Goal: Contribute content: Contribute content

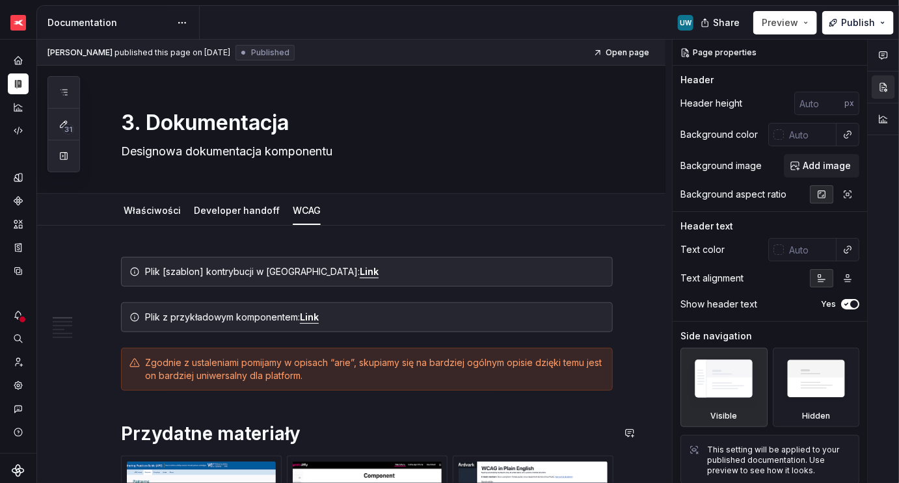
scroll to position [250, 0]
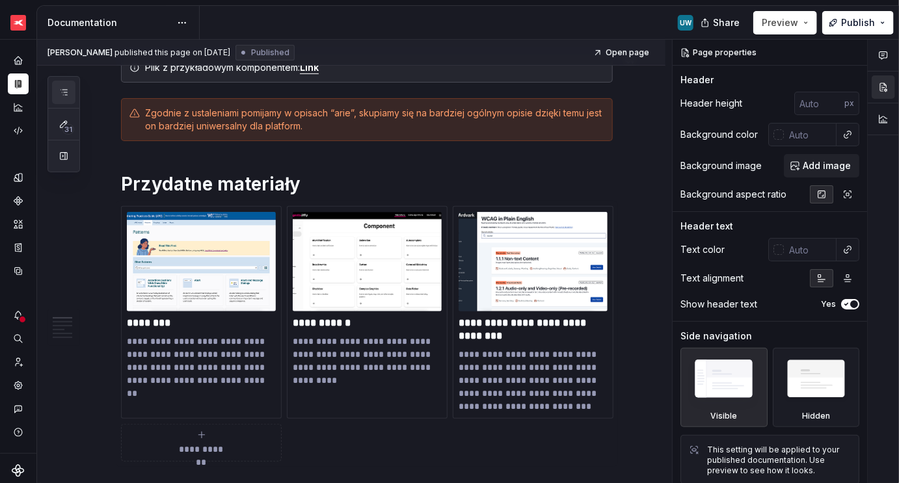
click at [65, 94] on icon "button" at bounding box center [64, 92] width 7 height 5
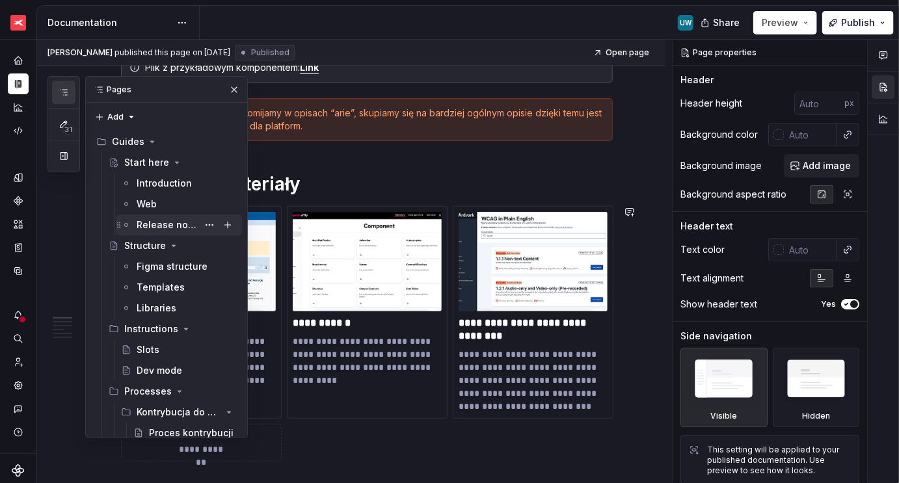
click at [152, 227] on div "Release notes" at bounding box center [167, 225] width 61 height 13
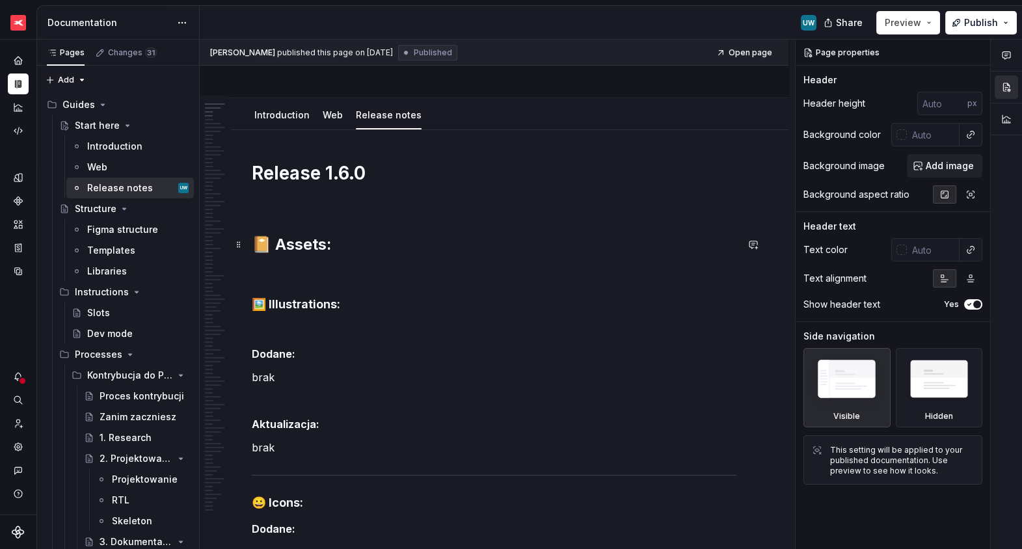
scroll to position [118, 0]
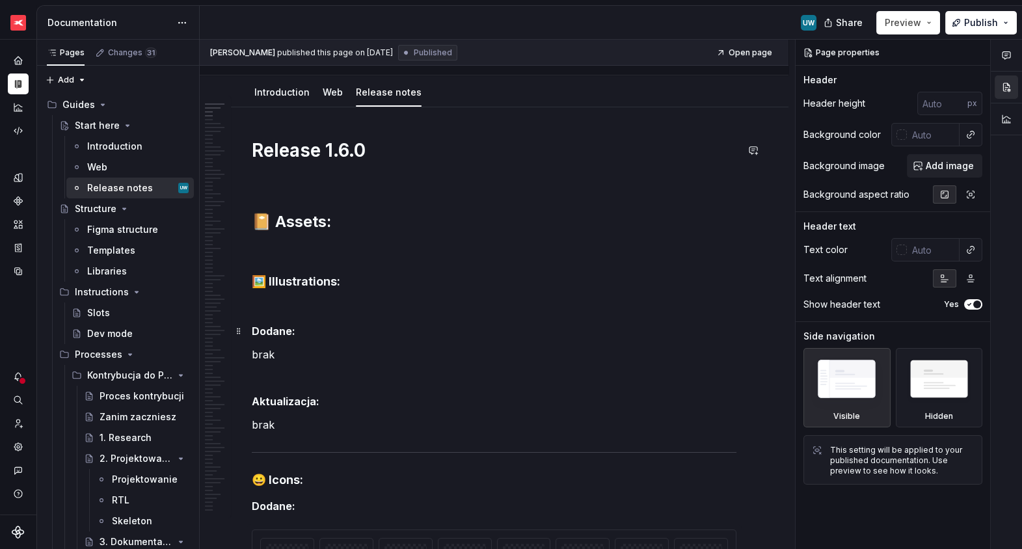
type textarea "*"
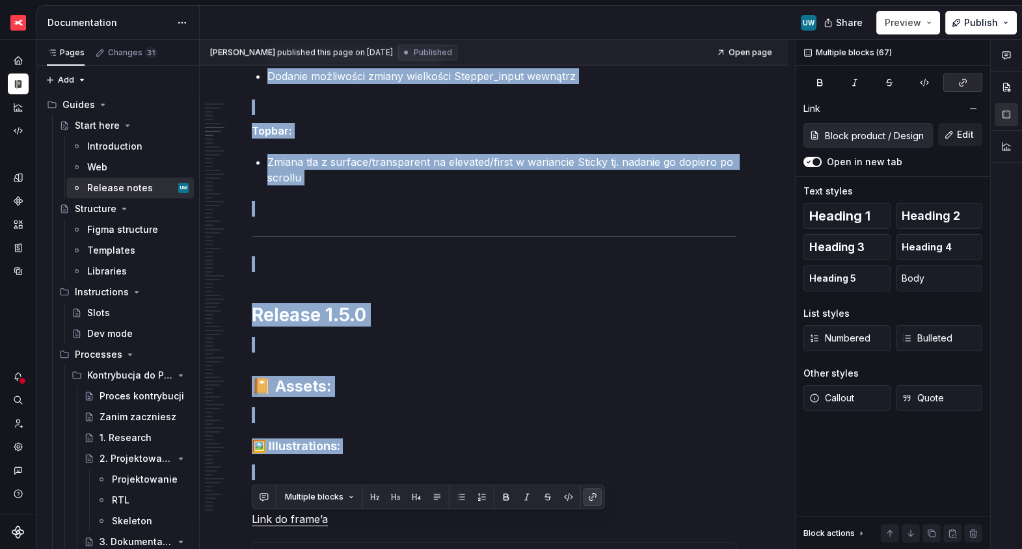
scroll to position [7738, 0]
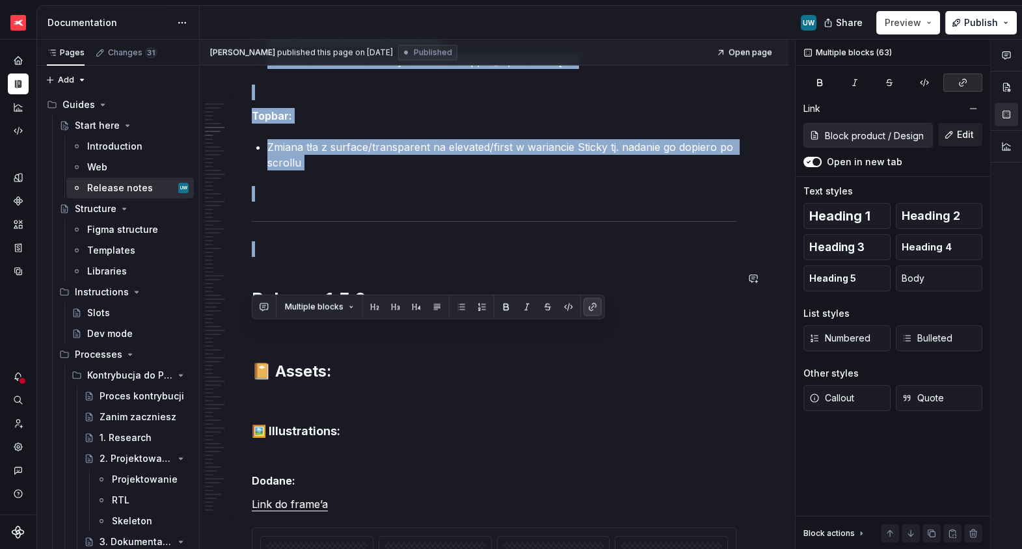
drag, startPoint x: 289, startPoint y: 325, endPoint x: 324, endPoint y: 241, distance: 90.7
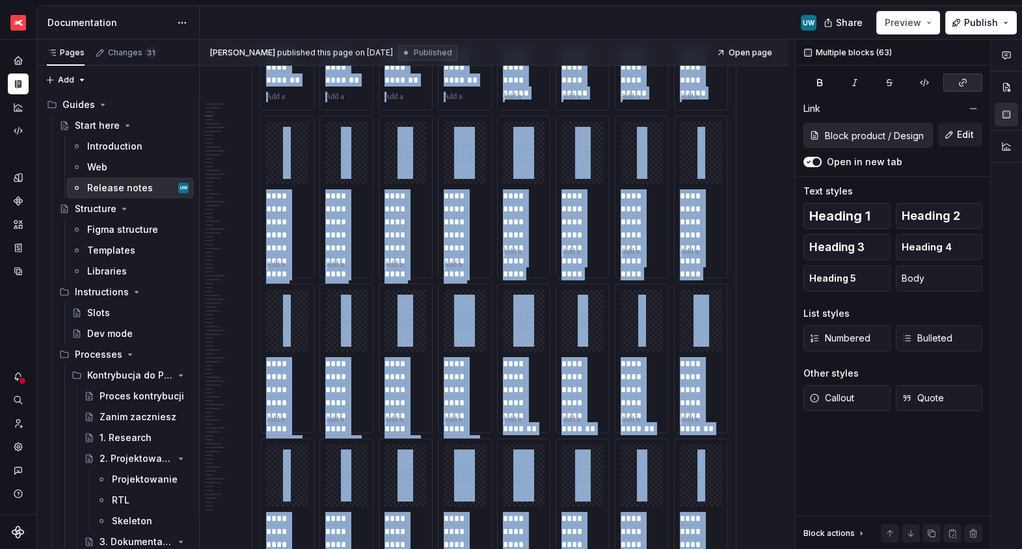
scroll to position [0, 0]
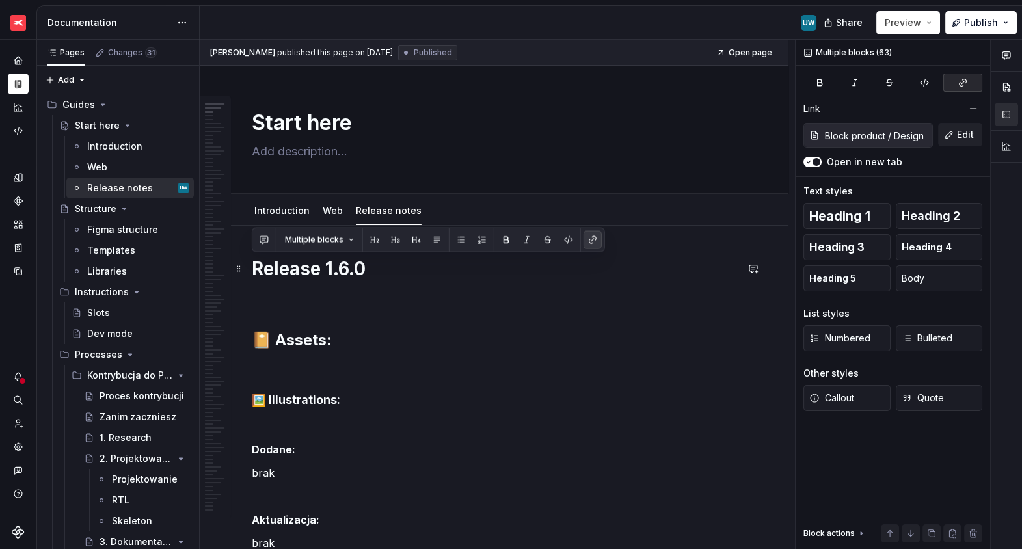
click at [255, 265] on h1 "Release 1.6.0" at bounding box center [494, 268] width 485 height 23
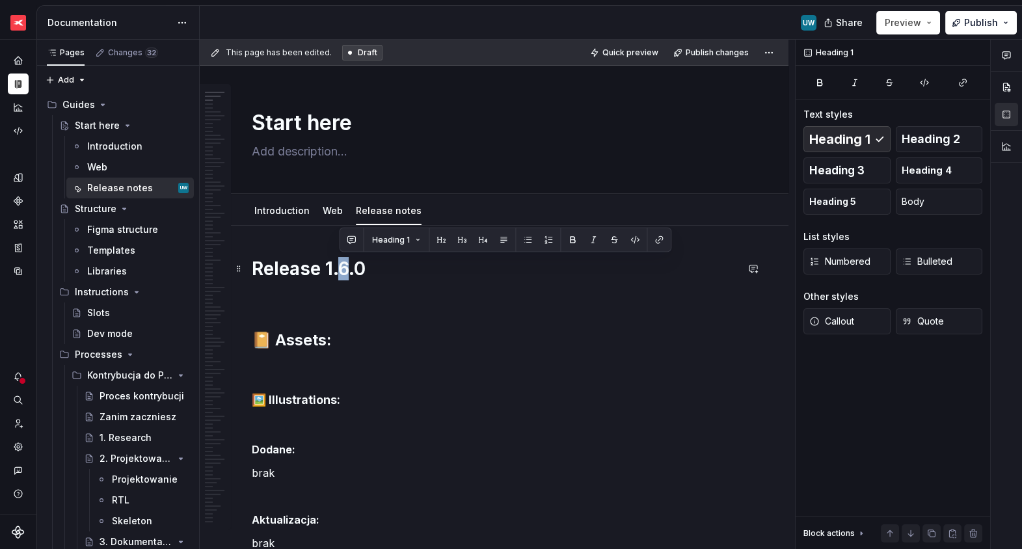
click at [340, 265] on h1 "Release 1.6.0" at bounding box center [494, 268] width 485 height 23
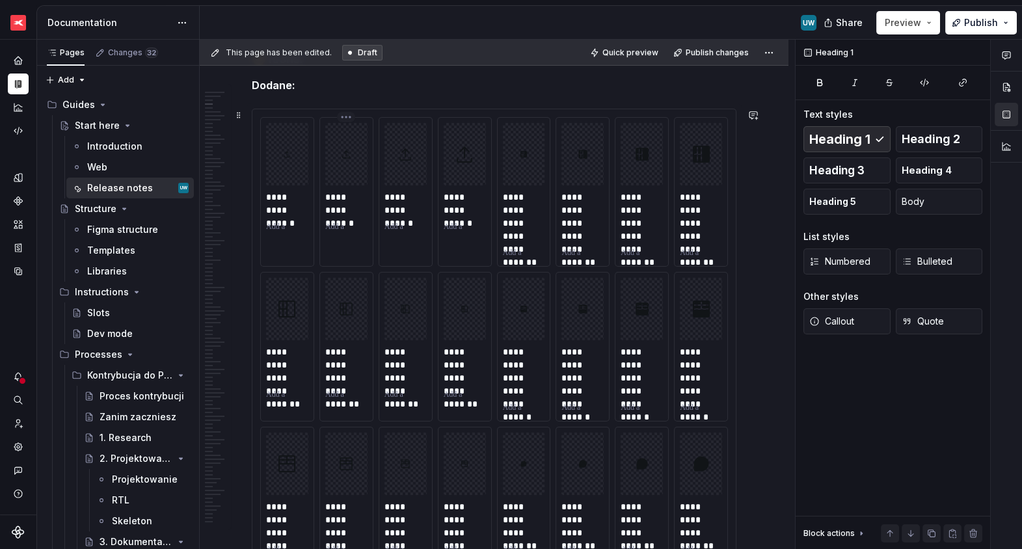
scroll to position [587, 0]
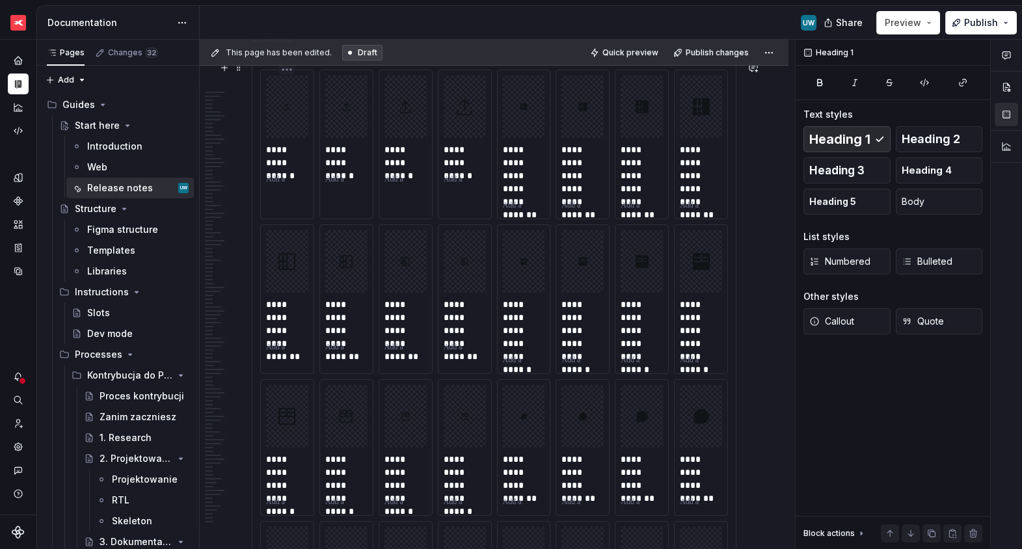
click at [277, 130] on div at bounding box center [287, 106] width 42 height 62
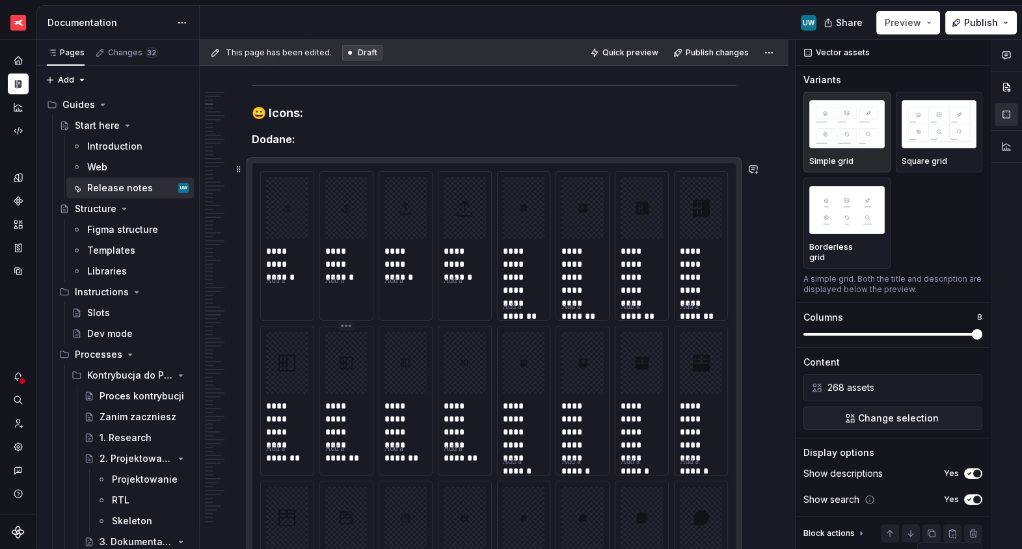
scroll to position [482, 0]
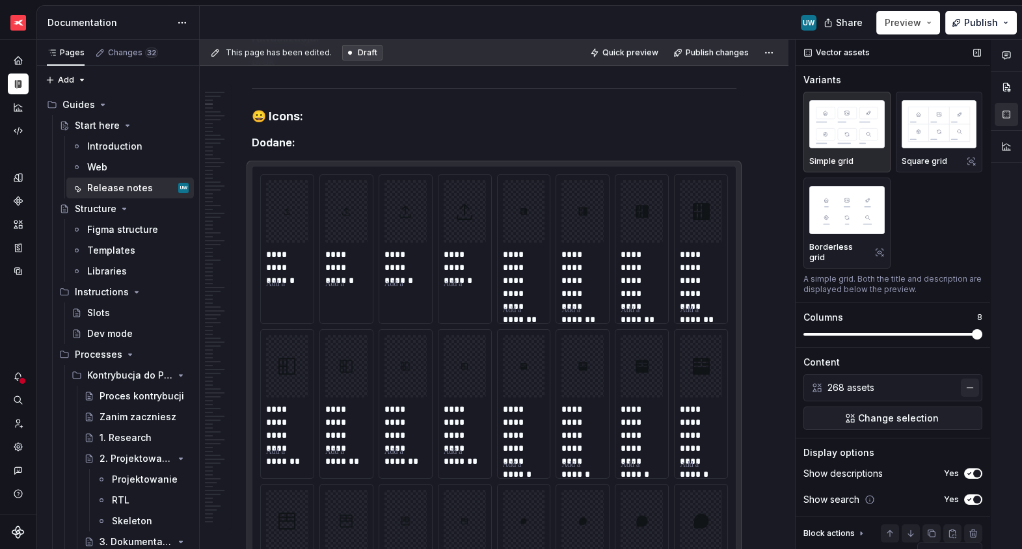
click at [898, 379] on button "button" at bounding box center [970, 388] width 18 height 18
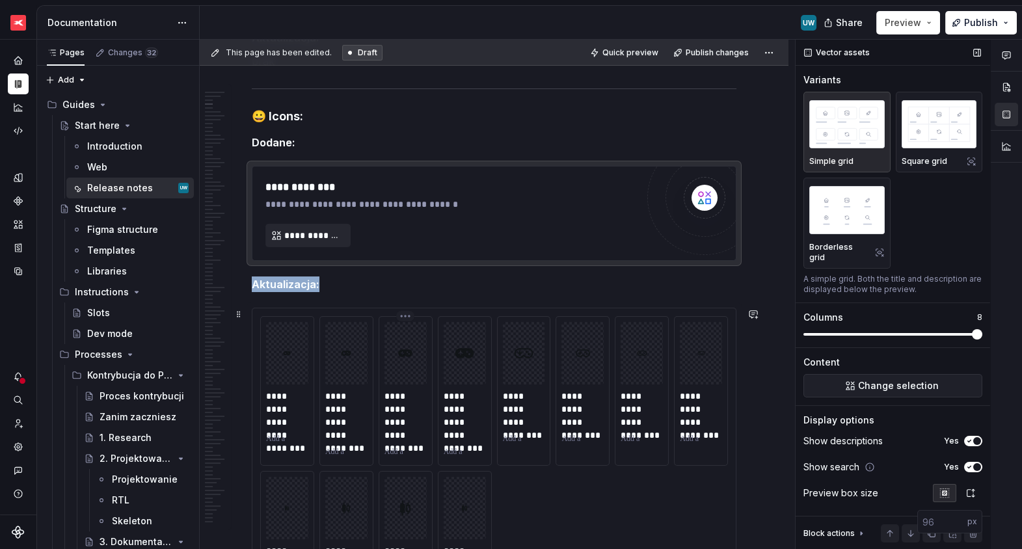
click at [449, 342] on div at bounding box center [465, 353] width 42 height 62
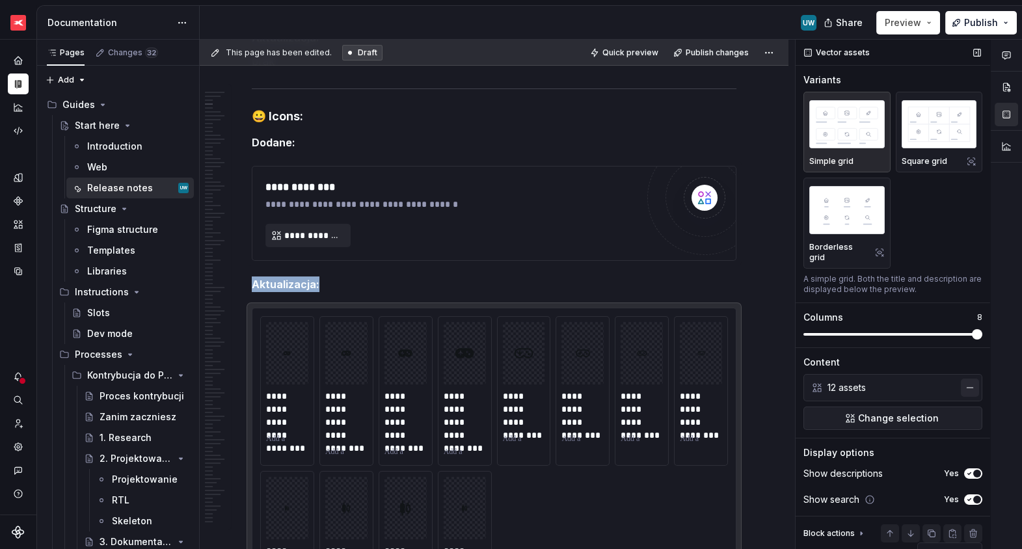
click at [898, 380] on button "button" at bounding box center [970, 388] width 18 height 18
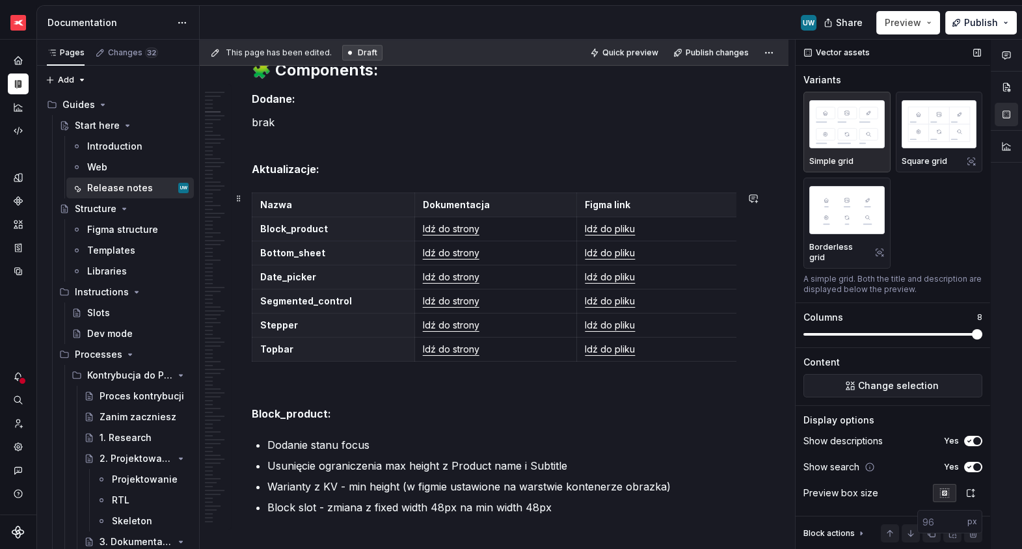
scroll to position [1086, 0]
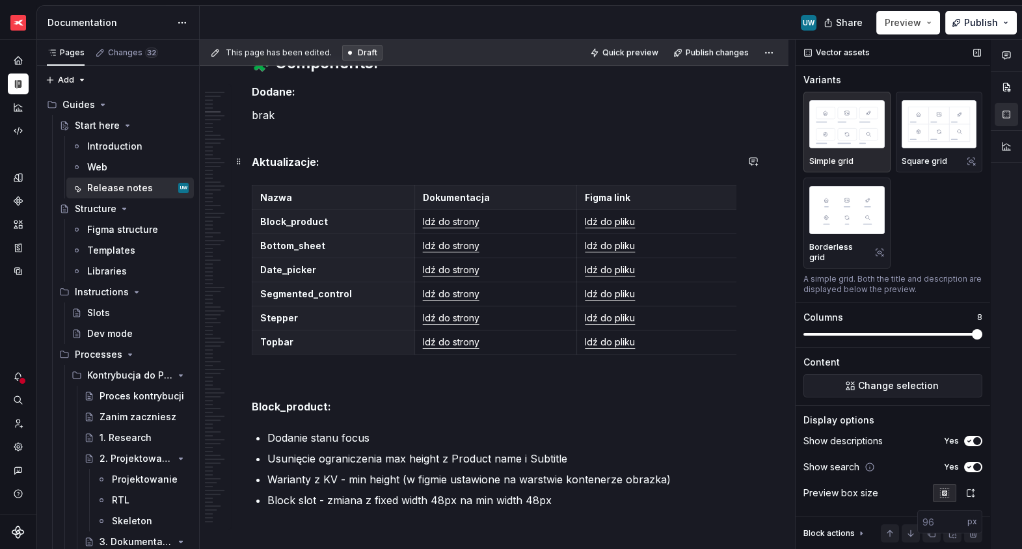
click at [326, 162] on p "Aktualizacje:" at bounding box center [494, 162] width 485 height 16
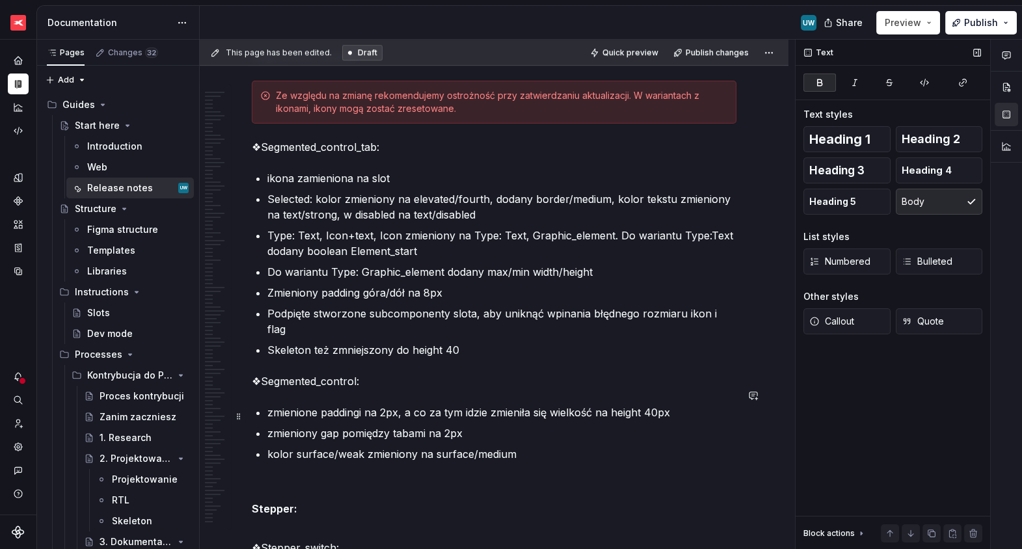
scroll to position [1872, 0]
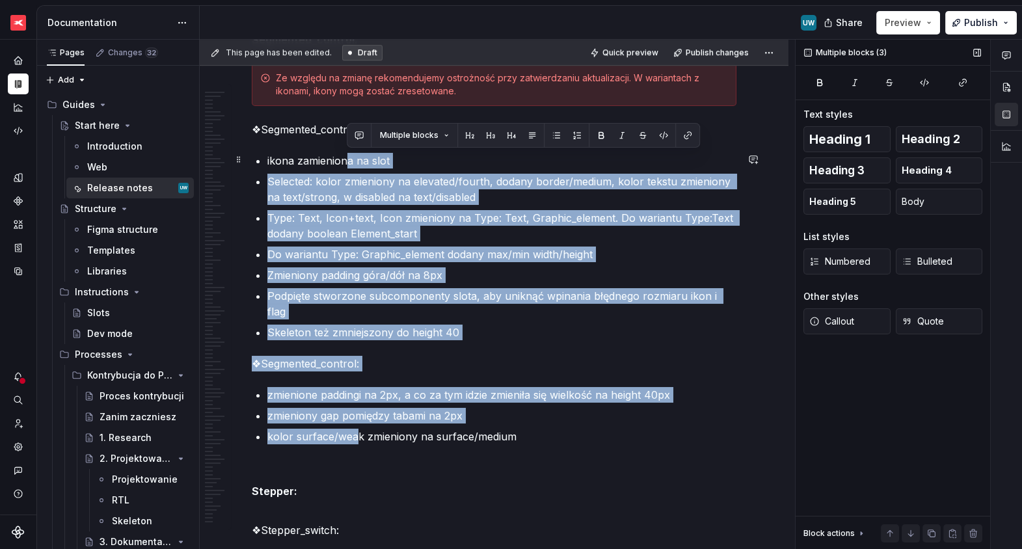
drag, startPoint x: 353, startPoint y: 420, endPoint x: 347, endPoint y: 163, distance: 256.4
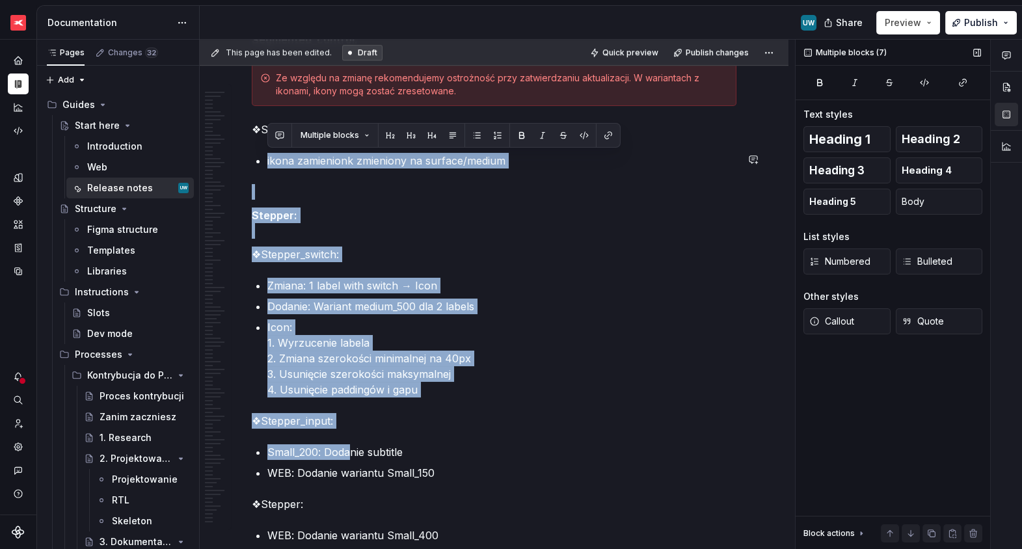
drag, startPoint x: 349, startPoint y: 445, endPoint x: 332, endPoint y: 141, distance: 304.3
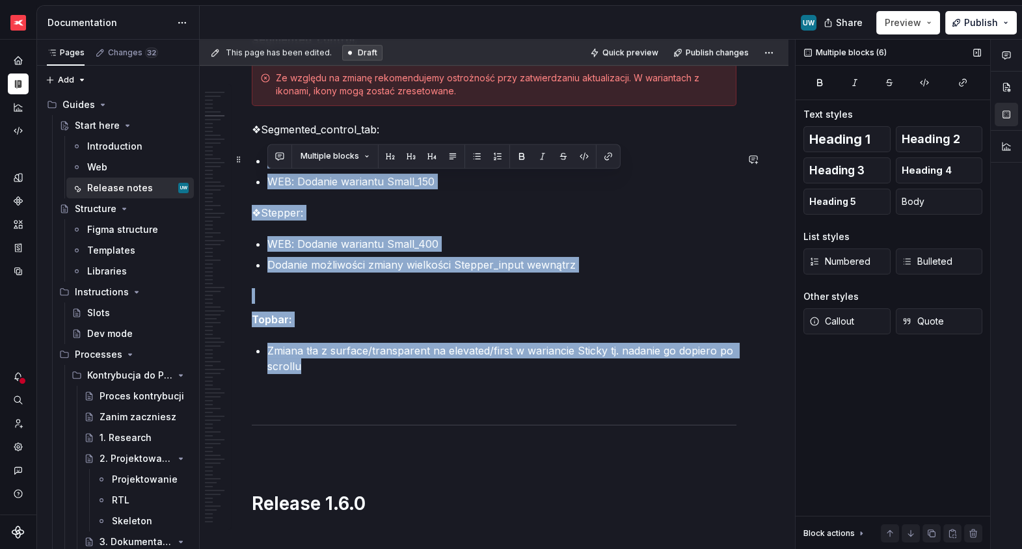
drag, startPoint x: 313, startPoint y: 367, endPoint x: 288, endPoint y: 145, distance: 223.2
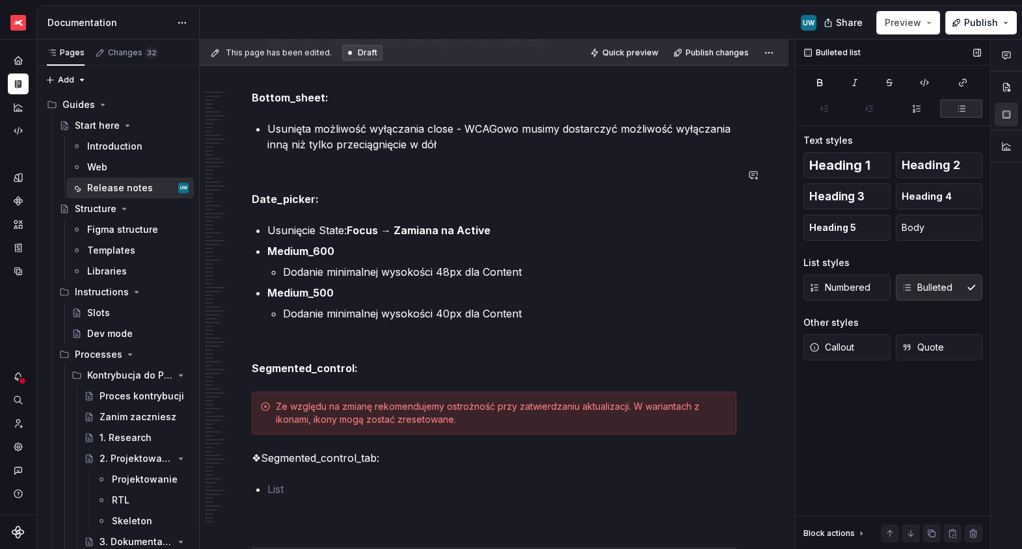
scroll to position [1540, 0]
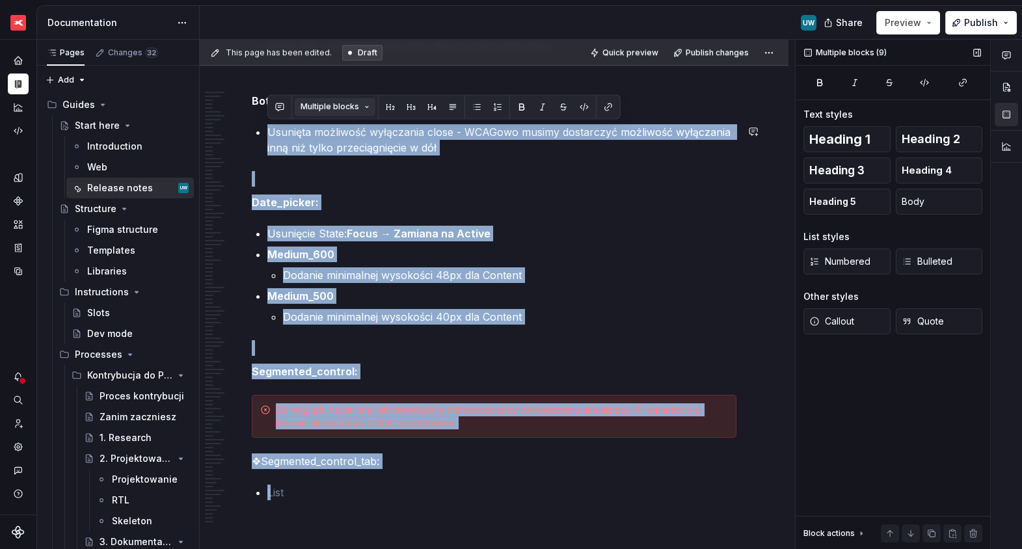
drag, startPoint x: 284, startPoint y: 487, endPoint x: 297, endPoint y: 113, distance: 373.6
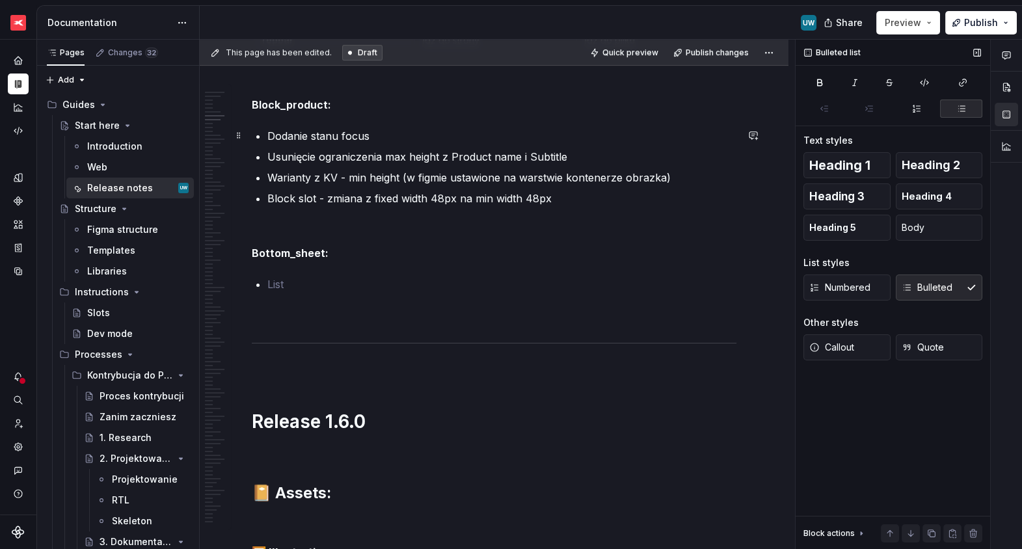
scroll to position [1379, 0]
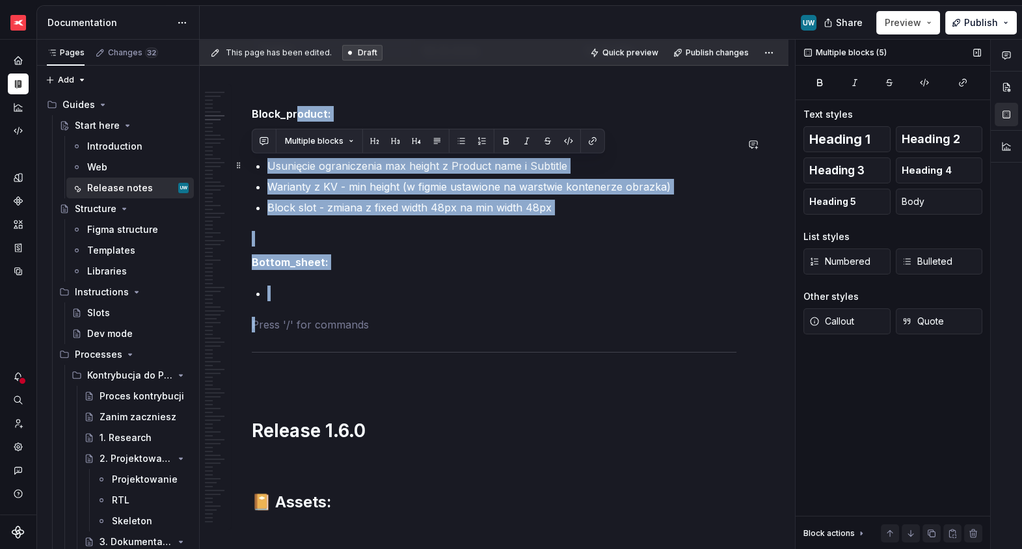
drag, startPoint x: 297, startPoint y: 301, endPoint x: 292, endPoint y: 96, distance: 205.0
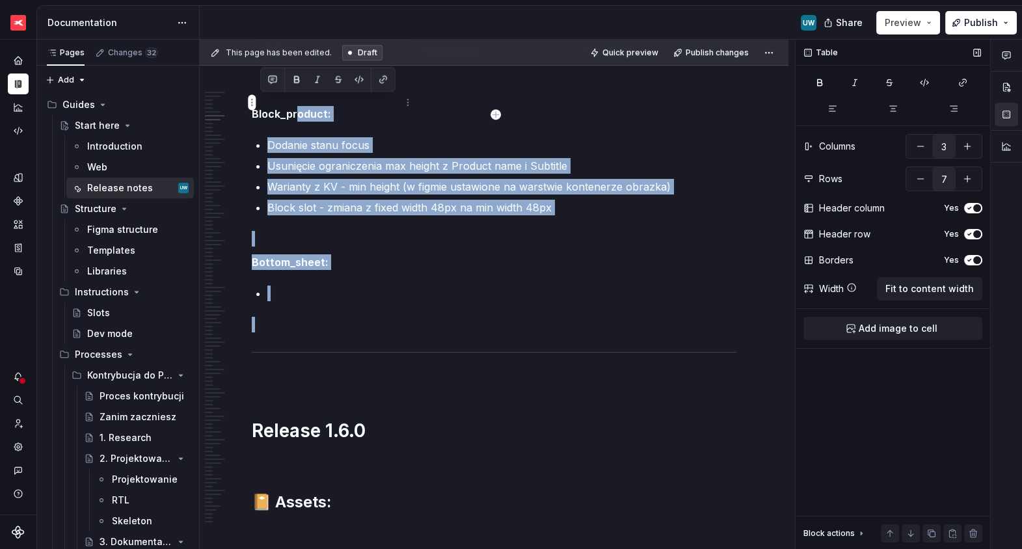
scroll to position [1324, 0]
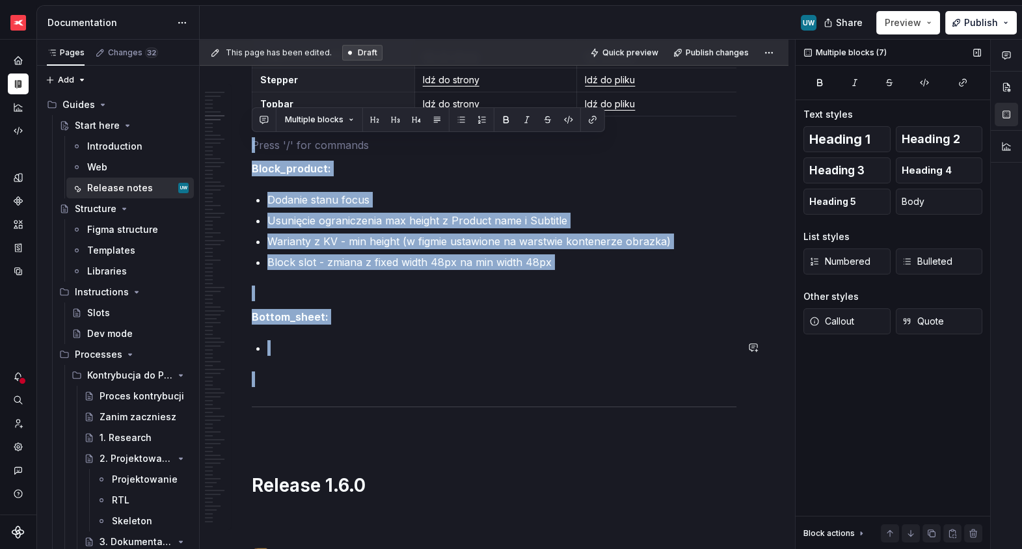
drag, startPoint x: 260, startPoint y: 145, endPoint x: 280, endPoint y: 355, distance: 211.0
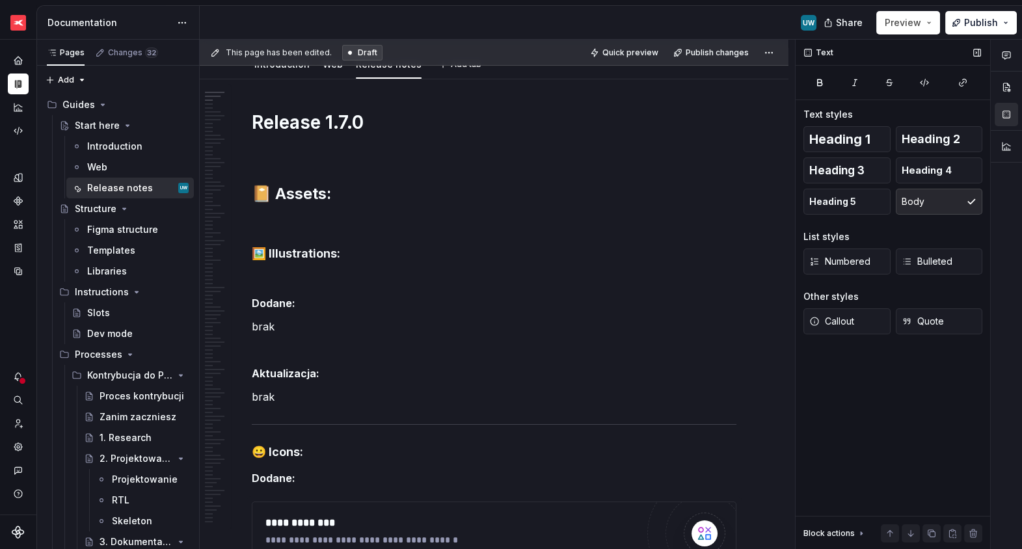
scroll to position [0, 0]
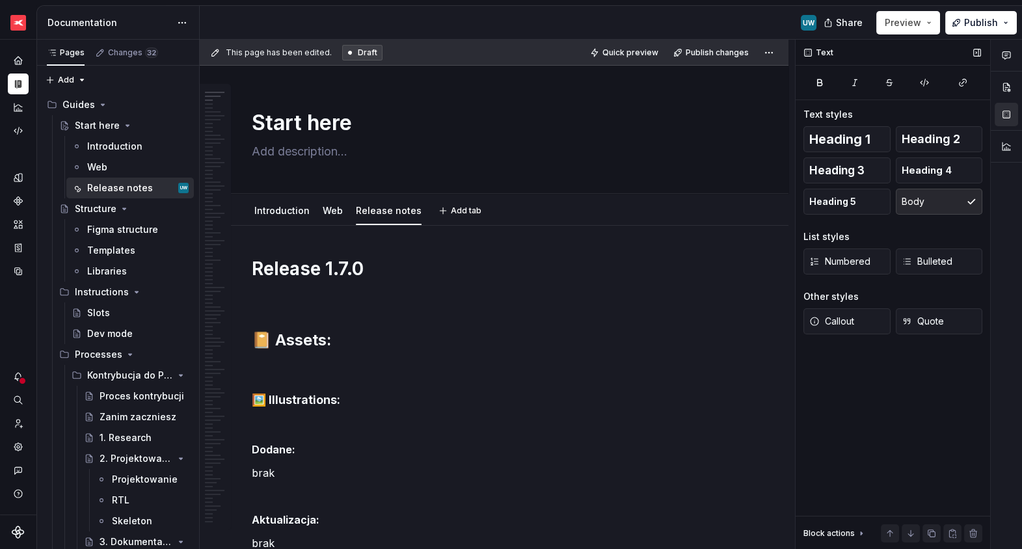
type textarea "*"
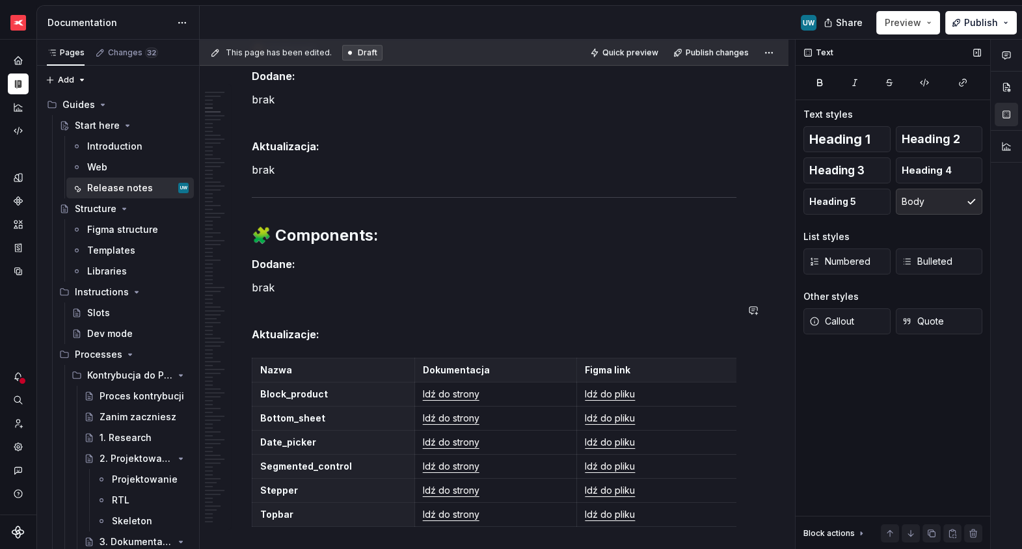
scroll to position [926, 0]
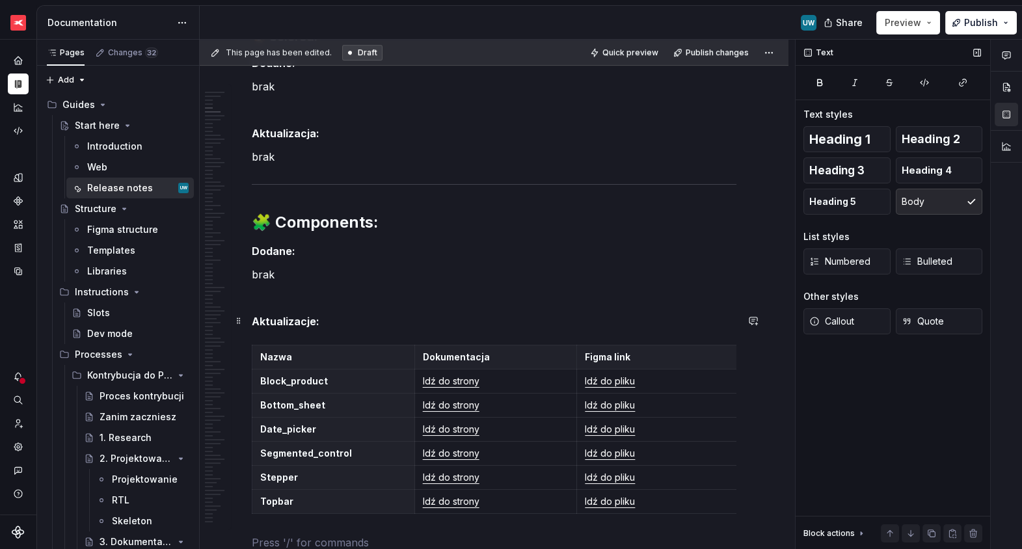
click at [325, 317] on p "Aktualizacje:" at bounding box center [494, 322] width 485 height 16
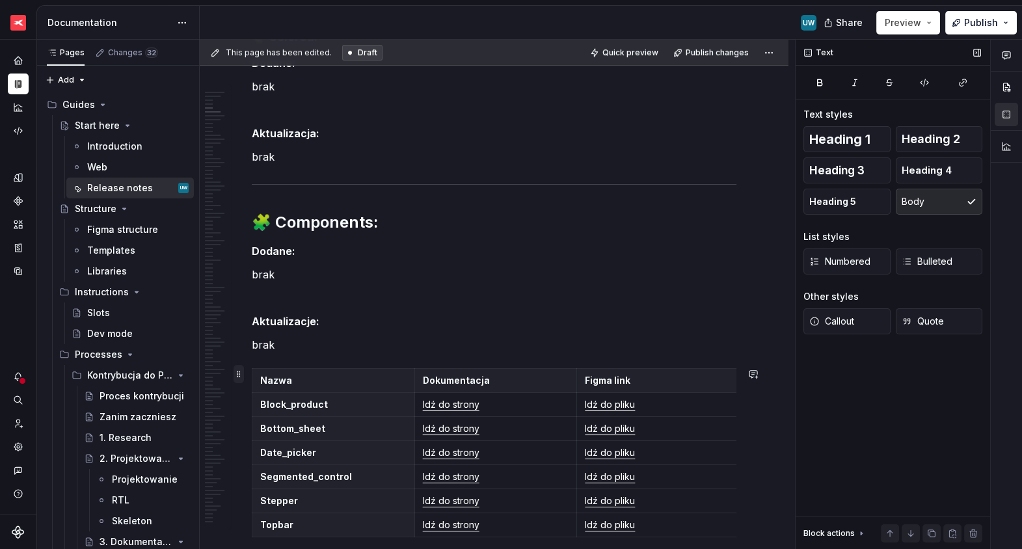
click at [239, 373] on span at bounding box center [239, 374] width 10 height 18
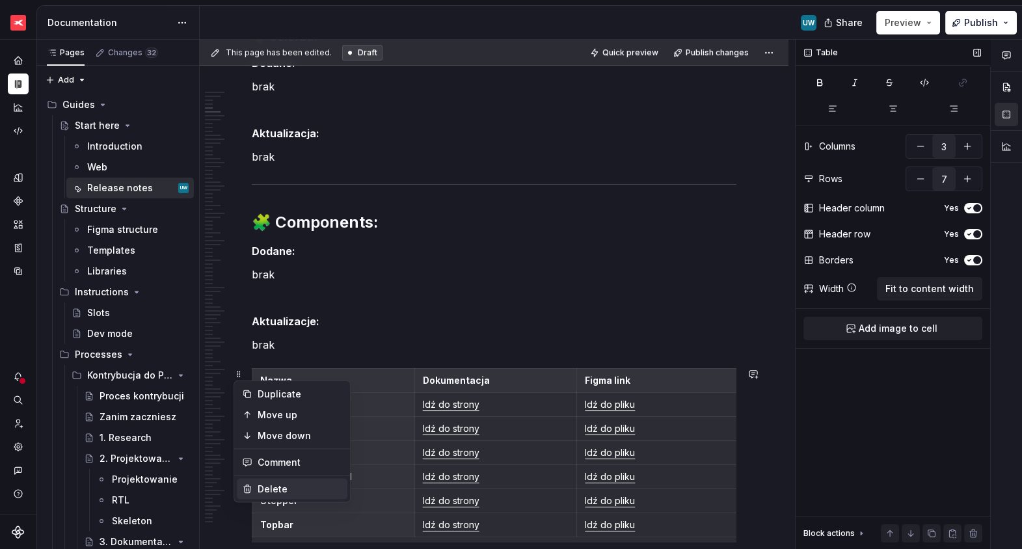
click at [278, 479] on div "Delete" at bounding box center [292, 489] width 111 height 21
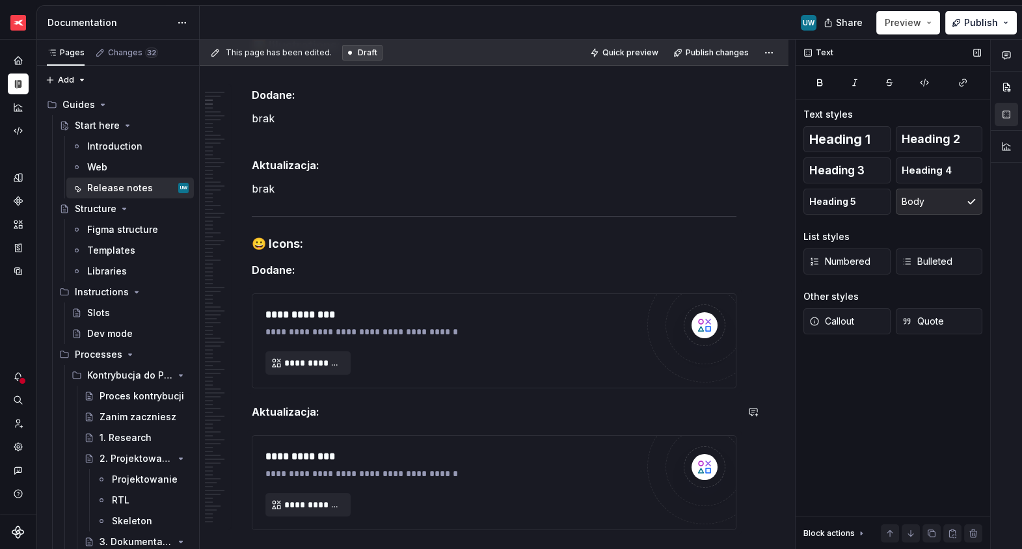
scroll to position [353, 0]
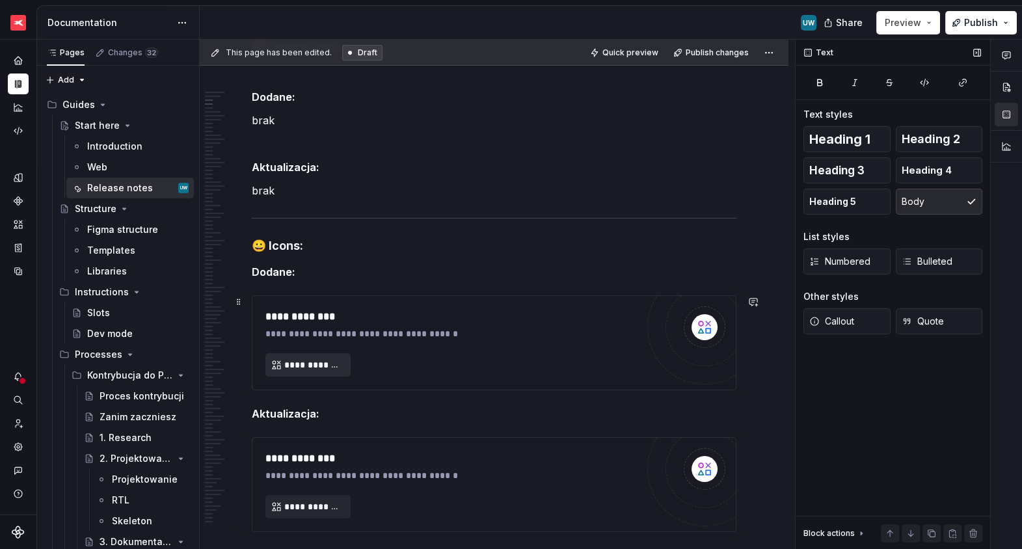
click at [308, 364] on span "**********" at bounding box center [313, 364] width 58 height 13
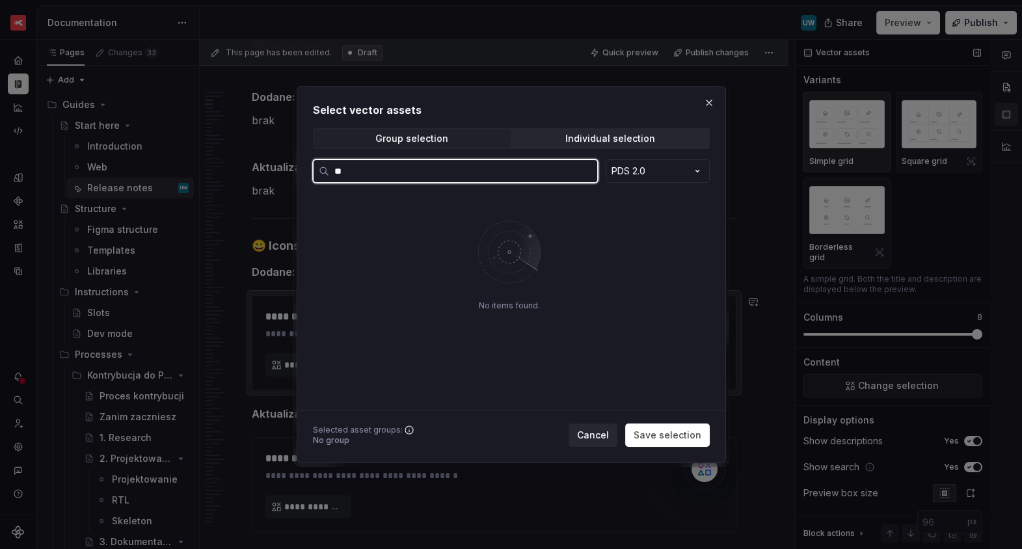
type input "***"
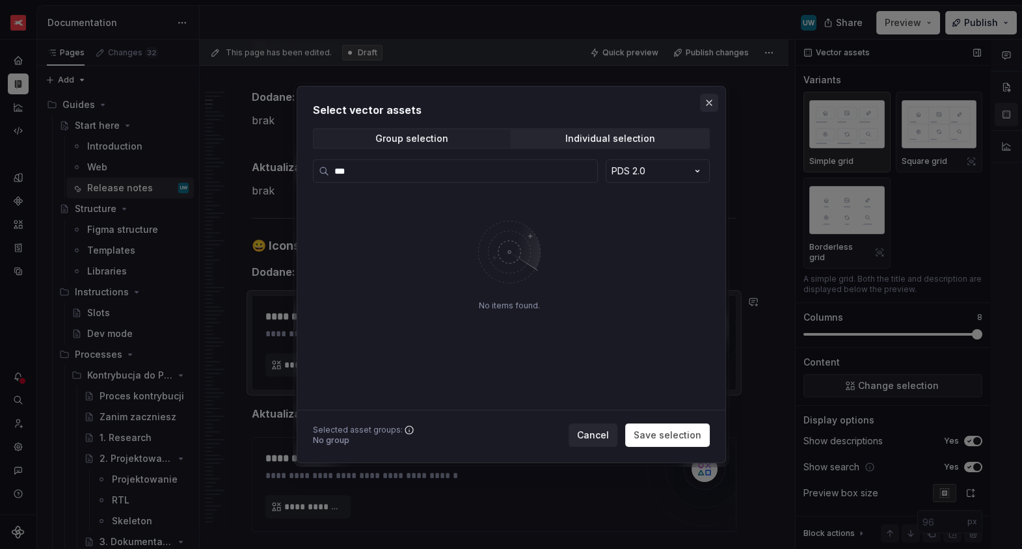
click at [706, 110] on button "button" at bounding box center [709, 103] width 18 height 18
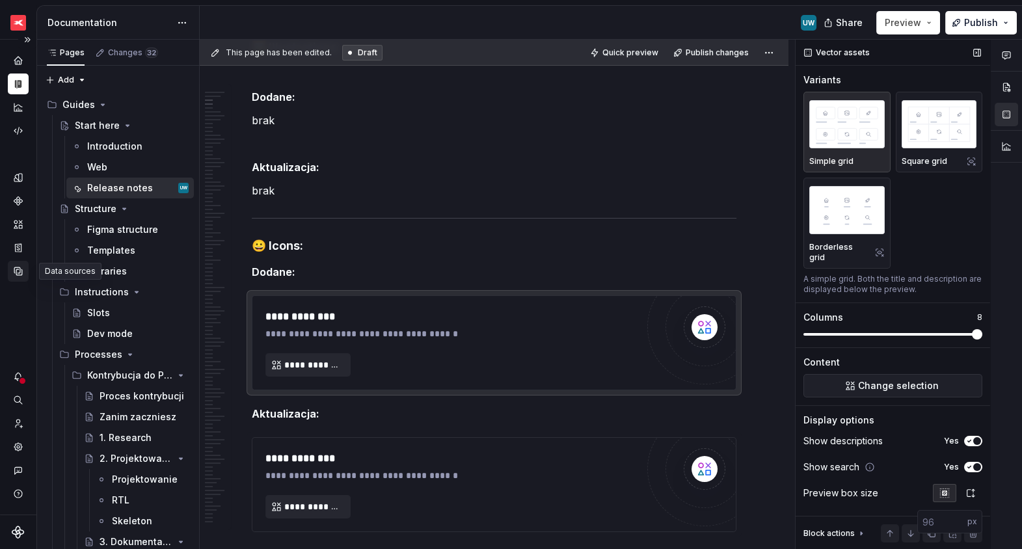
click at [19, 269] on icon "Data sources" at bounding box center [18, 271] width 12 height 12
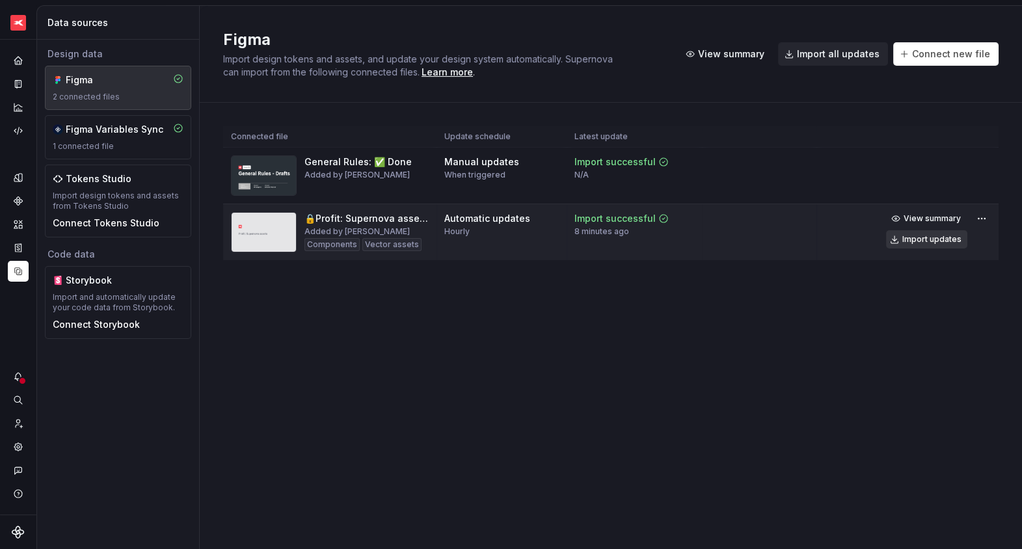
click at [898, 239] on div "Import updates" at bounding box center [931, 239] width 59 height 10
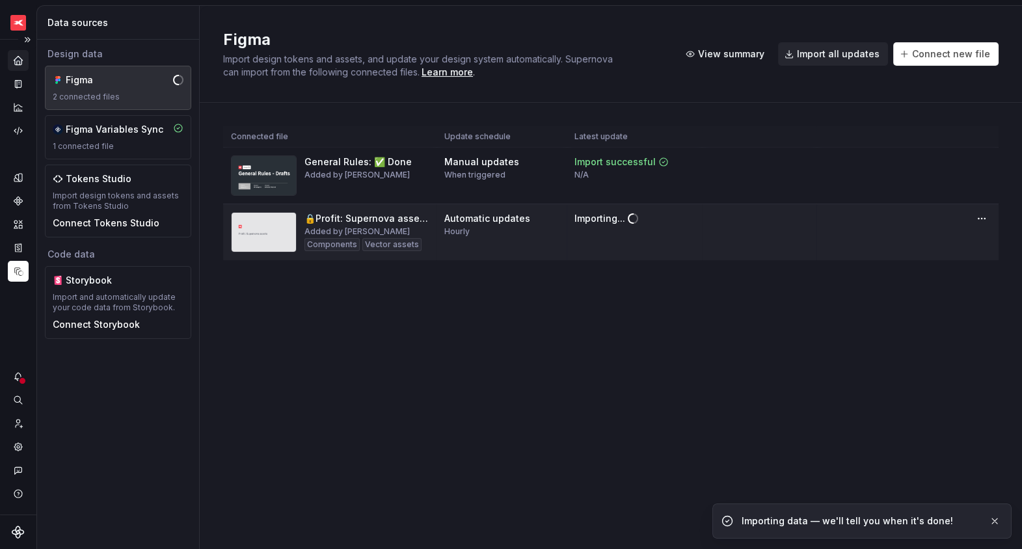
click at [14, 57] on icon "Home" at bounding box center [18, 61] width 12 height 12
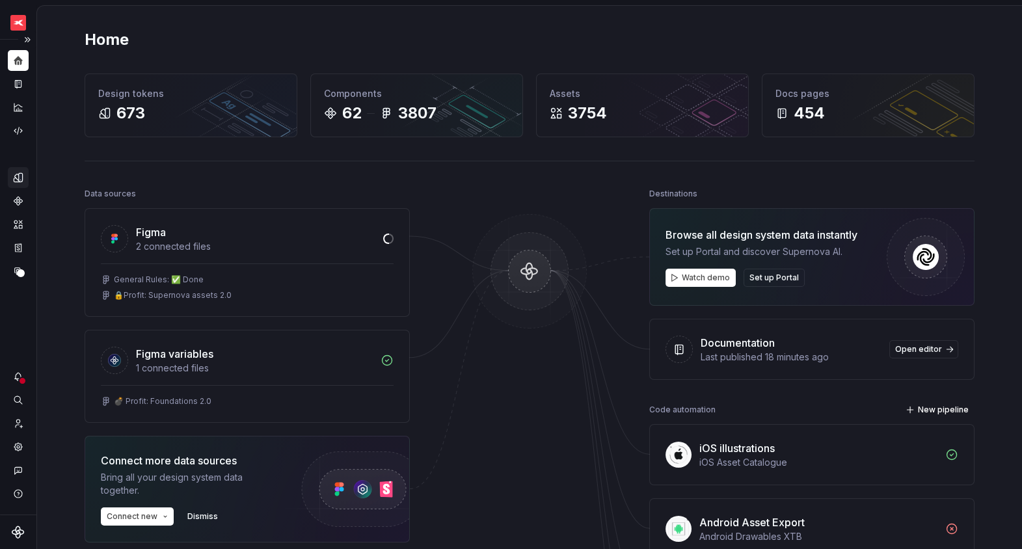
click at [18, 174] on icon "Design tokens" at bounding box center [18, 177] width 8 height 8
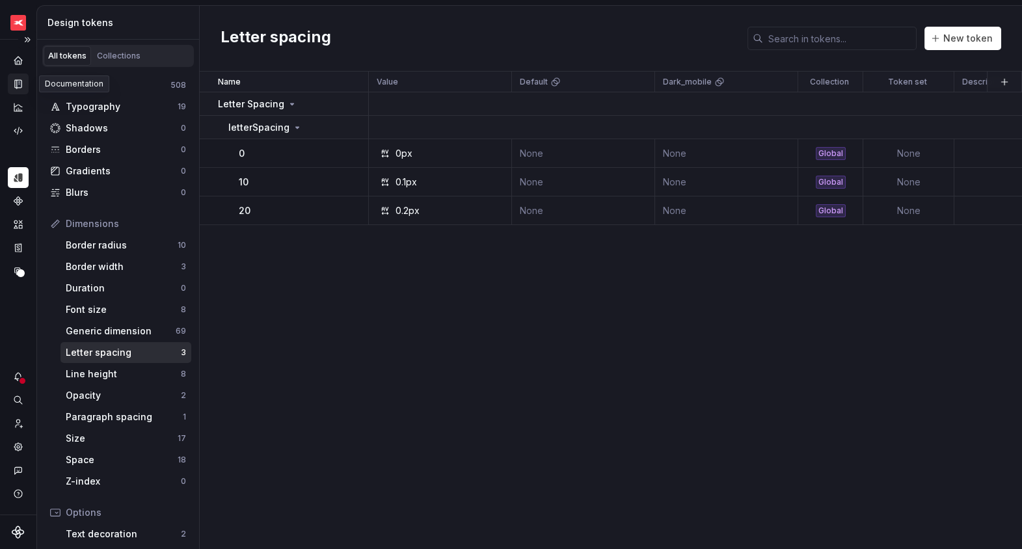
click at [19, 85] on icon "Documentation" at bounding box center [19, 84] width 5 height 7
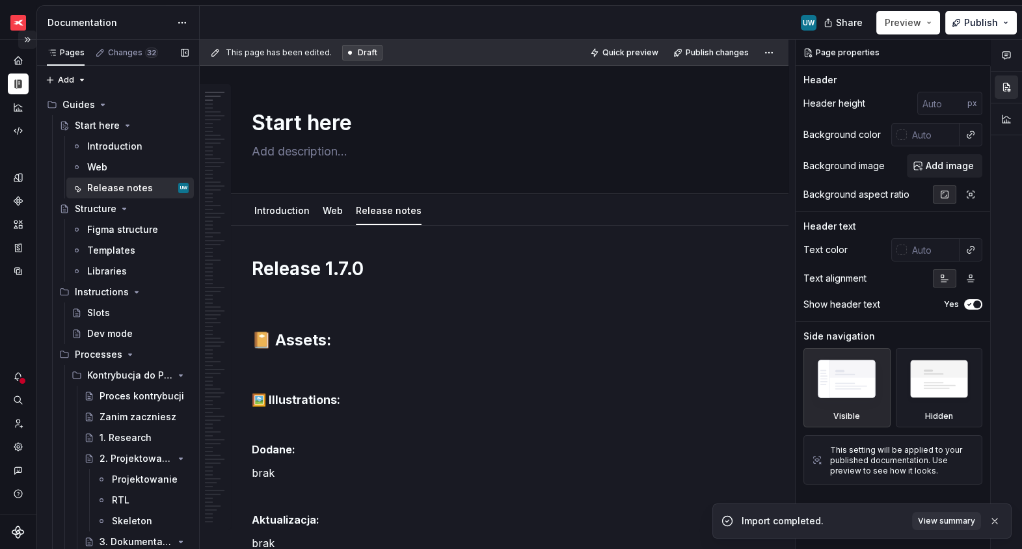
click at [29, 40] on button "Expand sidebar" at bounding box center [27, 40] width 18 height 18
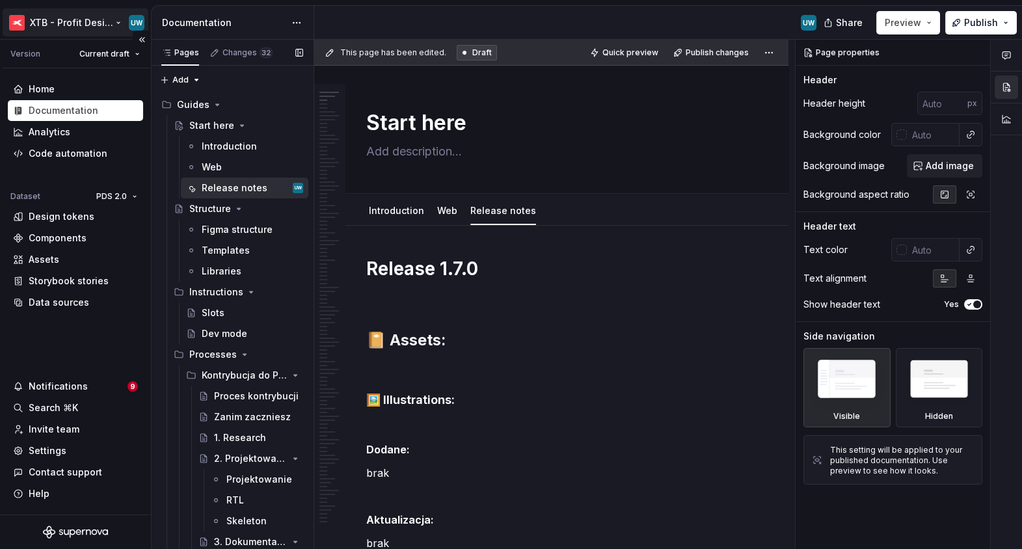
click at [81, 10] on html "XTB - Profit Design System UW Version Current draft Home Documentation Analytic…" at bounding box center [511, 274] width 1022 height 549
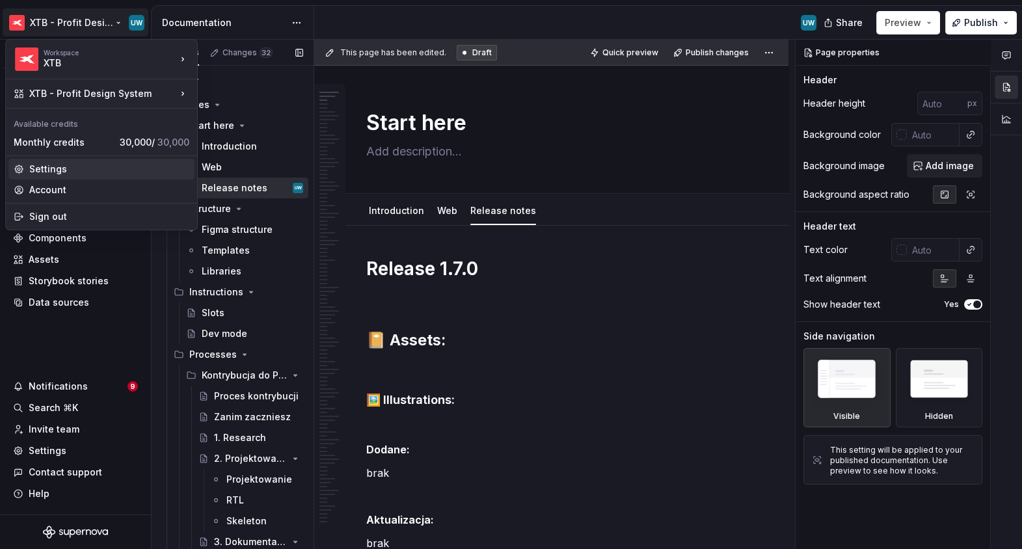
click at [76, 169] on div "Settings" at bounding box center [109, 169] width 160 height 13
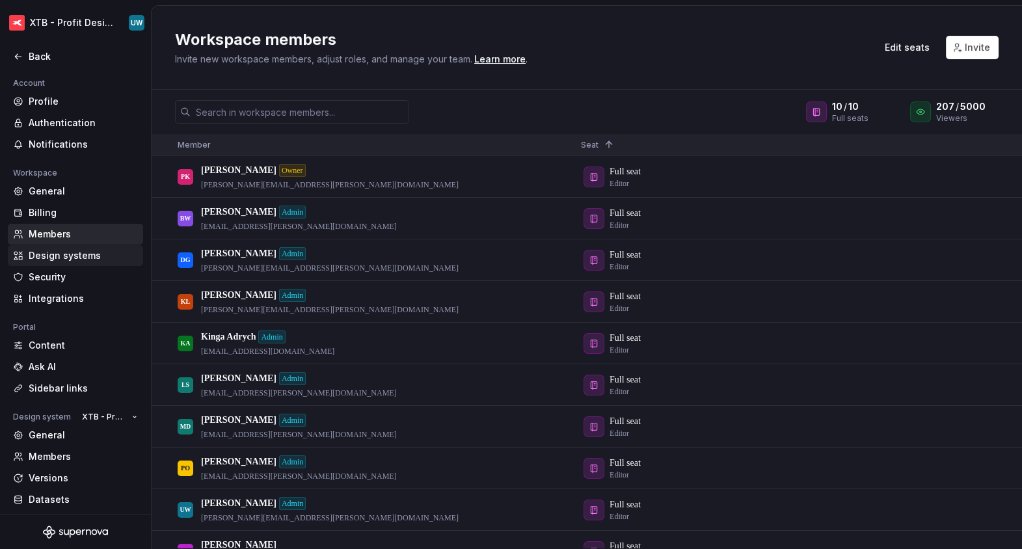
click at [74, 258] on div "Design systems" at bounding box center [83, 255] width 109 height 13
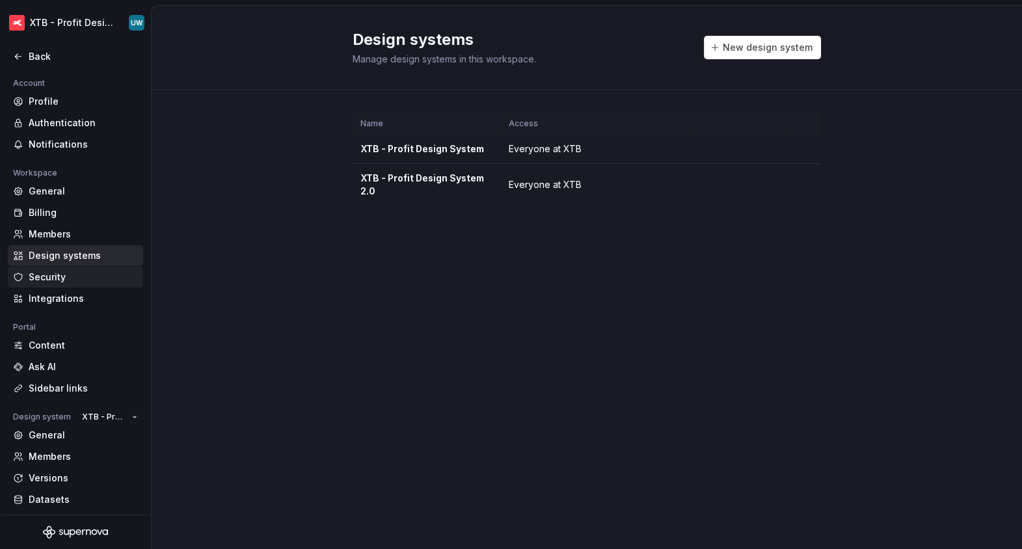
click at [74, 277] on div "Security" at bounding box center [83, 277] width 109 height 13
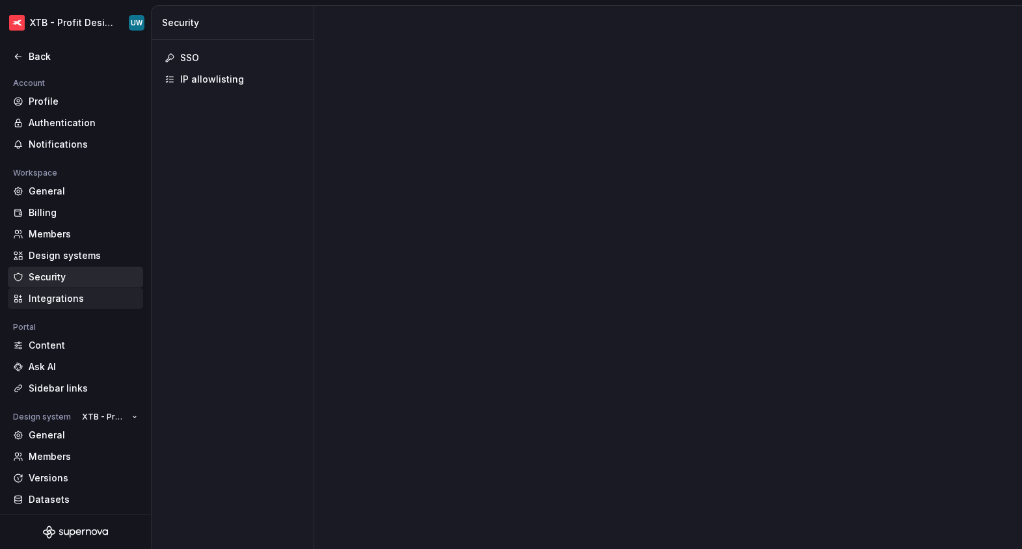
click at [74, 295] on div "Integrations" at bounding box center [83, 298] width 109 height 13
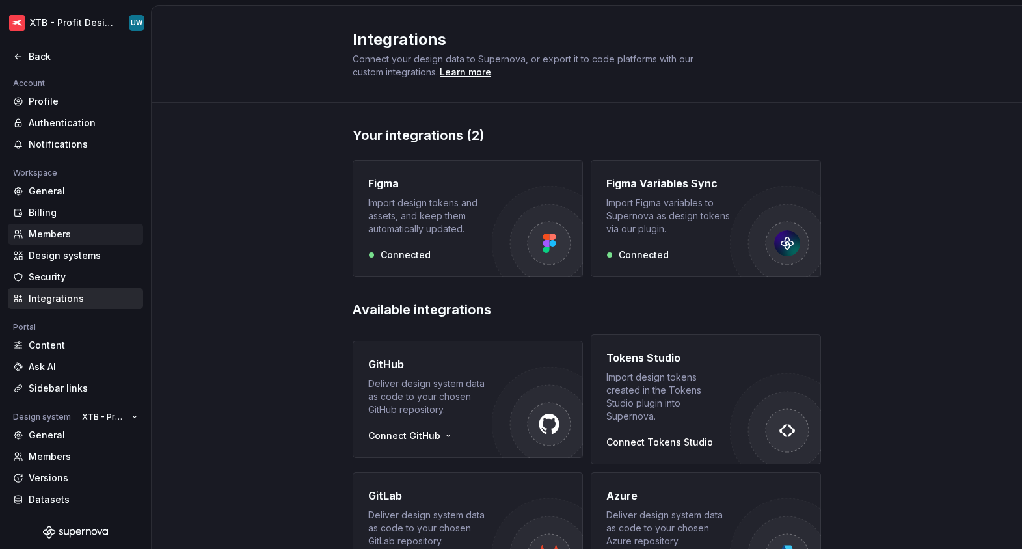
click at [61, 231] on div "Members" at bounding box center [83, 234] width 109 height 13
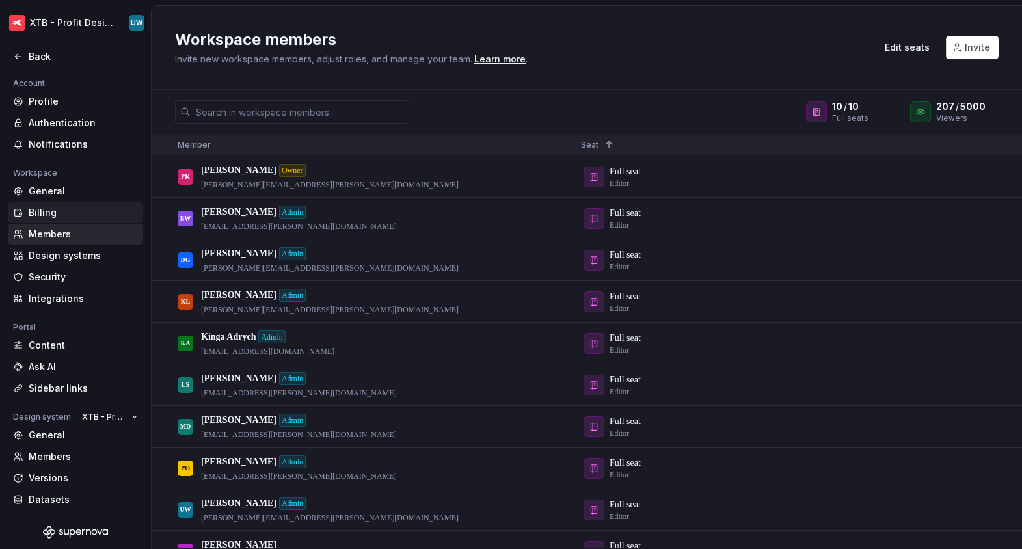
click at [59, 211] on div "Billing" at bounding box center [83, 212] width 109 height 13
click at [59, 187] on div "General" at bounding box center [83, 191] width 109 height 13
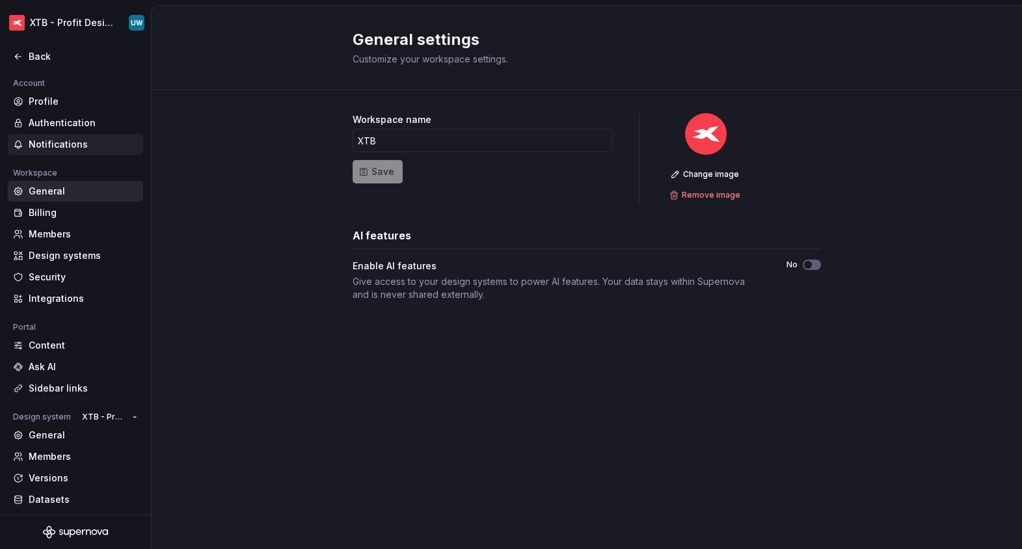
click at [55, 137] on div "Notifications" at bounding box center [75, 144] width 135 height 21
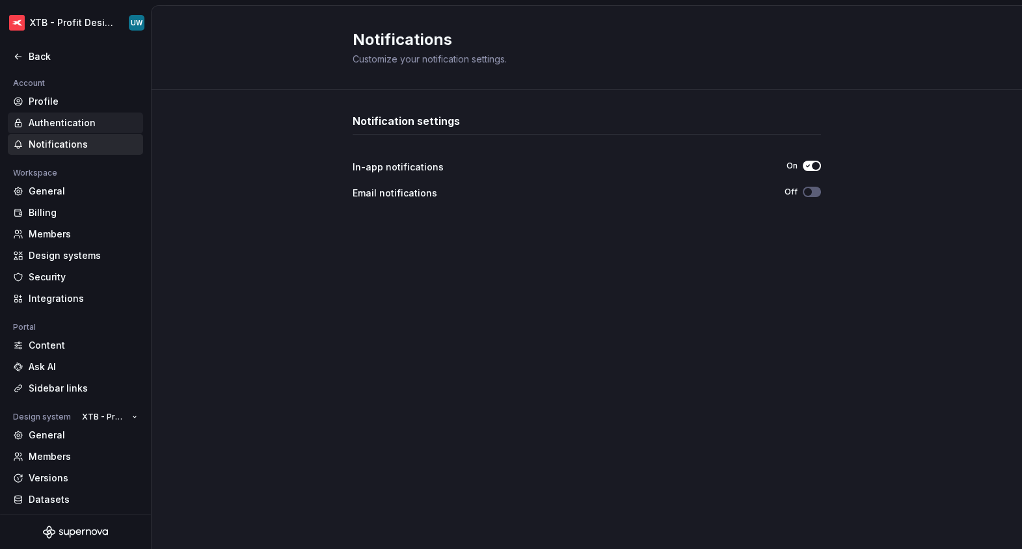
click at [55, 123] on div "Authentication" at bounding box center [83, 122] width 109 height 13
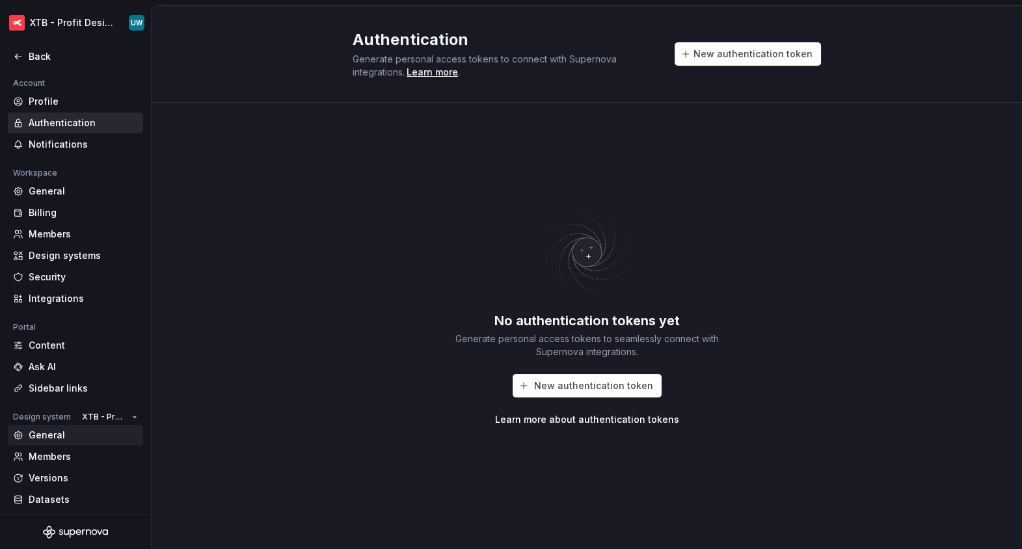
click at [75, 442] on div "General" at bounding box center [75, 435] width 135 height 21
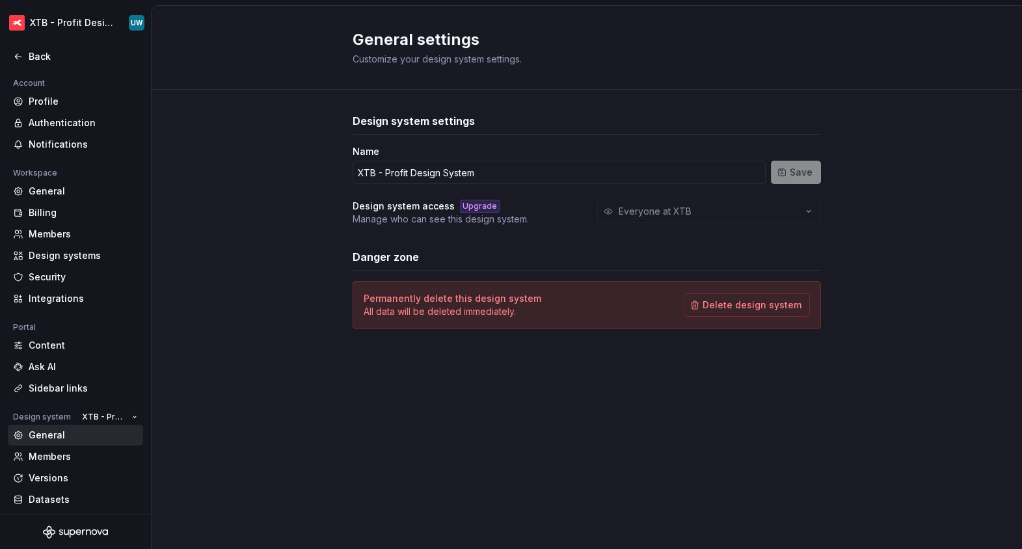
scroll to position [23, 0]
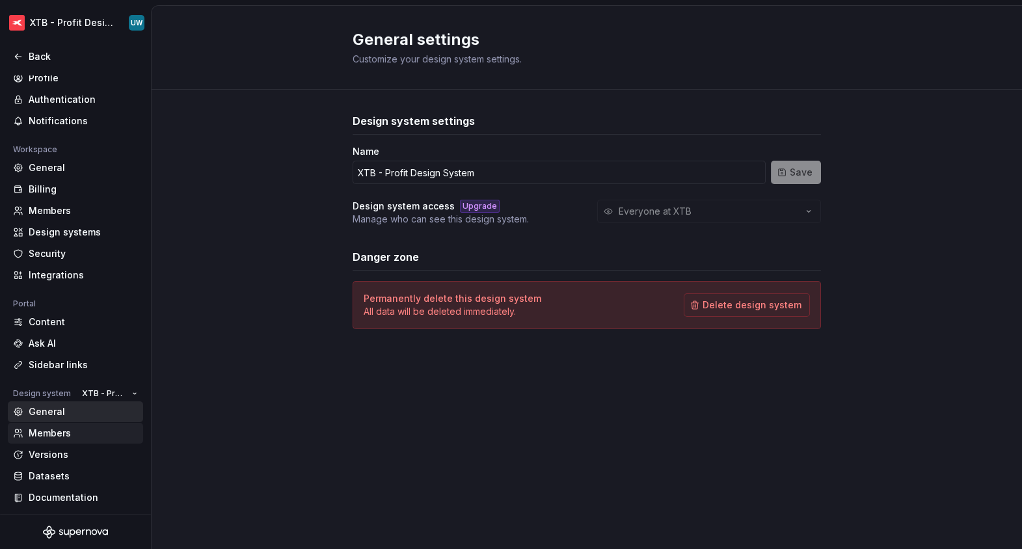
click at [57, 432] on div "Members" at bounding box center [83, 433] width 109 height 13
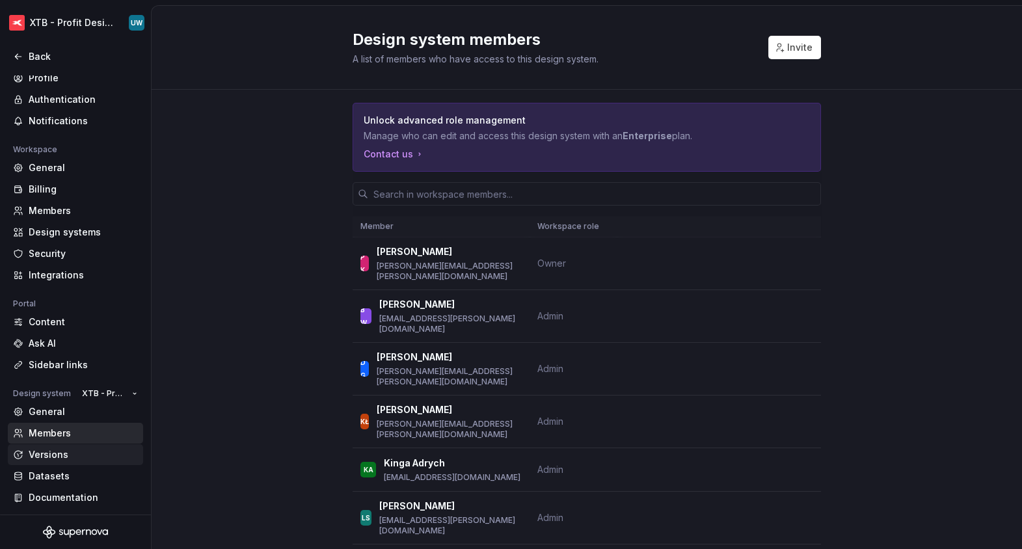
click at [65, 455] on div "Versions" at bounding box center [83, 454] width 109 height 13
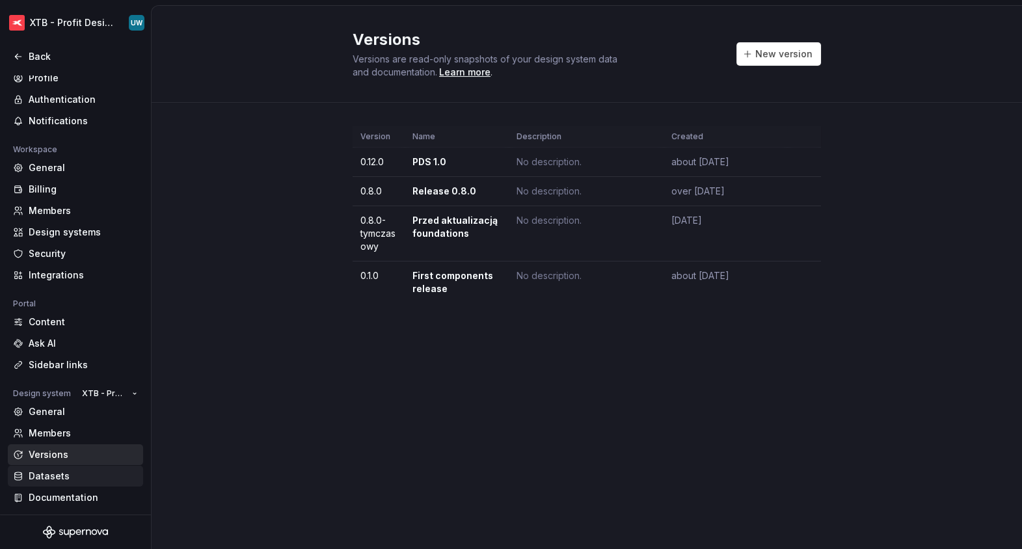
click at [71, 466] on div "Datasets" at bounding box center [75, 476] width 135 height 21
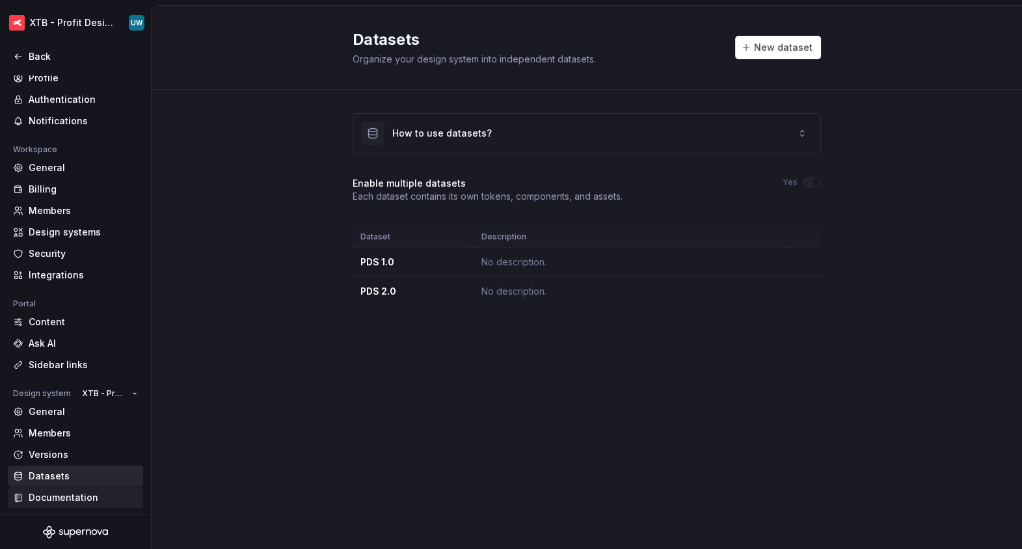
click at [85, 483] on div "Documentation" at bounding box center [83, 497] width 109 height 13
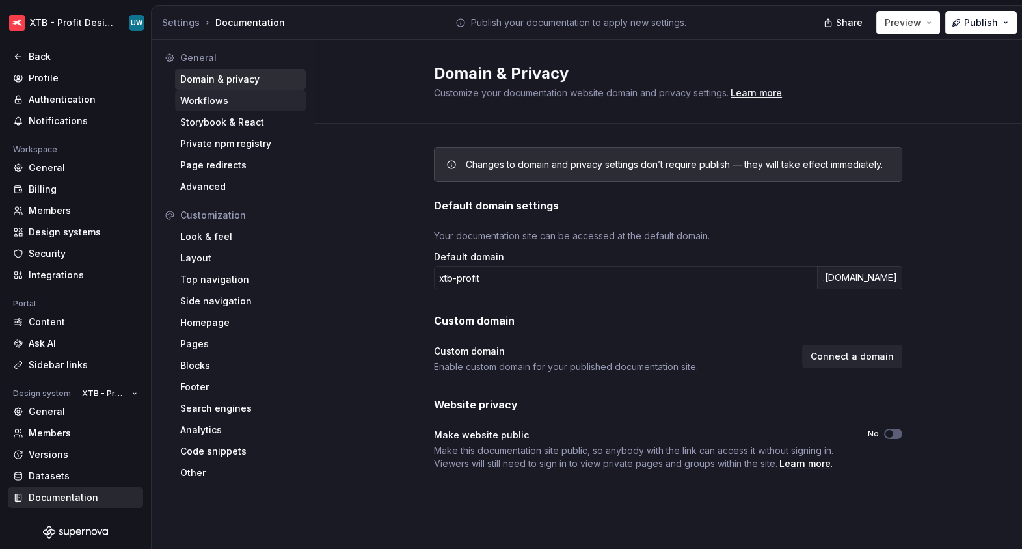
click at [202, 104] on div "Workflows" at bounding box center [240, 100] width 120 height 13
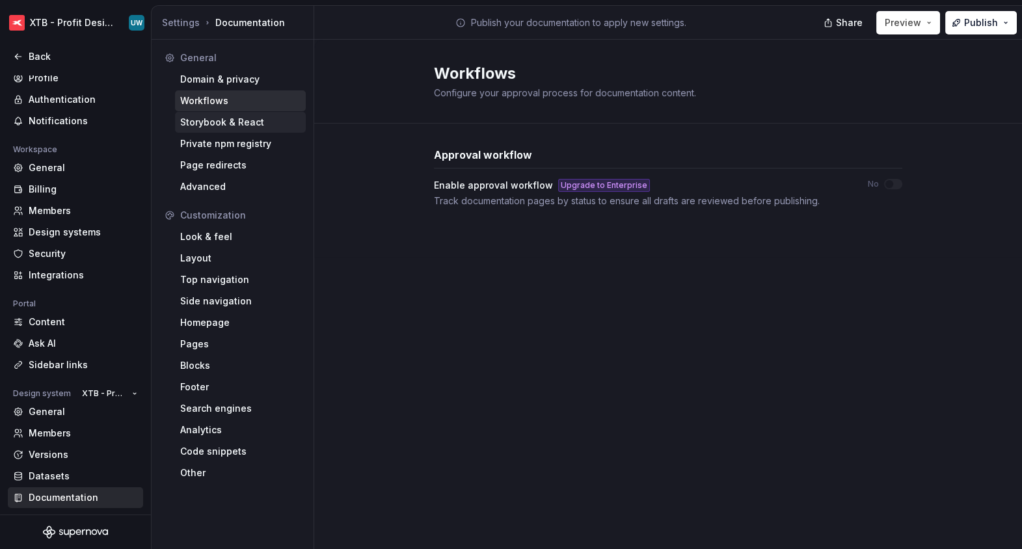
click at [208, 120] on div "Storybook & React" at bounding box center [240, 122] width 120 height 13
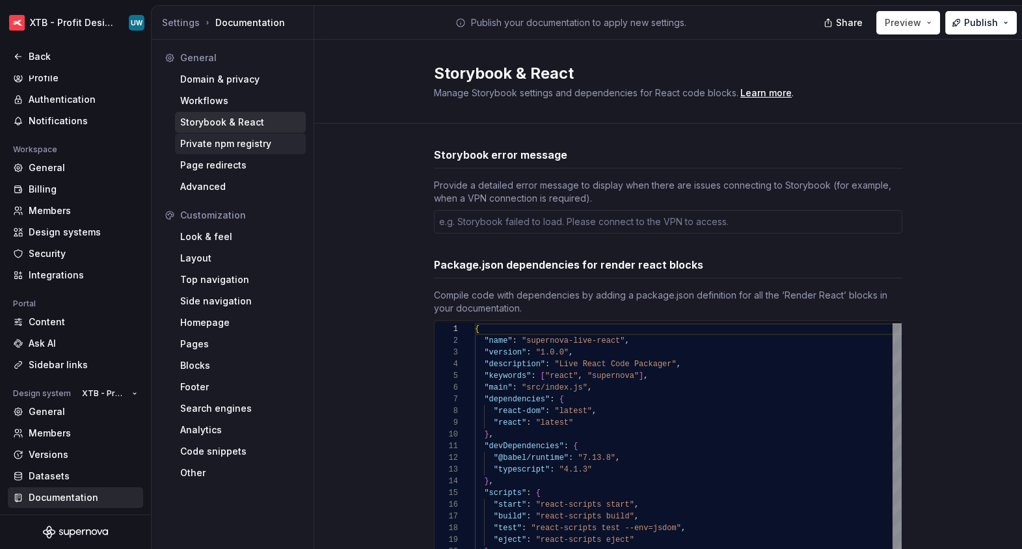
click at [211, 139] on div "Private npm registry" at bounding box center [240, 143] width 120 height 13
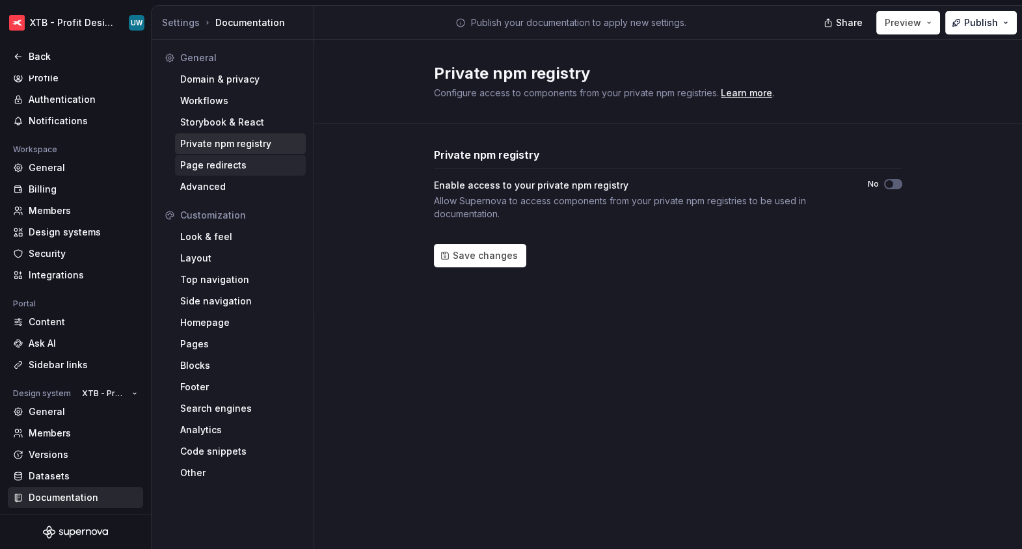
click at [217, 164] on div "Page redirects" at bounding box center [240, 165] width 120 height 13
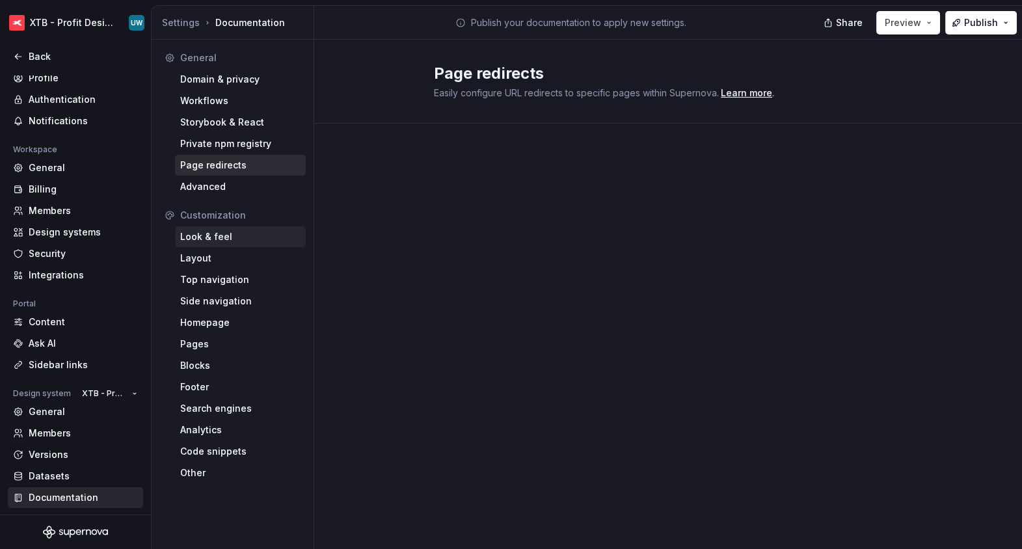
click at [216, 234] on div "Look & feel" at bounding box center [240, 236] width 120 height 13
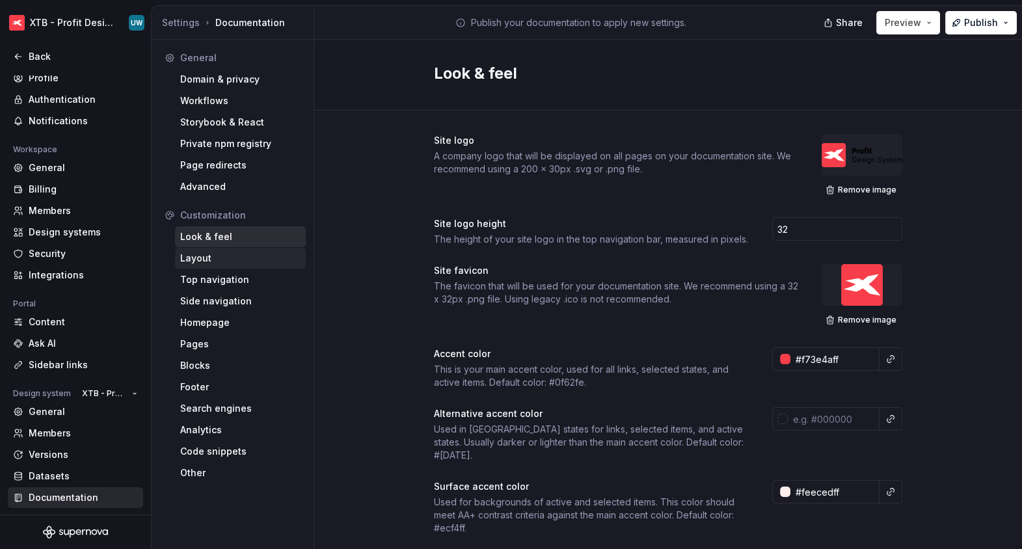
click at [243, 263] on div "Layout" at bounding box center [240, 258] width 120 height 13
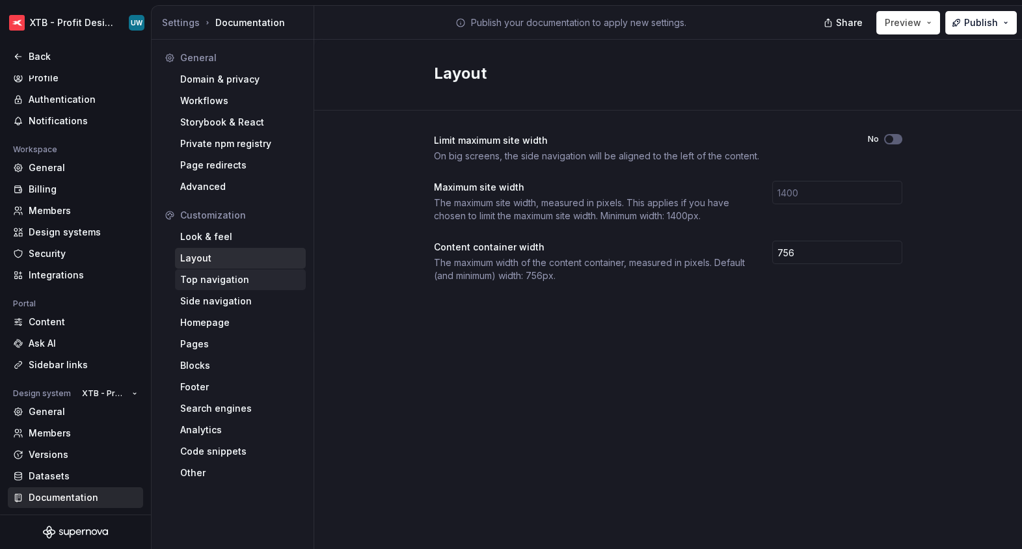
click at [243, 280] on div "Top navigation" at bounding box center [240, 279] width 120 height 13
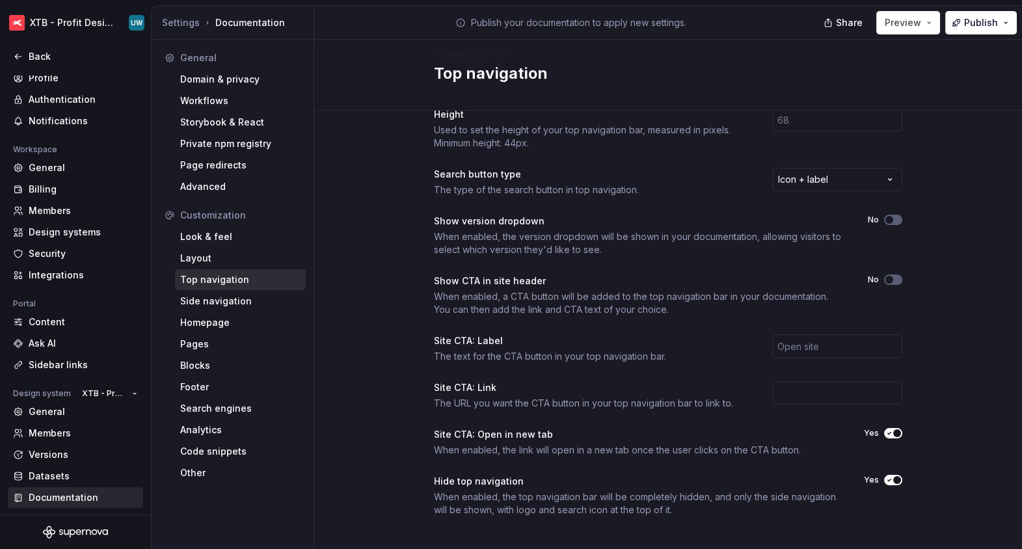
scroll to position [156, 0]
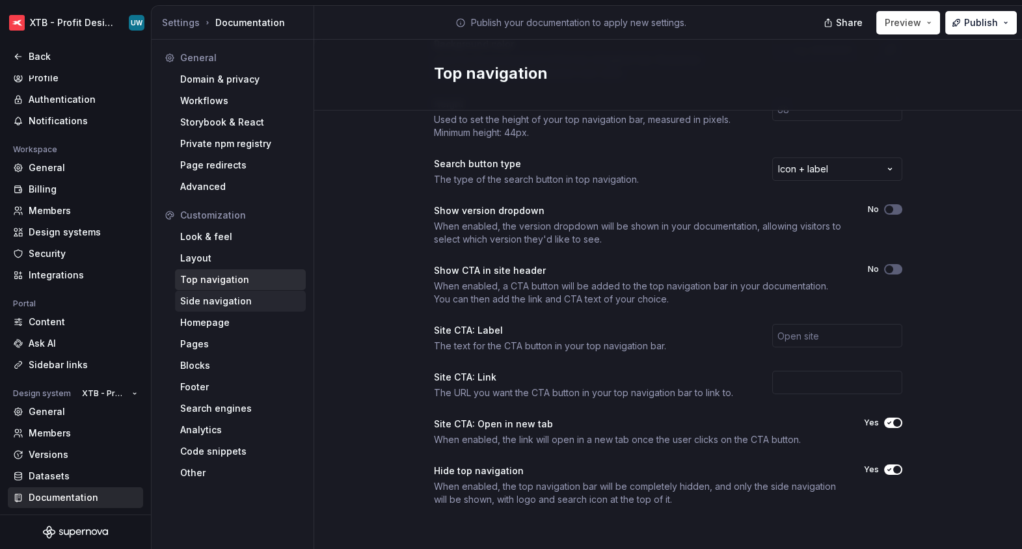
click at [225, 303] on div "Side navigation" at bounding box center [240, 301] width 120 height 13
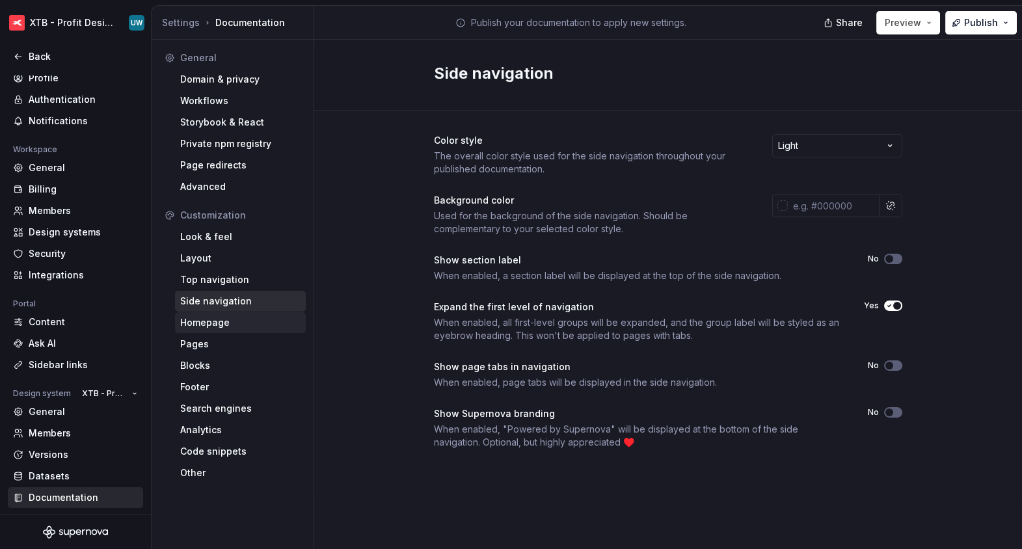
click at [224, 323] on div "Homepage" at bounding box center [240, 322] width 120 height 13
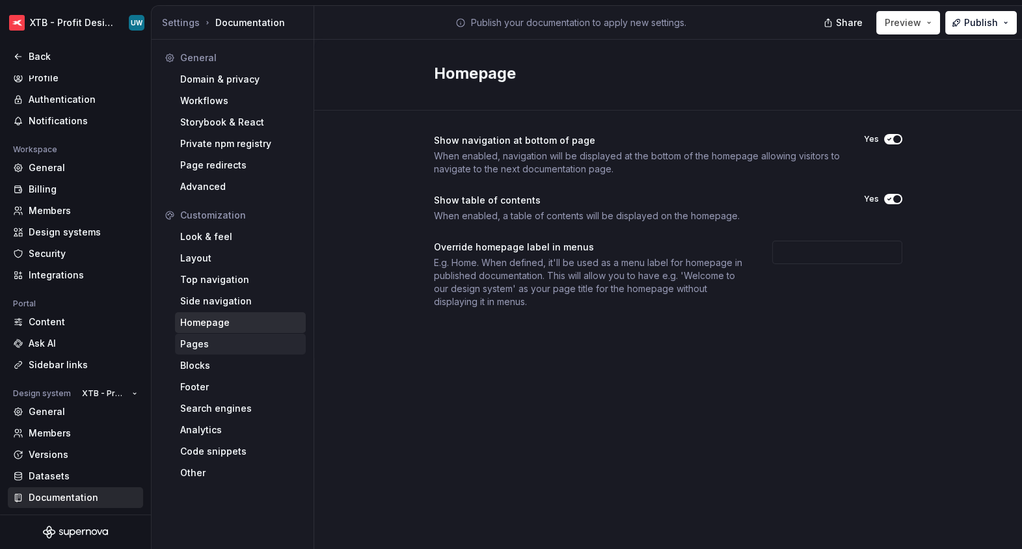
click at [230, 344] on div "Pages" at bounding box center [240, 344] width 120 height 13
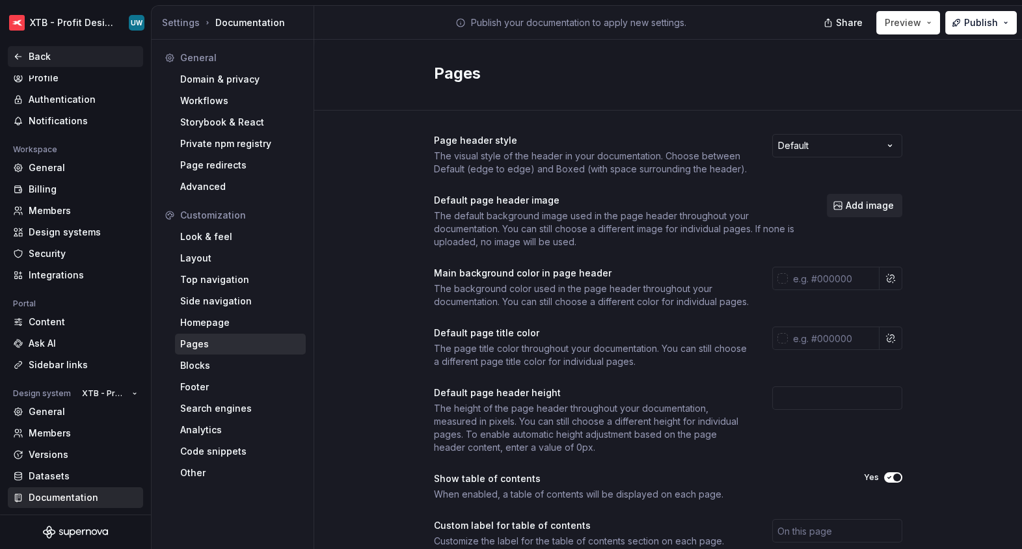
click at [68, 56] on div "Back" at bounding box center [83, 56] width 109 height 13
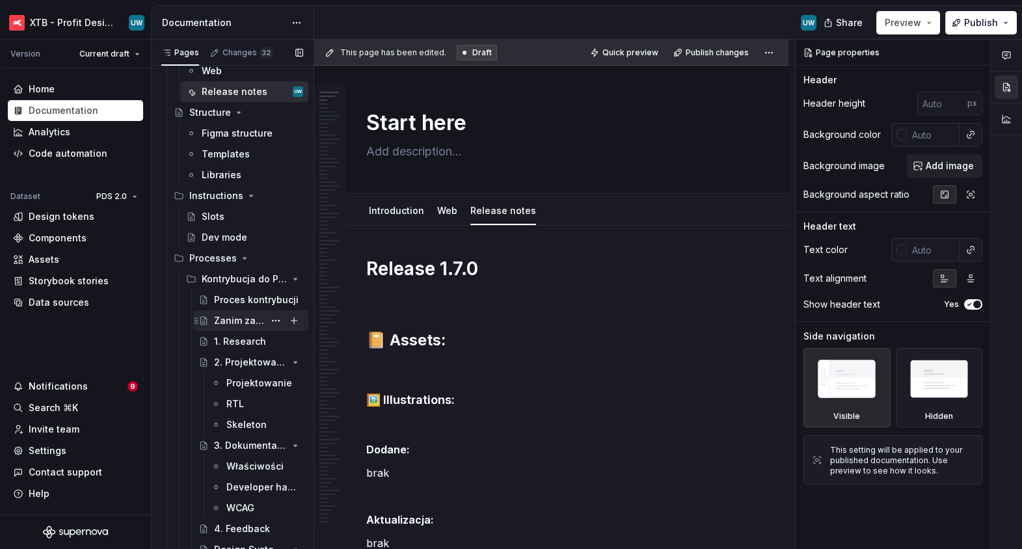
scroll to position [101, 0]
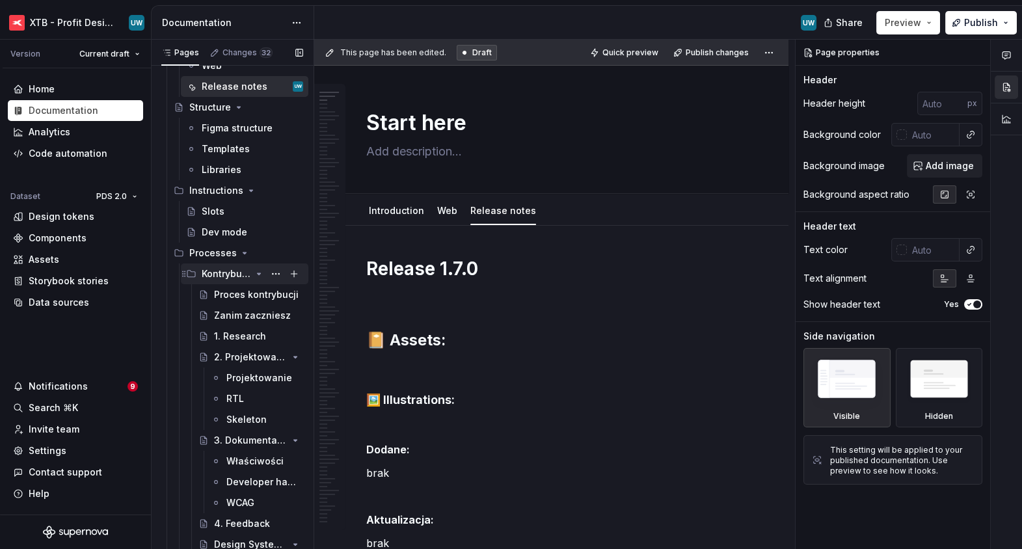
click at [259, 274] on icon "Page tree" at bounding box center [259, 273] width 3 height 1
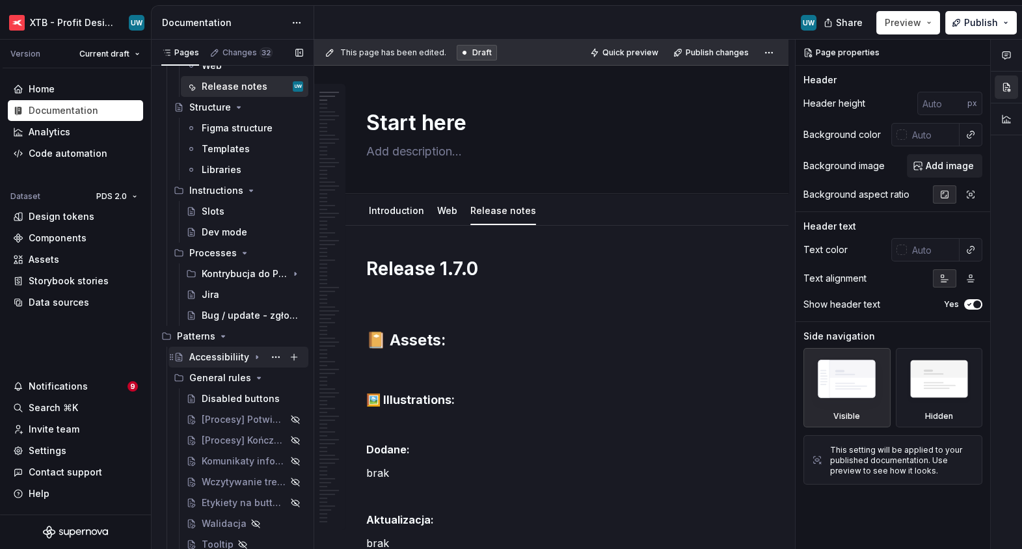
click at [256, 357] on icon "Page tree" at bounding box center [257, 357] width 10 height 10
click at [274, 357] on button "Page tree" at bounding box center [276, 357] width 18 height 18
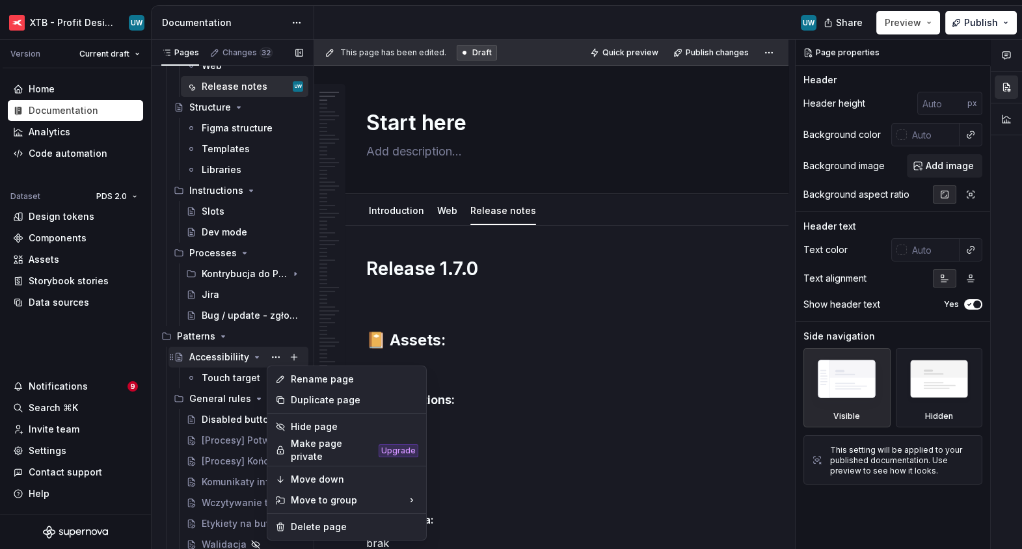
click at [227, 362] on div "Pages Changes 32 Add Accessibility guide for tree Page tree. Navigate the tree …" at bounding box center [232, 297] width 163 height 515
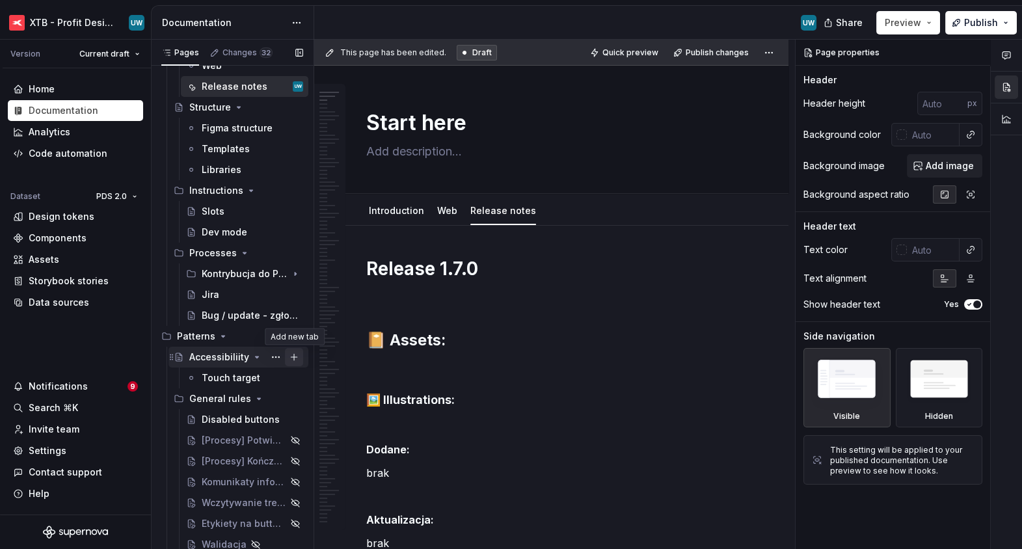
click at [292, 357] on button "Page tree" at bounding box center [294, 357] width 18 height 18
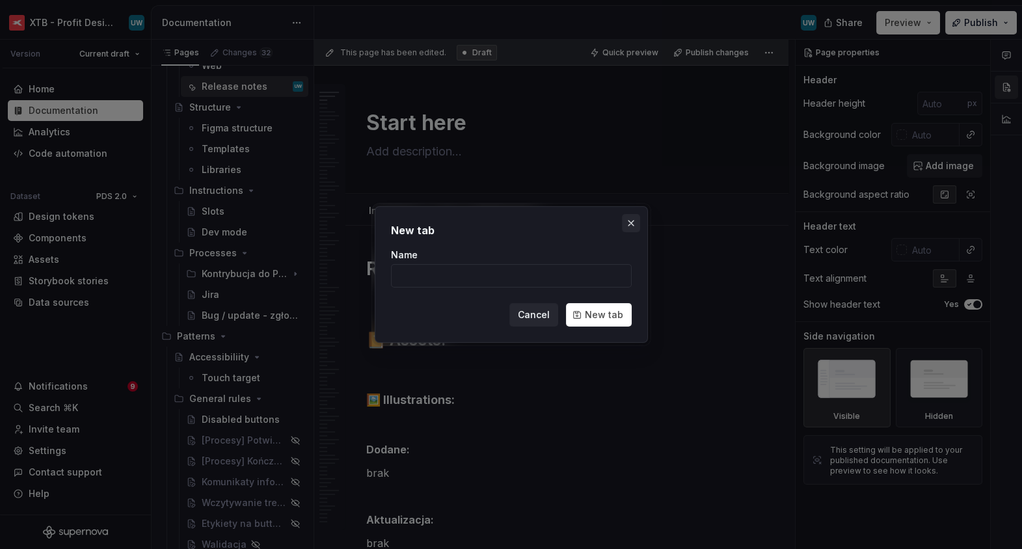
click at [630, 226] on button "button" at bounding box center [631, 223] width 18 height 18
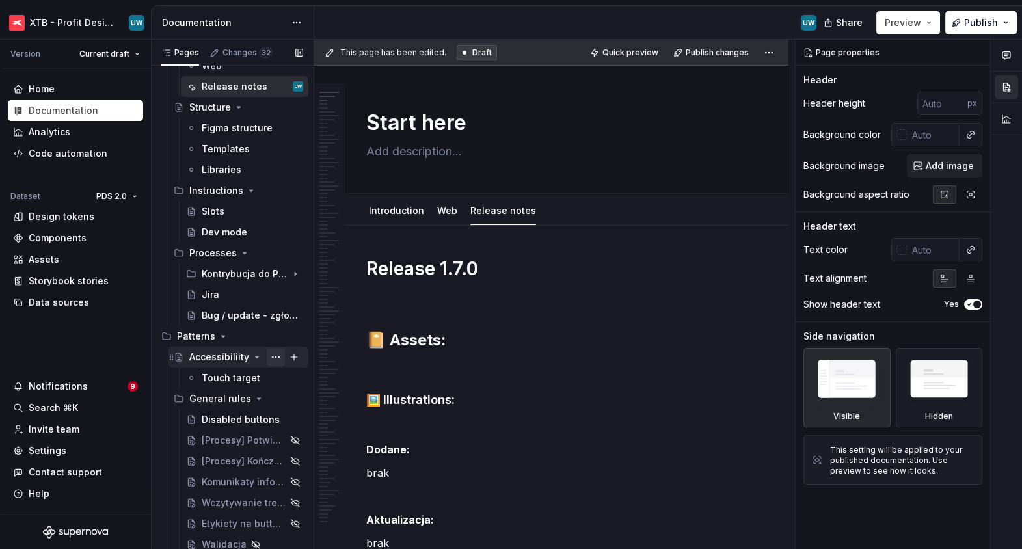
click at [275, 358] on button "Page tree" at bounding box center [276, 357] width 18 height 18
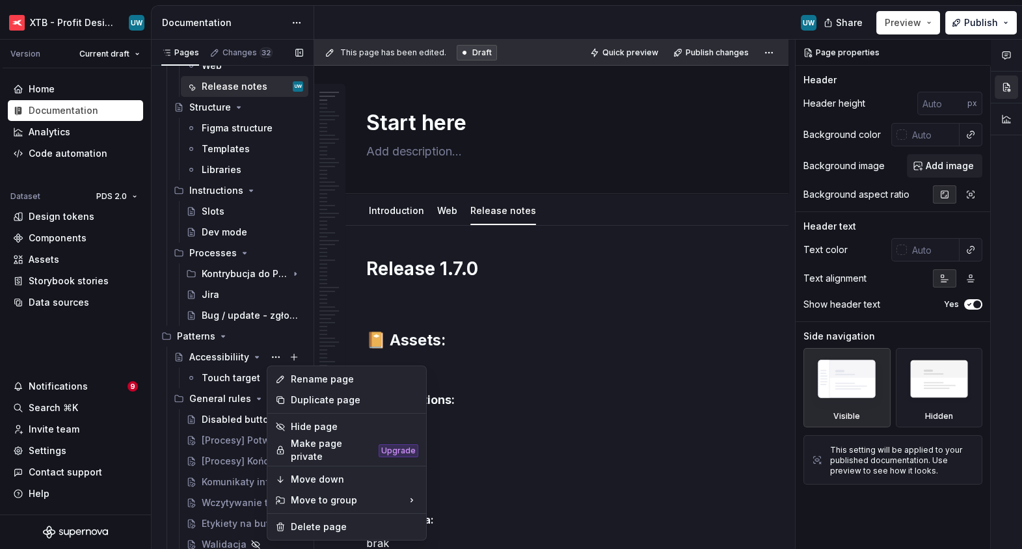
click at [241, 398] on div "Pages Changes 32 Add Accessibility guide for tree Page tree. Navigate the tree …" at bounding box center [232, 297] width 163 height 515
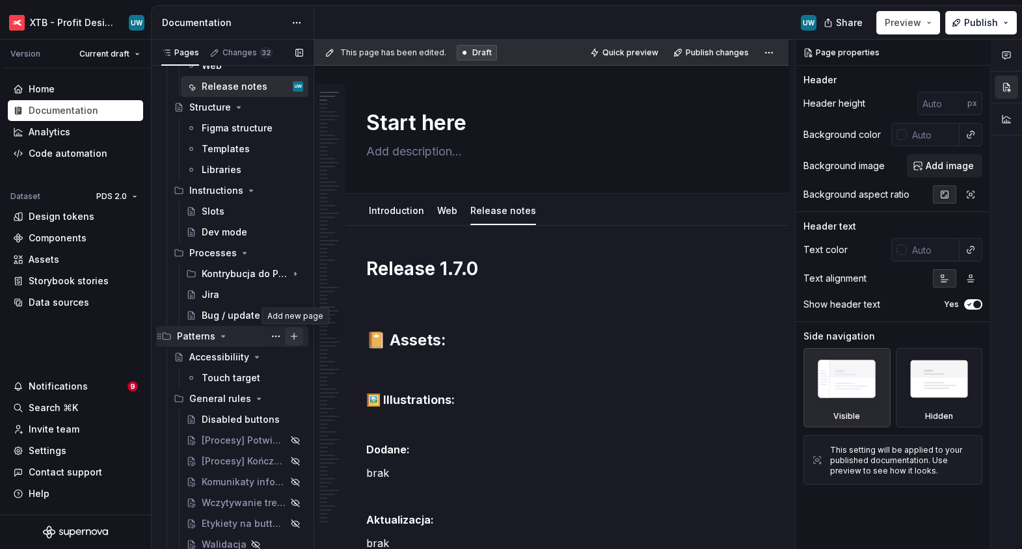
click at [295, 338] on button "Page tree" at bounding box center [294, 336] width 18 height 18
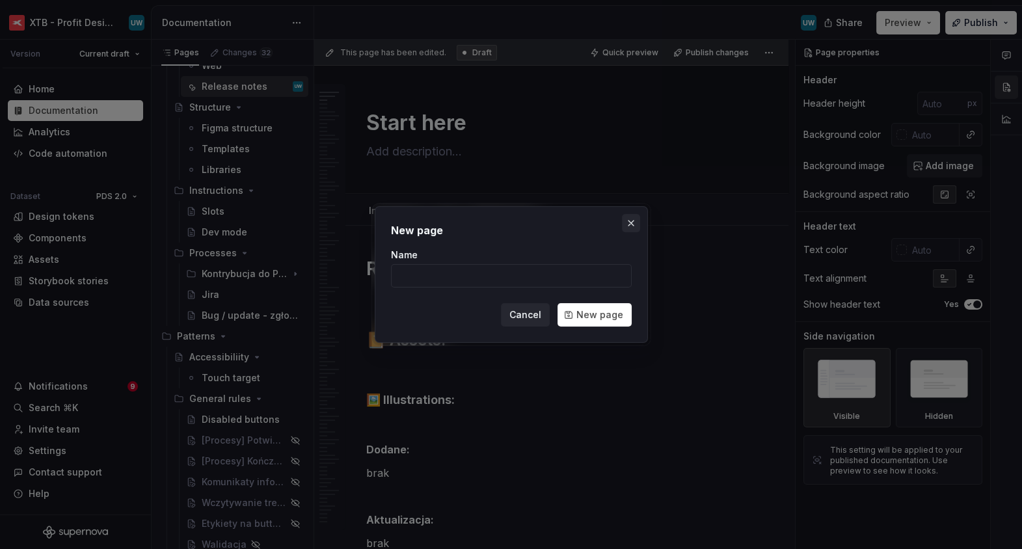
click at [632, 219] on button "button" at bounding box center [631, 223] width 18 height 18
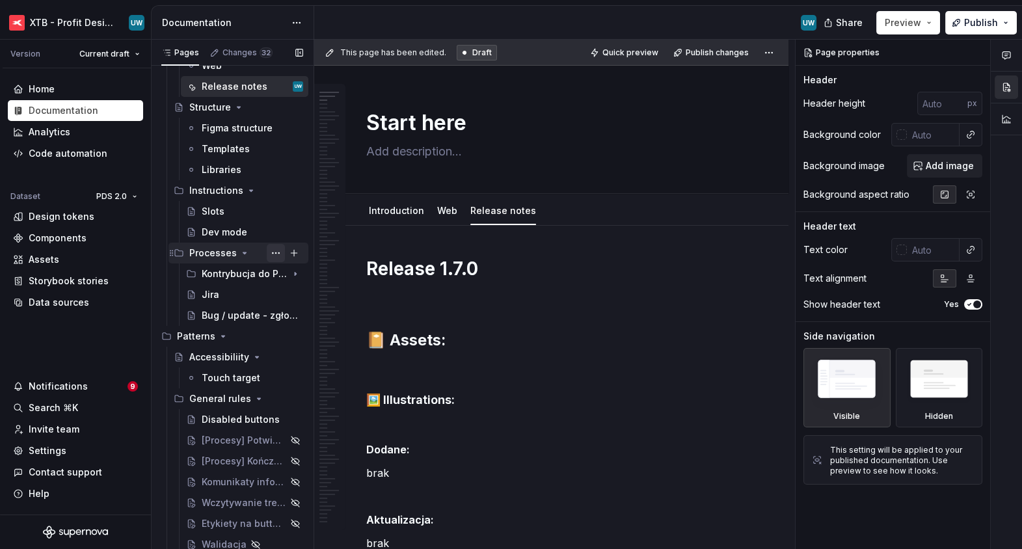
click at [273, 247] on button "Page tree" at bounding box center [276, 253] width 18 height 18
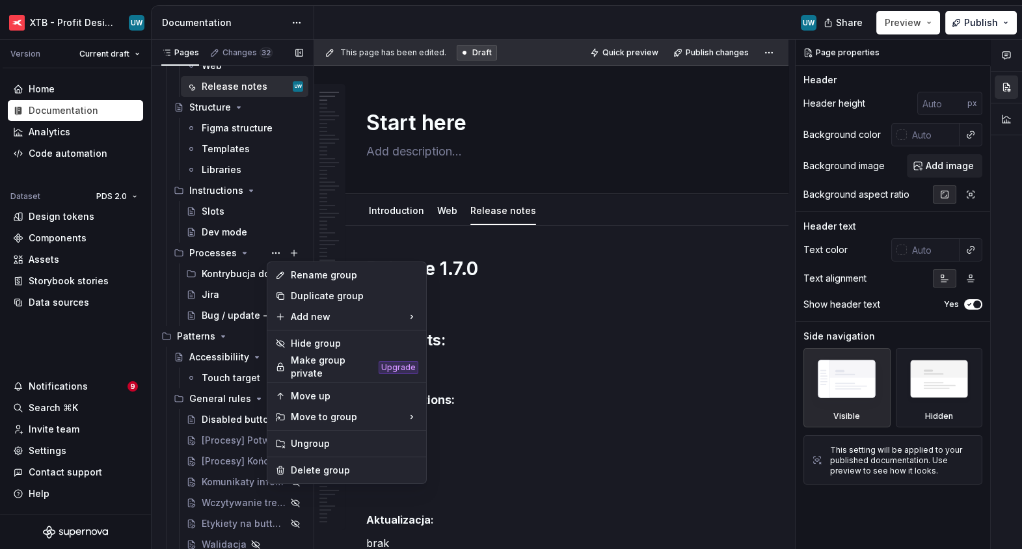
click at [228, 328] on div "Pages Changes 32 Add Accessibility guide for tree Page tree. Navigate the tree …" at bounding box center [232, 297] width 163 height 515
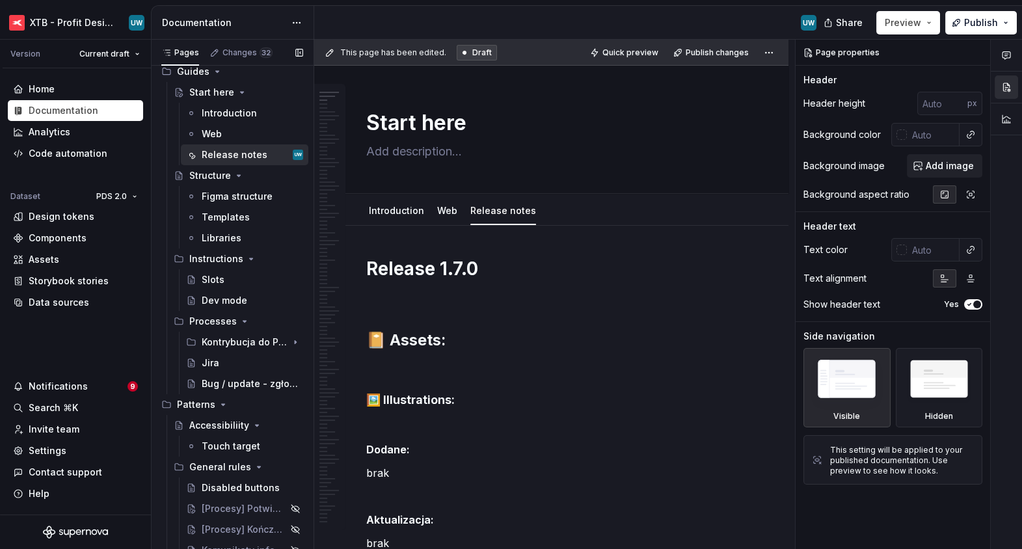
scroll to position [0, 0]
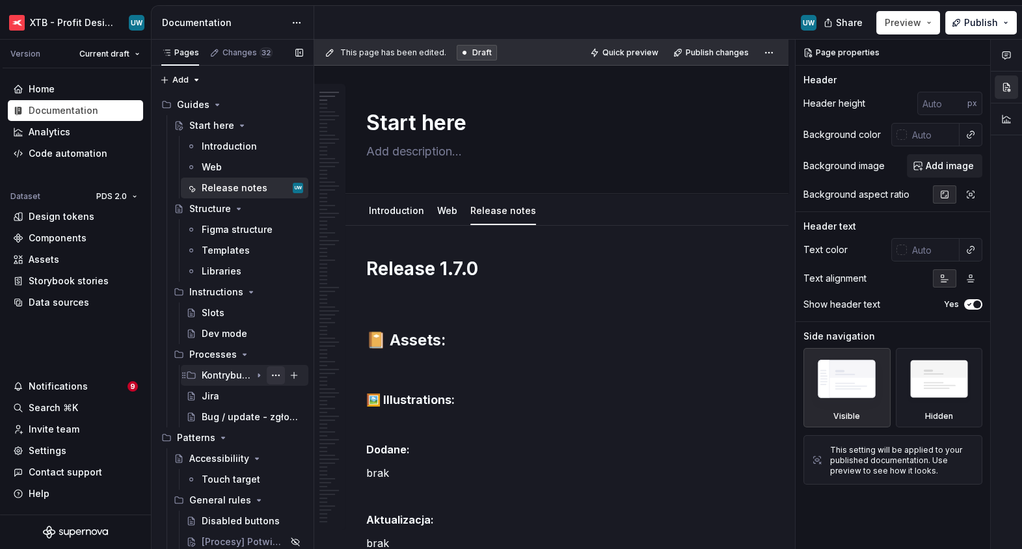
click at [275, 381] on button "Page tree" at bounding box center [276, 375] width 18 height 18
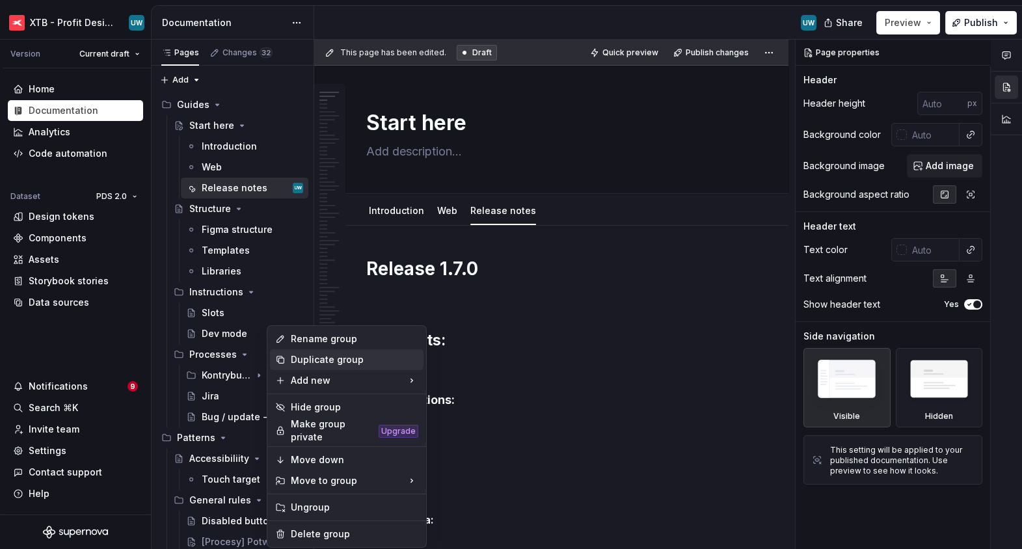
click at [309, 365] on div "Duplicate group" at bounding box center [355, 359] width 128 height 13
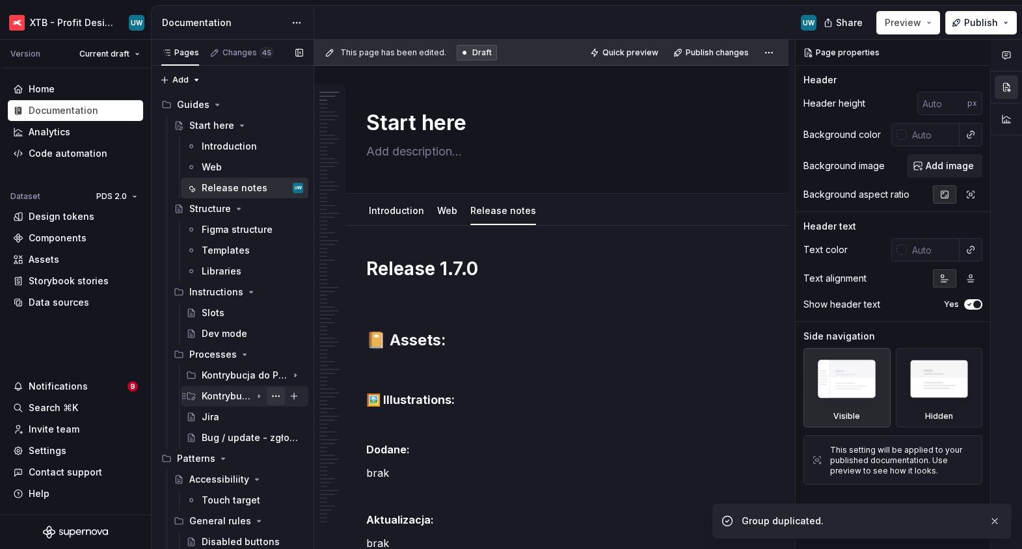
click at [269, 397] on button "Page tree" at bounding box center [276, 396] width 18 height 18
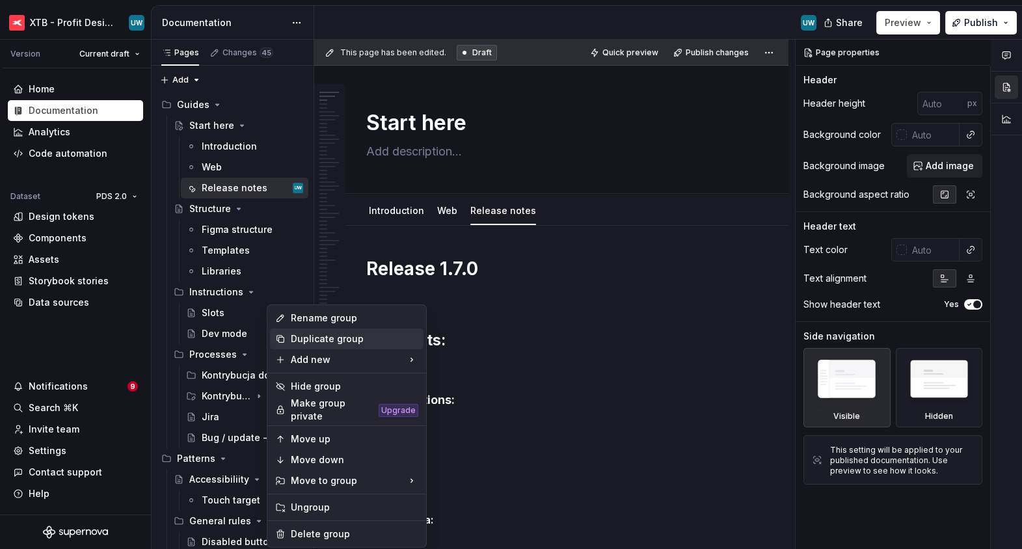
type textarea "*"
click at [316, 320] on div "Rename group" at bounding box center [355, 318] width 128 height 13
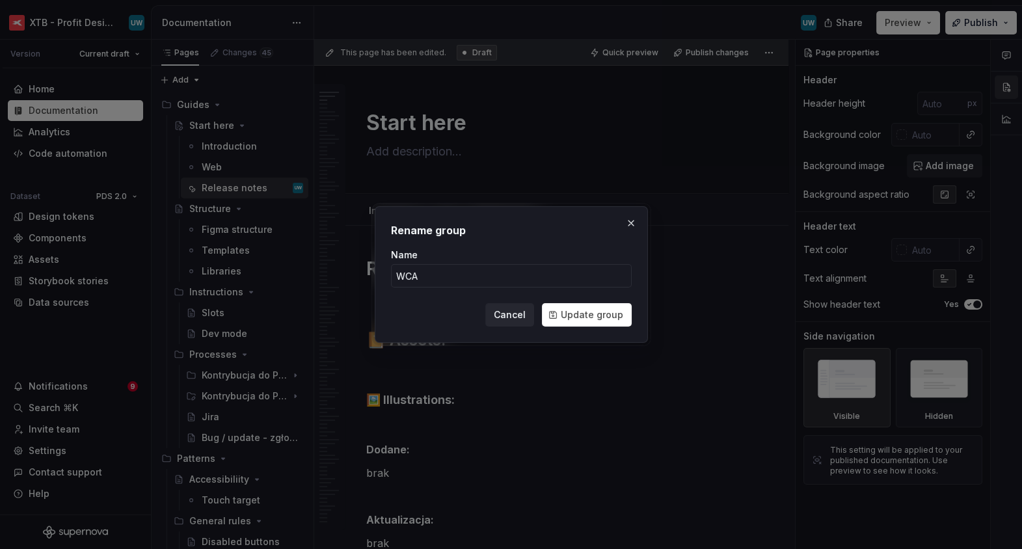
type input "WCAG"
click at [578, 311] on span "Update group" at bounding box center [592, 314] width 62 height 13
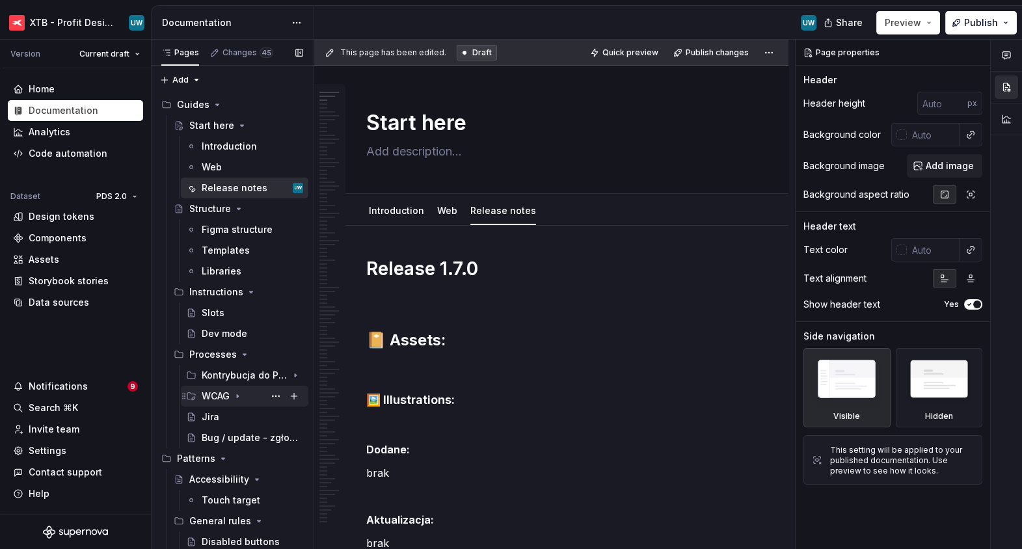
click at [237, 396] on icon "Page tree" at bounding box center [237, 396] width 1 height 3
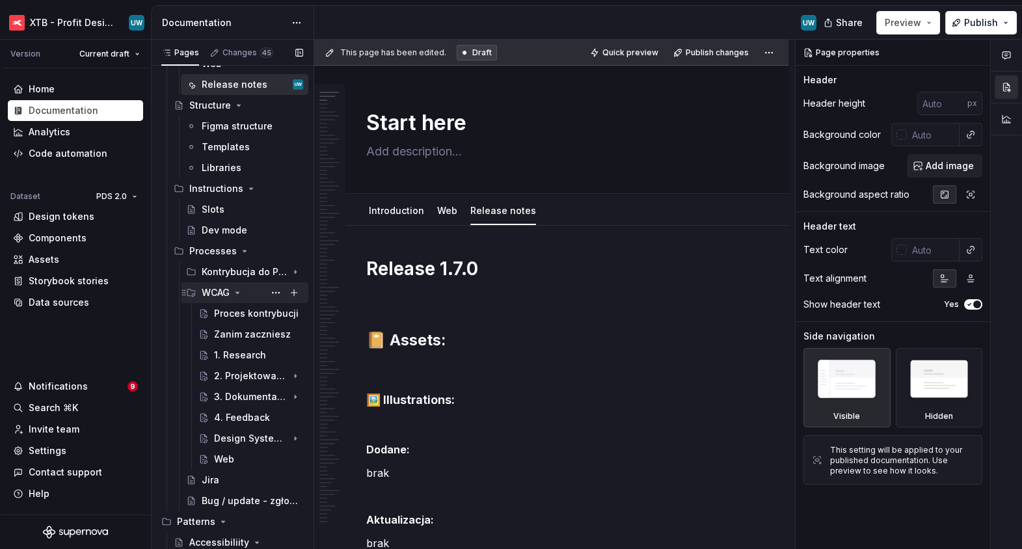
scroll to position [105, 0]
click at [273, 355] on button "Page tree" at bounding box center [276, 354] width 18 height 18
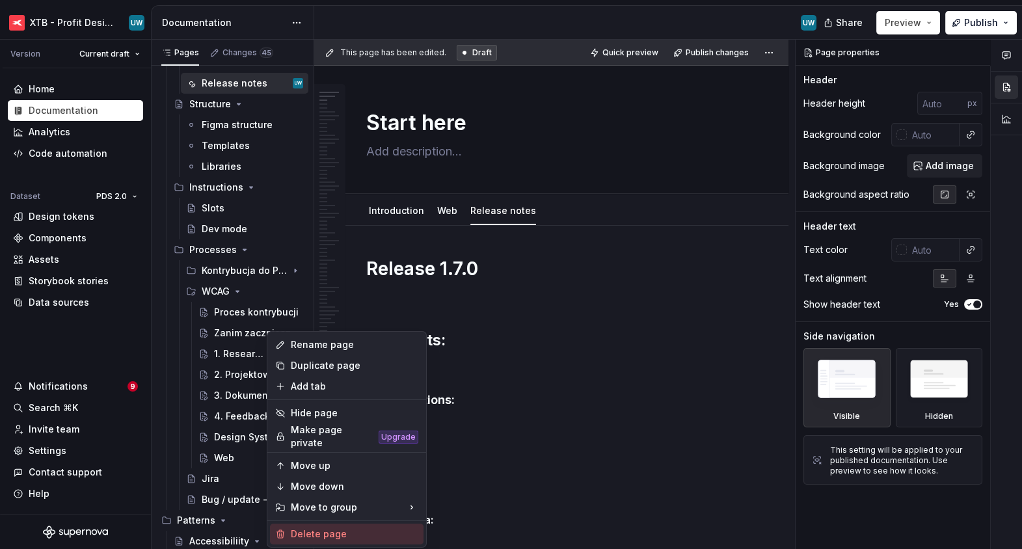
click at [308, 483] on div "Delete page" at bounding box center [355, 534] width 128 height 13
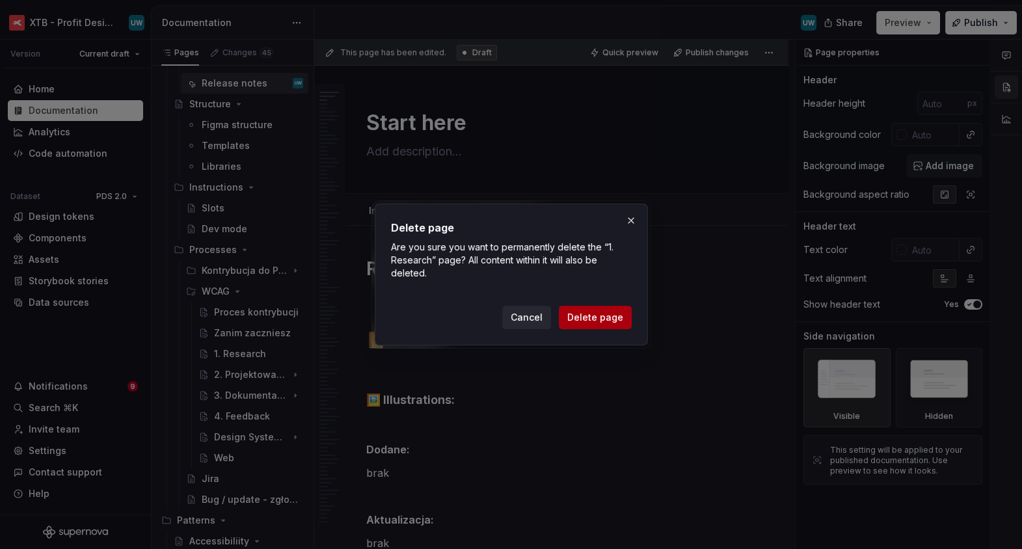
click at [583, 314] on span "Delete page" at bounding box center [595, 317] width 56 height 13
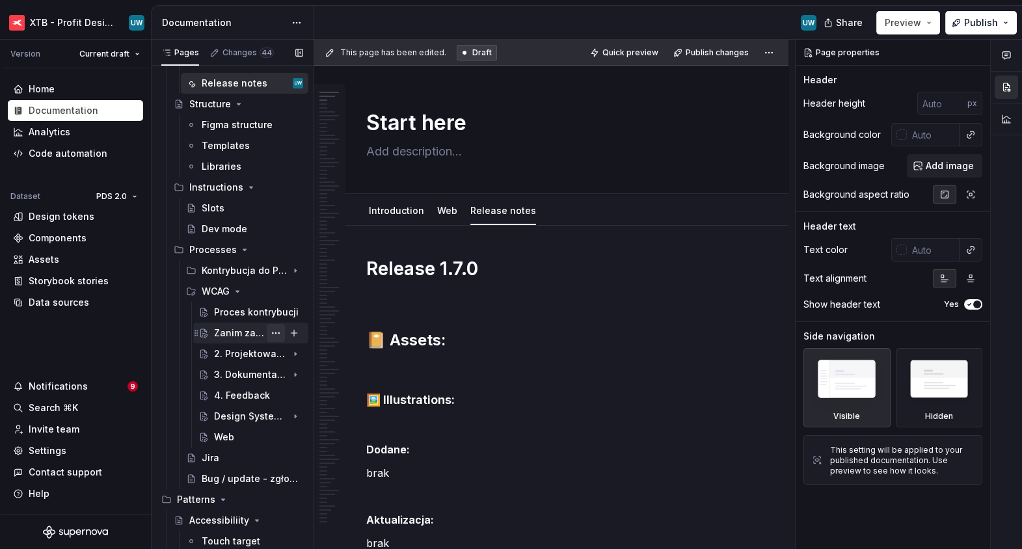
click at [275, 330] on button "Page tree" at bounding box center [276, 333] width 18 height 18
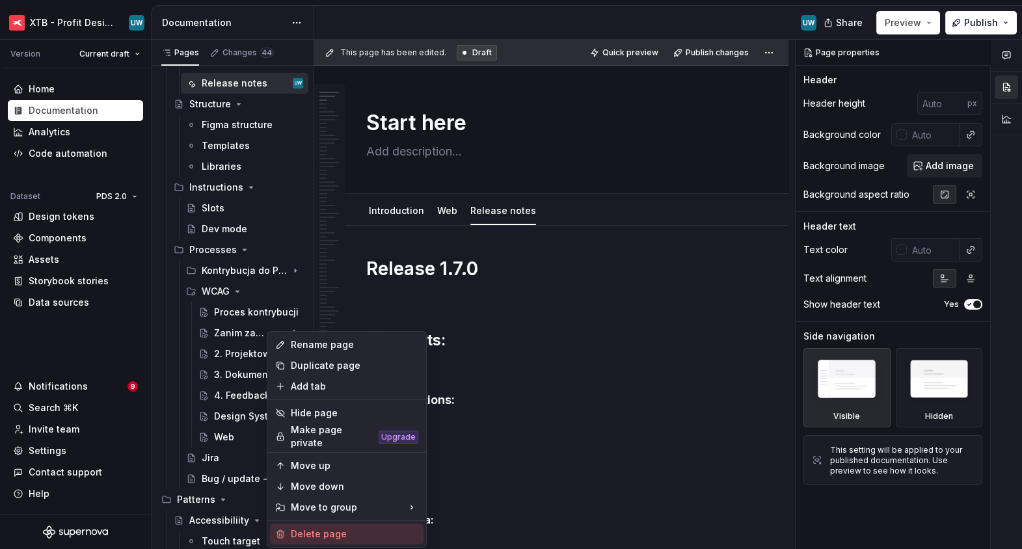
click at [314, 483] on div "Delete page" at bounding box center [355, 534] width 128 height 13
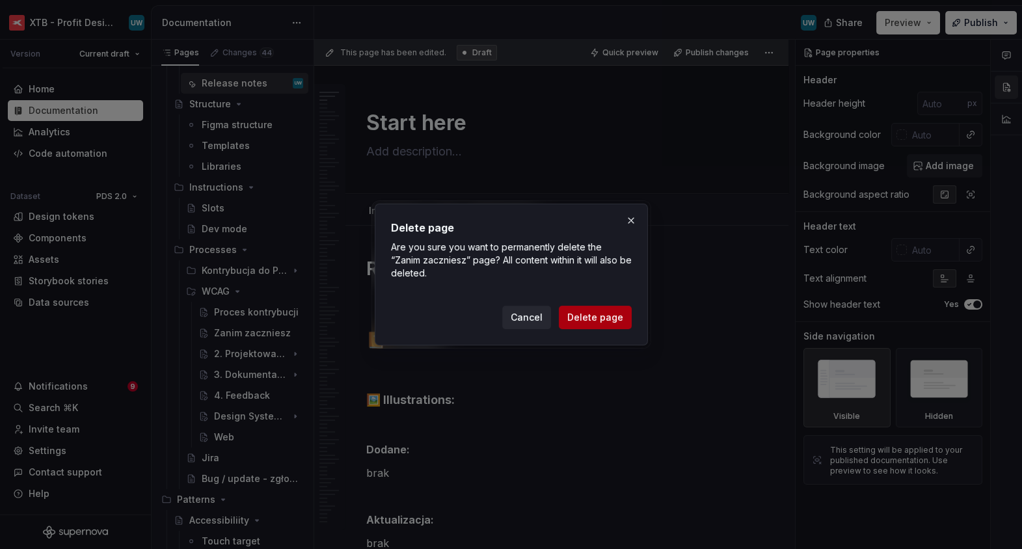
click at [603, 317] on span "Delete page" at bounding box center [595, 317] width 56 height 13
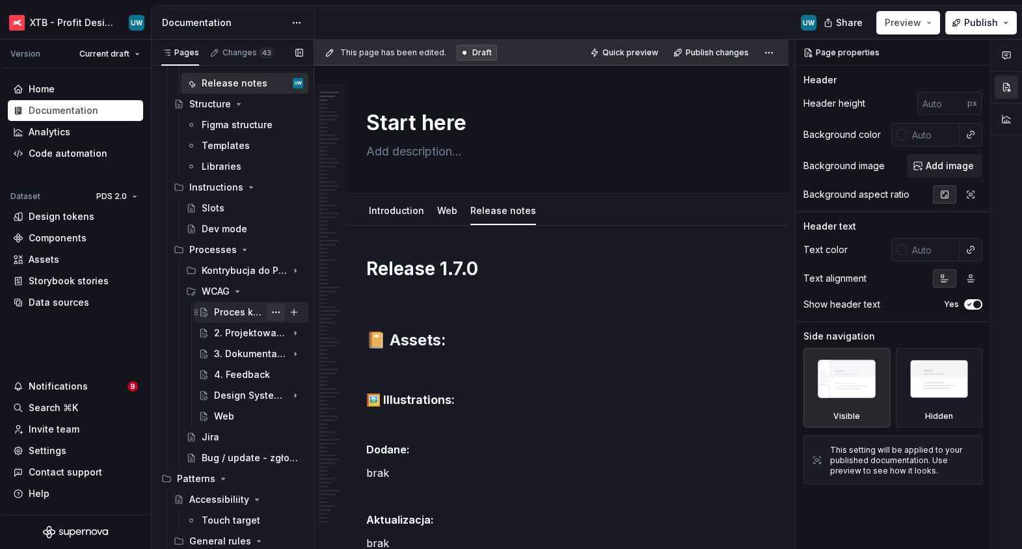
click at [274, 314] on button "Page tree" at bounding box center [276, 312] width 18 height 18
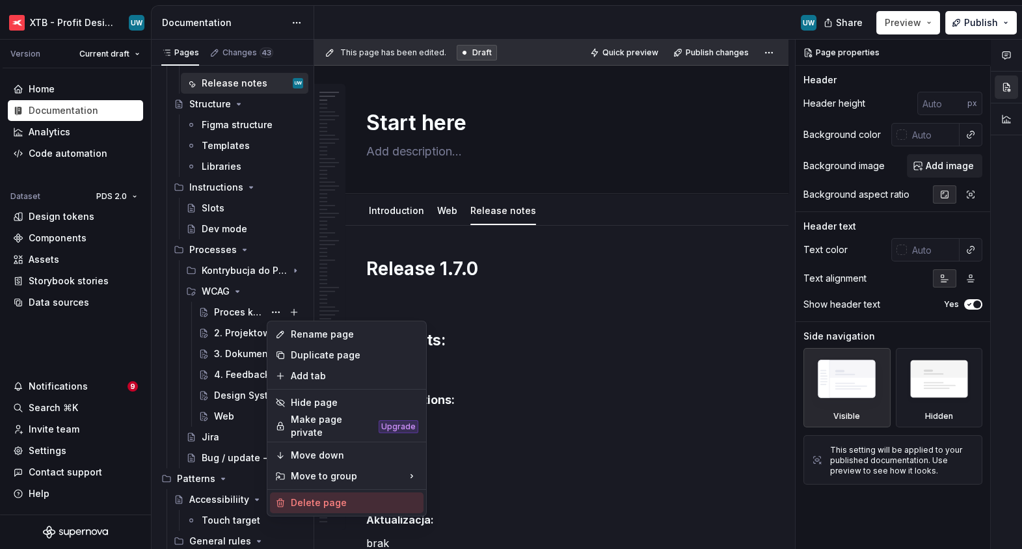
click at [311, 483] on div "Delete page" at bounding box center [355, 502] width 128 height 13
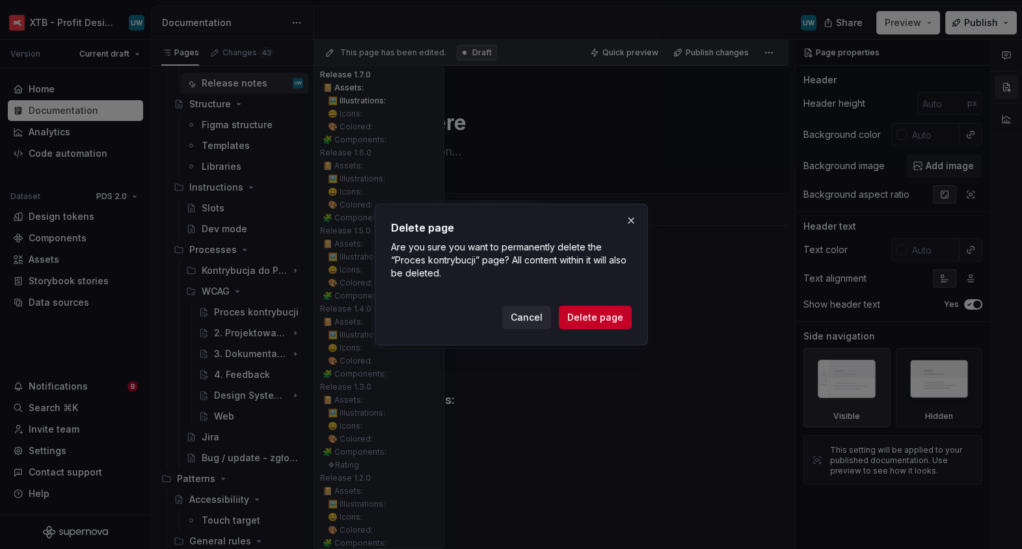
drag, startPoint x: 589, startPoint y: 312, endPoint x: 317, endPoint y: 326, distance: 271.7
click at [589, 312] on span "Delete page" at bounding box center [595, 317] width 56 height 13
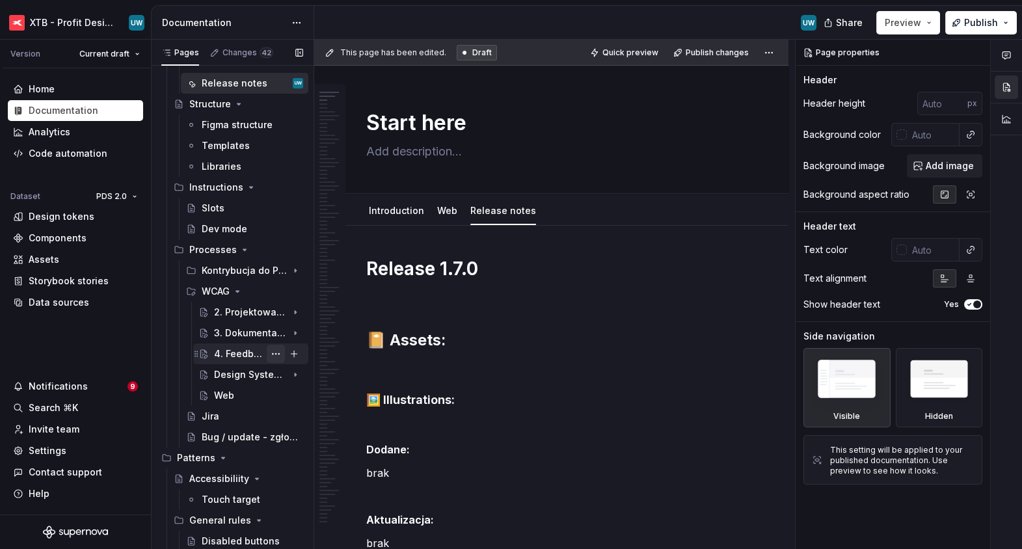
click at [271, 353] on button "Page tree" at bounding box center [276, 354] width 18 height 18
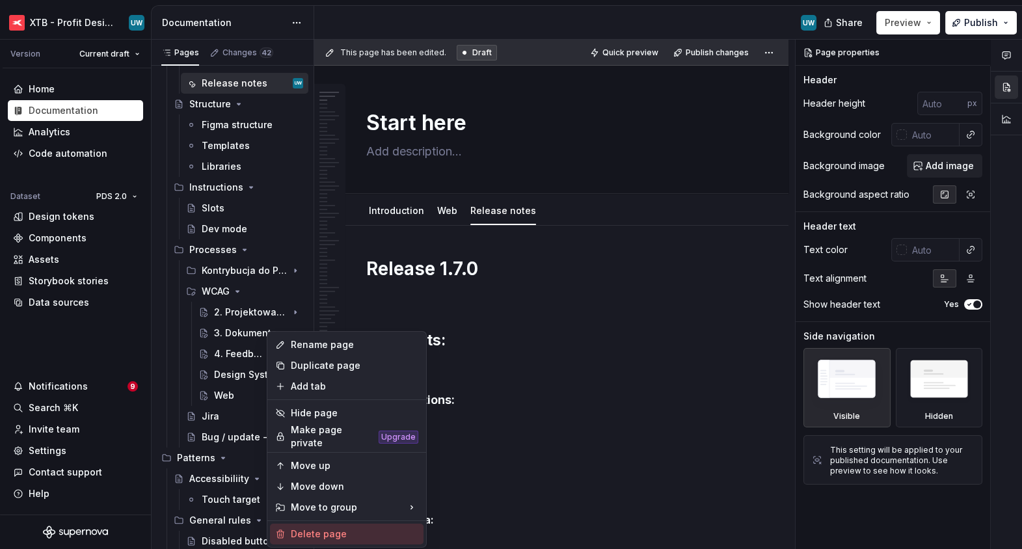
click at [311, 483] on div "Delete page" at bounding box center [355, 534] width 128 height 13
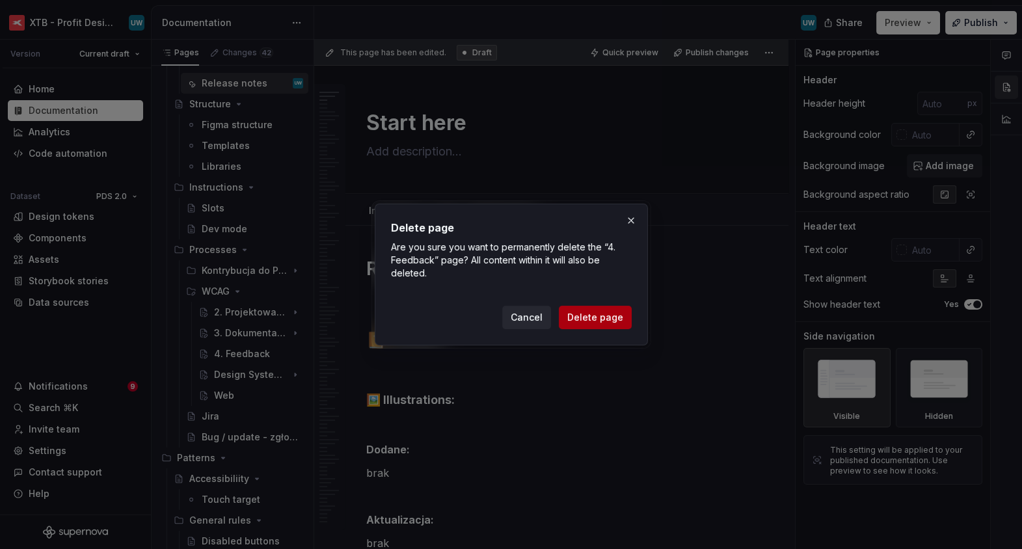
click at [604, 311] on button "Delete page" at bounding box center [595, 317] width 73 height 23
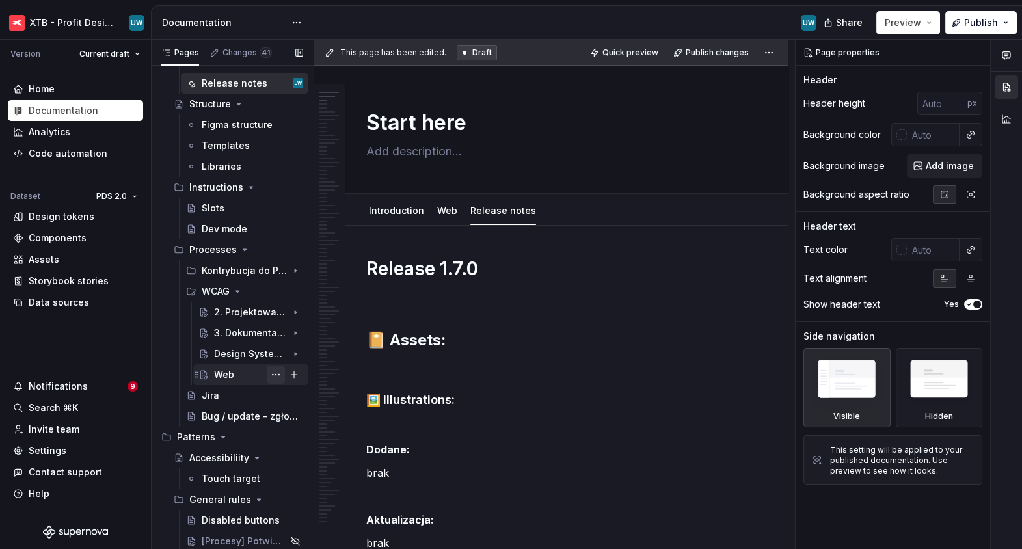
click at [275, 374] on button "Page tree" at bounding box center [276, 375] width 18 height 18
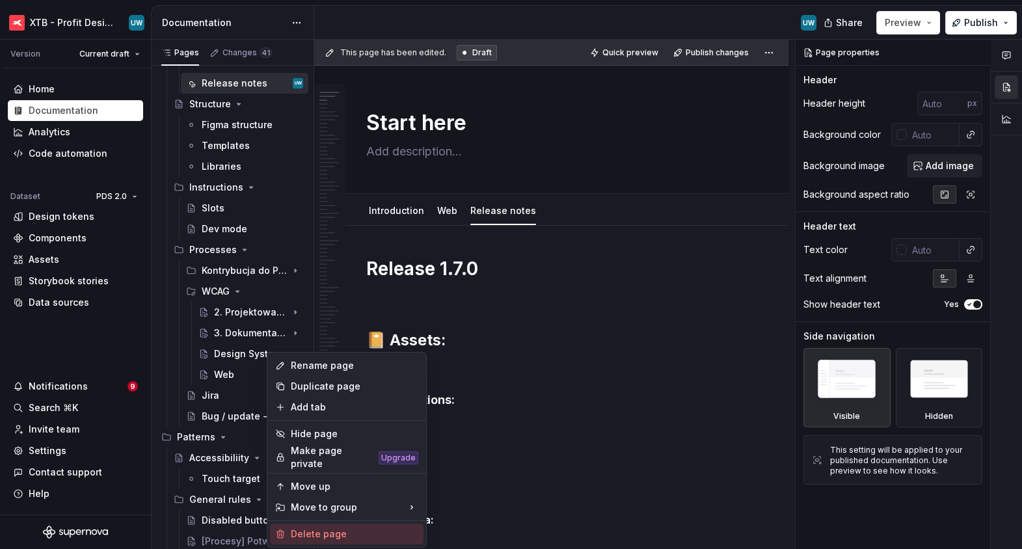
click at [325, 483] on div "Delete page" at bounding box center [355, 534] width 128 height 13
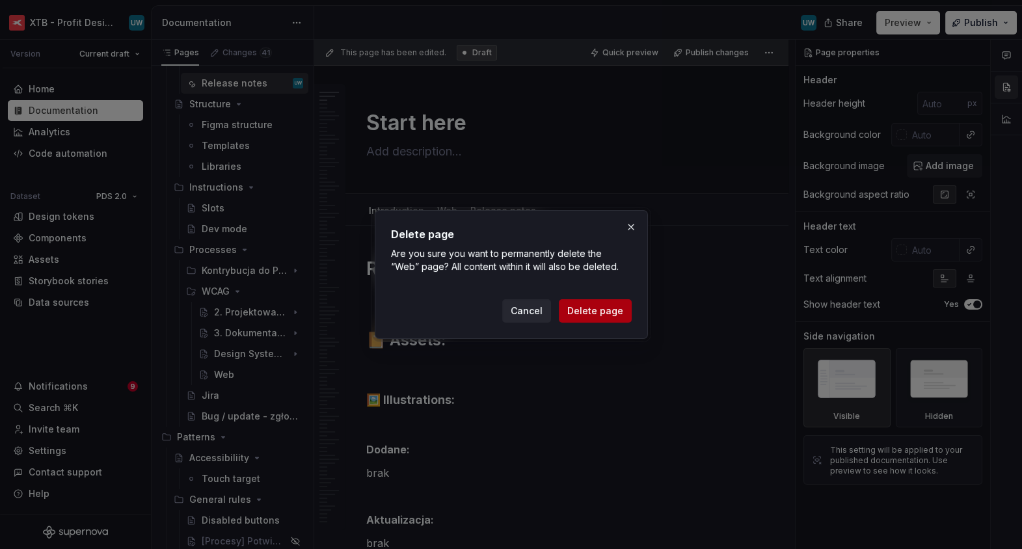
click at [586, 305] on span "Delete page" at bounding box center [595, 310] width 56 height 13
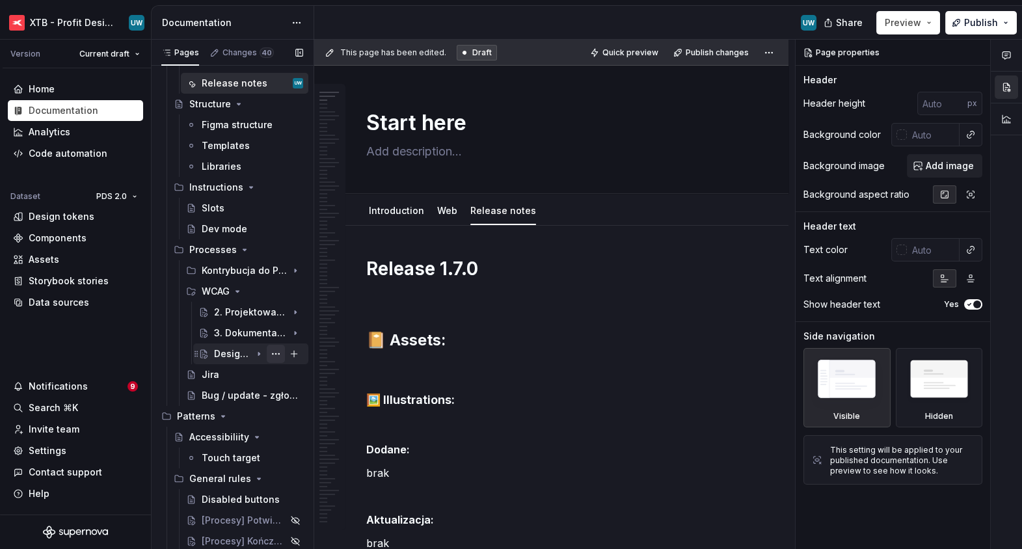
click at [274, 355] on button "Page tree" at bounding box center [276, 354] width 18 height 18
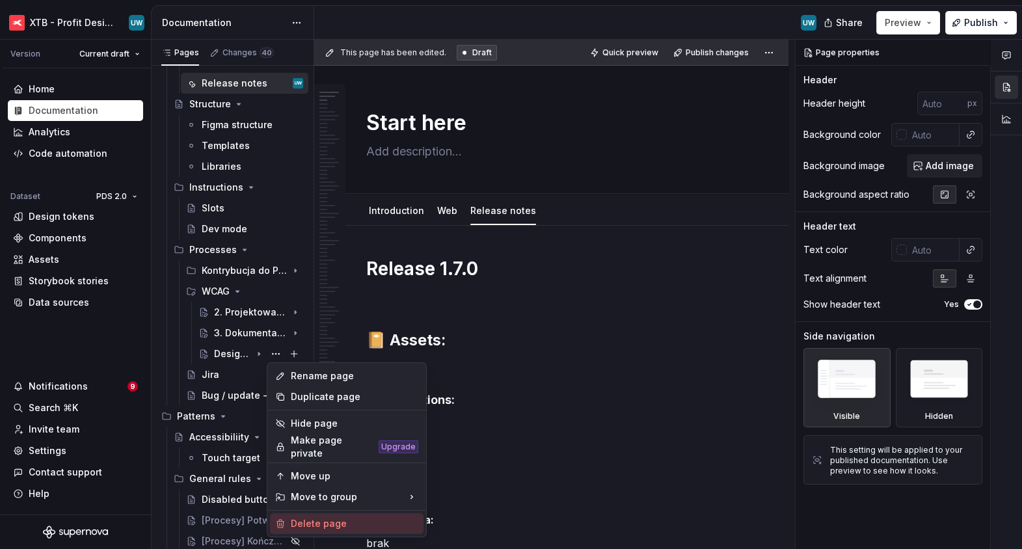
click at [329, 483] on div "Delete page" at bounding box center [355, 523] width 128 height 13
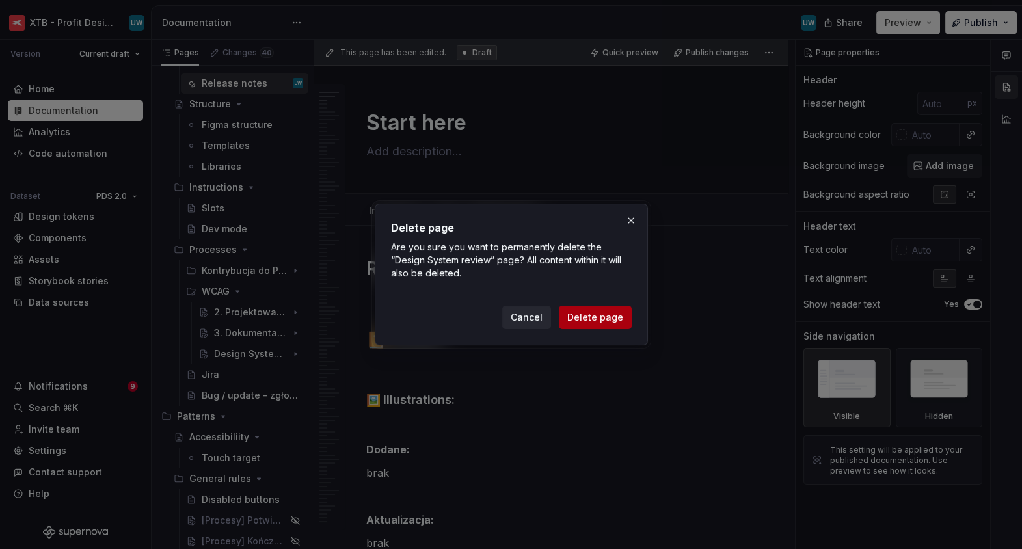
click at [578, 314] on span "Delete page" at bounding box center [595, 317] width 56 height 13
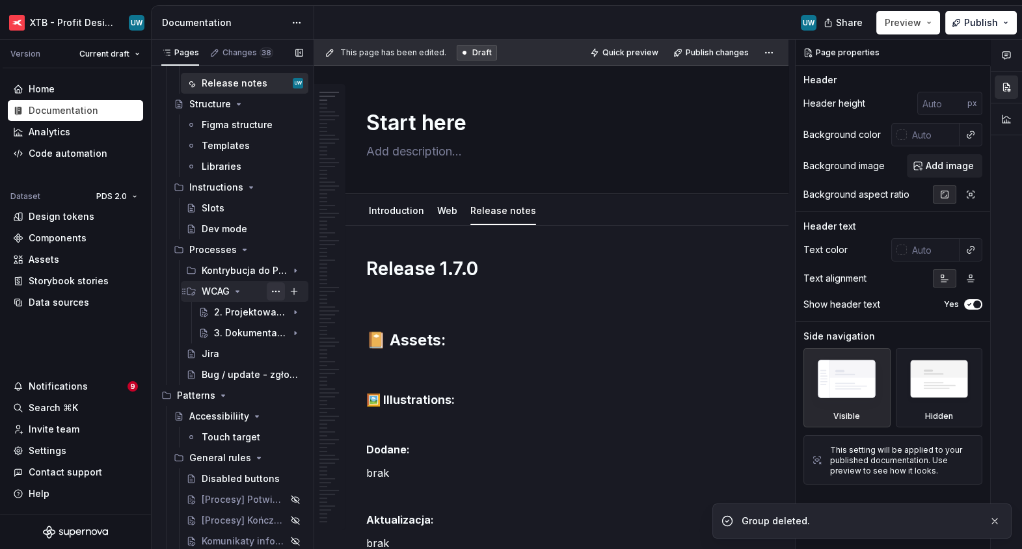
click at [270, 293] on button "Page tree" at bounding box center [276, 291] width 18 height 18
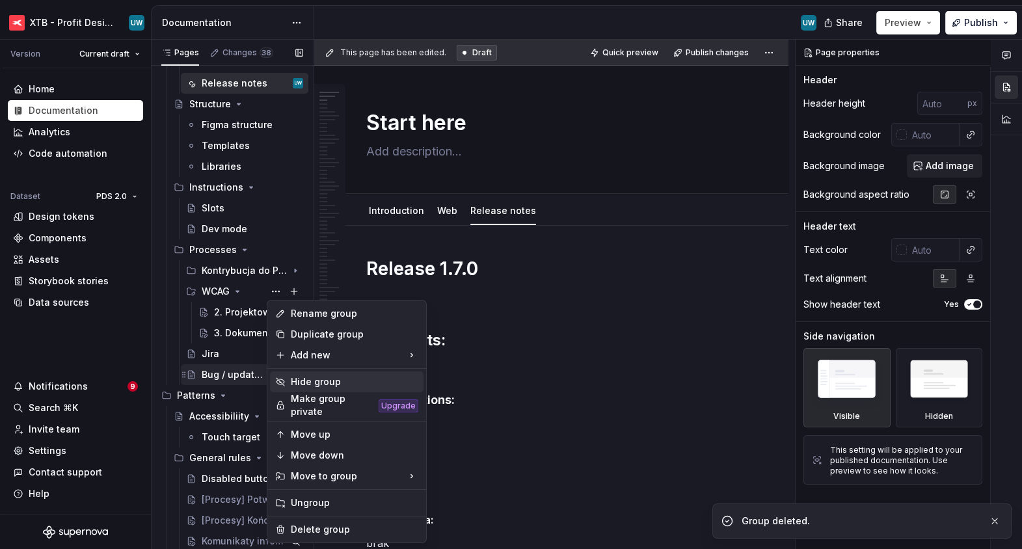
click at [314, 387] on div "Hide group" at bounding box center [355, 381] width 128 height 13
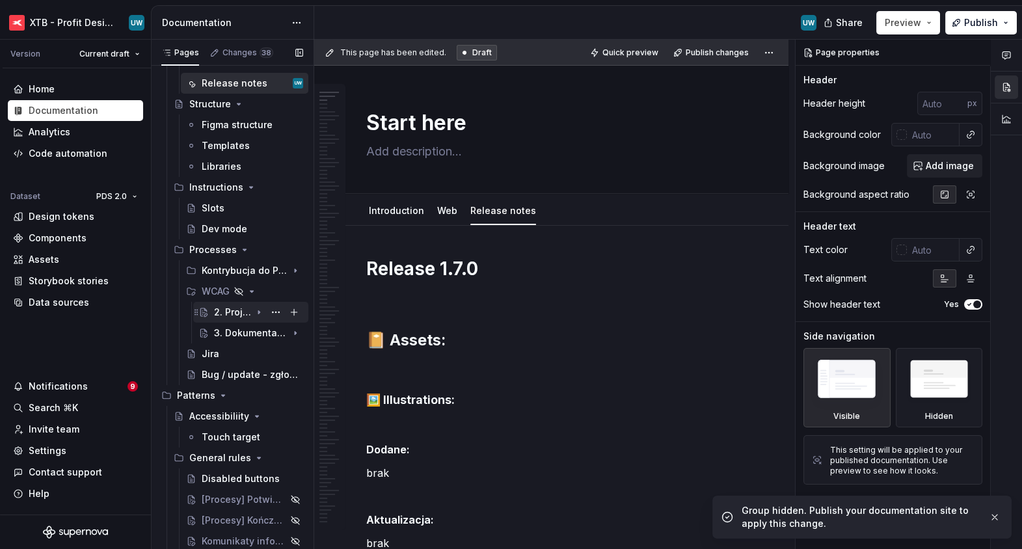
click at [232, 311] on div "2. Projektowanie komponentu" at bounding box center [232, 312] width 37 height 13
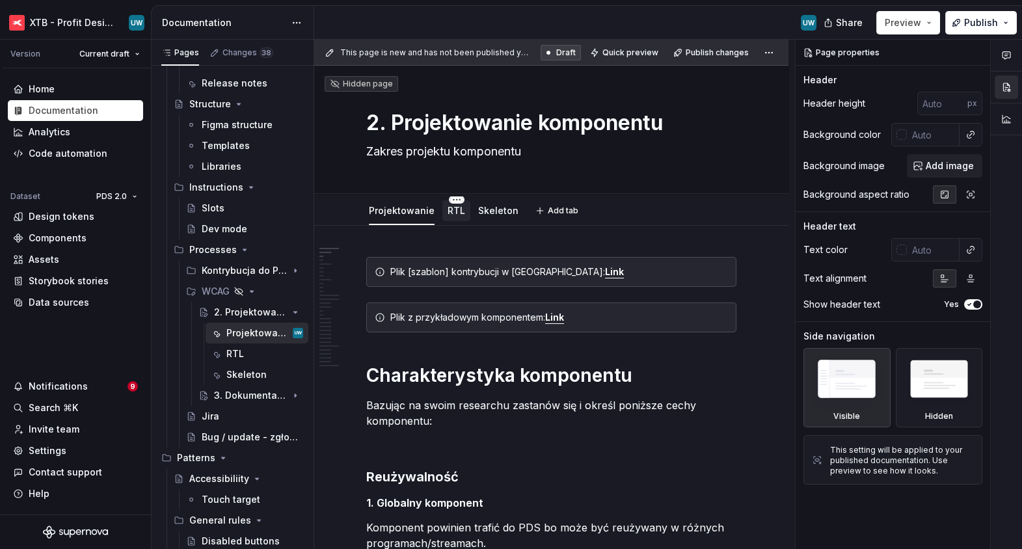
click at [451, 198] on html "XTB - Profit Design System UW Version Current draft Home Documentation Analytic…" at bounding box center [511, 274] width 1022 height 549
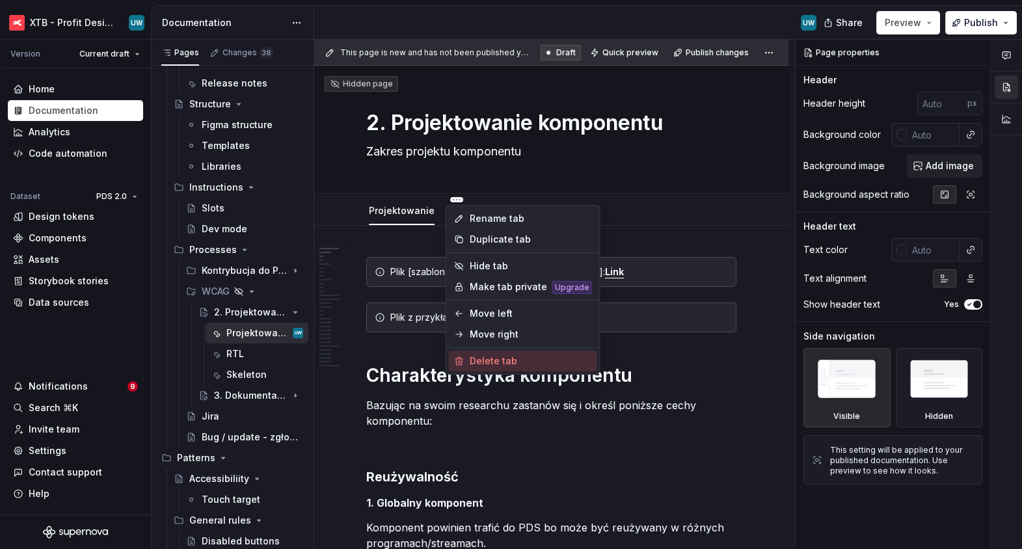
click at [492, 357] on div "Delete tab" at bounding box center [531, 361] width 122 height 13
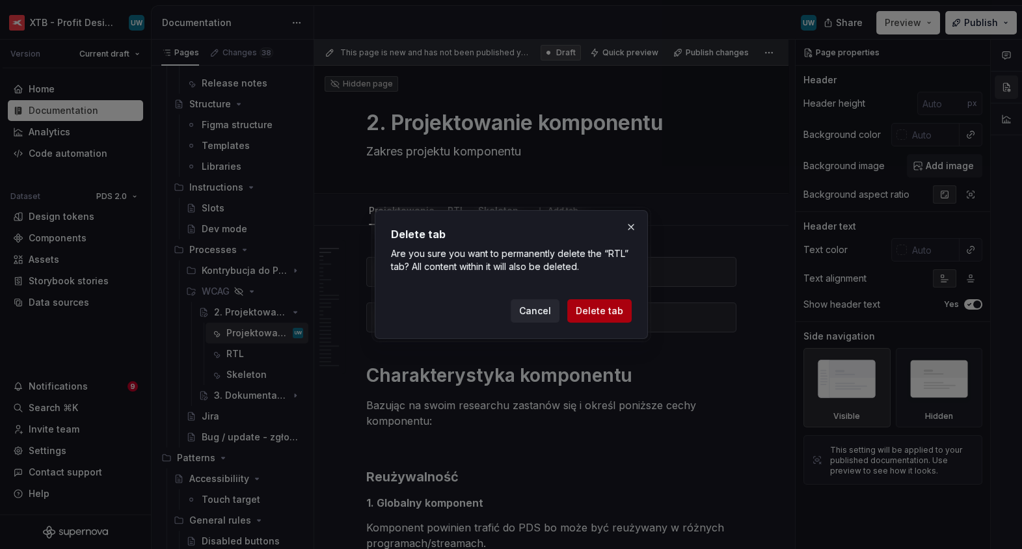
click at [617, 306] on span "Delete tab" at bounding box center [599, 310] width 47 height 13
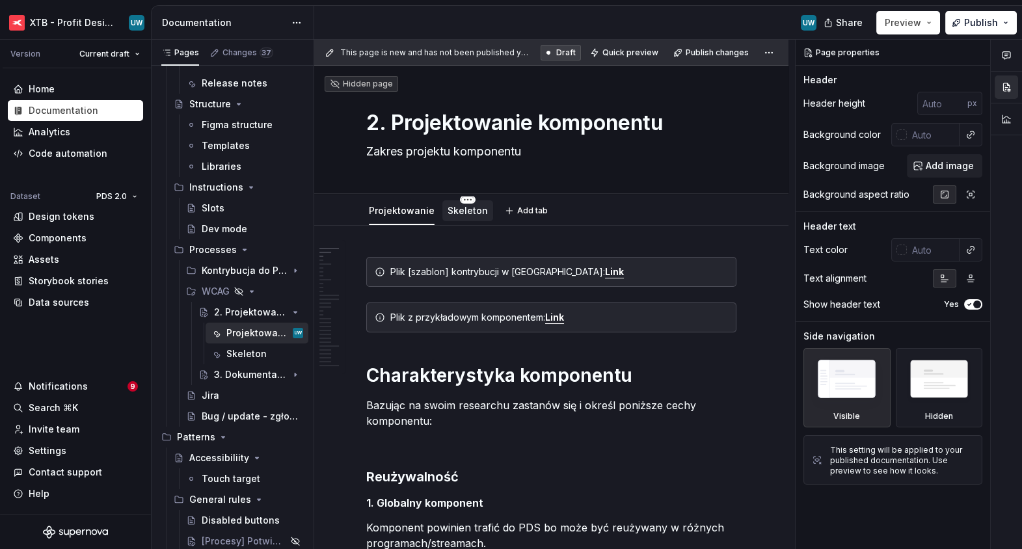
click at [460, 199] on html "XTB - Profit Design System UW Version Current draft Home Documentation Analytic…" at bounding box center [511, 274] width 1022 height 549
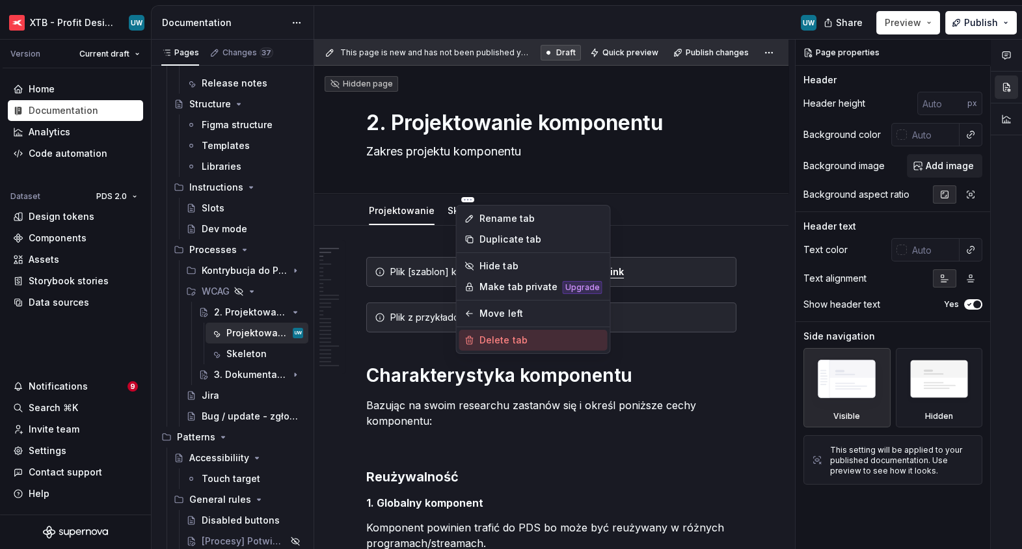
click at [488, 339] on div "Delete tab" at bounding box center [540, 340] width 122 height 13
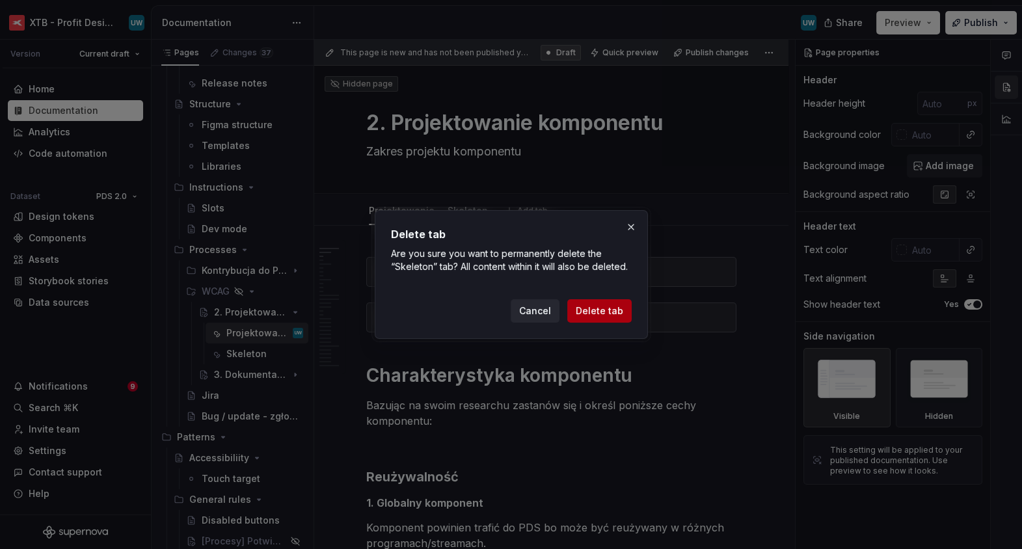
click at [612, 310] on span "Delete tab" at bounding box center [599, 310] width 47 height 13
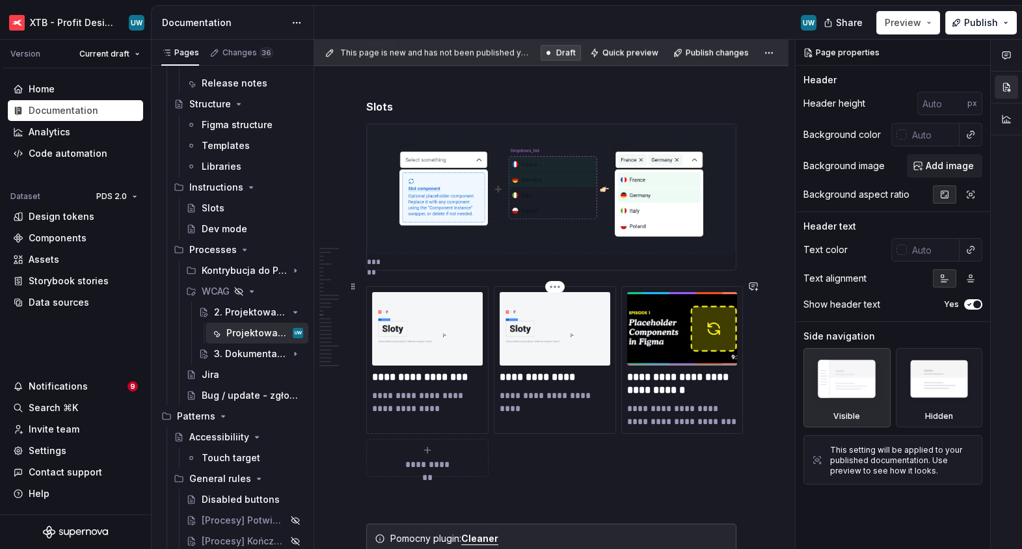
scroll to position [3410, 0]
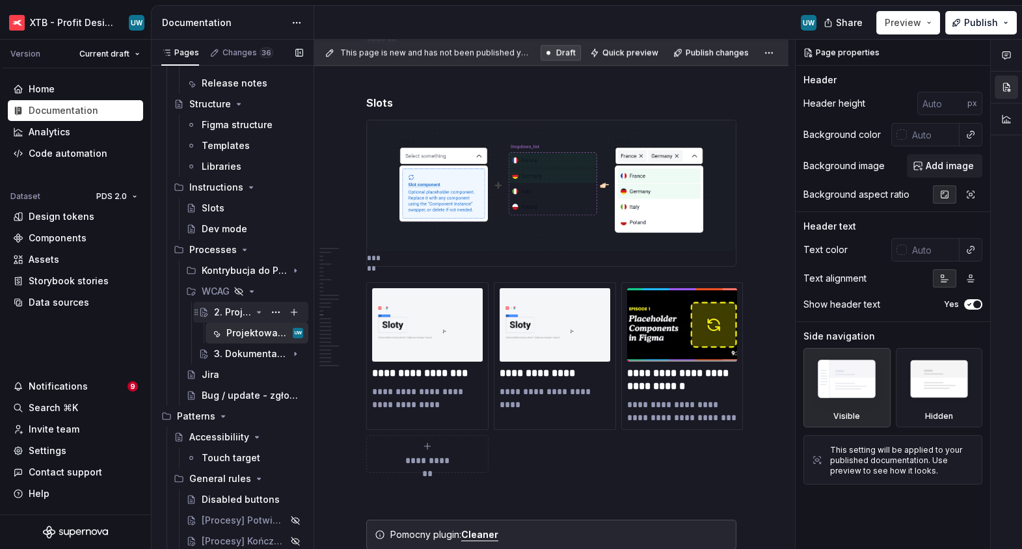
click at [241, 314] on div "2. Projektowanie komponentu" at bounding box center [232, 312] width 37 height 13
click at [237, 357] on div "3. Dokumentacja" at bounding box center [232, 353] width 37 height 13
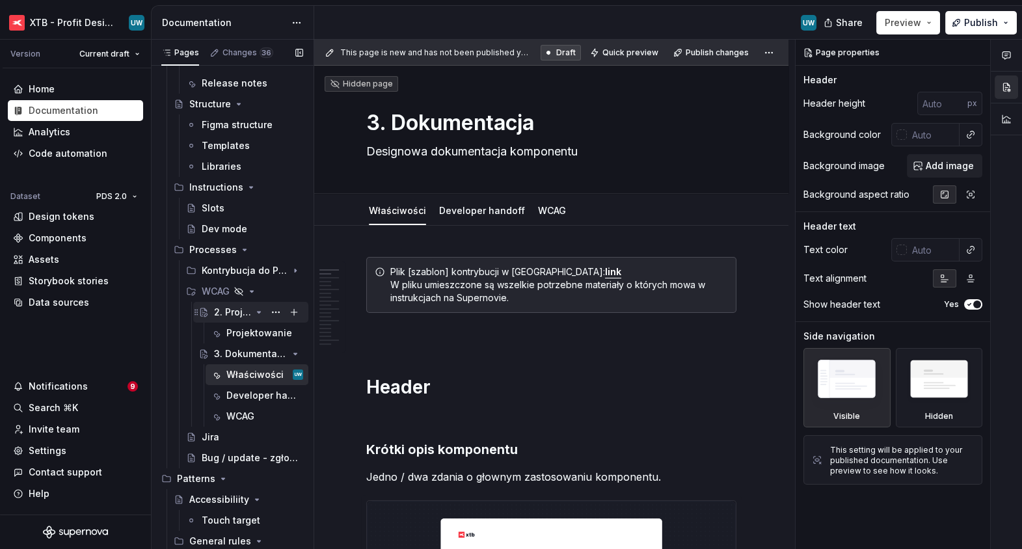
click at [234, 312] on div "2. Projektowanie komponentu" at bounding box center [232, 312] width 37 height 13
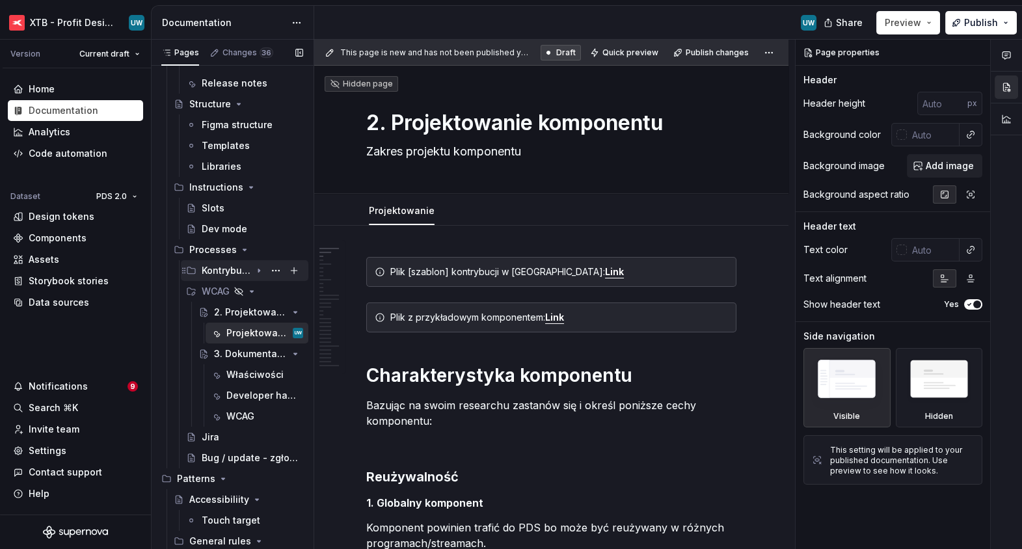
click at [260, 272] on icon "Page tree" at bounding box center [259, 270] width 10 height 10
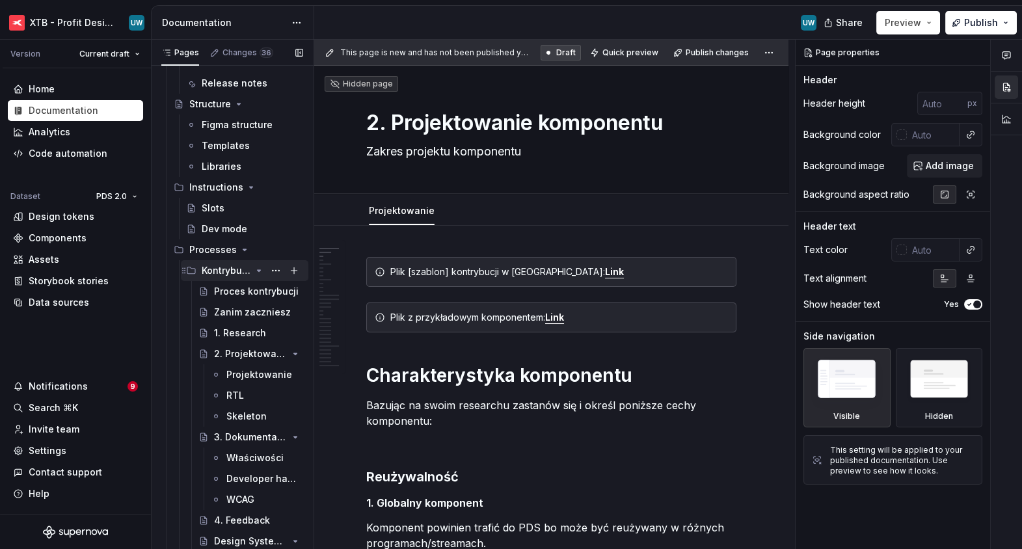
click at [260, 272] on icon "Page tree" at bounding box center [259, 270] width 10 height 10
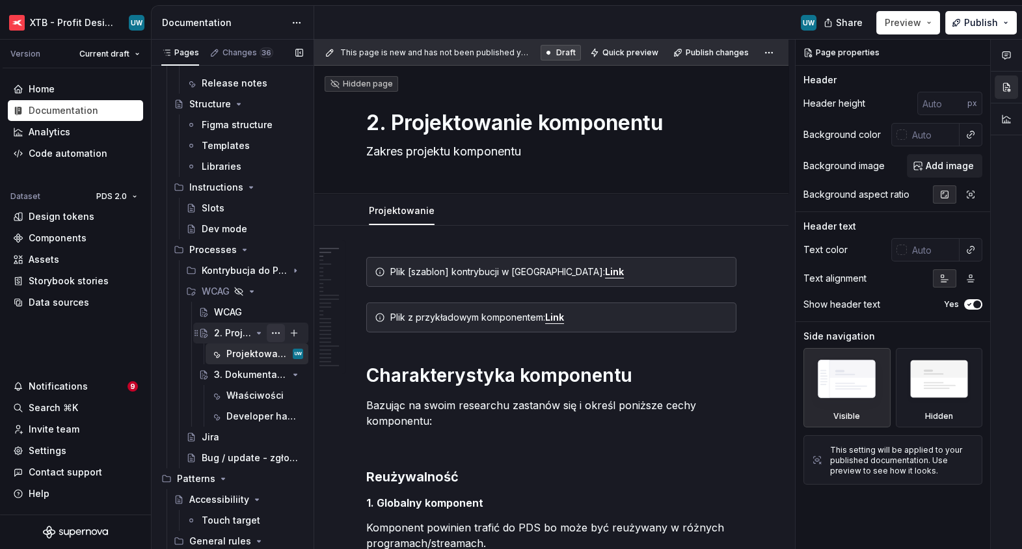
click at [275, 327] on button "Page tree" at bounding box center [276, 333] width 18 height 18
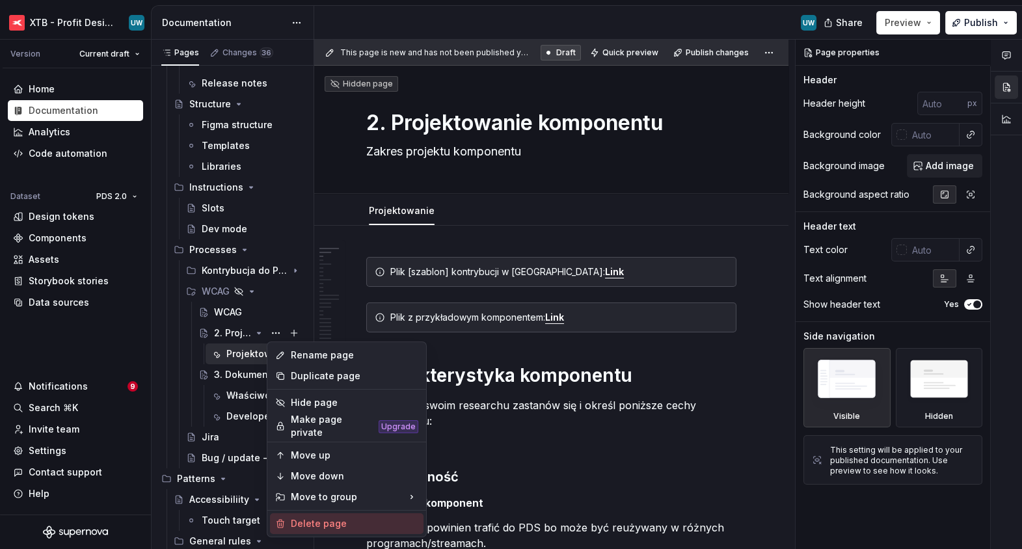
click at [320, 483] on div "Delete page" at bounding box center [355, 523] width 128 height 13
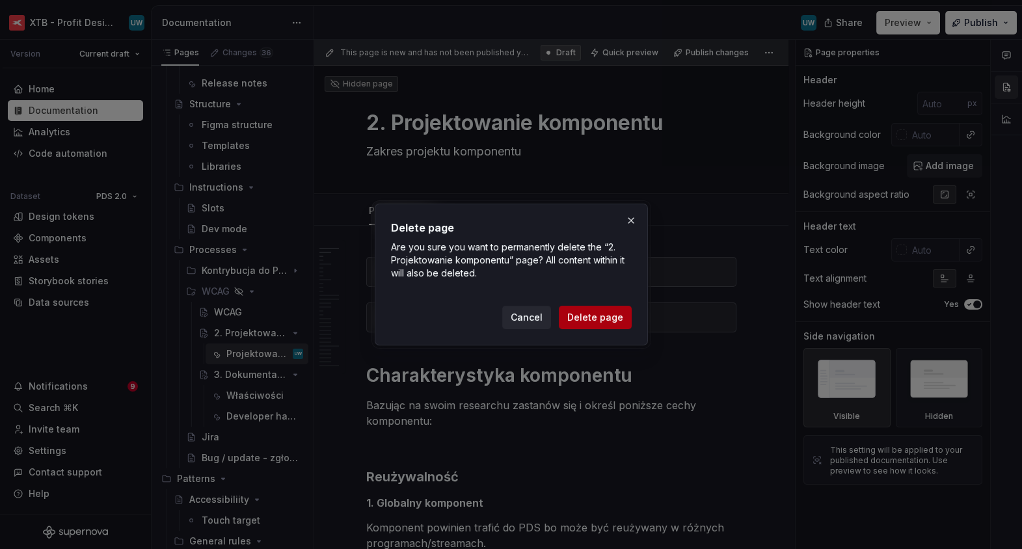
click at [586, 318] on span "Delete page" at bounding box center [595, 317] width 56 height 13
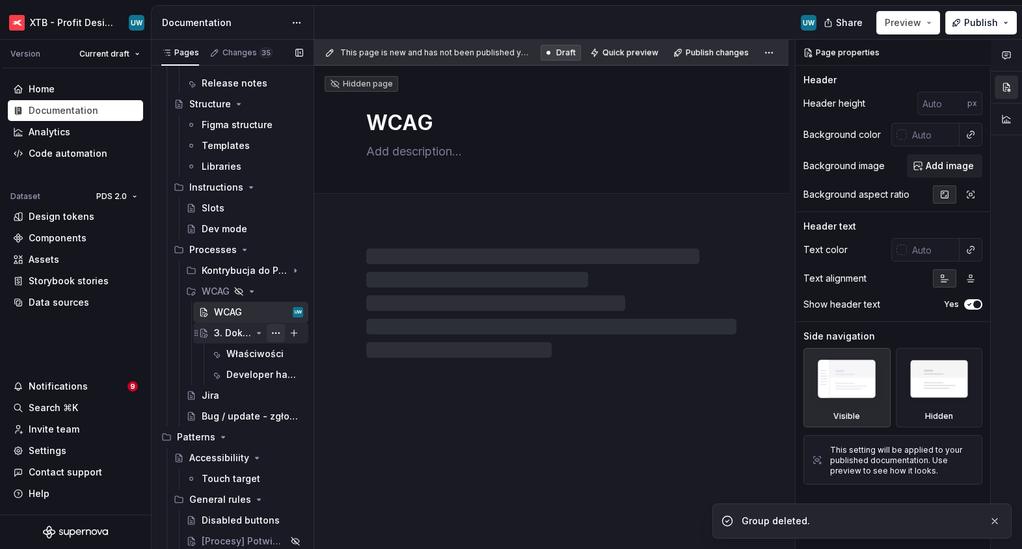
click at [273, 333] on button "Page tree" at bounding box center [276, 333] width 18 height 18
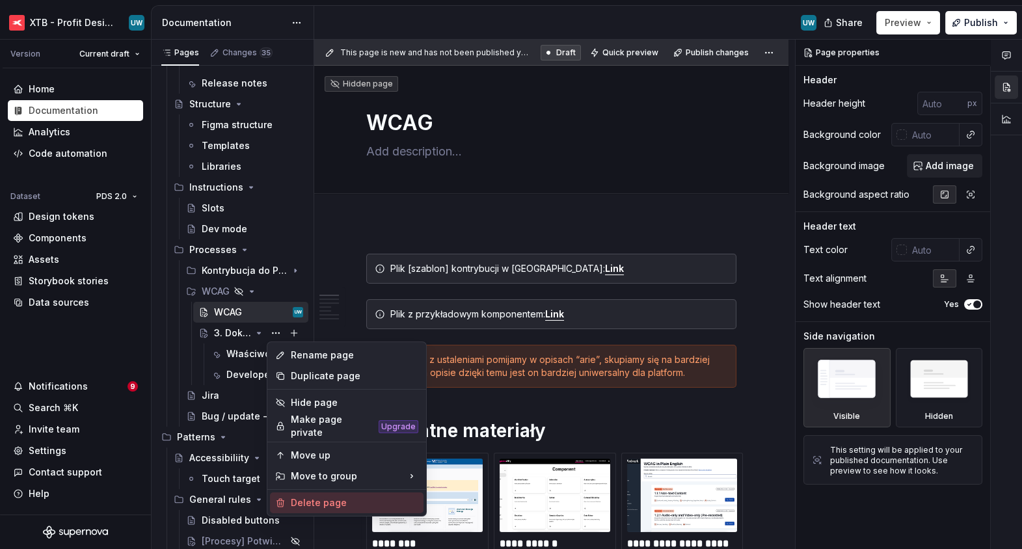
click at [320, 483] on div "Delete page" at bounding box center [355, 502] width 128 height 13
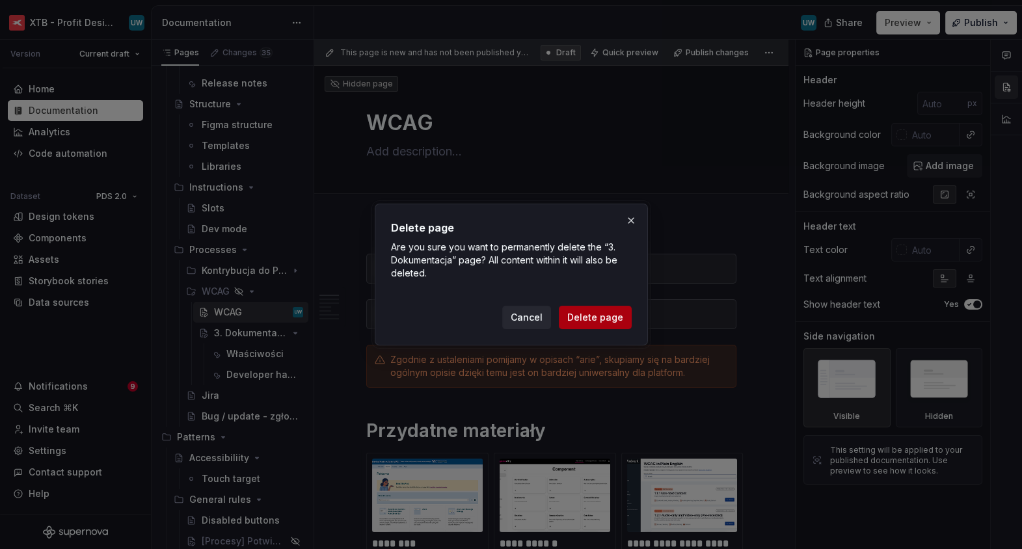
click at [589, 318] on span "Delete page" at bounding box center [595, 317] width 56 height 13
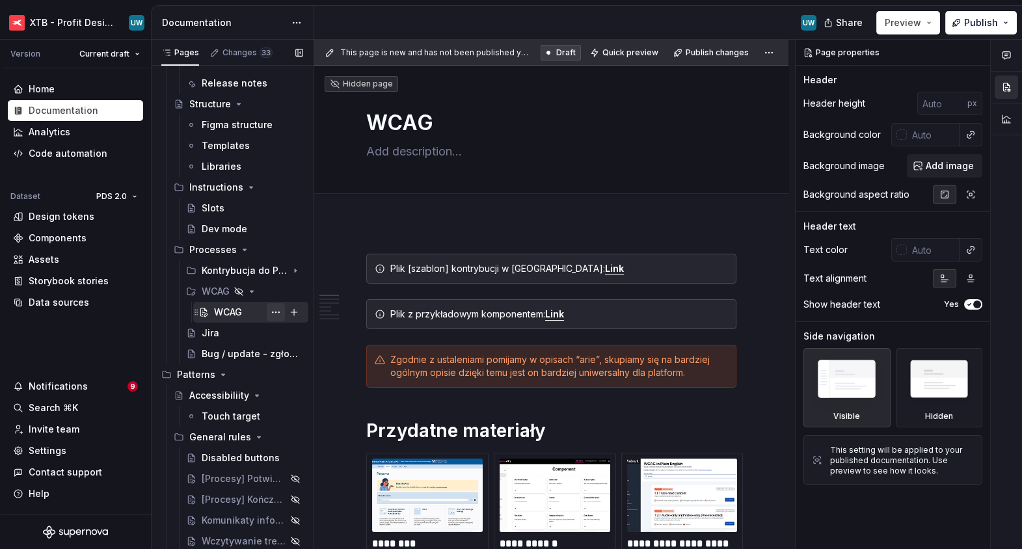
click at [277, 308] on button "Page tree" at bounding box center [276, 312] width 18 height 18
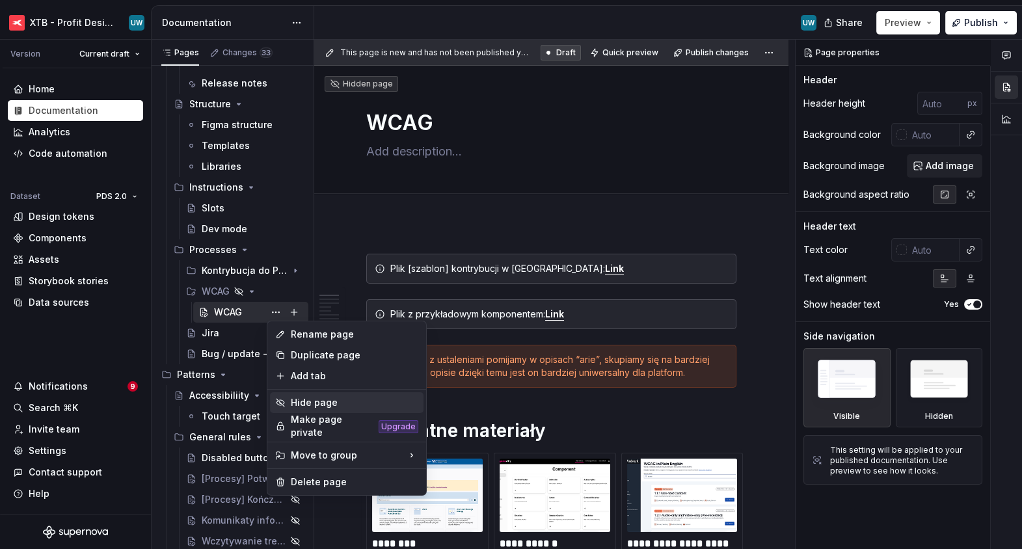
click at [306, 404] on div "Hide page" at bounding box center [355, 402] width 128 height 13
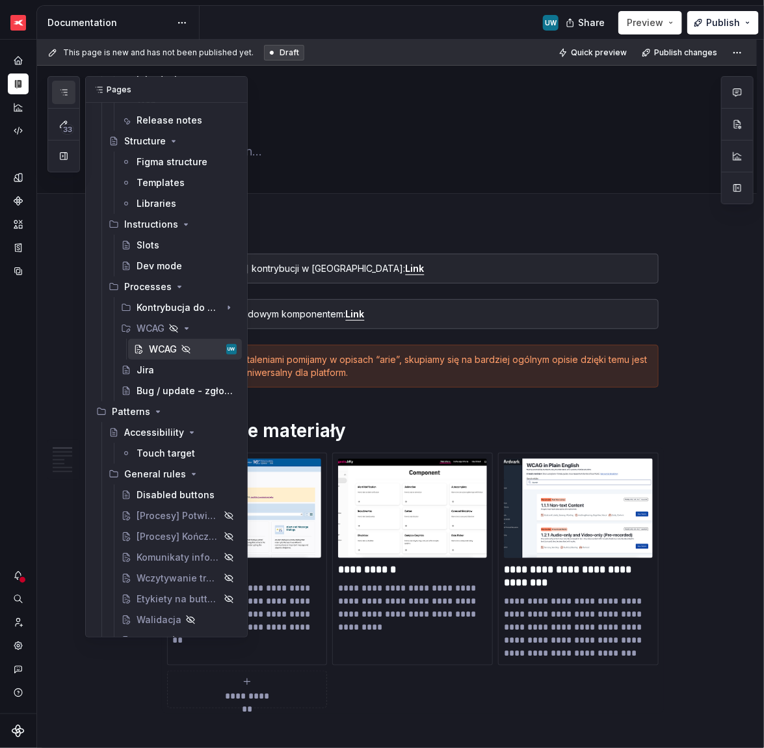
click at [60, 90] on icon "button" at bounding box center [64, 92] width 10 height 10
click at [156, 127] on div "Release notes" at bounding box center [167, 120] width 61 height 13
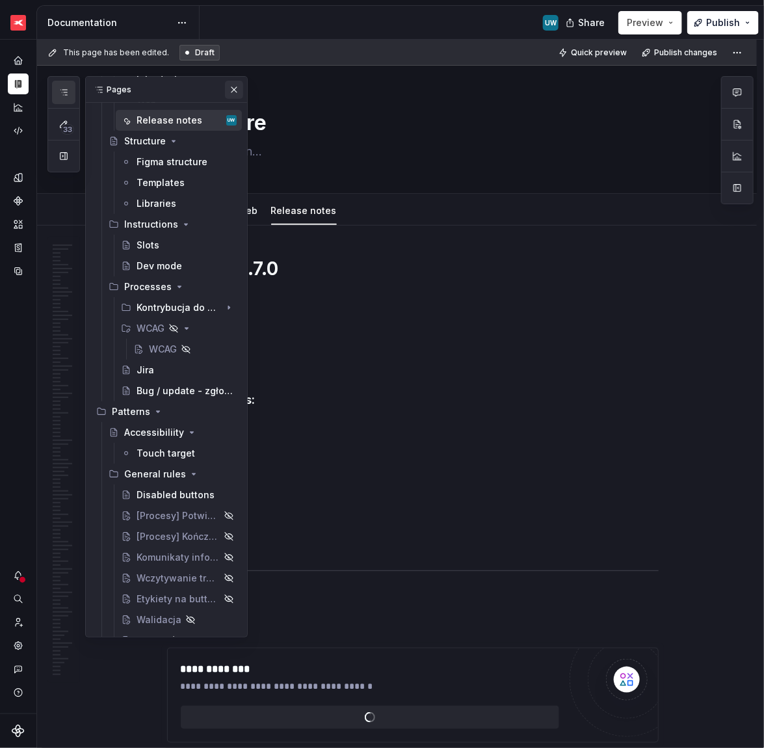
click at [233, 94] on button "button" at bounding box center [234, 90] width 18 height 18
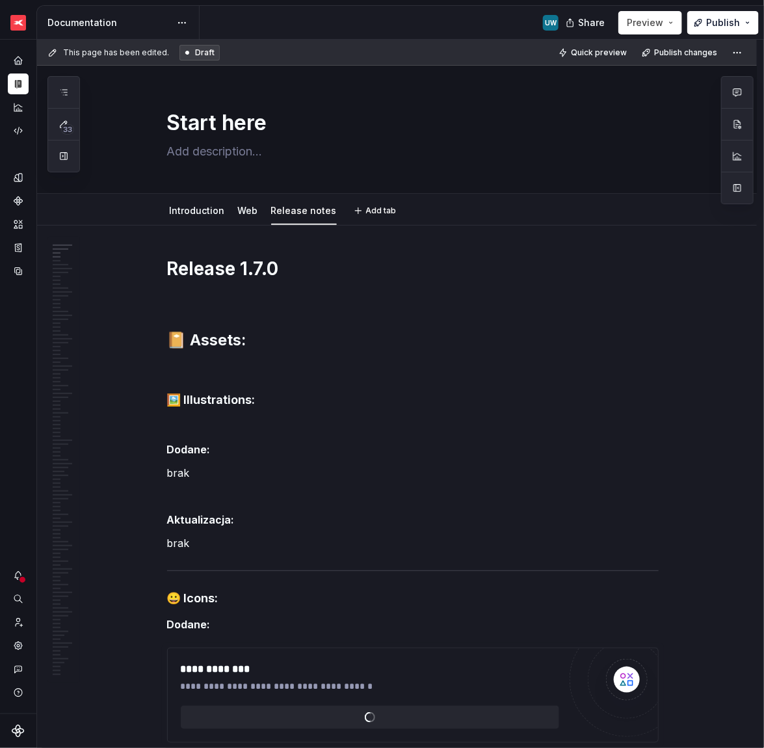
type textarea "*"
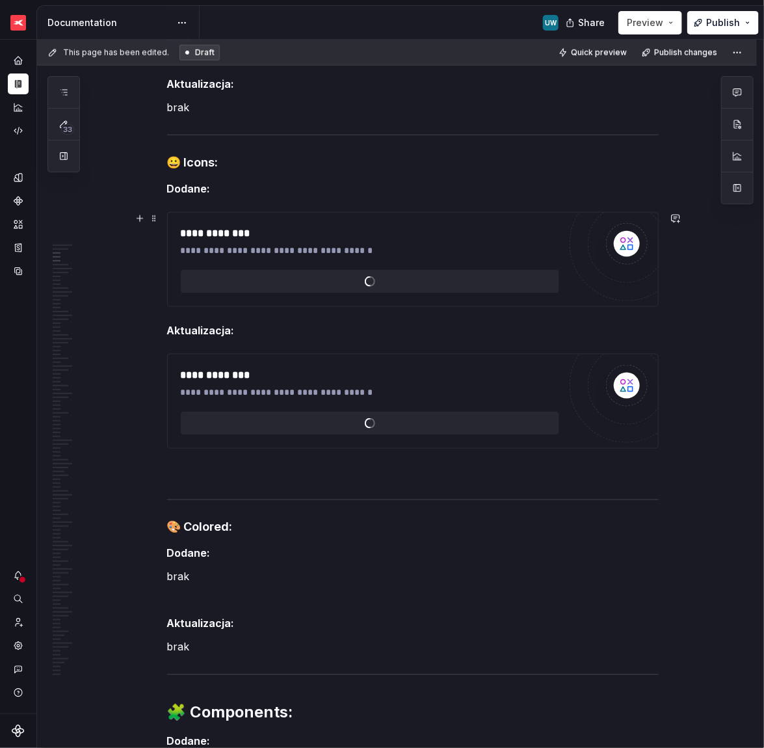
scroll to position [311, 0]
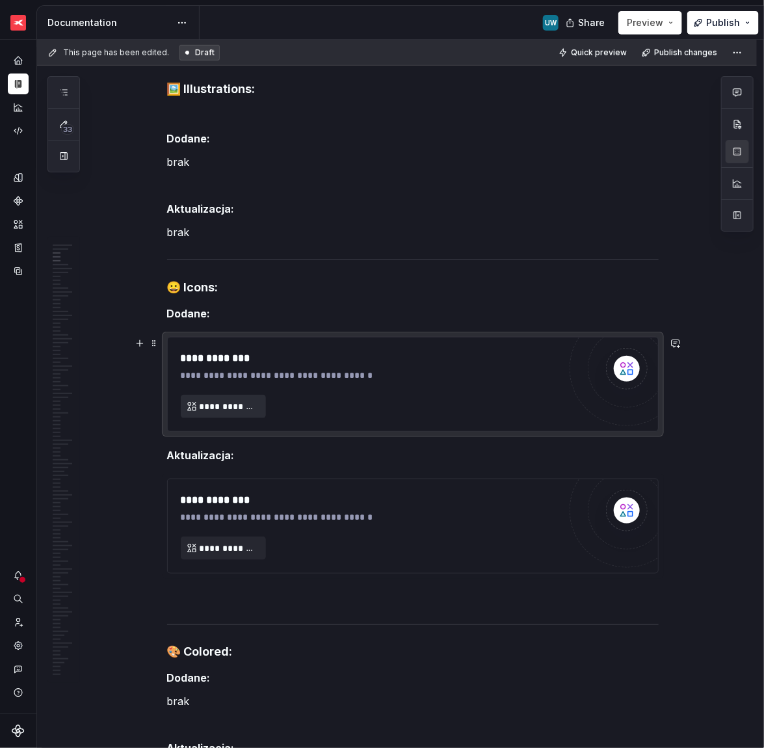
click at [226, 403] on span "**********" at bounding box center [229, 406] width 58 height 13
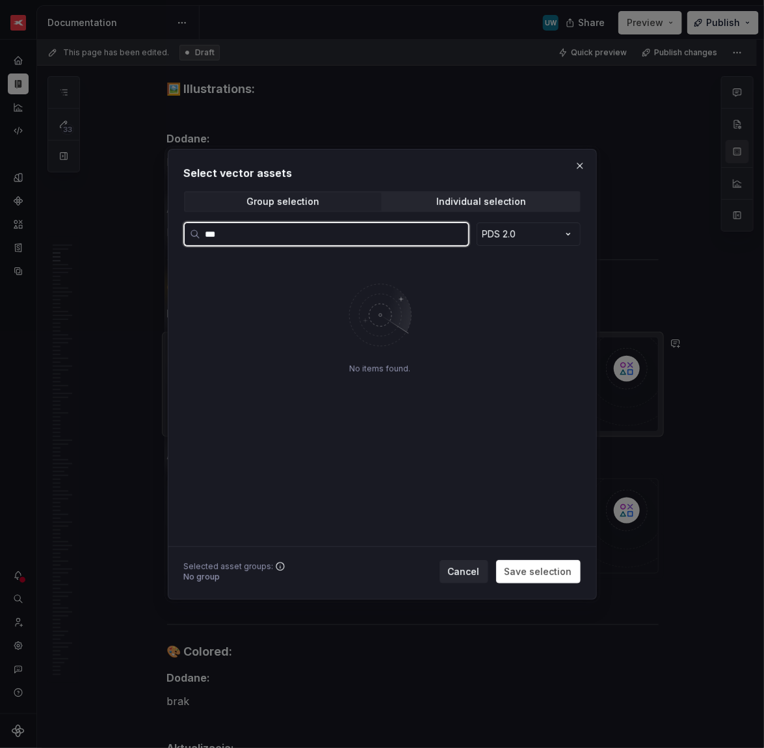
type input "****"
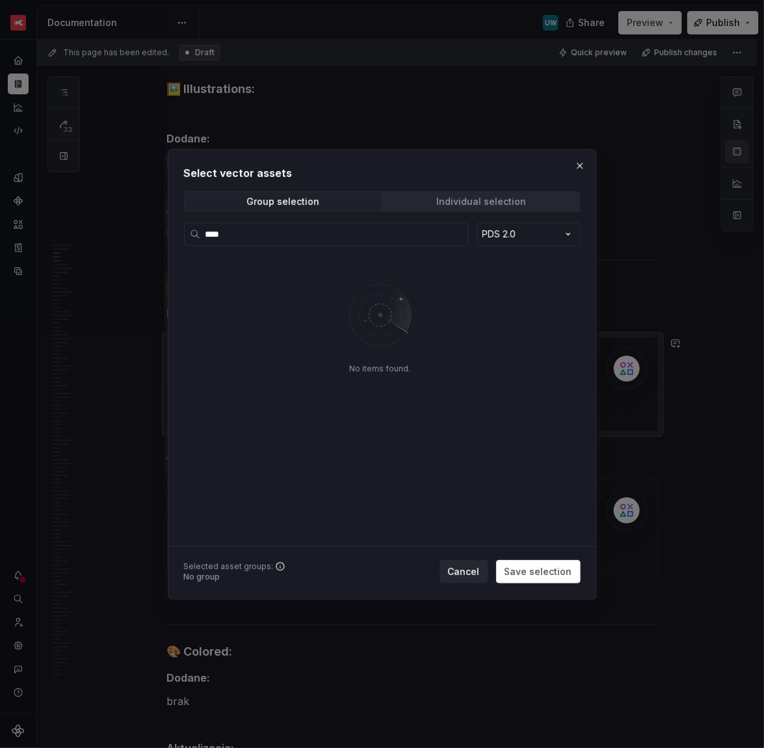
click at [494, 195] on span "Individual selection" at bounding box center [482, 202] width 196 height 18
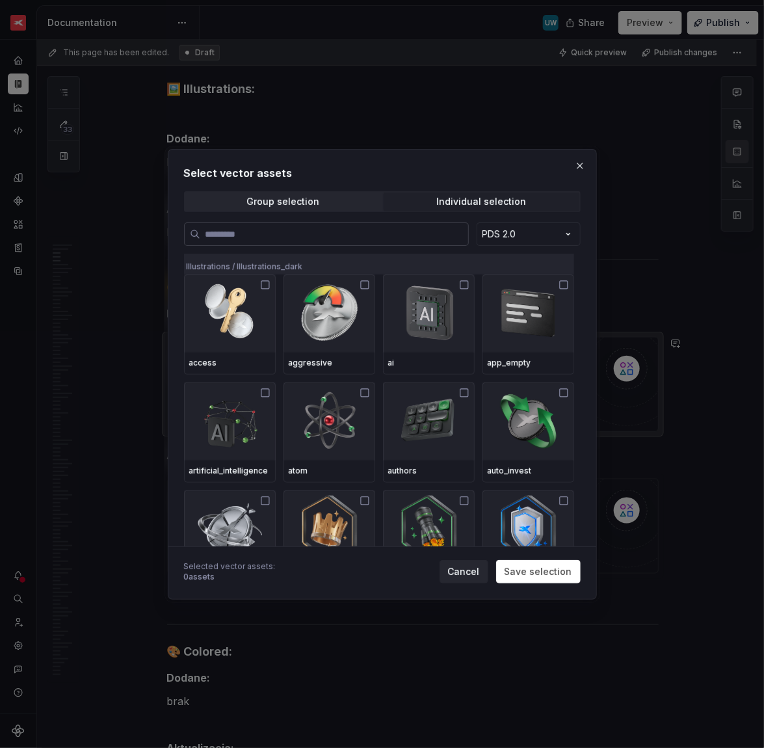
click at [325, 232] on input "search" at bounding box center [334, 234] width 268 height 13
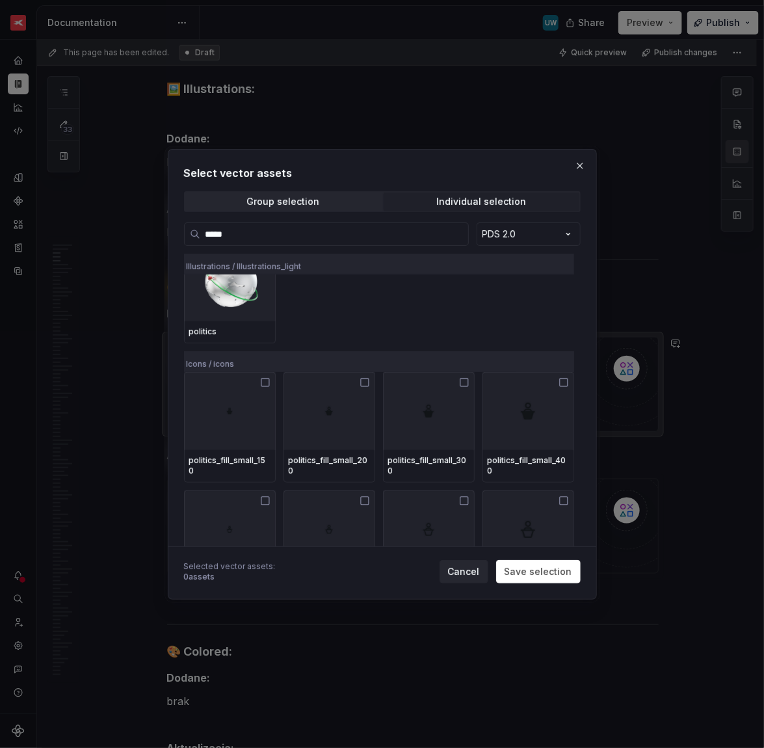
scroll to position [185, 0]
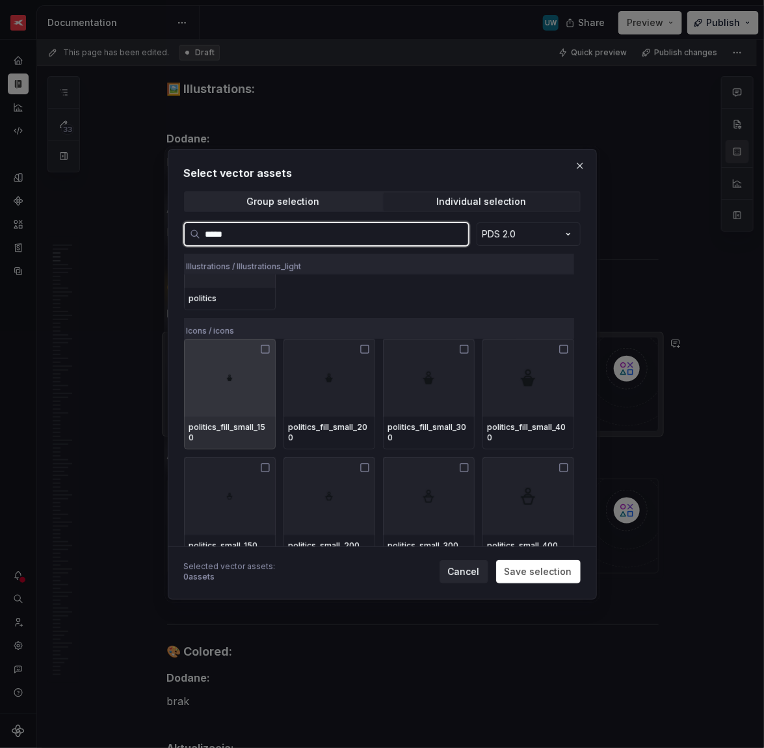
click at [247, 381] on div at bounding box center [230, 378] width 92 height 78
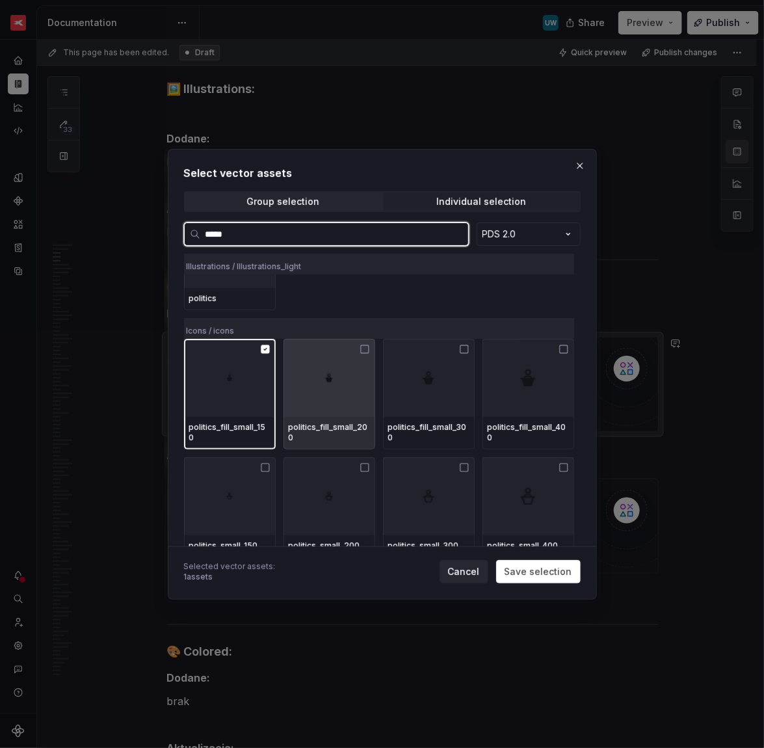
click at [325, 382] on div at bounding box center [330, 378] width 92 height 78
click at [448, 383] on div at bounding box center [429, 378] width 92 height 78
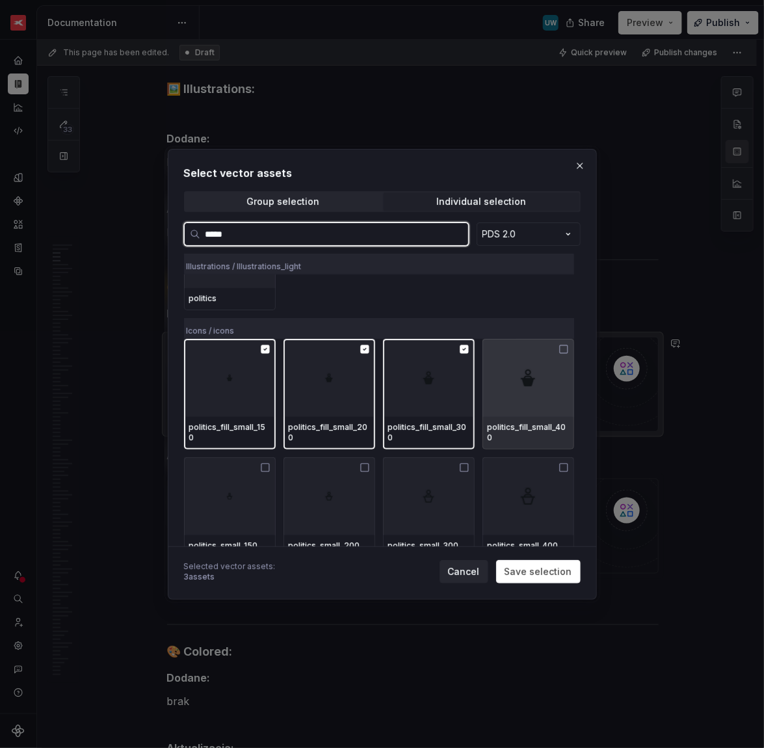
click at [526, 392] on div at bounding box center [529, 378] width 92 height 78
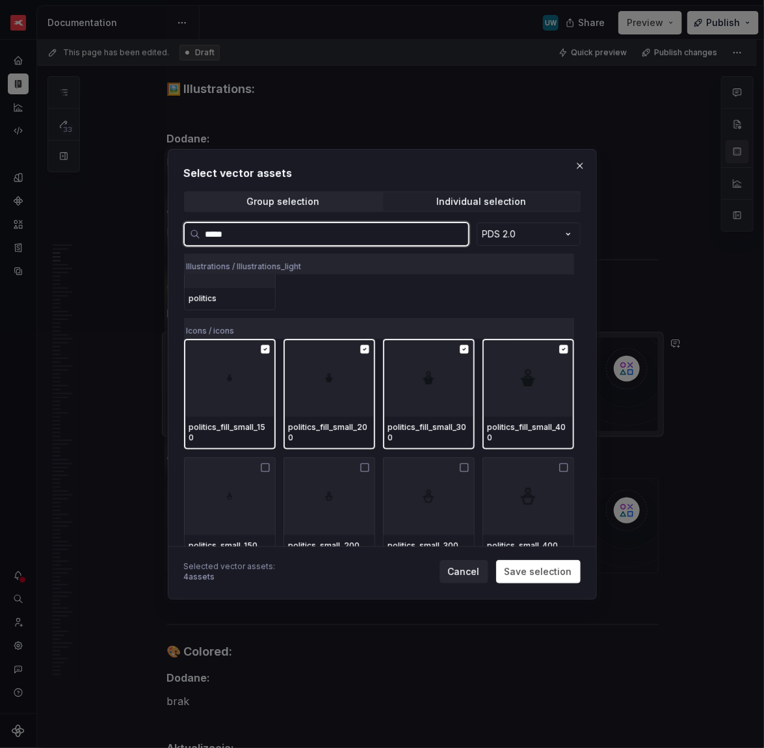
click at [517, 483] on div at bounding box center [529, 496] width 92 height 78
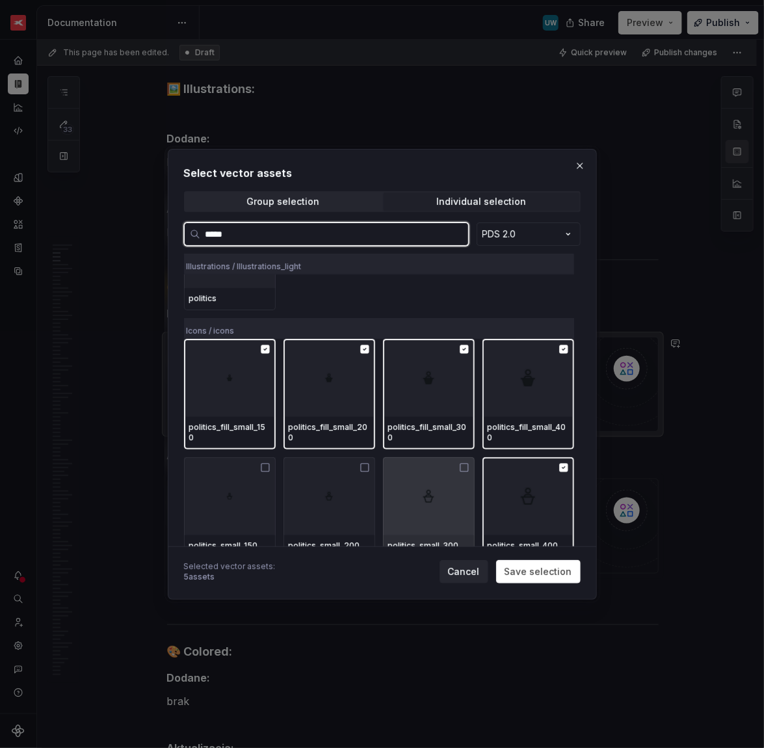
click at [409, 481] on div at bounding box center [429, 496] width 92 height 78
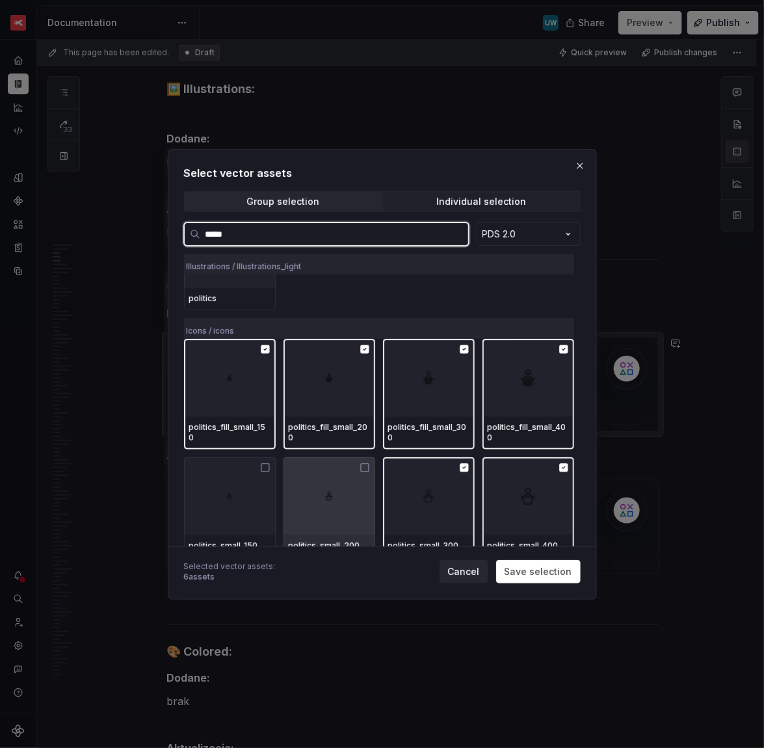
click at [344, 481] on div at bounding box center [330, 496] width 92 height 78
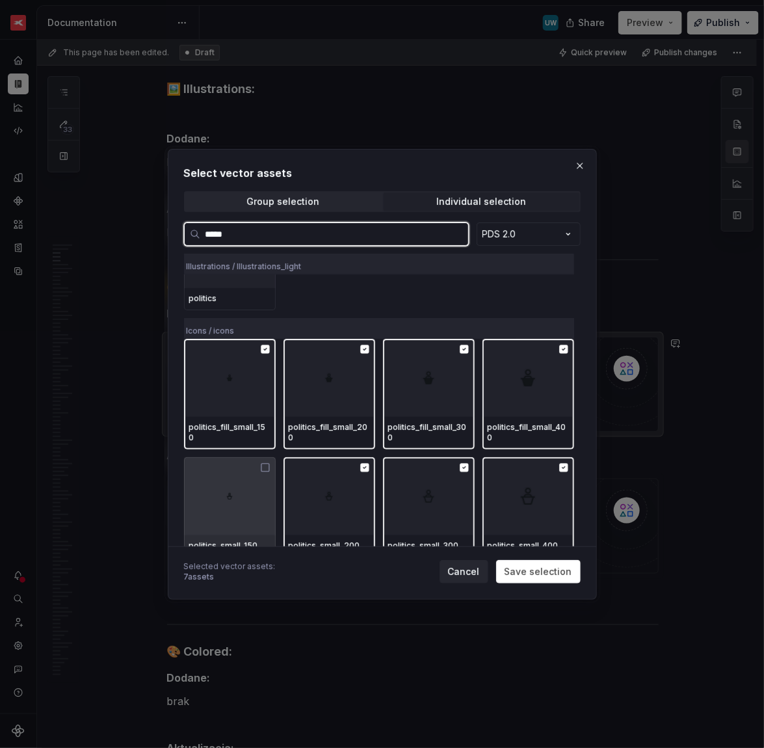
click at [242, 483] on div at bounding box center [230, 496] width 92 height 78
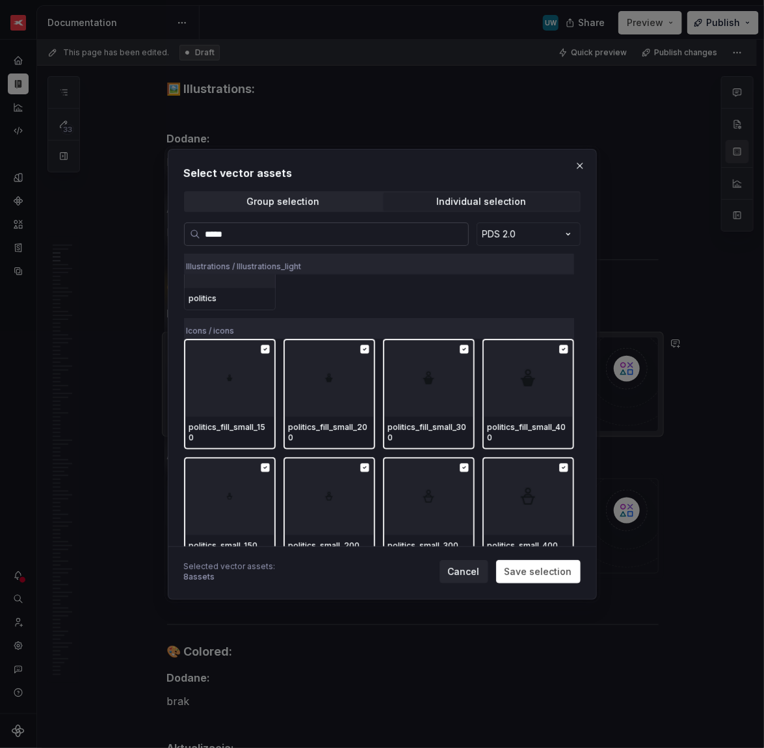
click at [340, 236] on input "*****" at bounding box center [334, 234] width 268 height 13
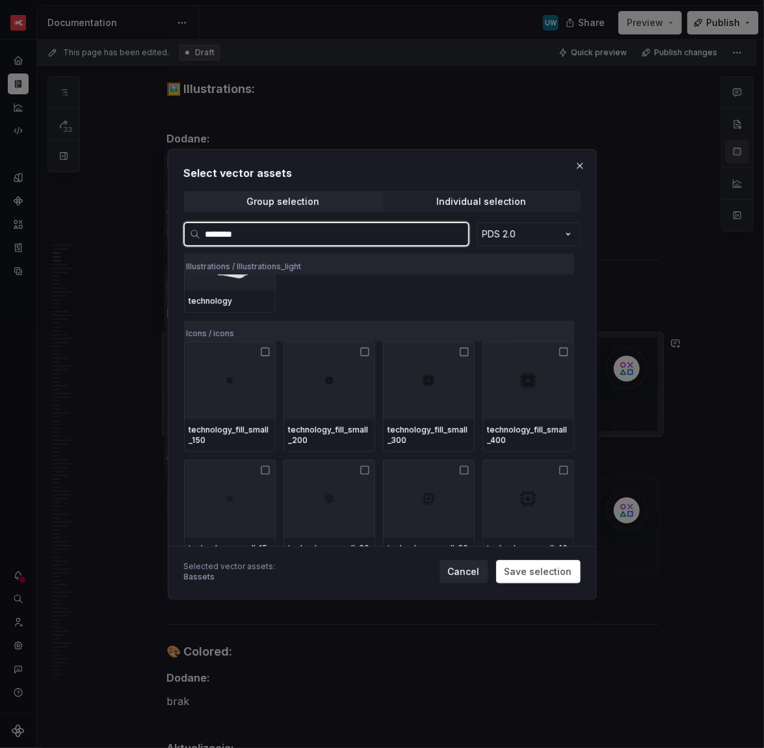
scroll to position [196, 0]
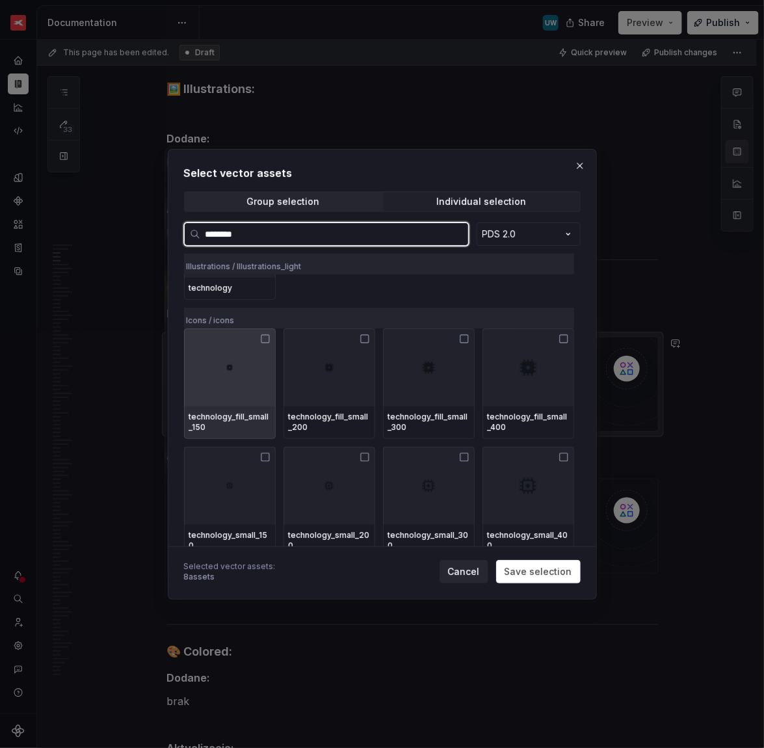
click at [252, 371] on div at bounding box center [230, 368] width 92 height 78
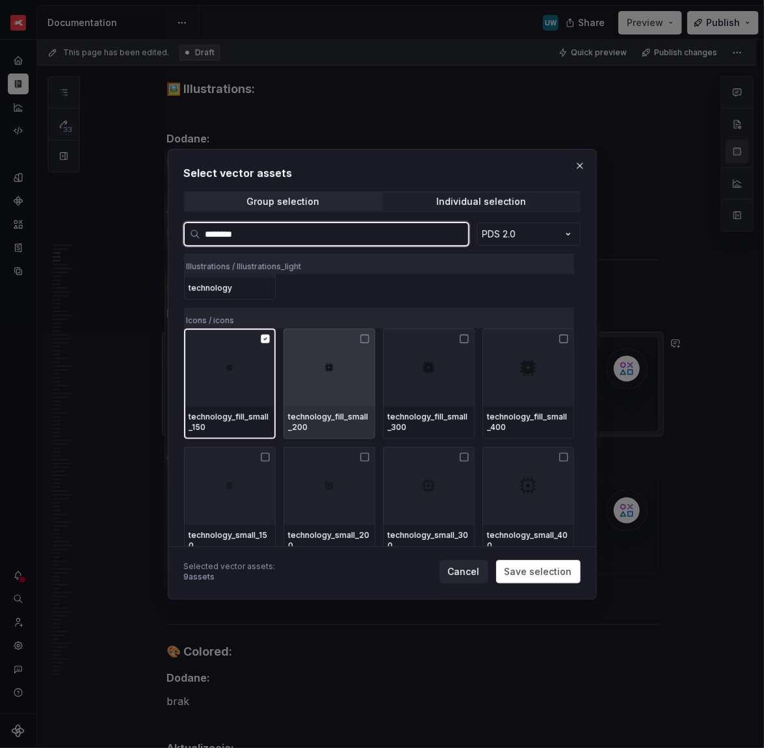
click at [330, 372] on div at bounding box center [330, 368] width 92 height 78
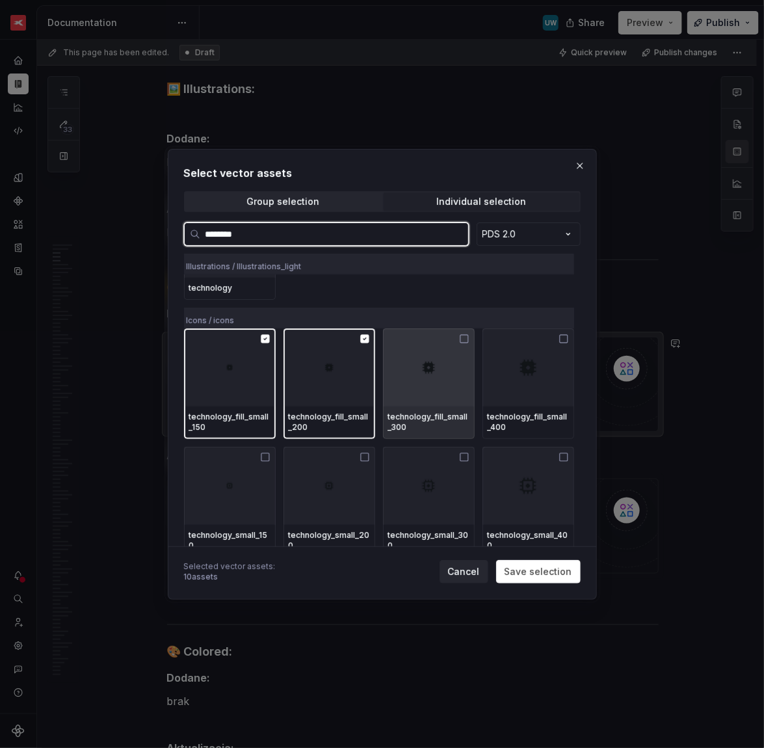
click at [433, 377] on div at bounding box center [429, 368] width 92 height 78
click at [525, 375] on img at bounding box center [528, 367] width 21 height 21
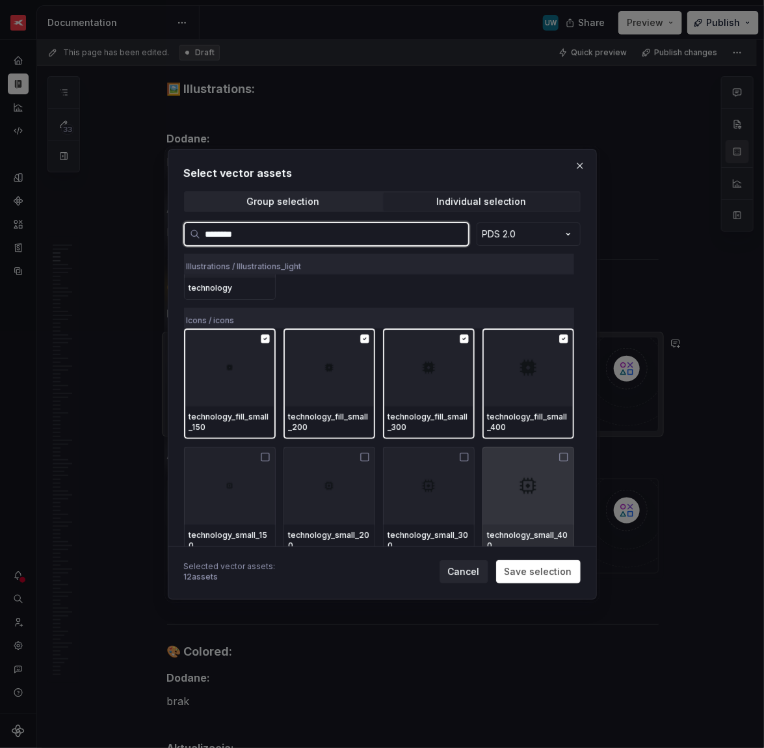
click at [520, 474] on div at bounding box center [529, 486] width 92 height 78
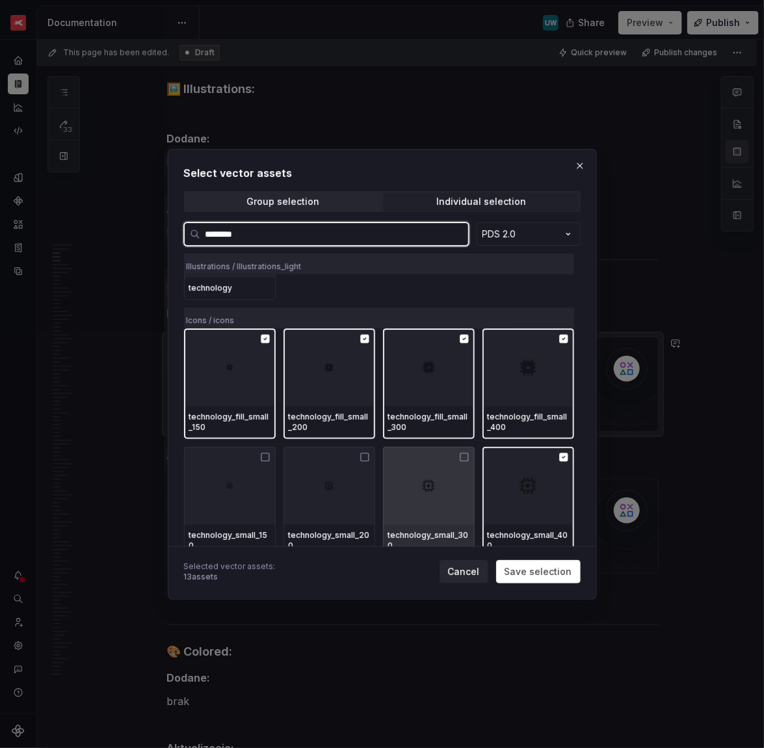
click at [418, 476] on div at bounding box center [429, 486] width 92 height 78
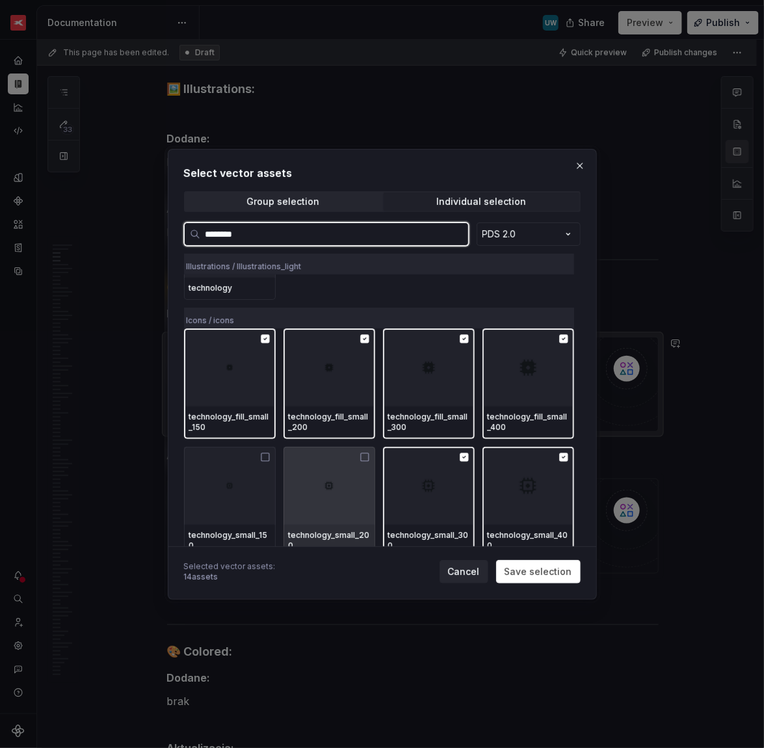
click at [332, 476] on div at bounding box center [330, 486] width 92 height 78
click at [258, 476] on div at bounding box center [230, 486] width 92 height 78
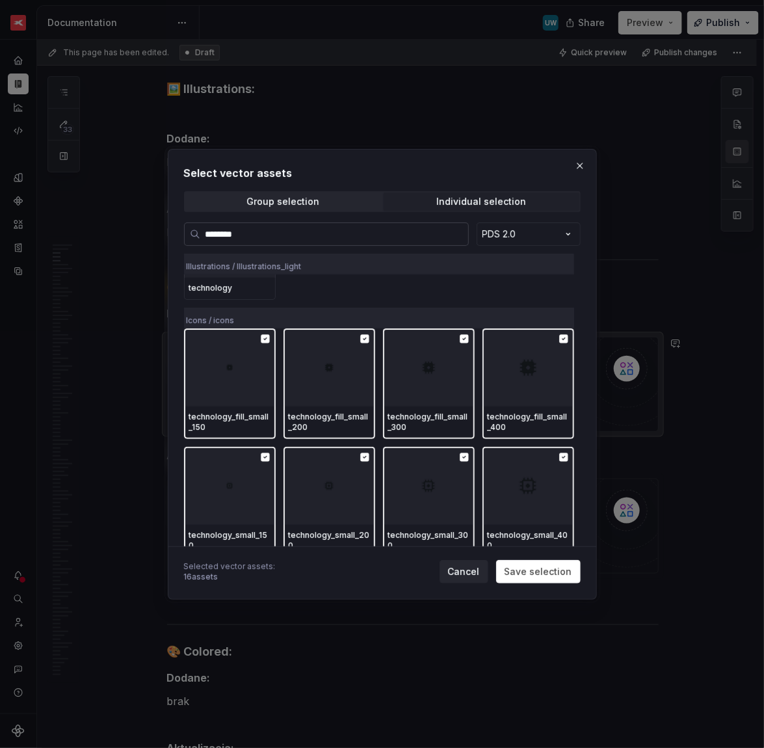
click at [229, 236] on input "********" at bounding box center [334, 234] width 268 height 13
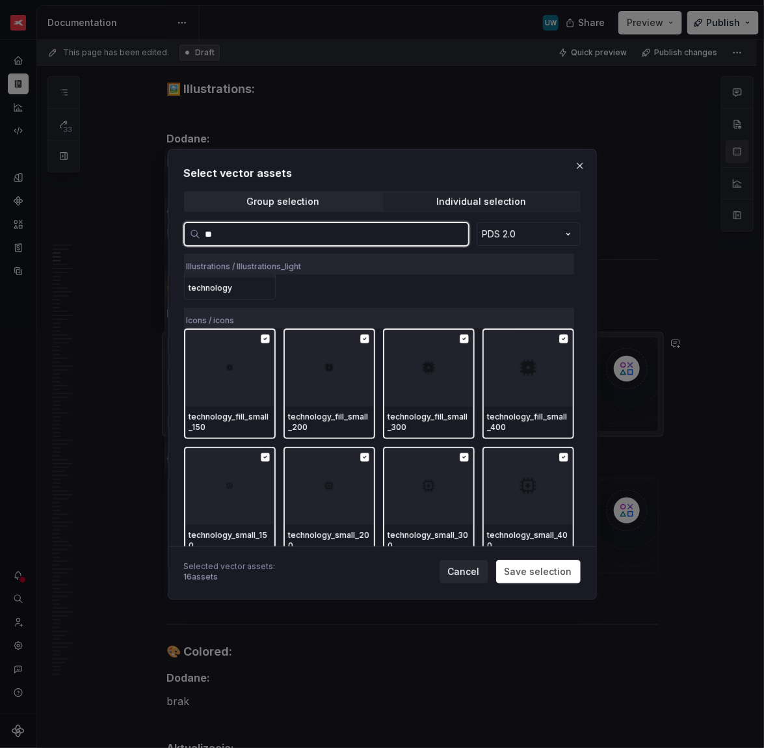
scroll to position [0, 0]
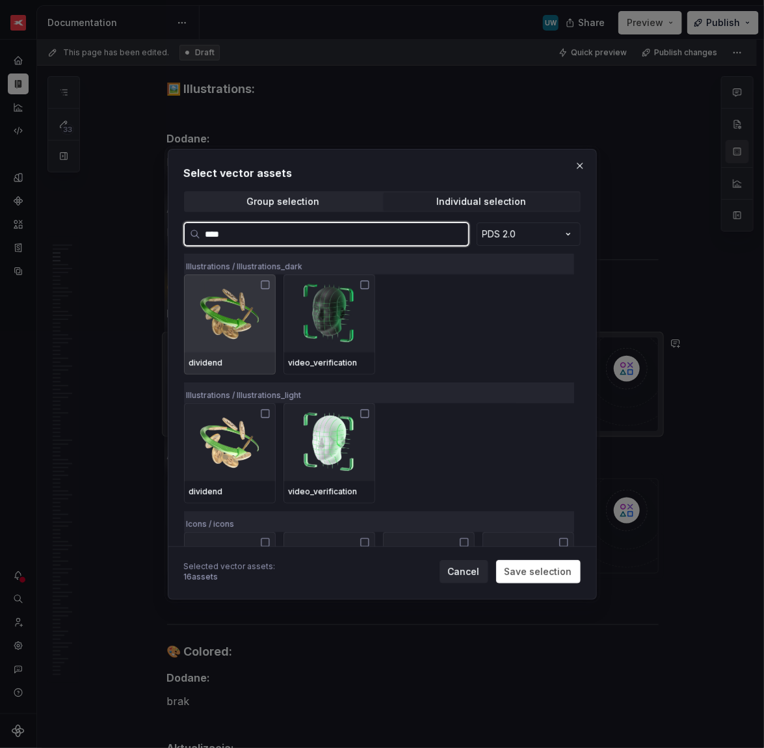
type input "*****"
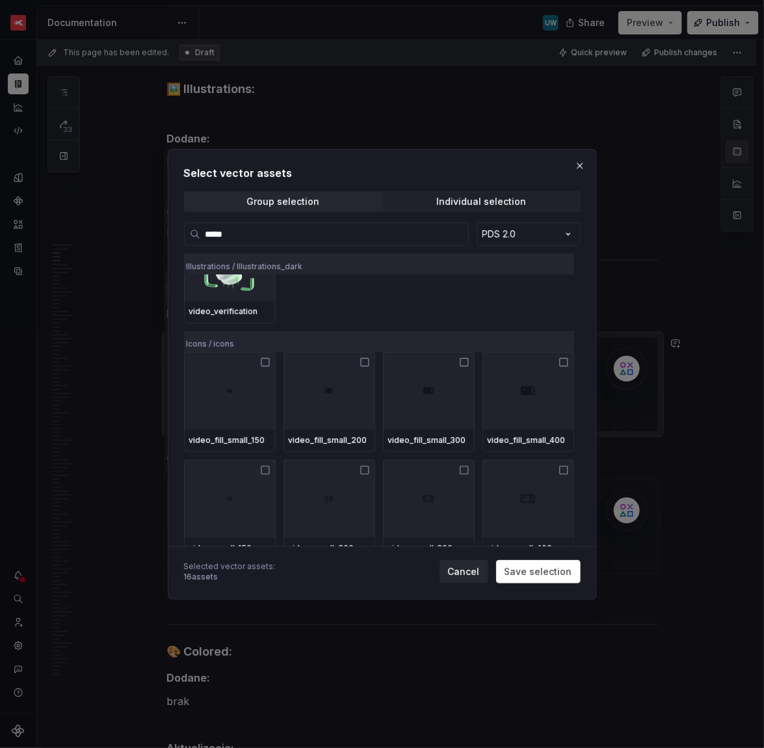
scroll to position [185, 0]
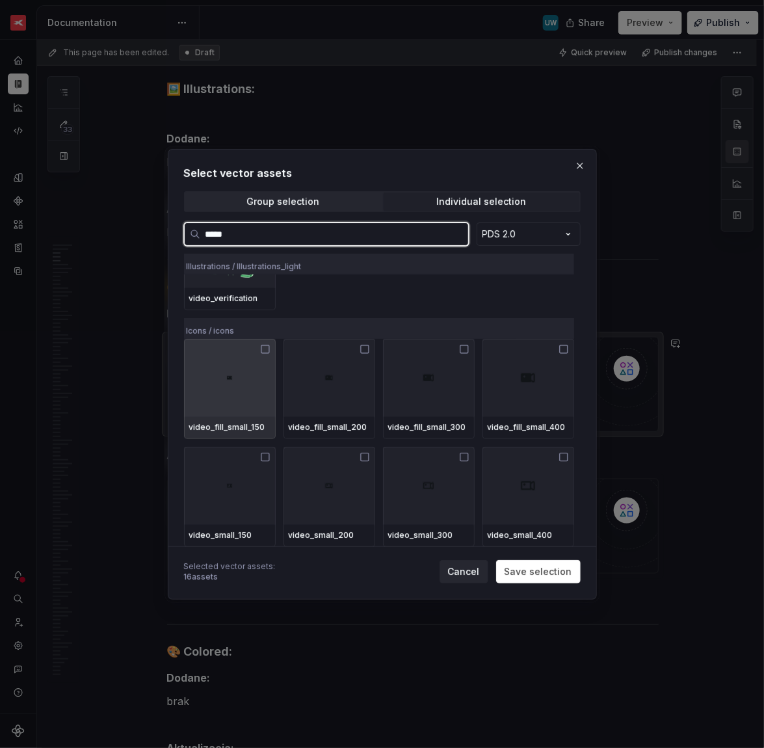
click at [218, 396] on div at bounding box center [230, 378] width 92 height 78
click at [237, 479] on div at bounding box center [230, 486] width 92 height 78
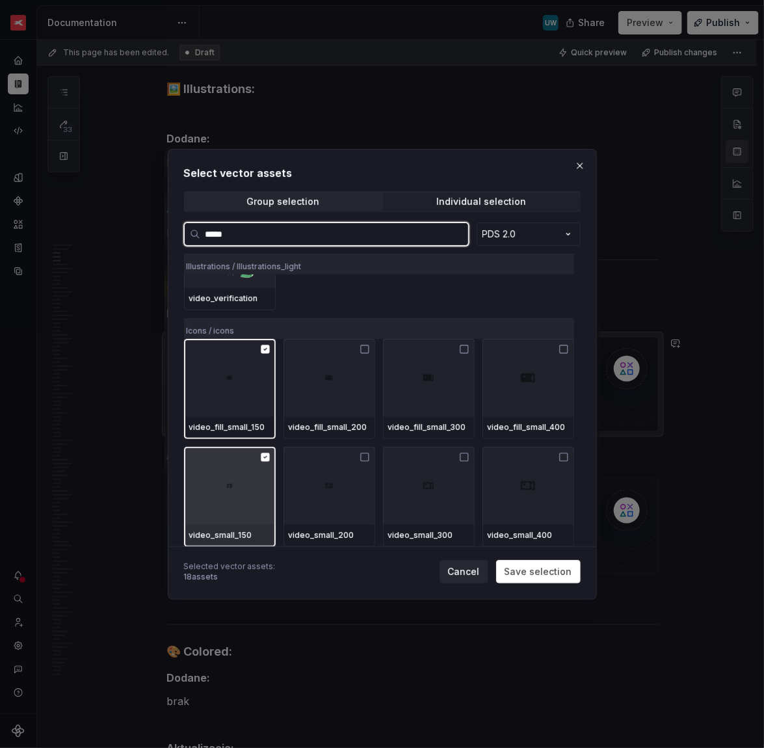
click at [334, 483] on img at bounding box center [329, 486] width 10 height 10
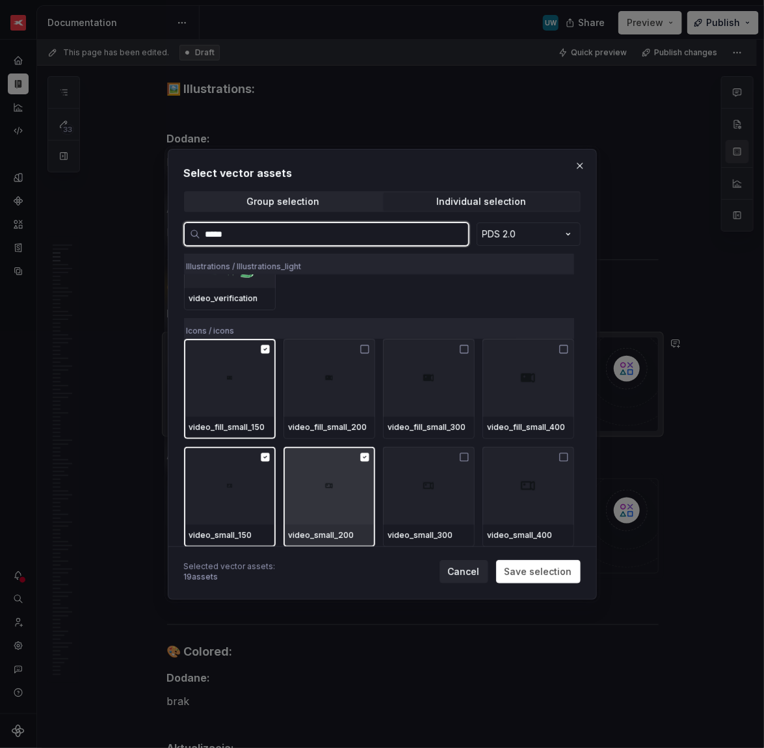
click at [333, 403] on div at bounding box center [330, 378] width 92 height 78
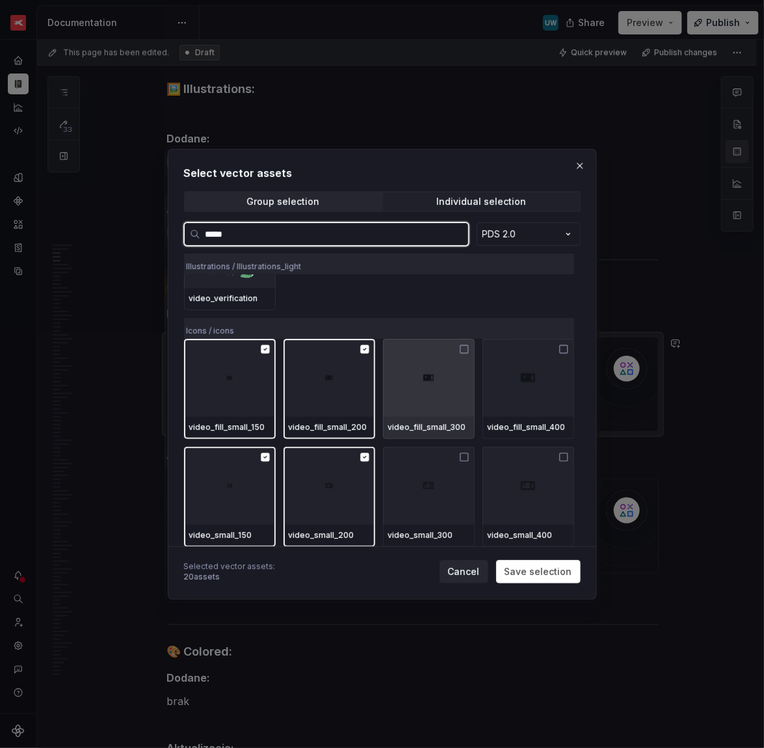
click at [441, 402] on div at bounding box center [429, 378] width 92 height 78
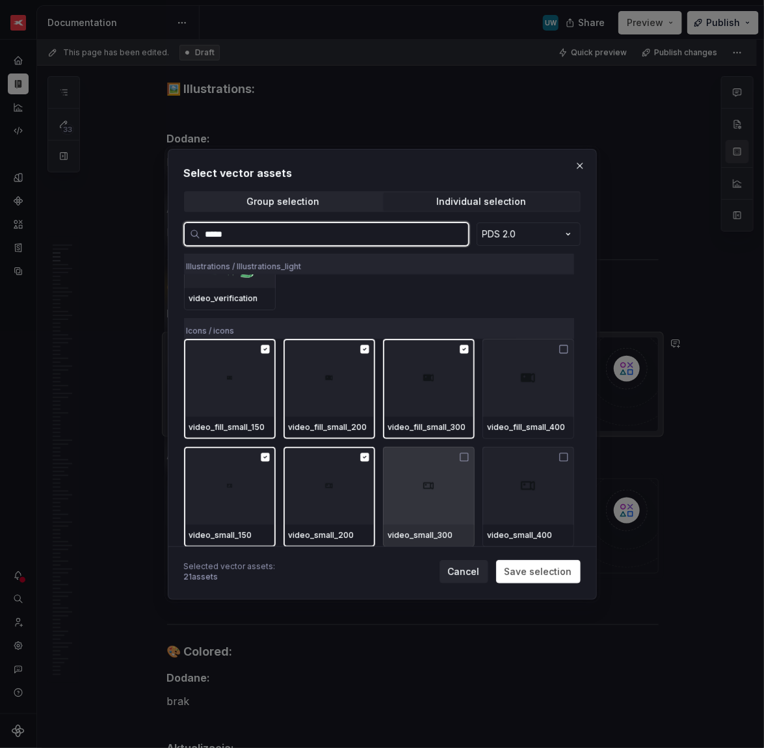
click at [441, 483] on div at bounding box center [429, 486] width 92 height 78
click at [514, 483] on div at bounding box center [529, 486] width 92 height 78
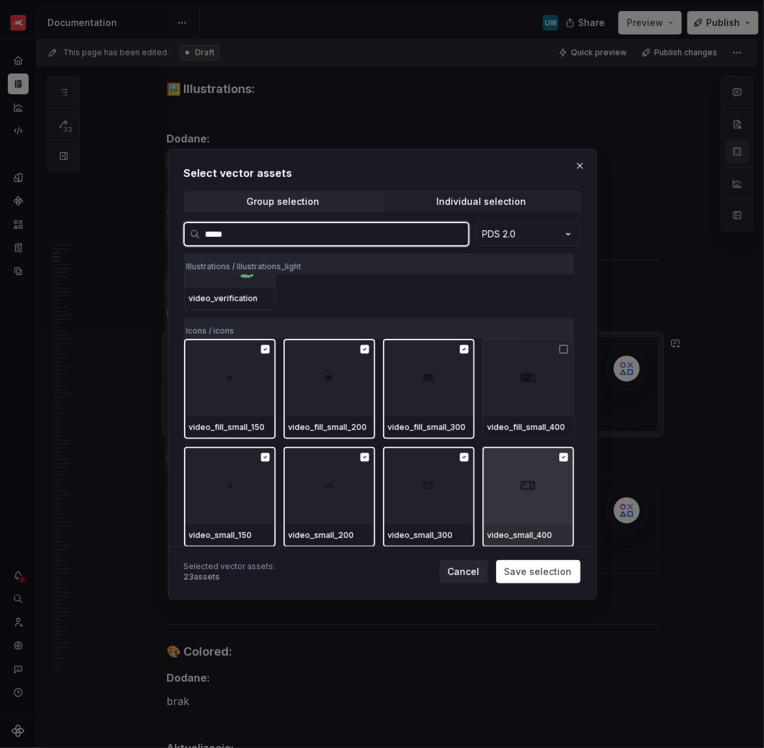
click at [514, 396] on div at bounding box center [529, 378] width 92 height 78
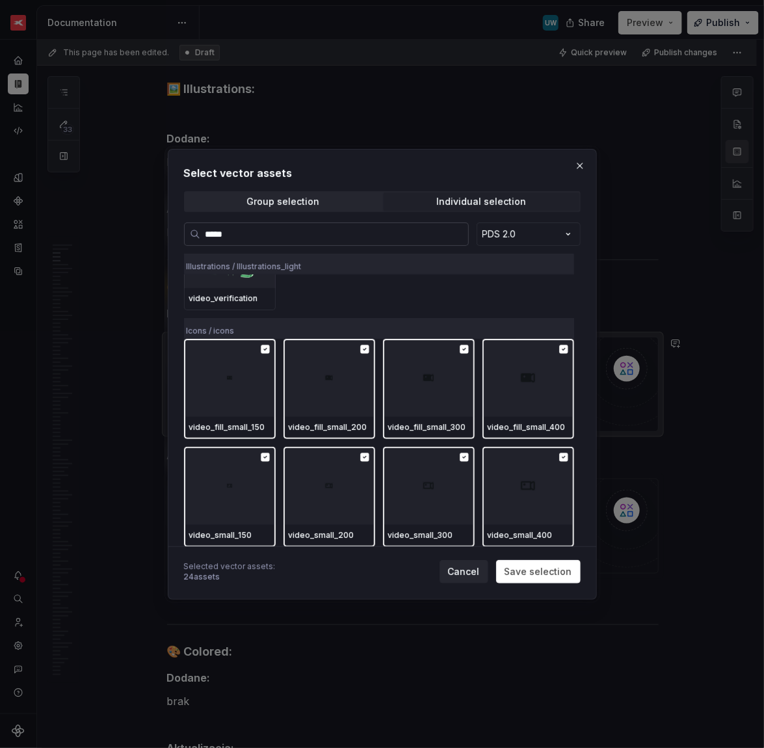
click at [218, 226] on label "*****" at bounding box center [326, 233] width 285 height 23
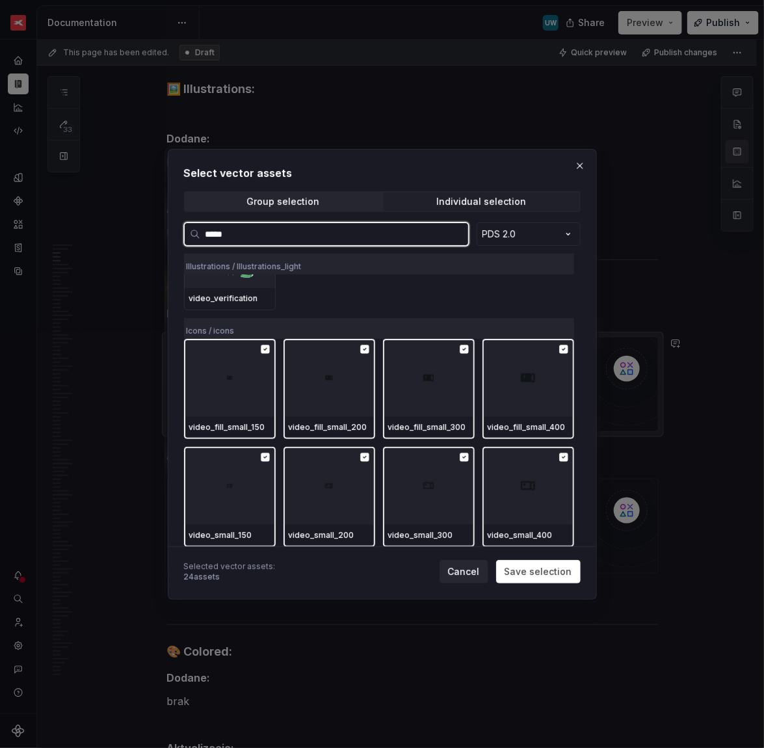
click at [218, 228] on input "*****" at bounding box center [334, 234] width 268 height 13
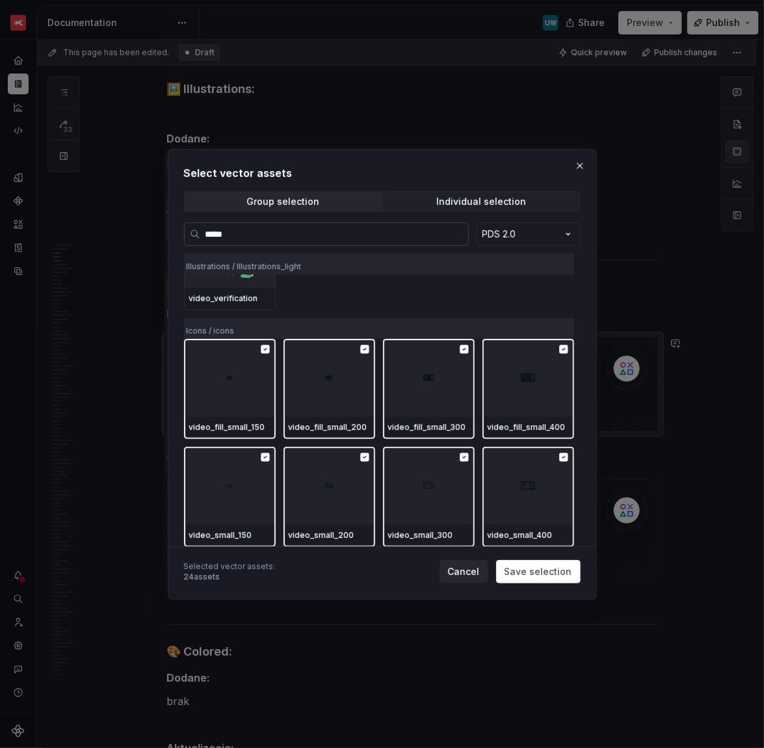
click at [218, 226] on label "*****" at bounding box center [326, 233] width 285 height 23
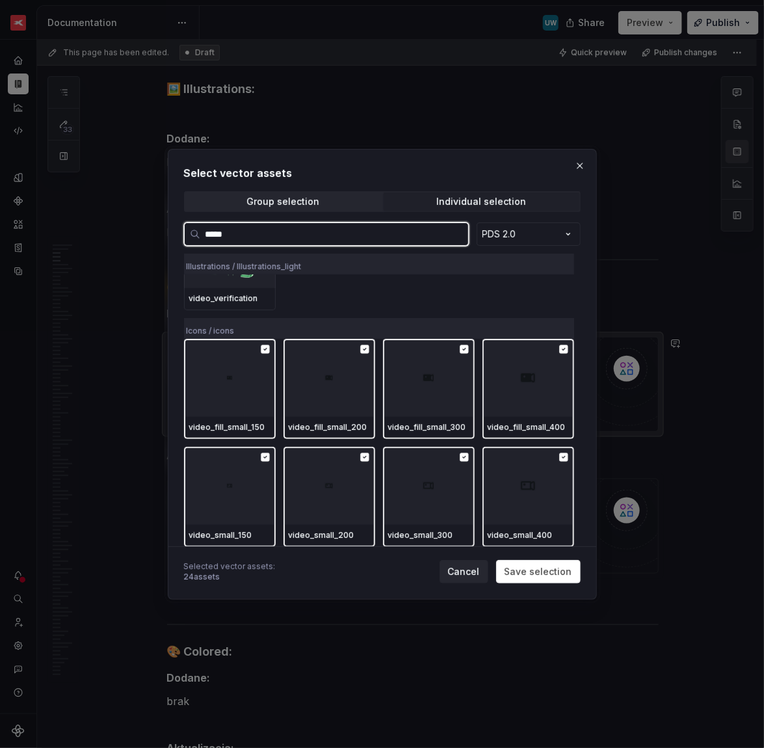
click at [218, 228] on input "*****" at bounding box center [334, 234] width 268 height 13
type textarea "*"
click at [229, 232] on input "*****" at bounding box center [334, 234] width 268 height 13
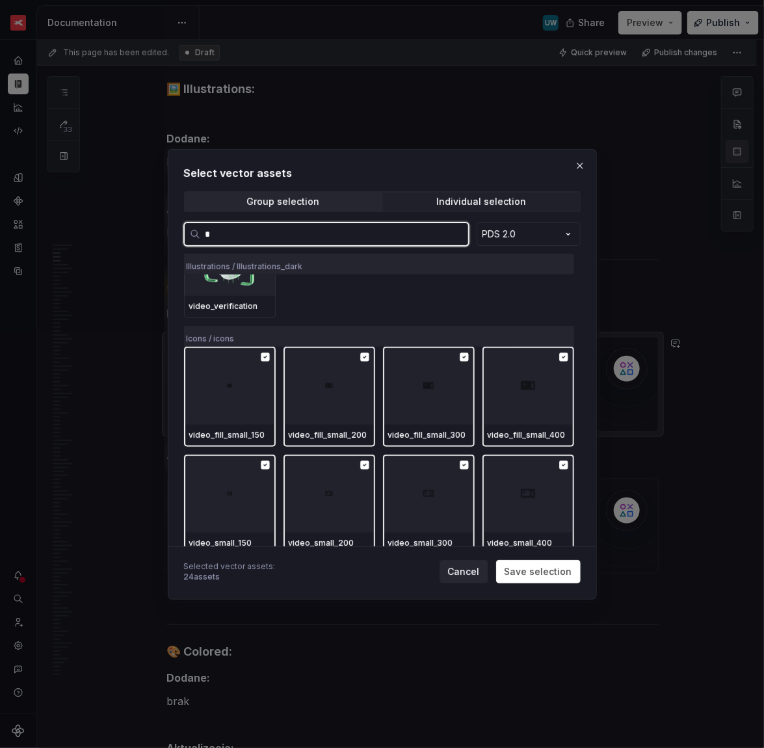
scroll to position [0, 0]
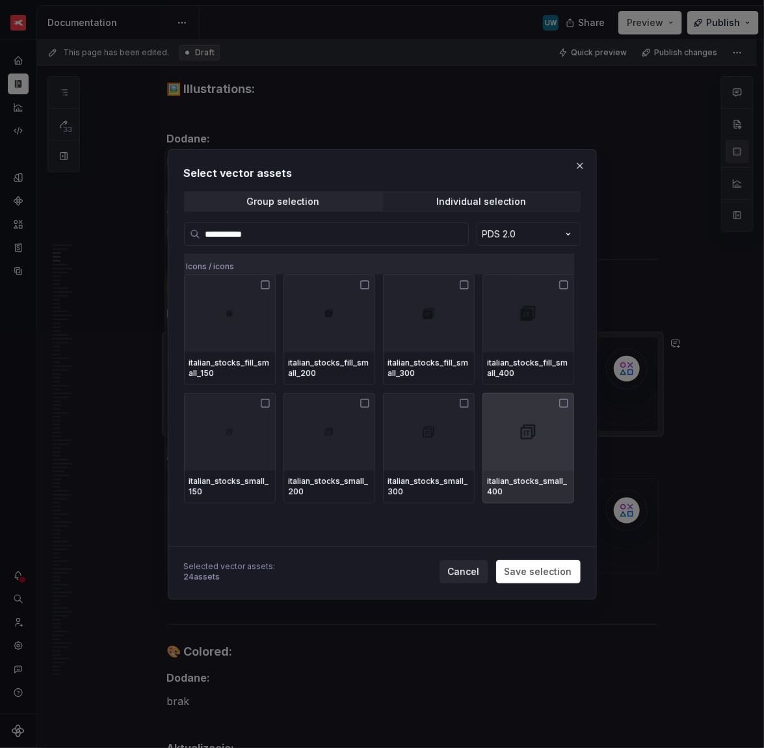
click at [520, 443] on div at bounding box center [529, 432] width 92 height 78
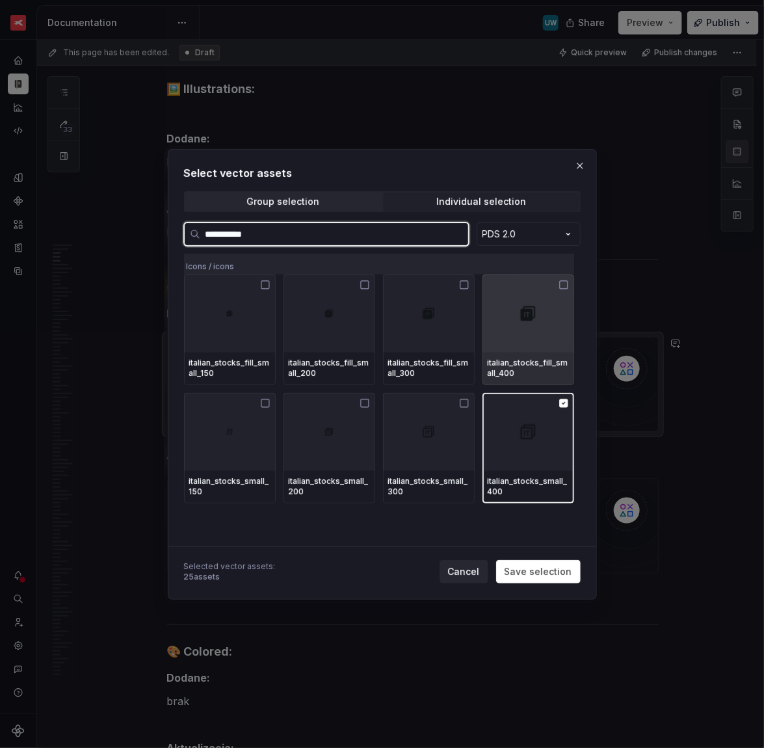
click at [520, 348] on div at bounding box center [529, 314] width 92 height 78
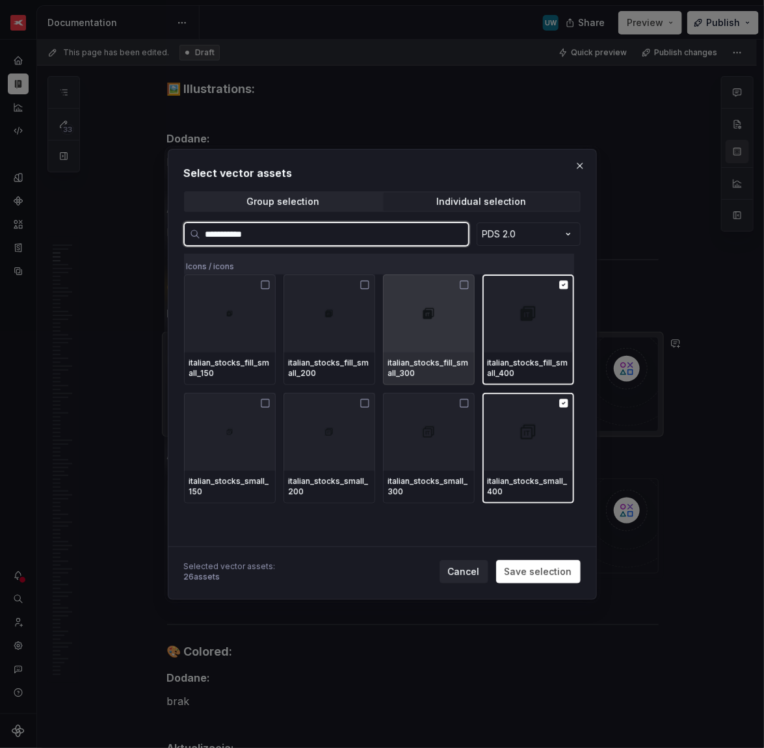
drag, startPoint x: 403, startPoint y: 343, endPoint x: 372, endPoint y: 343, distance: 31.2
click at [403, 343] on div at bounding box center [429, 314] width 92 height 78
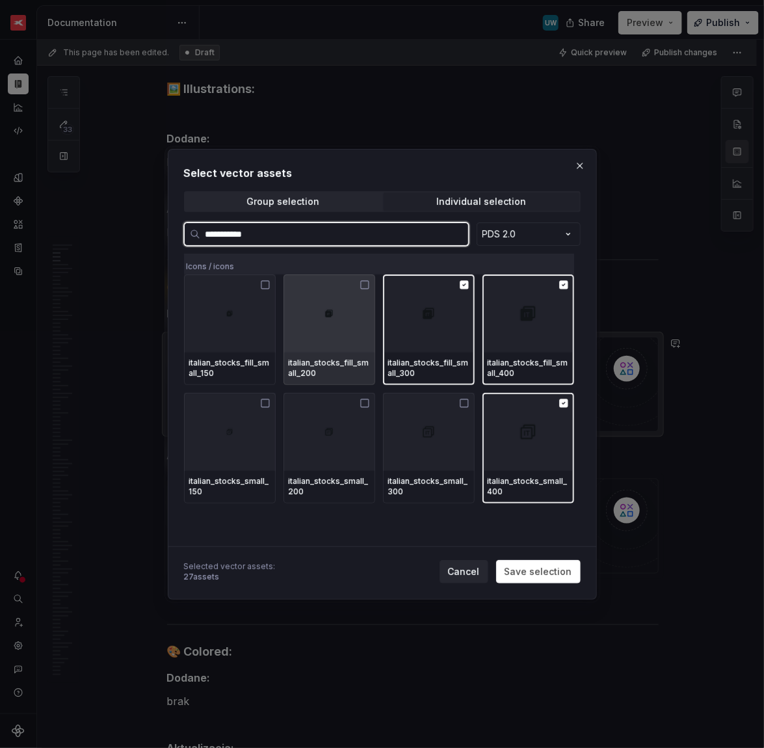
click at [299, 343] on div at bounding box center [330, 314] width 92 height 78
click at [252, 339] on div at bounding box center [230, 314] width 92 height 78
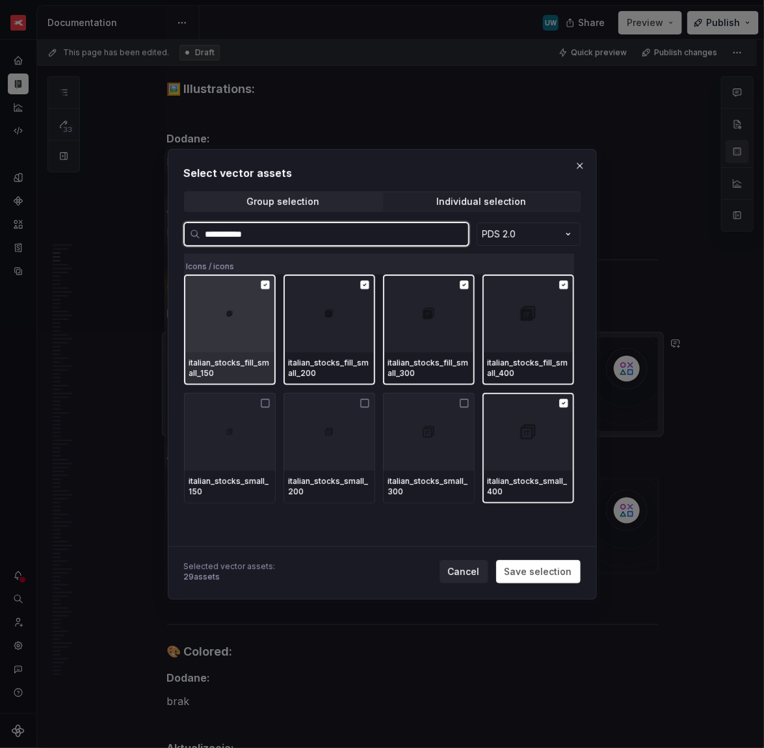
click at [254, 433] on div at bounding box center [230, 432] width 92 height 78
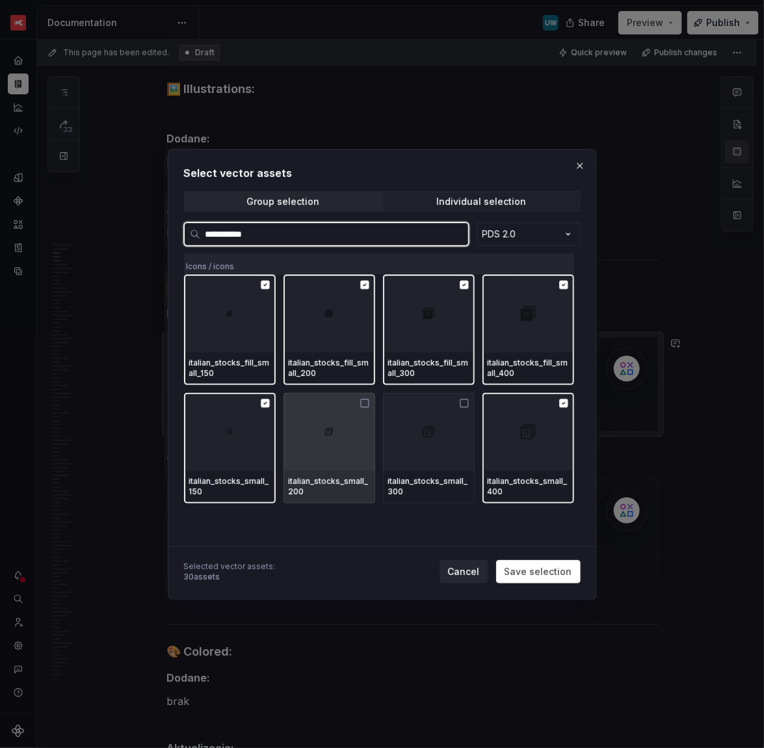
click at [334, 433] on img at bounding box center [329, 432] width 10 height 10
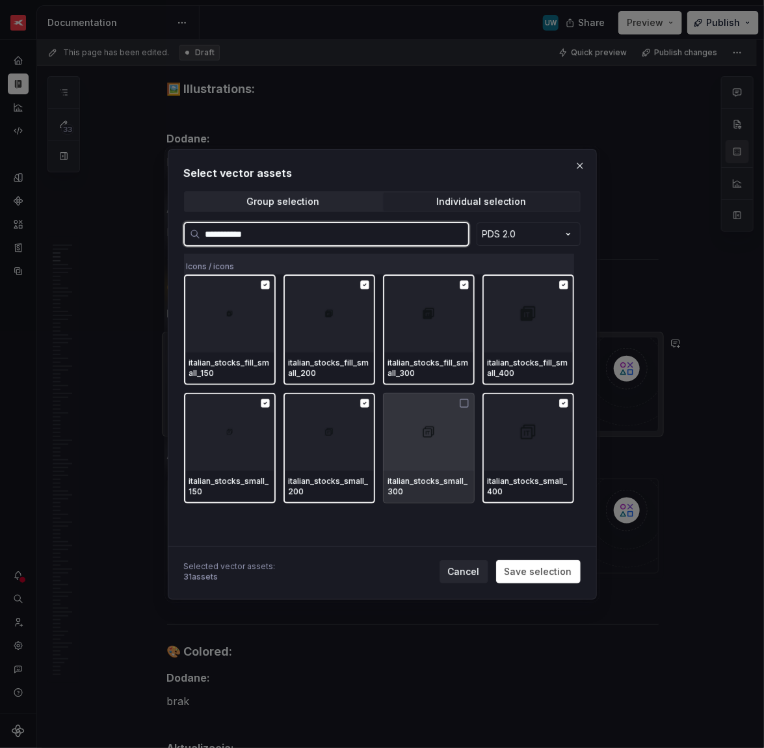
click at [427, 433] on img at bounding box center [429, 432] width 16 height 16
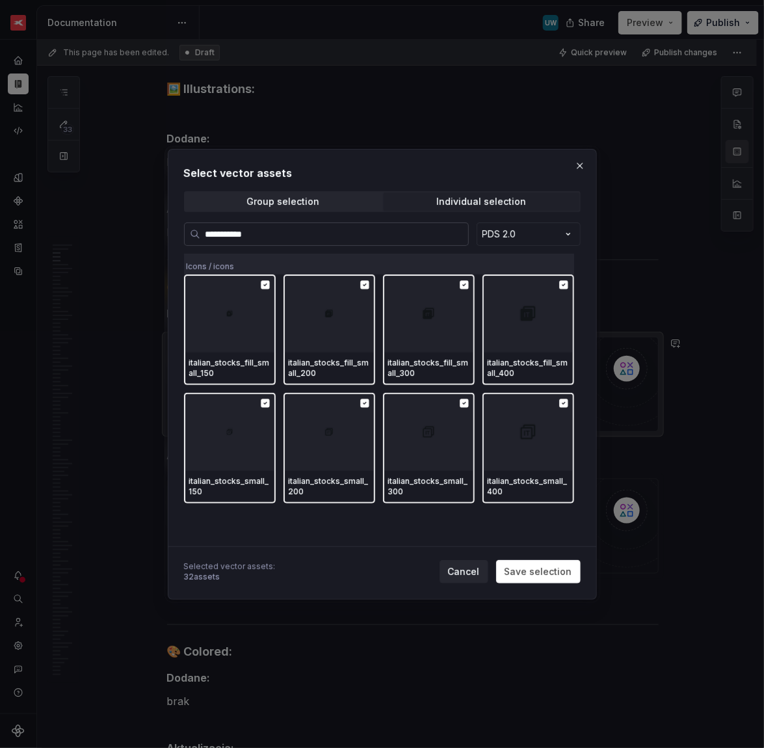
click at [247, 234] on input "**********" at bounding box center [334, 234] width 268 height 13
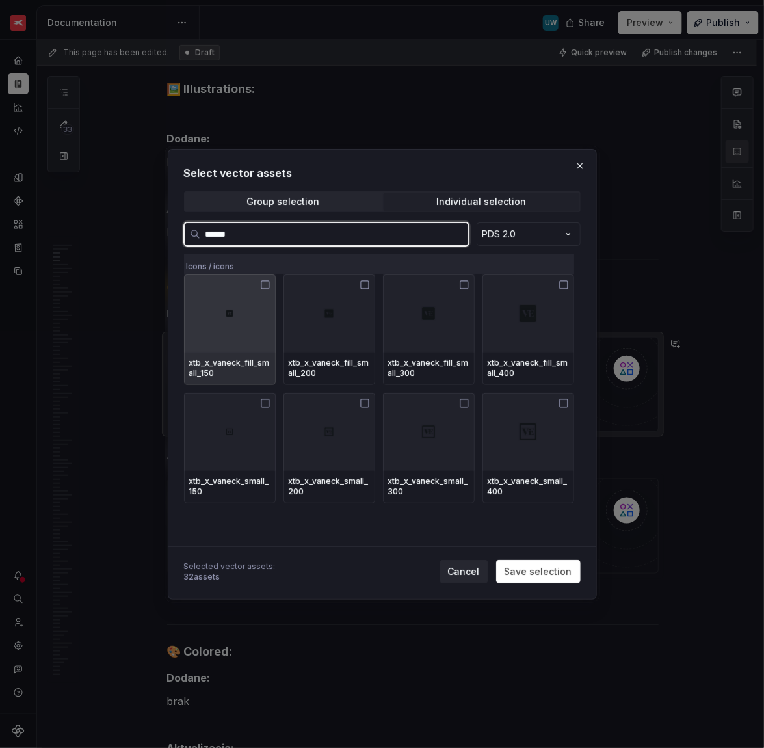
click at [207, 334] on div at bounding box center [230, 314] width 92 height 78
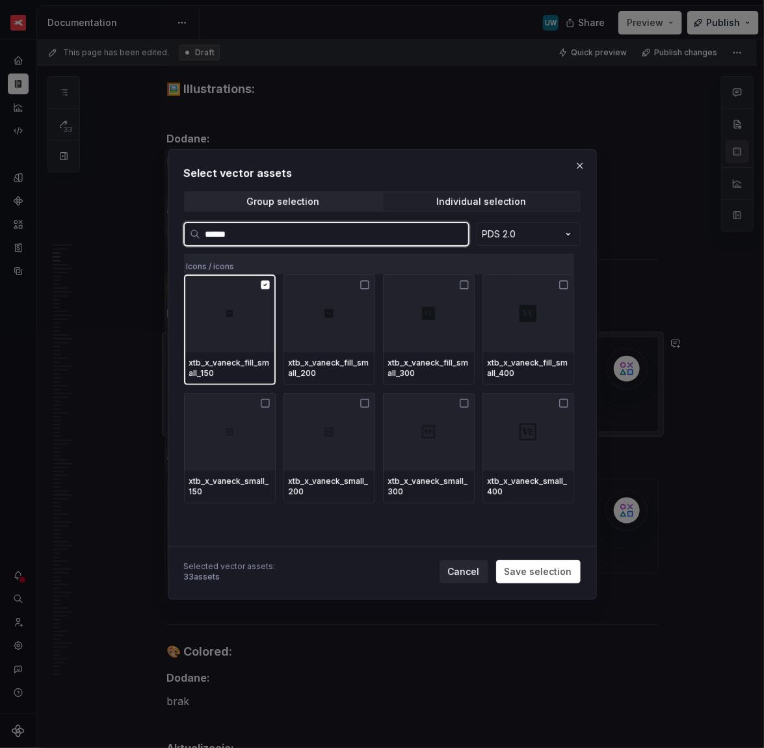
drag, startPoint x: 241, startPoint y: 421, endPoint x: 248, endPoint y: 422, distance: 7.2
click at [241, 422] on div at bounding box center [230, 432] width 92 height 78
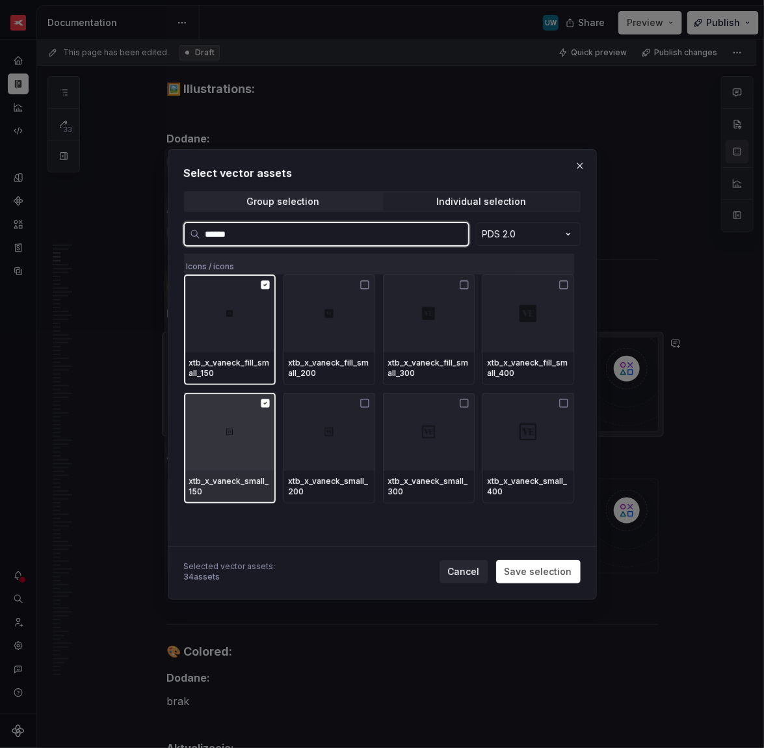
click at [340, 424] on div at bounding box center [330, 432] width 92 height 78
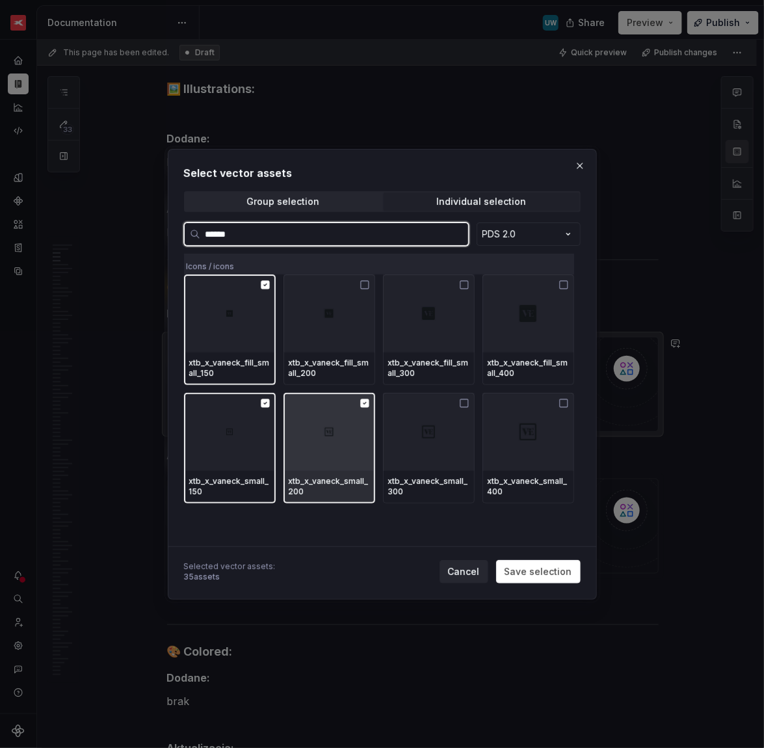
click at [334, 324] on div at bounding box center [330, 314] width 92 height 78
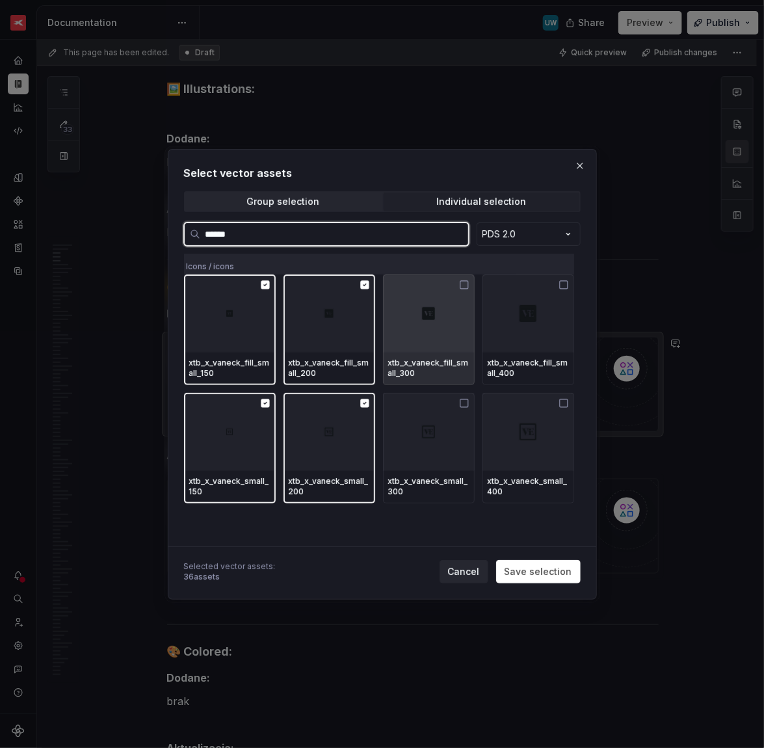
click at [440, 325] on div at bounding box center [429, 314] width 92 height 78
click at [504, 332] on div at bounding box center [529, 314] width 92 height 78
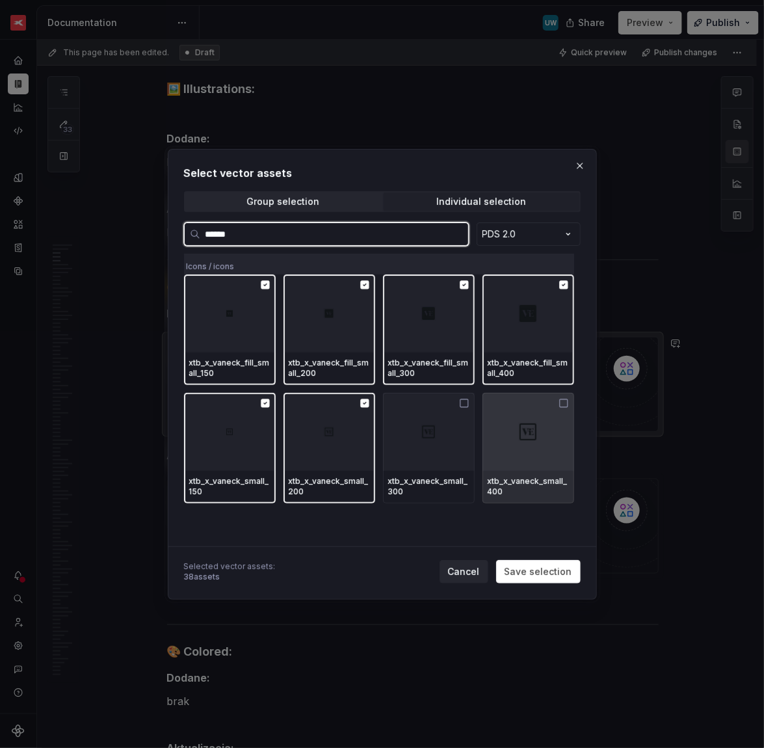
click at [504, 399] on div at bounding box center [529, 432] width 92 height 78
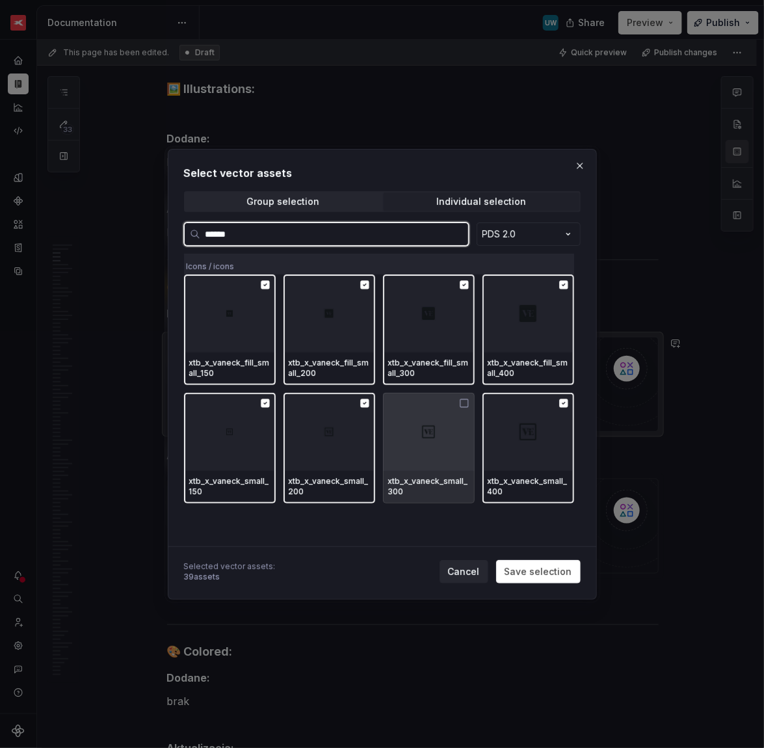
click at [437, 403] on div at bounding box center [429, 432] width 92 height 78
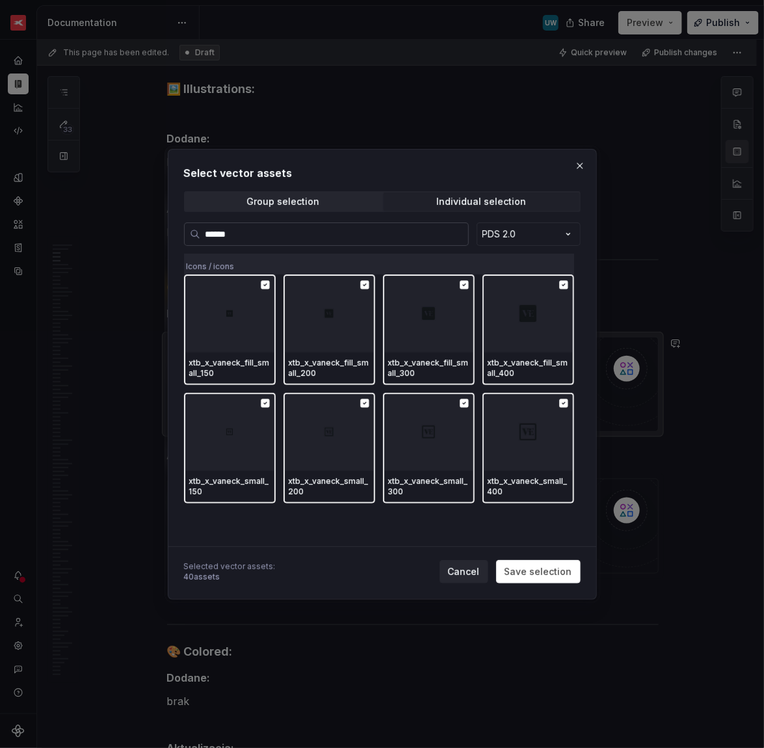
click at [214, 230] on input "******" at bounding box center [334, 234] width 268 height 13
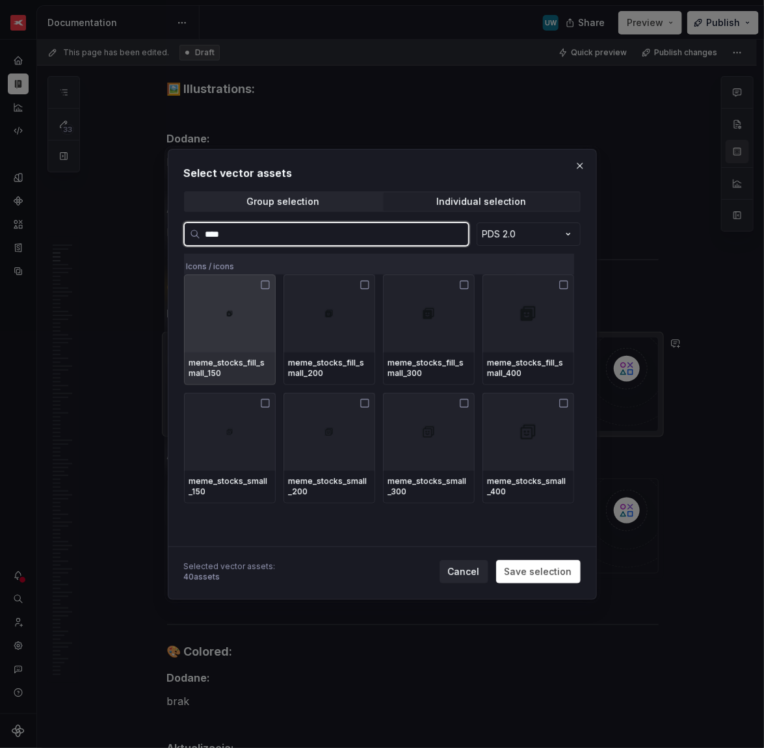
type input "*****"
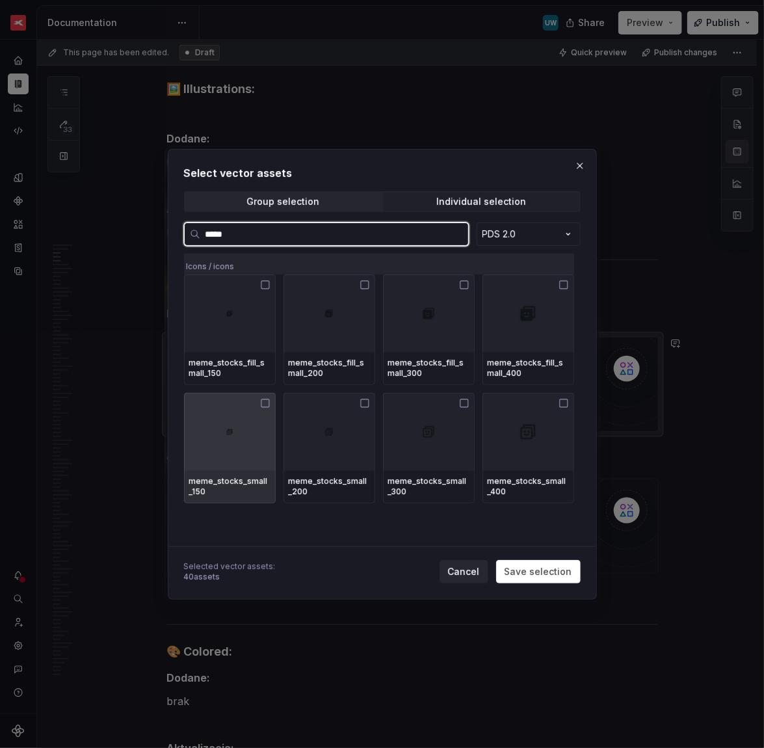
click at [252, 434] on div at bounding box center [230, 432] width 92 height 78
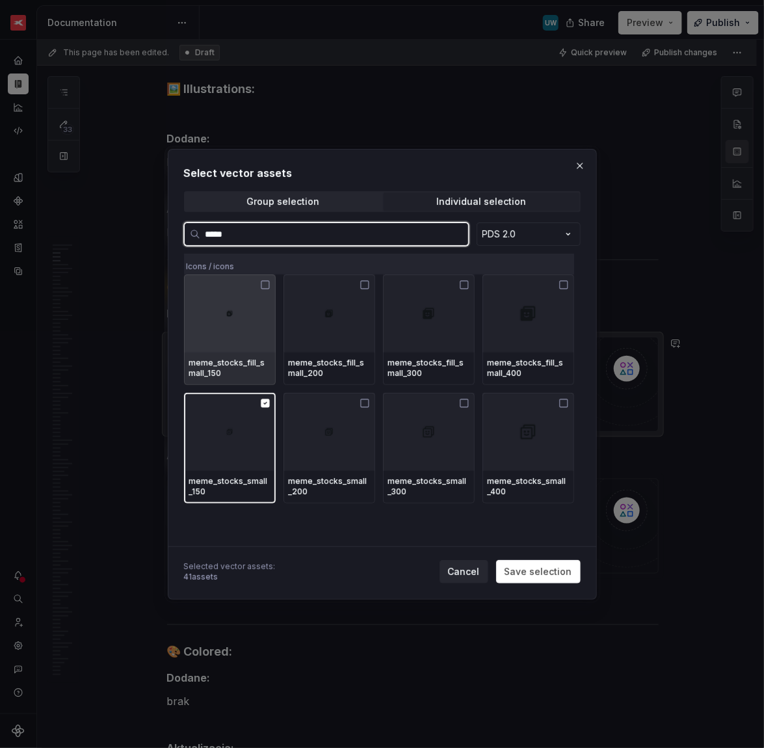
click at [246, 351] on div "meme_stocks_fill_small_150" at bounding box center [230, 330] width 92 height 111
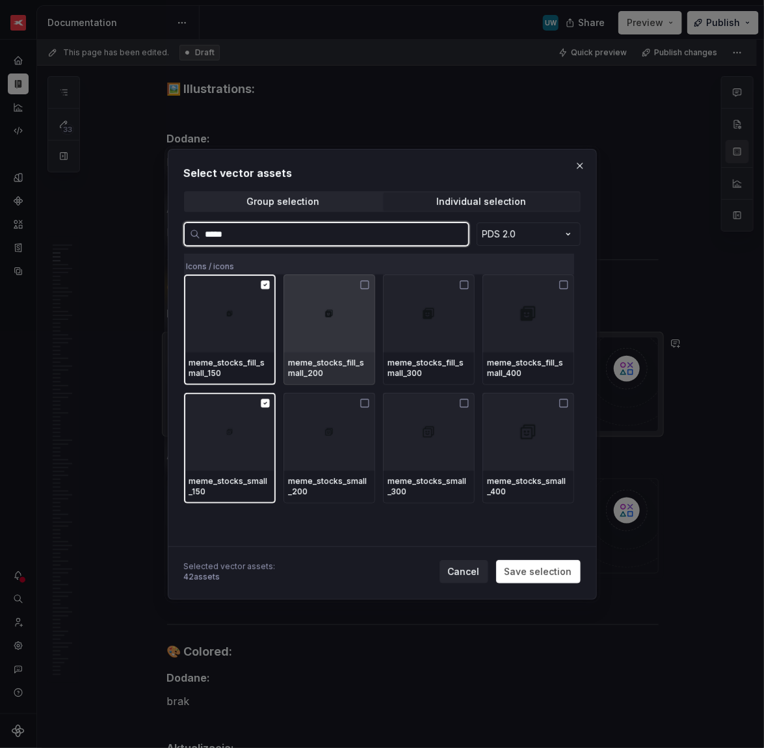
click at [325, 351] on div at bounding box center [330, 314] width 92 height 78
click at [421, 351] on div at bounding box center [429, 314] width 92 height 78
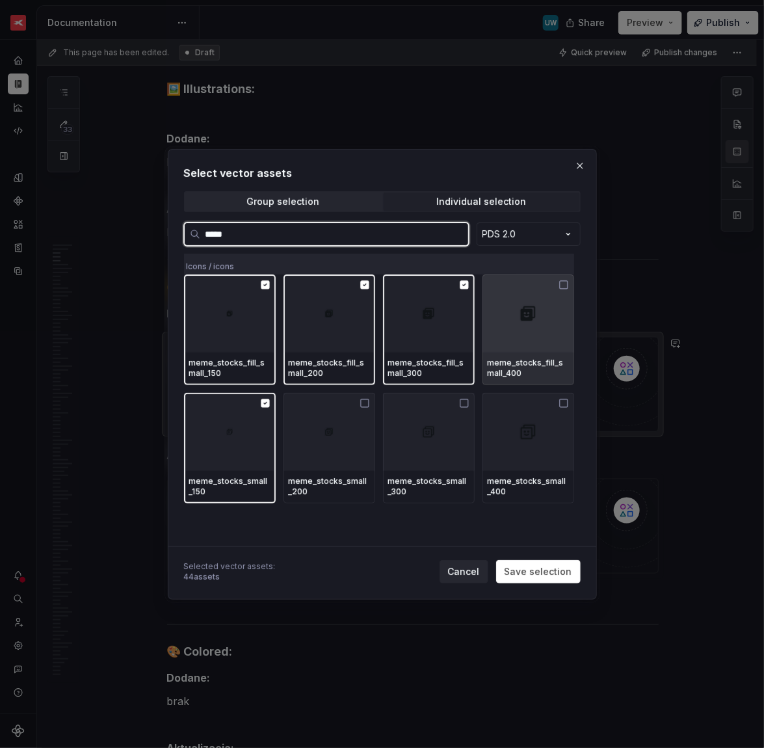
click at [536, 351] on div at bounding box center [529, 314] width 92 height 78
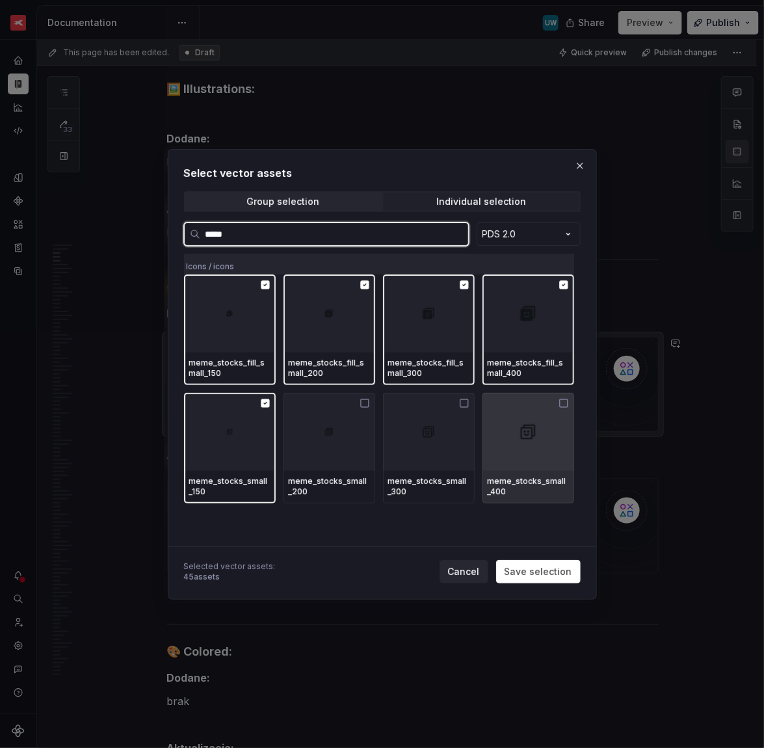
click at [536, 428] on img at bounding box center [528, 432] width 21 height 21
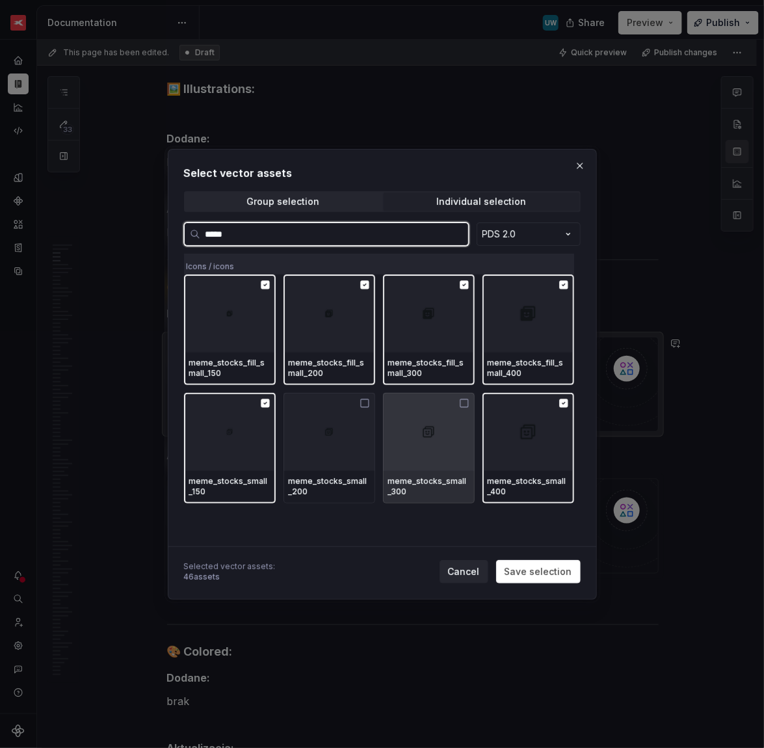
click at [437, 428] on img at bounding box center [429, 432] width 16 height 16
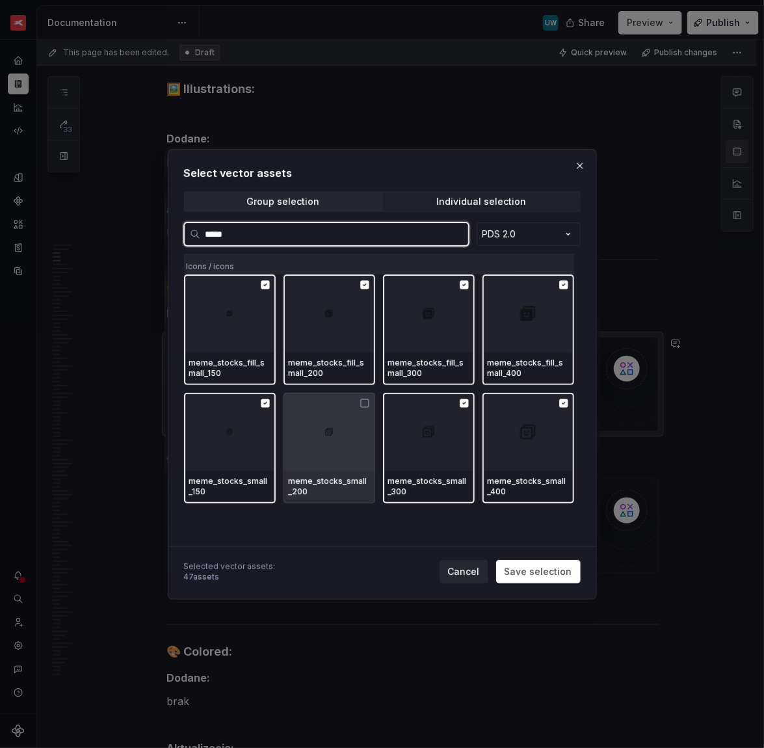
click at [326, 428] on div at bounding box center [330, 432] width 92 height 78
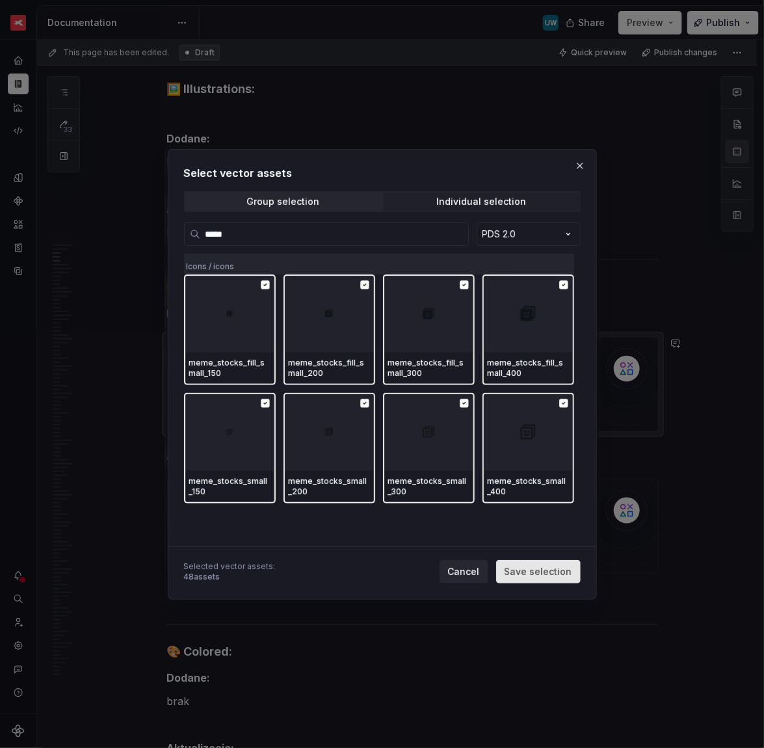
click at [530, 483] on span "Save selection" at bounding box center [539, 571] width 68 height 13
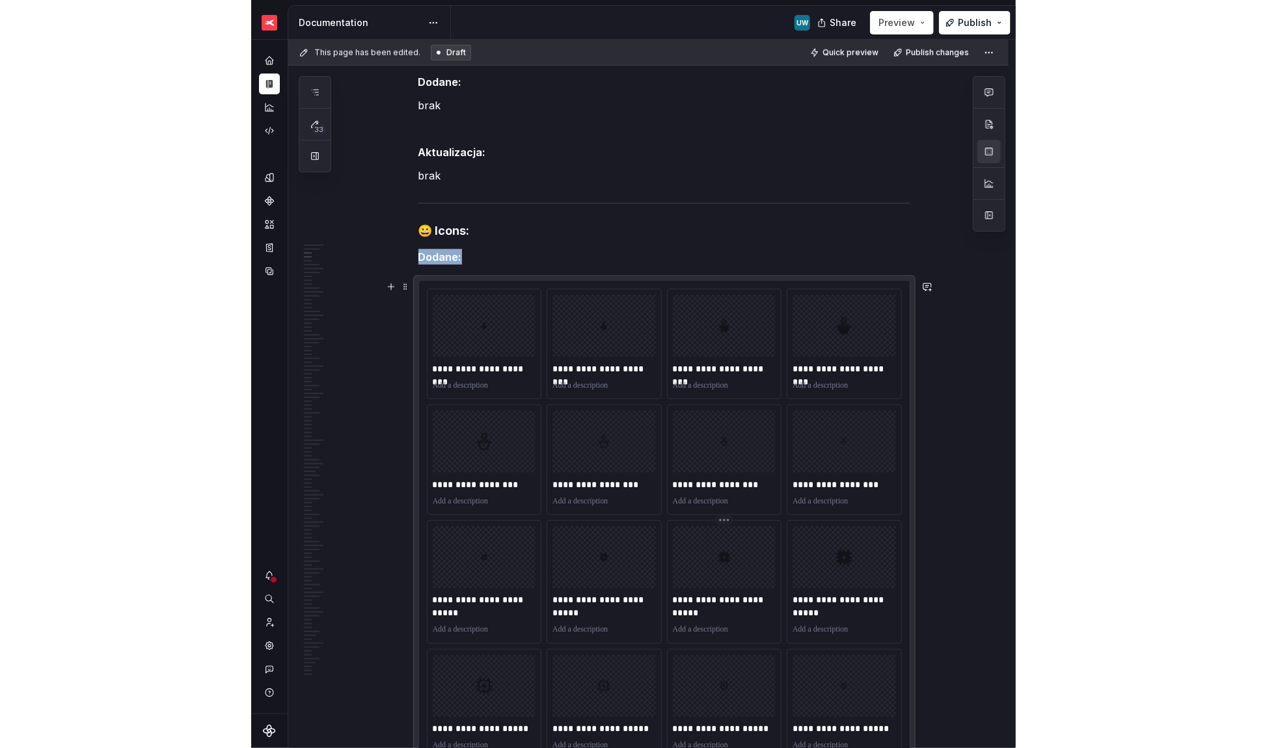
scroll to position [353, 0]
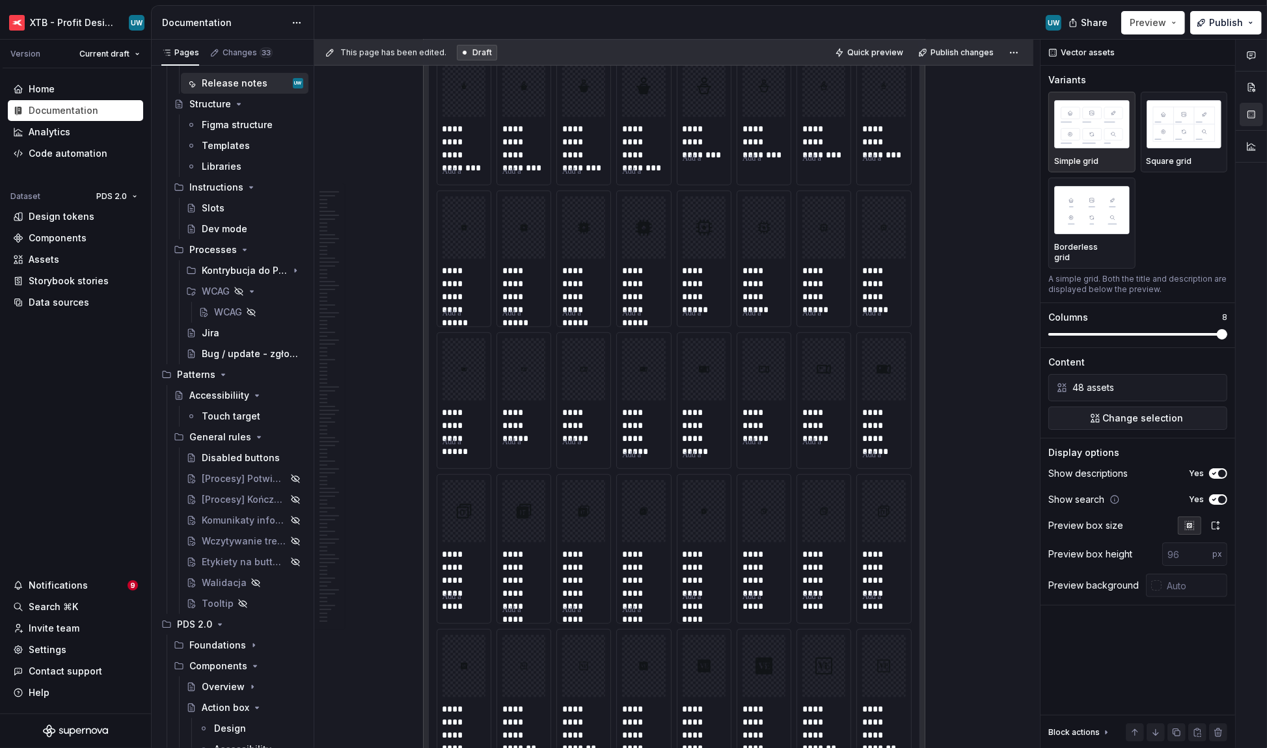
click at [898, 323] on div "Comments Open comments No comments yet Select ‘Comment’ from the block context …" at bounding box center [1153, 394] width 226 height 709
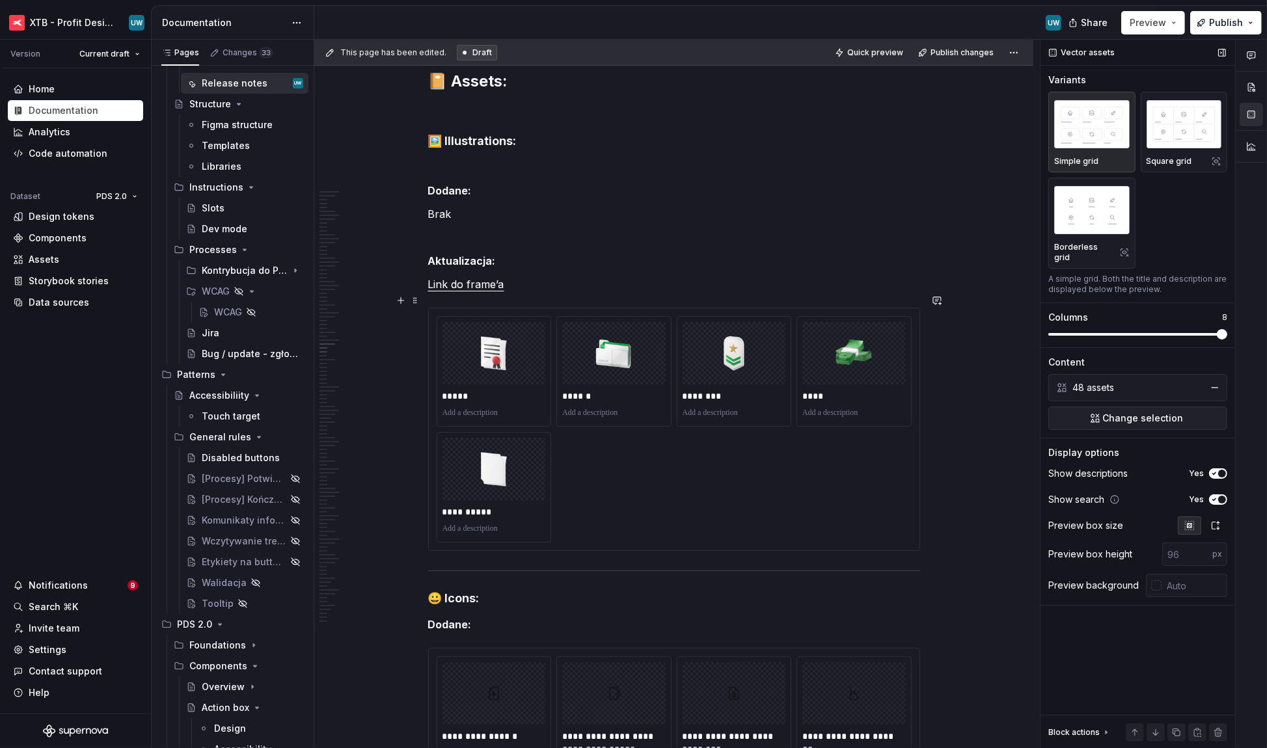
scroll to position [18948, 0]
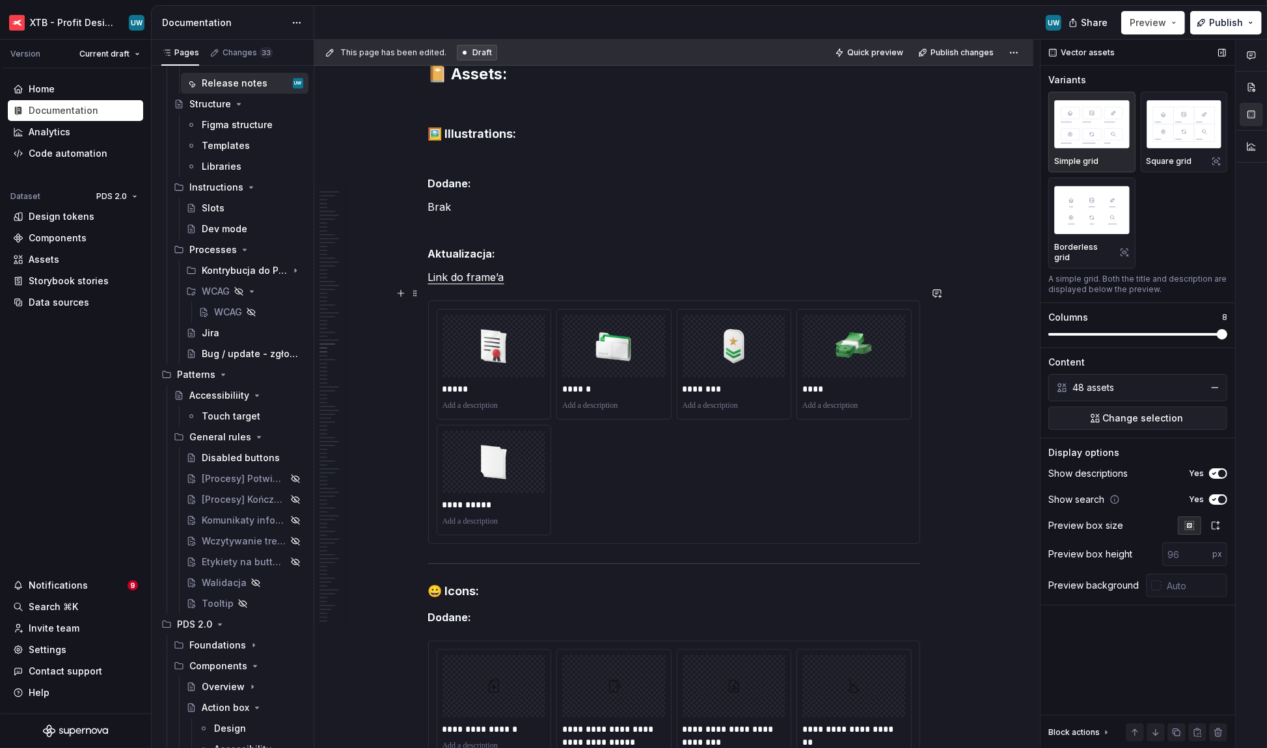
type textarea "*"
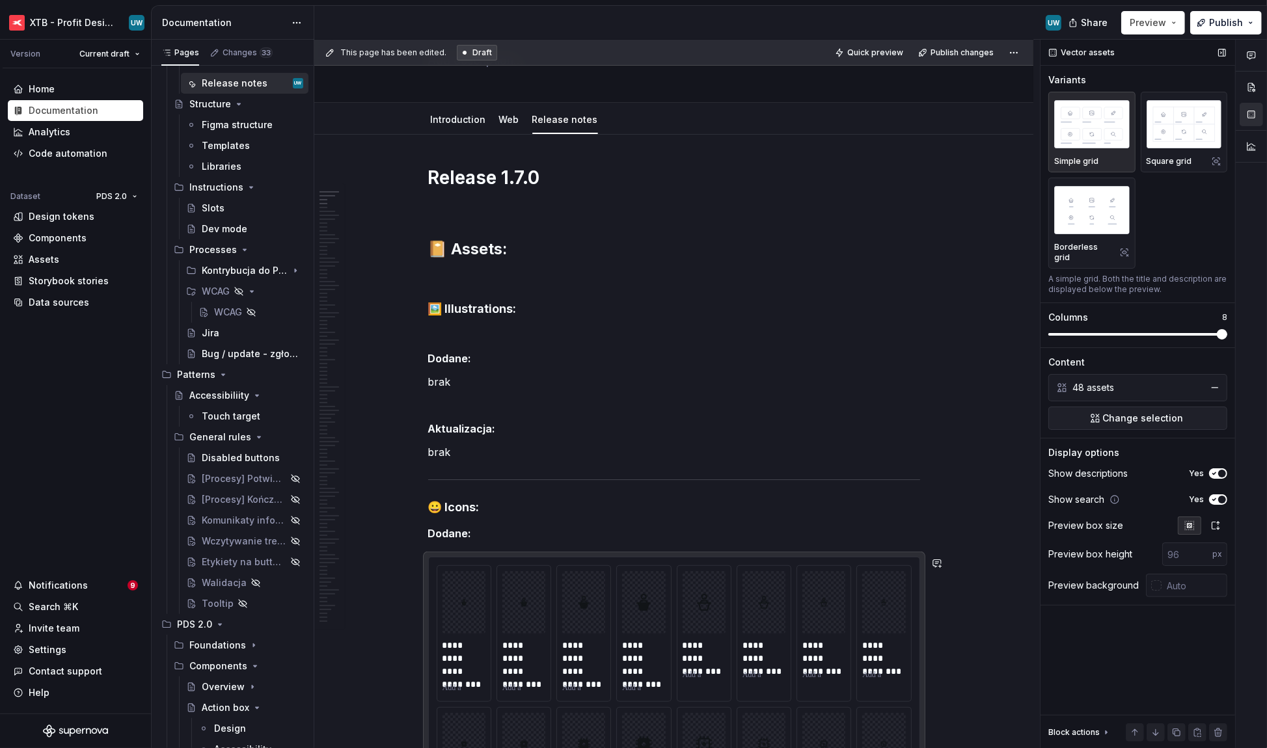
scroll to position [0, 0]
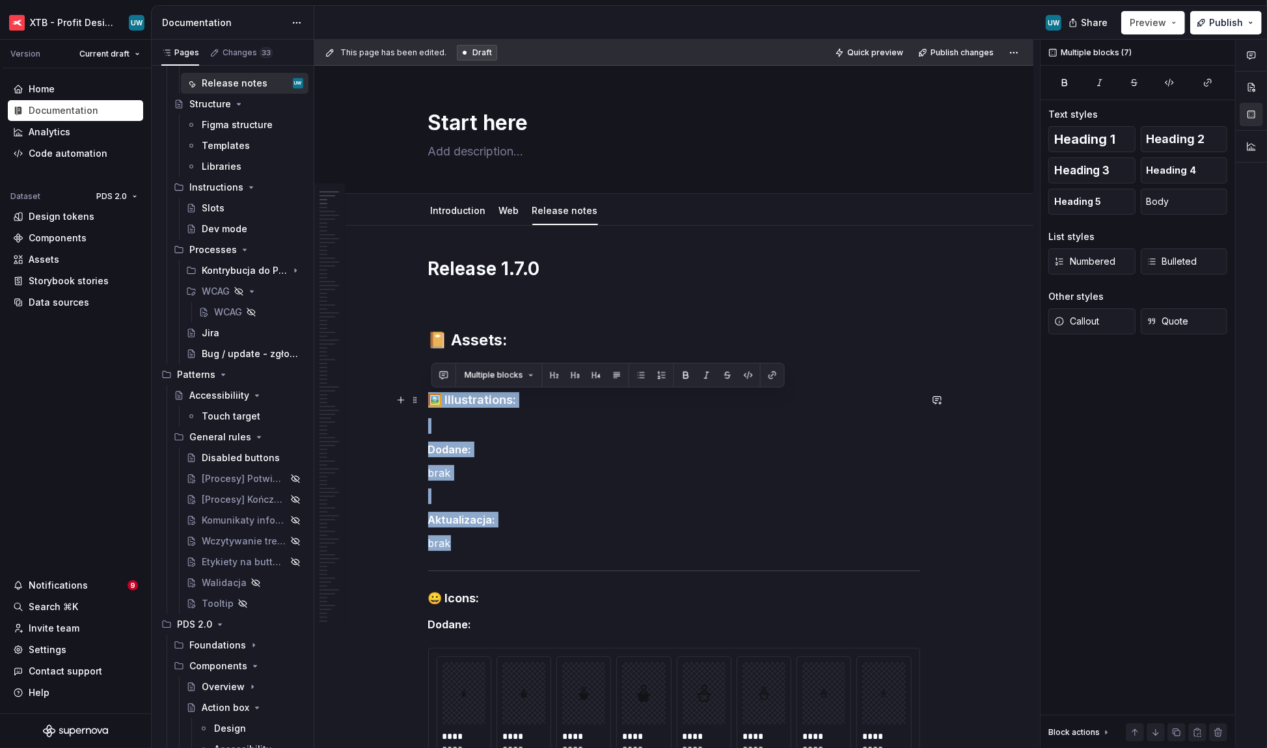
drag, startPoint x: 465, startPoint y: 540, endPoint x: 424, endPoint y: 401, distance: 145.3
click at [502, 483] on p "brak" at bounding box center [674, 543] width 492 height 16
drag, startPoint x: 502, startPoint y: 542, endPoint x: 425, endPoint y: 403, distance: 159.0
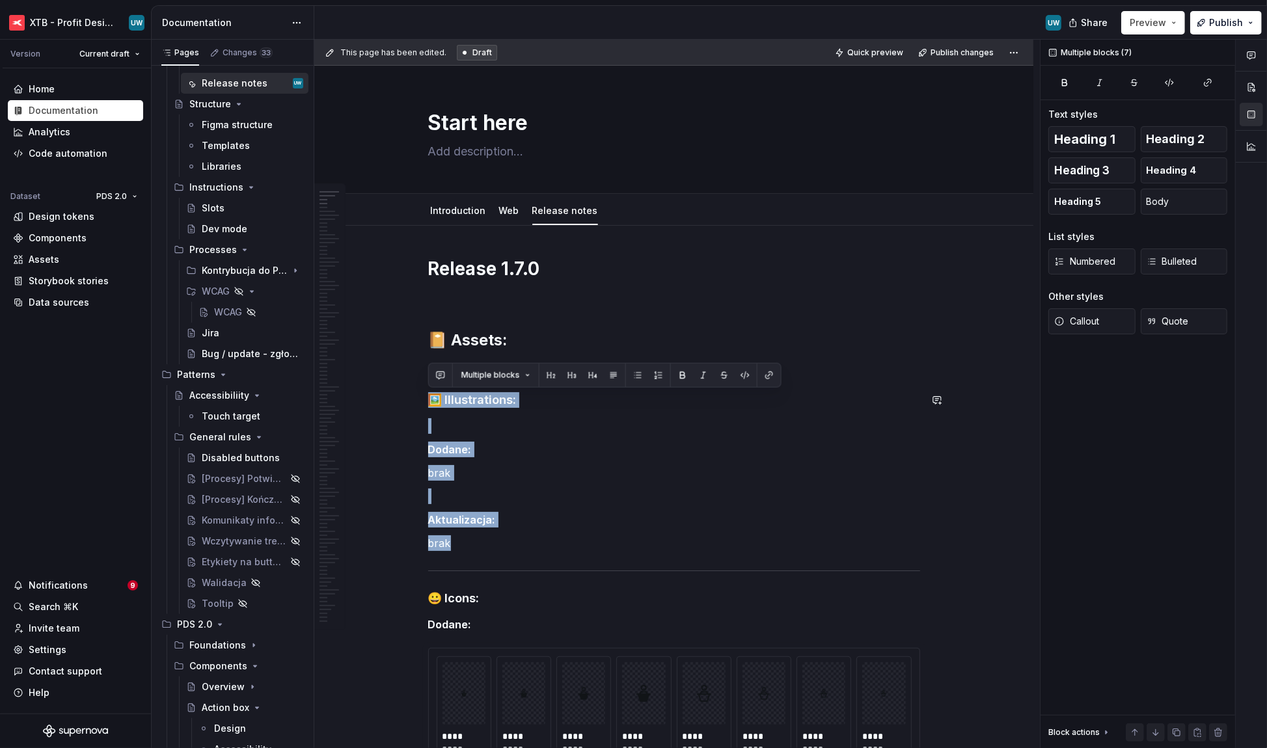
copy div "🖼️ Illustrations: Dodane: brak Aktualizacja: brak"
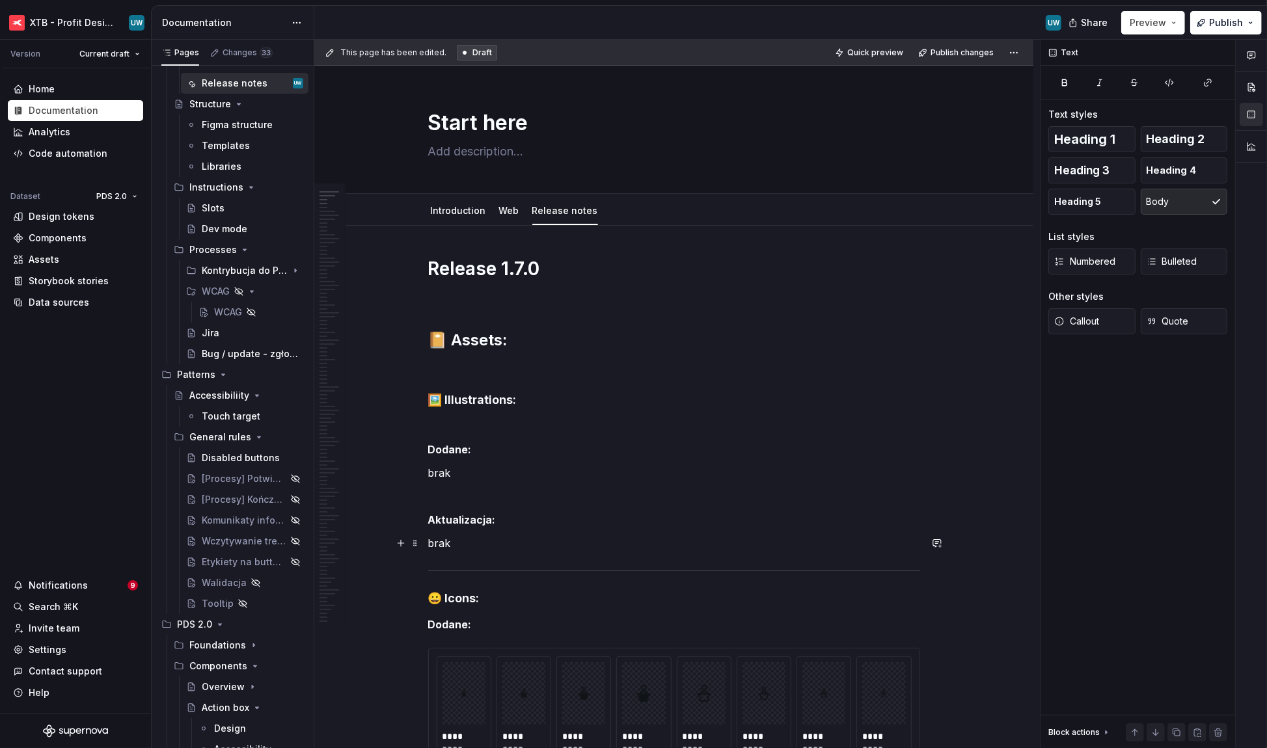
click at [483, 483] on p "brak" at bounding box center [674, 543] width 492 height 16
paste div
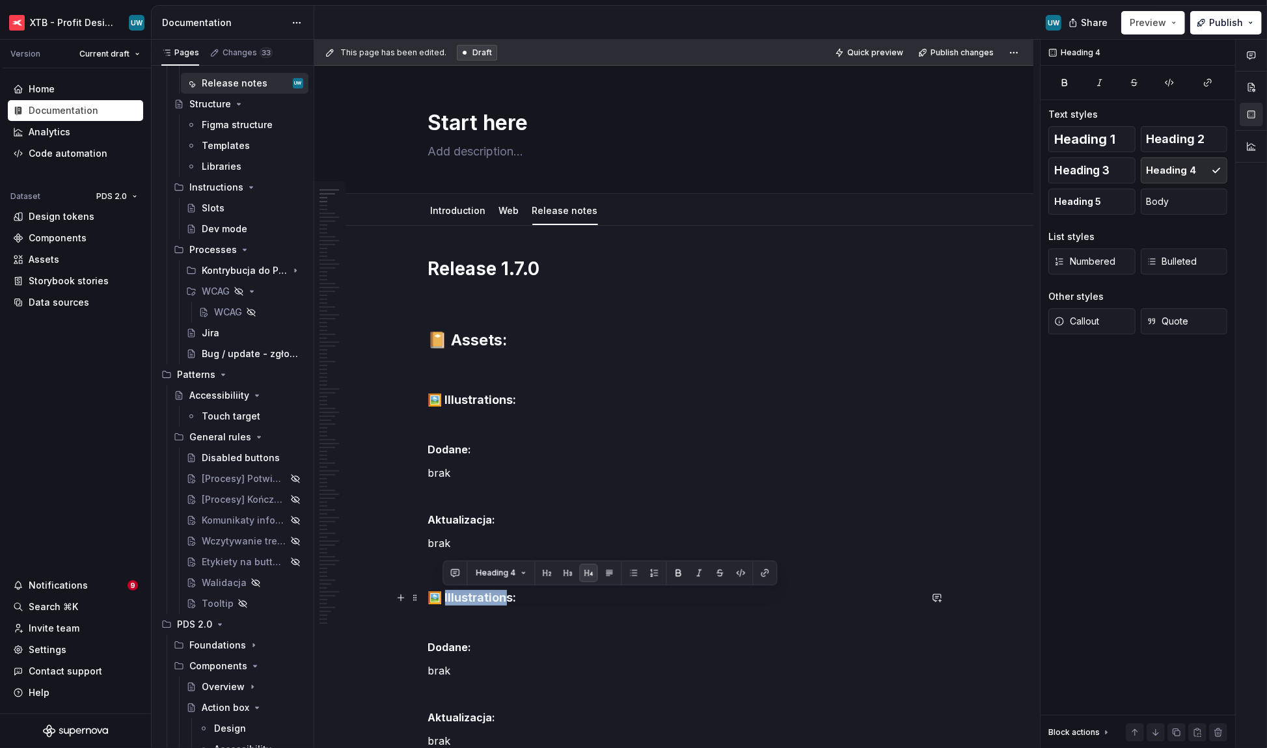
drag, startPoint x: 443, startPoint y: 600, endPoint x: 501, endPoint y: 602, distance: 57.9
click at [501, 483] on h4 "🖼️ Illustrations:" at bounding box center [674, 598] width 492 height 16
drag, startPoint x: 439, startPoint y: 593, endPoint x: 432, endPoint y: 593, distance: 7.2
click at [432, 483] on h4 "🖼️ Flags:" at bounding box center [674, 598] width 492 height 16
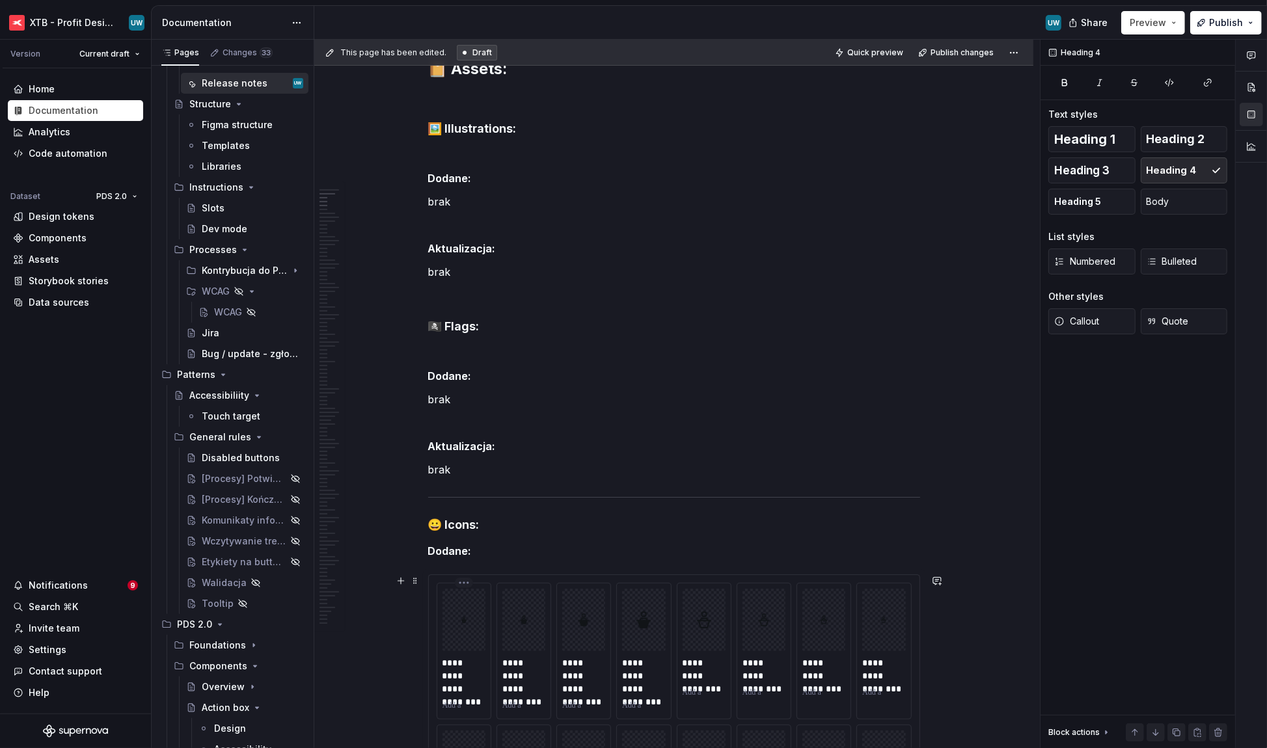
scroll to position [278, 0]
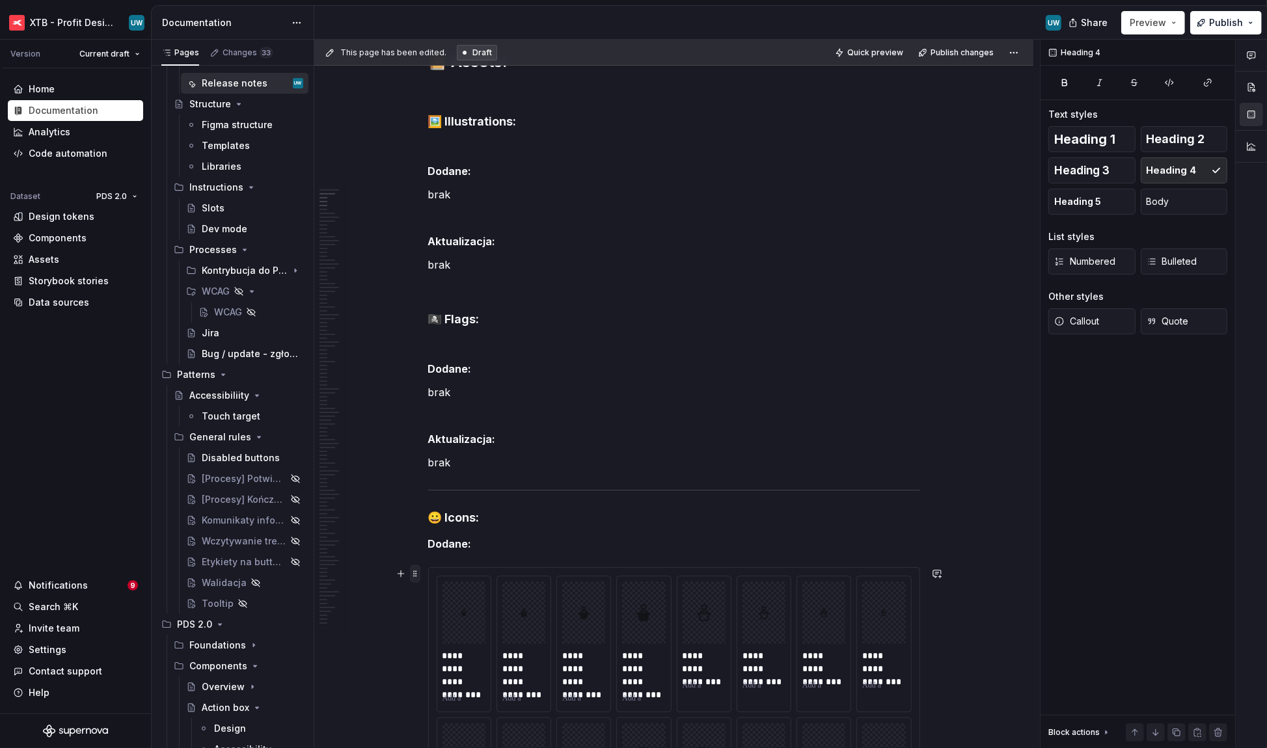
click at [417, 483] on span at bounding box center [415, 574] width 10 height 18
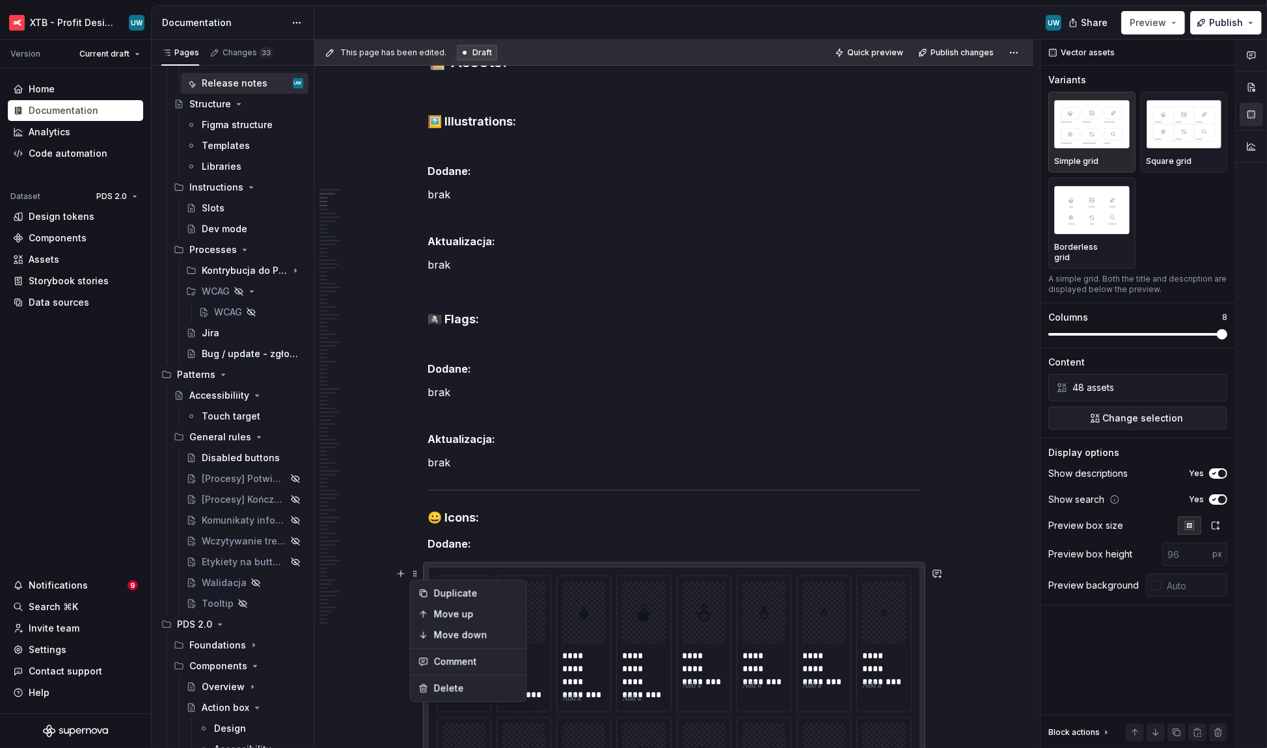
click at [477, 483] on p "Dodane:" at bounding box center [674, 544] width 492 height 16
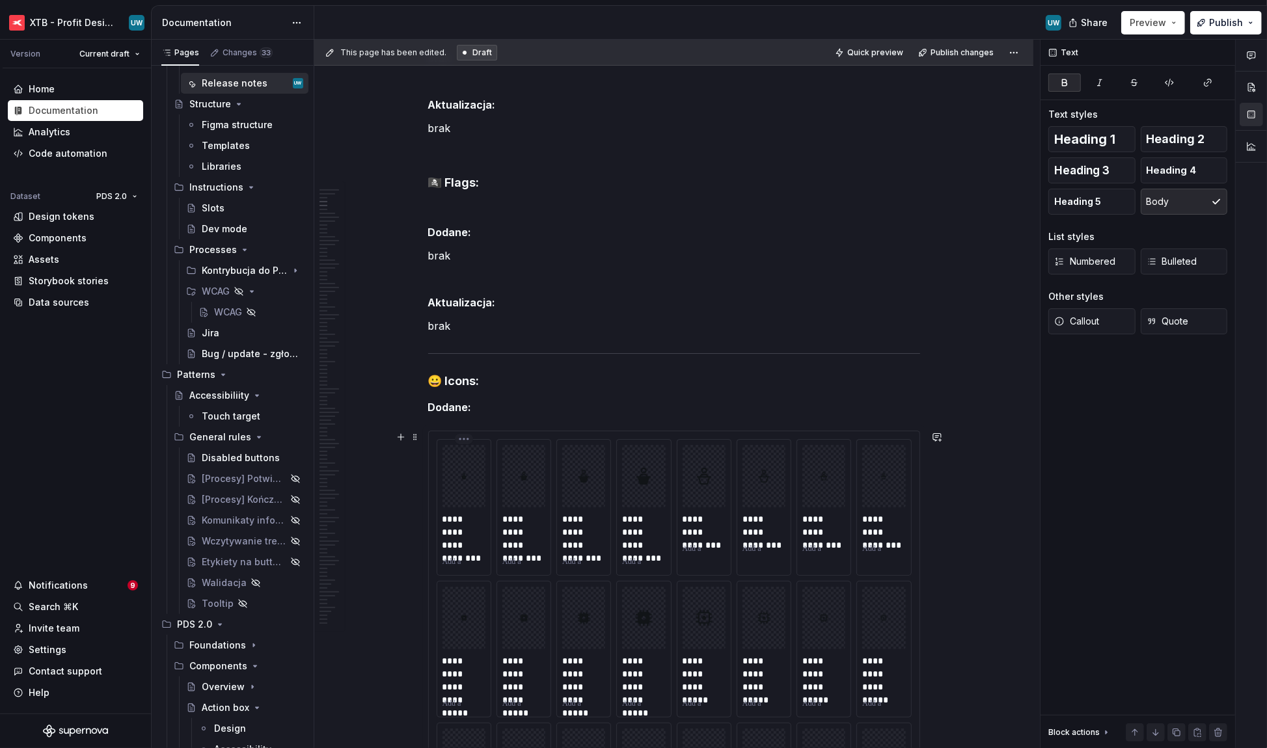
scroll to position [397, 0]
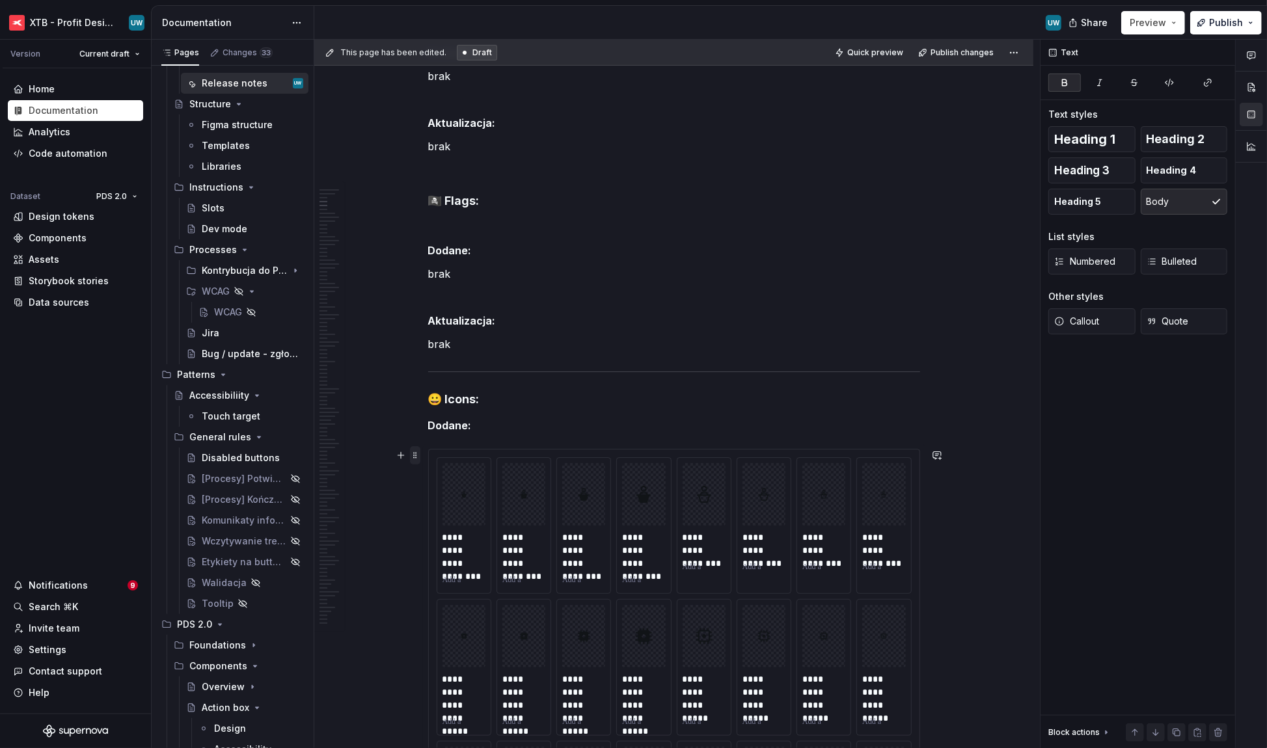
click at [411, 448] on span at bounding box center [415, 455] width 10 height 18
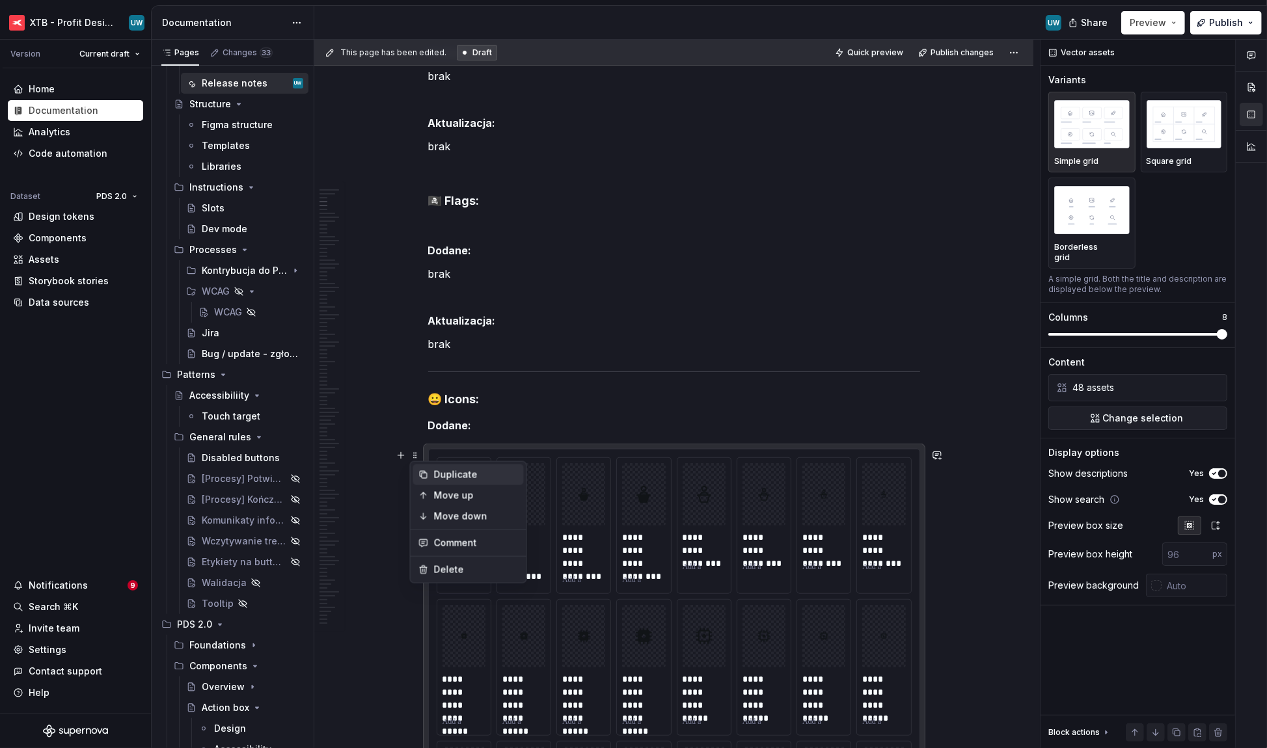
click at [437, 471] on div "Duplicate" at bounding box center [476, 474] width 85 height 13
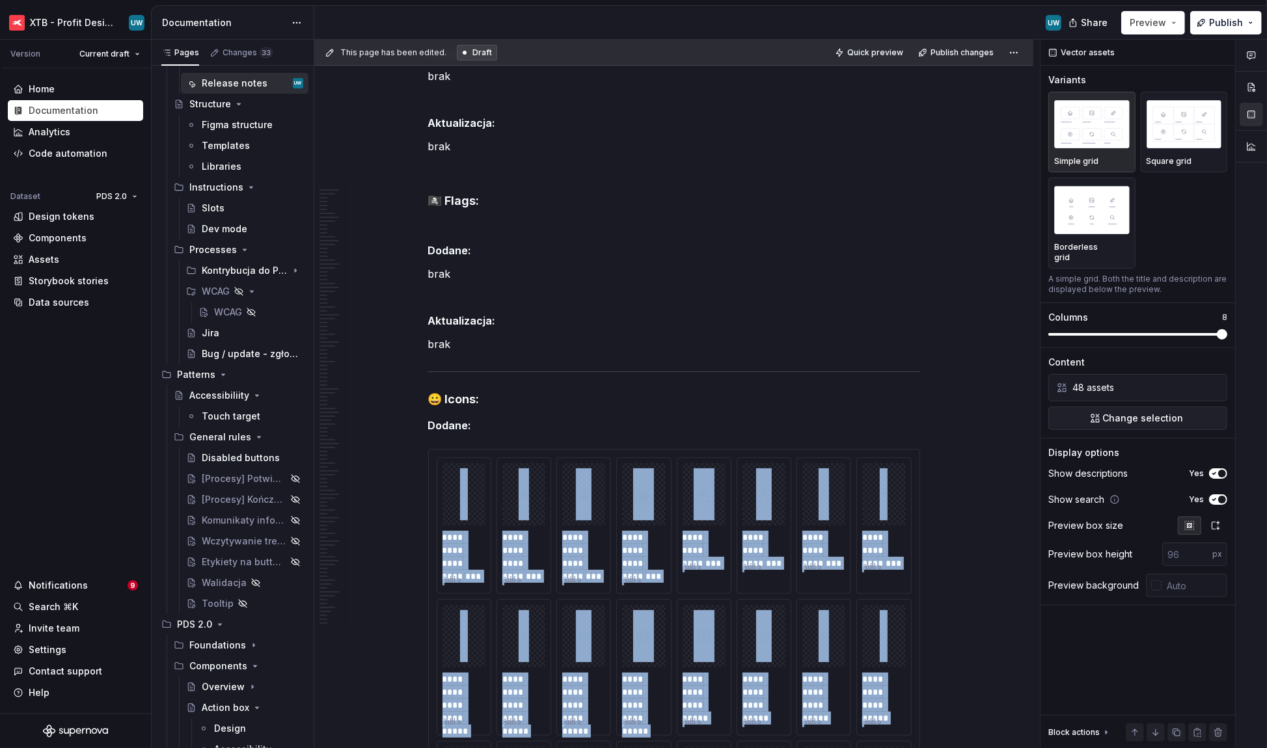
scroll to position [1708, 0]
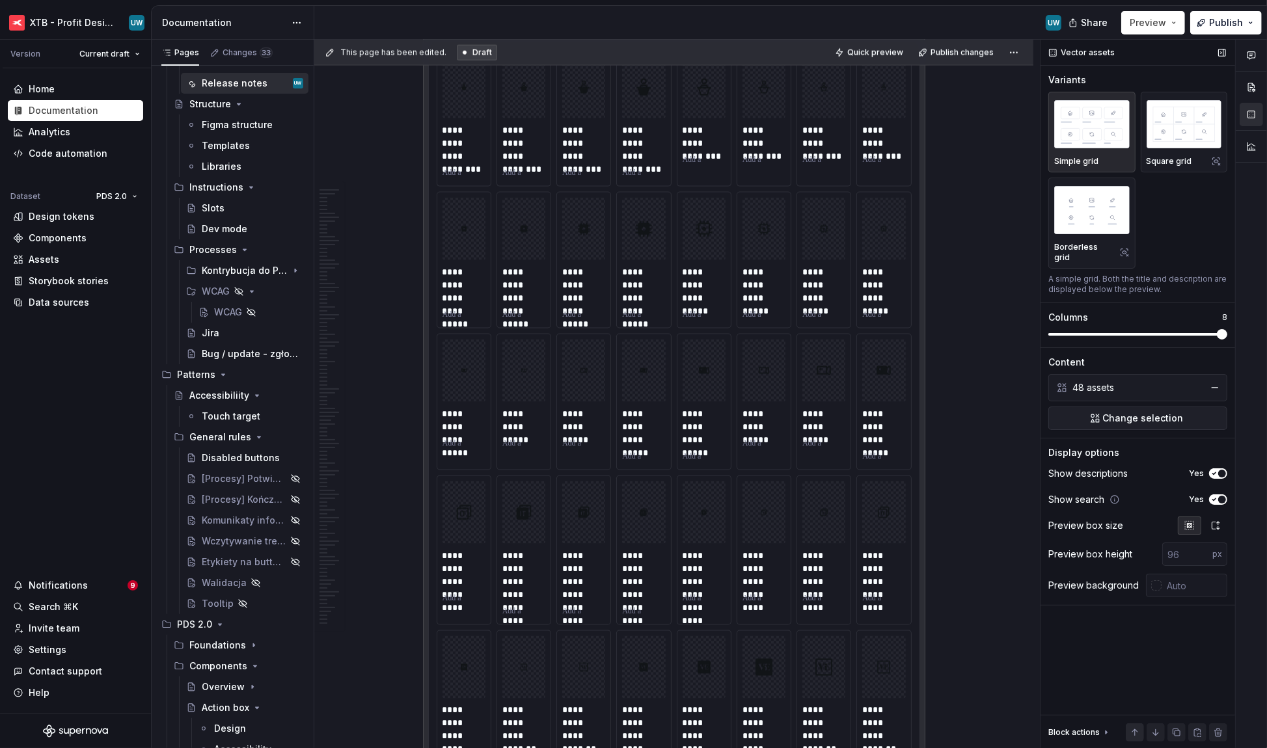
click at [898, 483] on button "button" at bounding box center [1134, 732] width 18 height 18
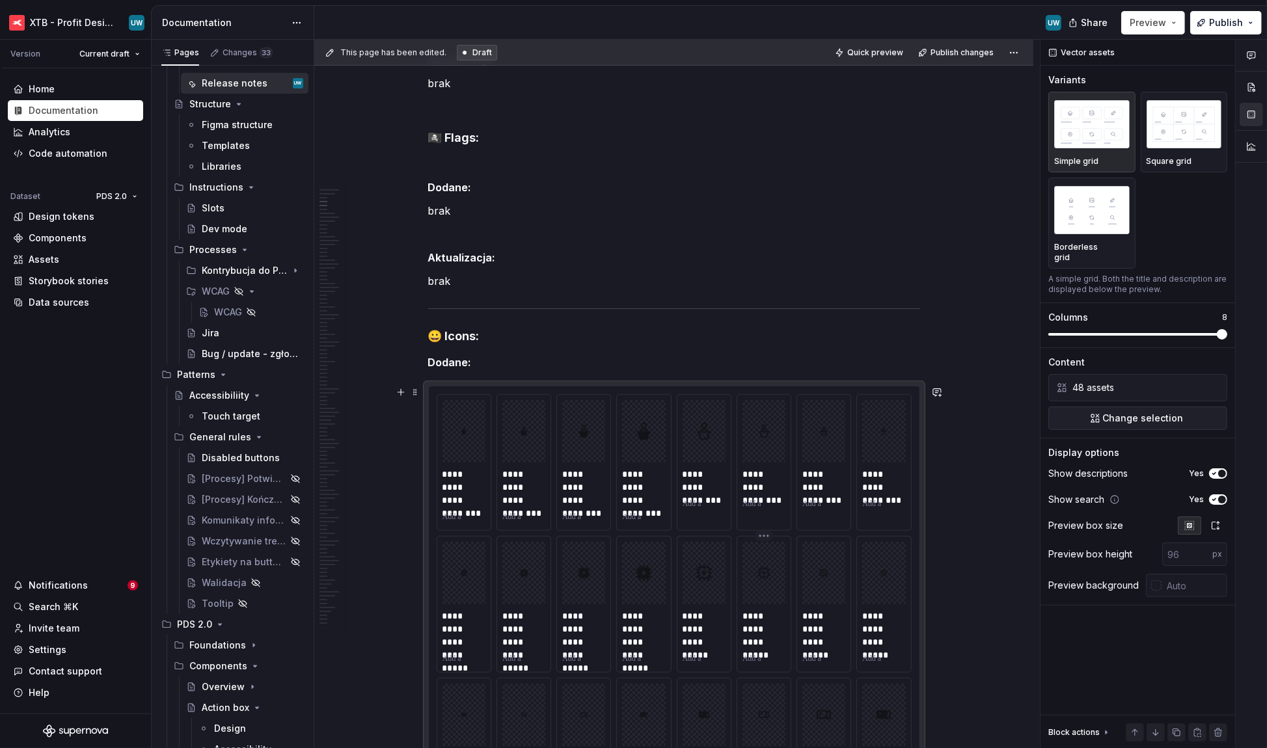
scroll to position [440, 0]
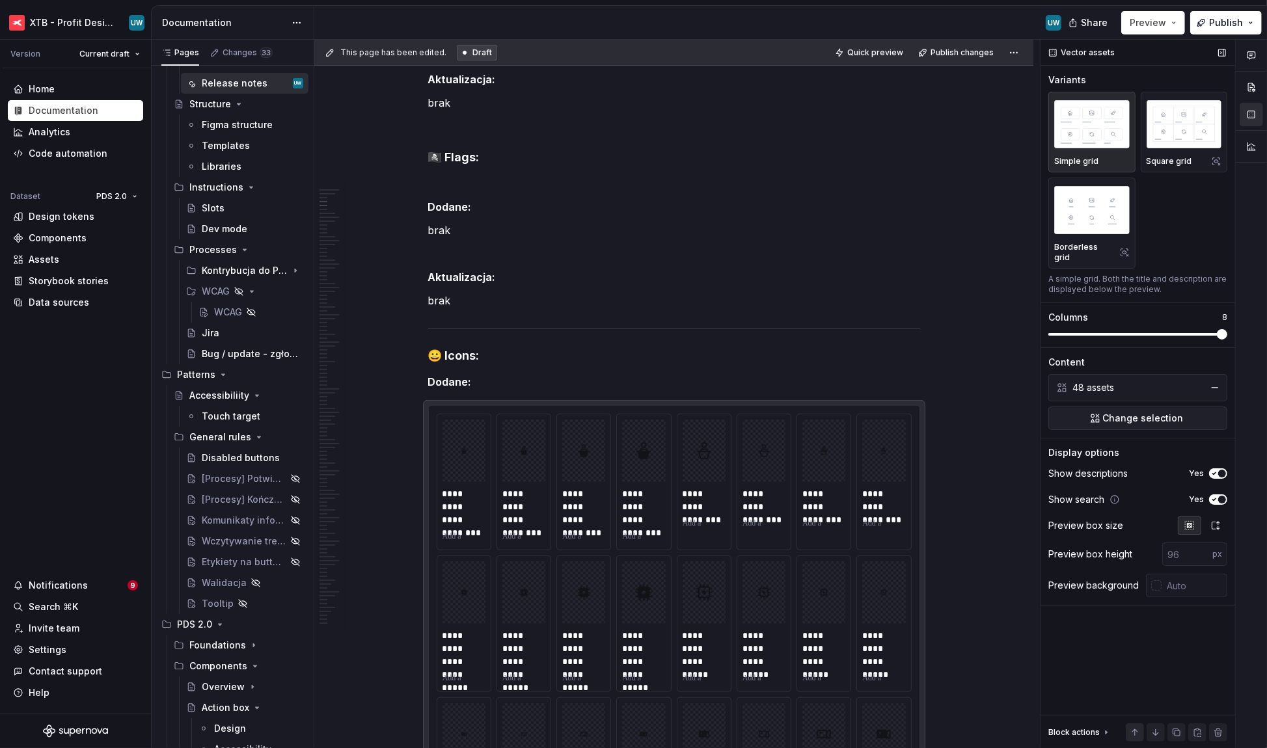
click at [898, 483] on button "button" at bounding box center [1134, 732] width 18 height 18
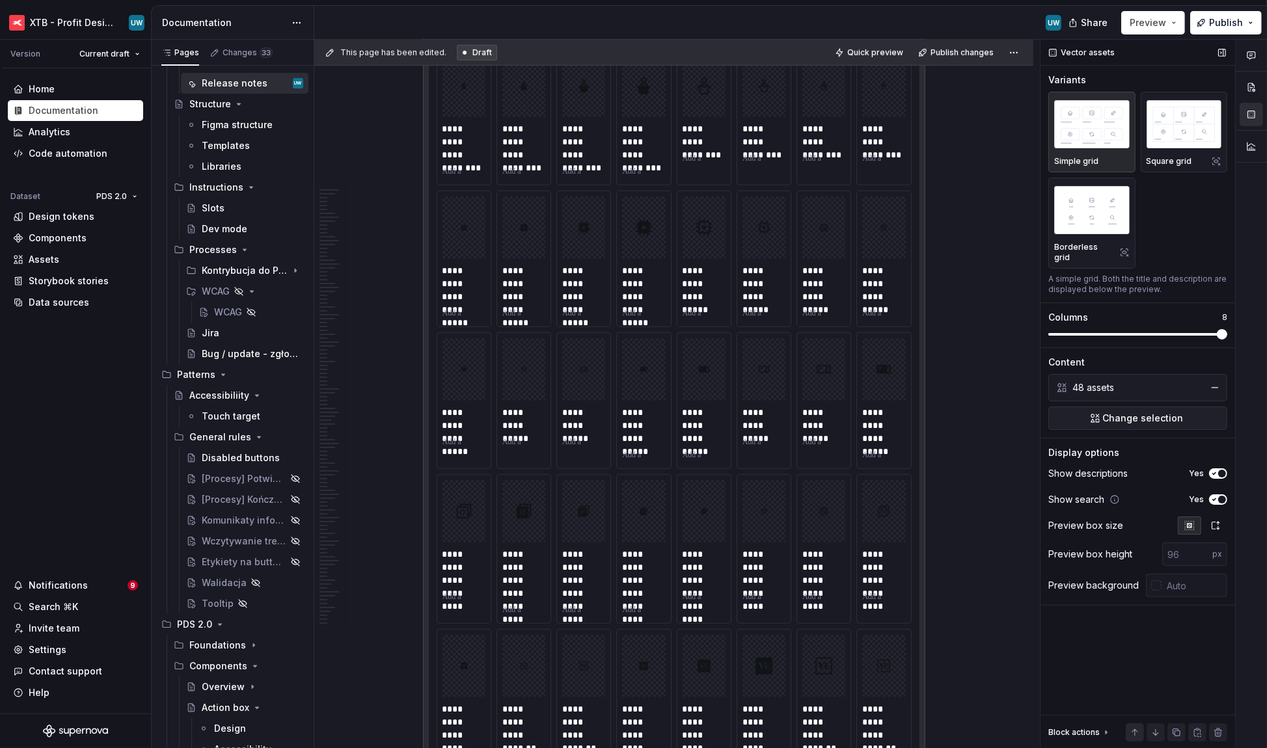
click at [898, 483] on button "button" at bounding box center [1134, 732] width 18 height 18
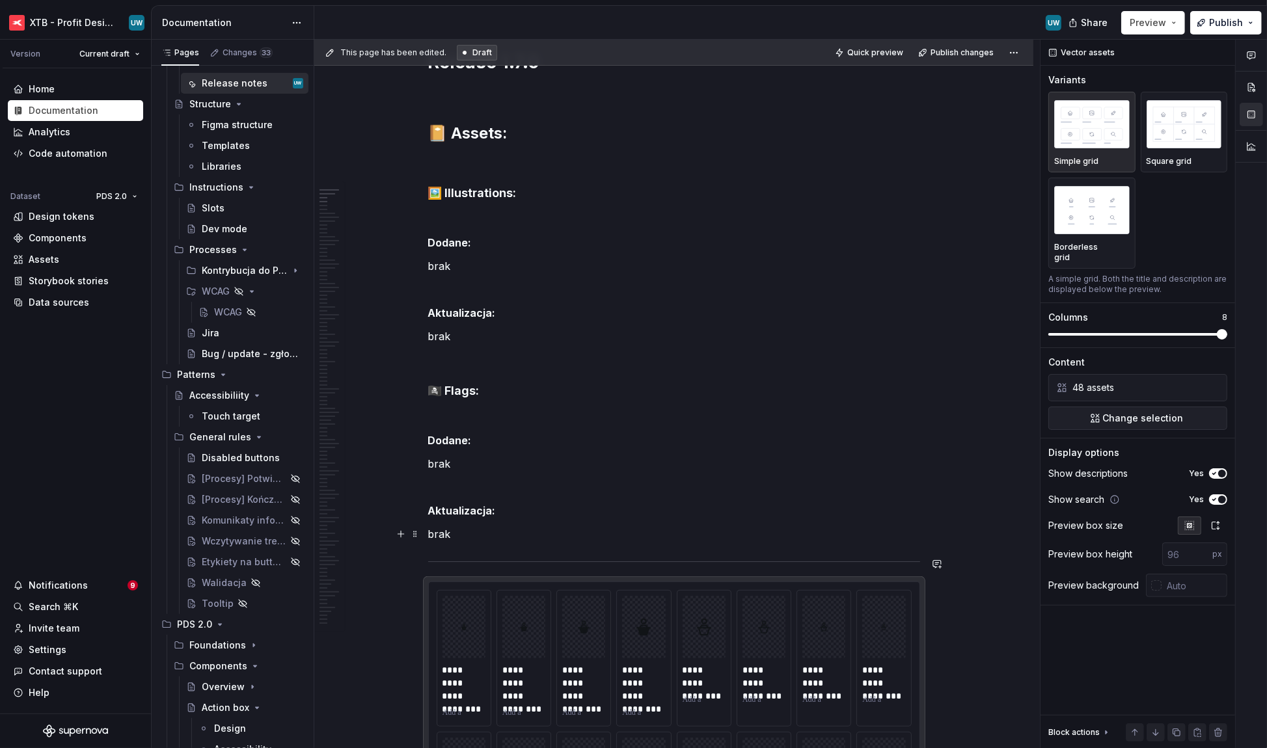
scroll to position [174, 0]
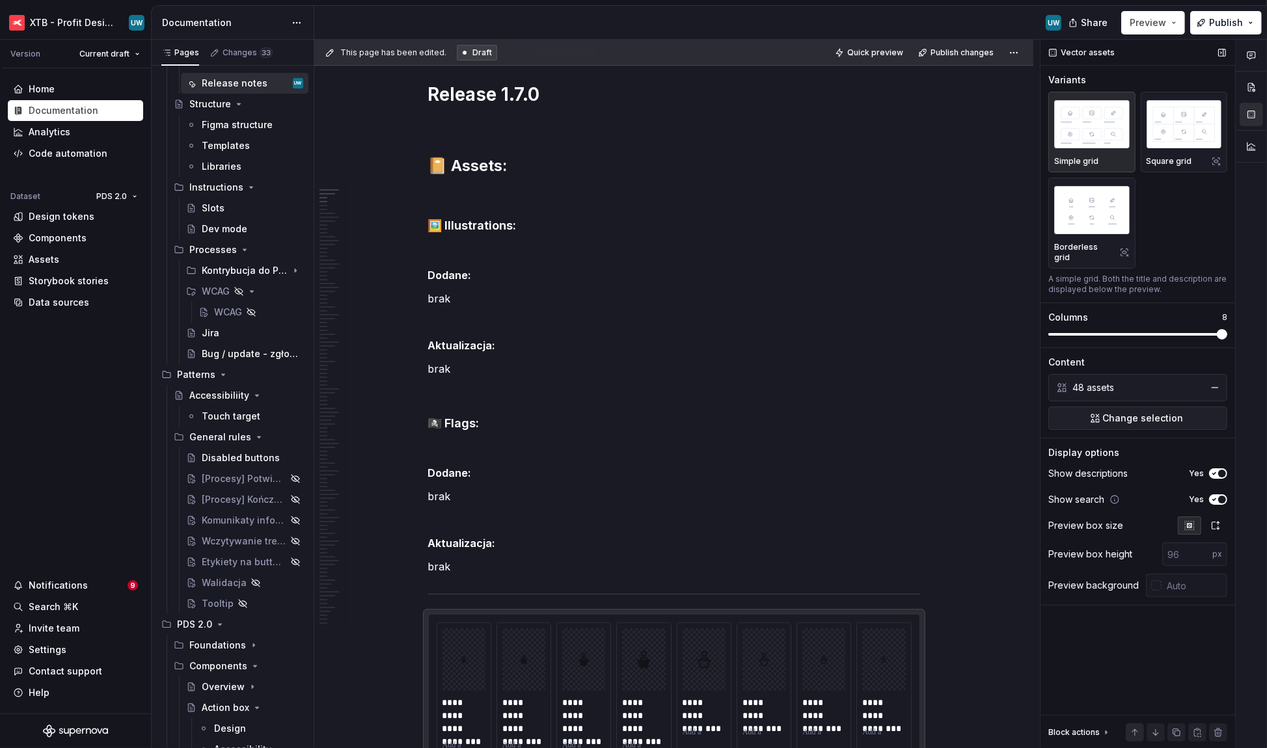
click at [898, 483] on button "button" at bounding box center [1134, 732] width 18 height 18
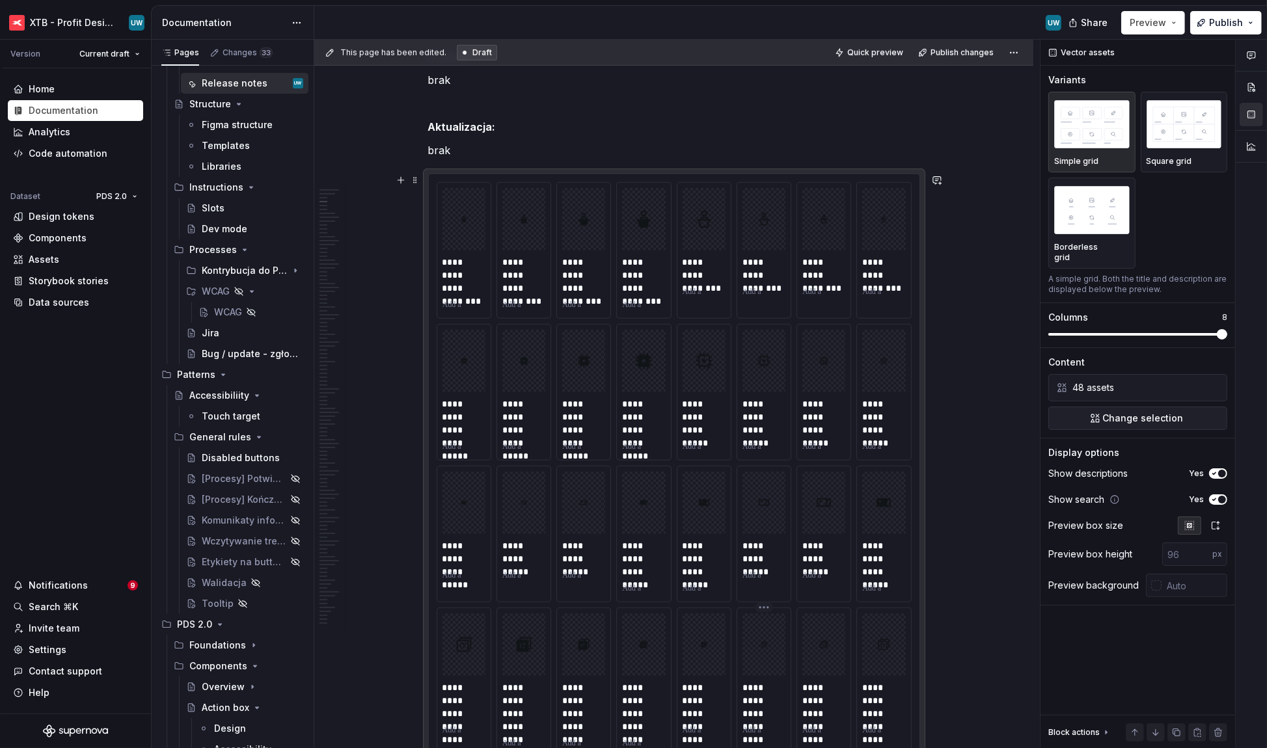
scroll to position [317, 0]
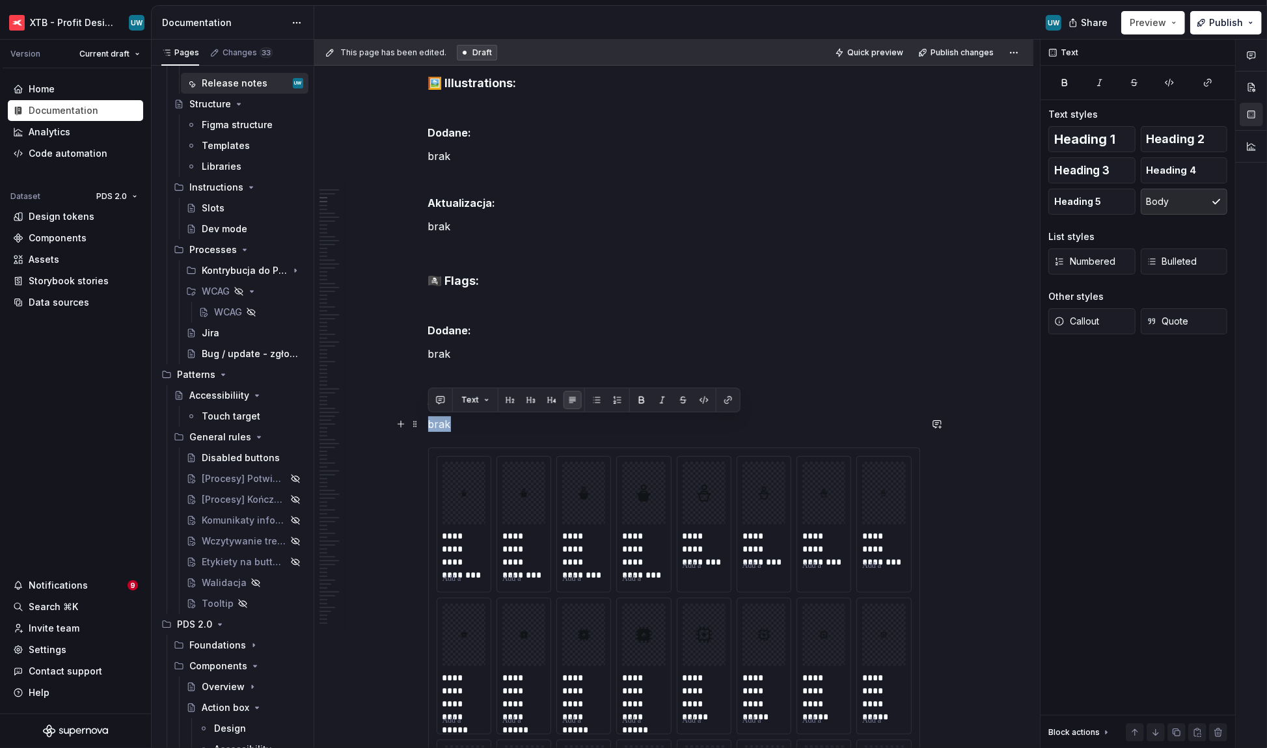
drag, startPoint x: 451, startPoint y: 420, endPoint x: 431, endPoint y: 420, distance: 20.2
click at [431, 420] on p "brak" at bounding box center [674, 424] width 492 height 16
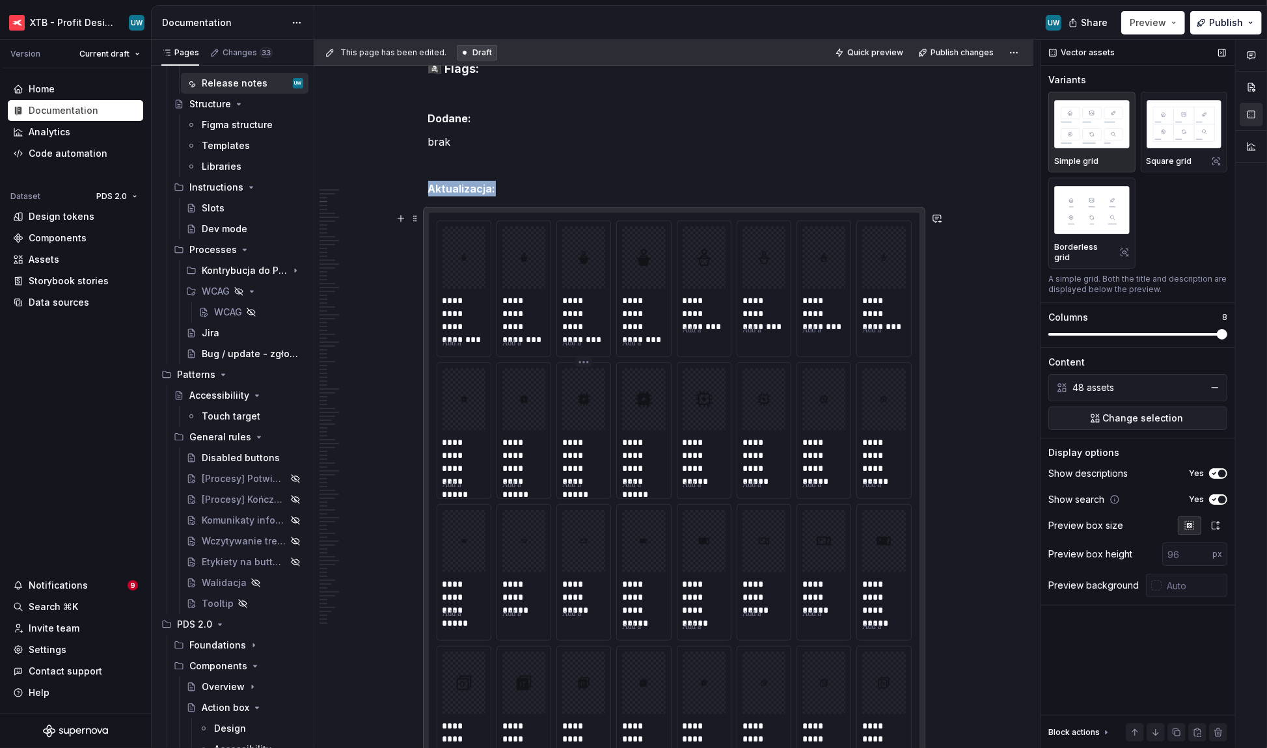
scroll to position [486, 0]
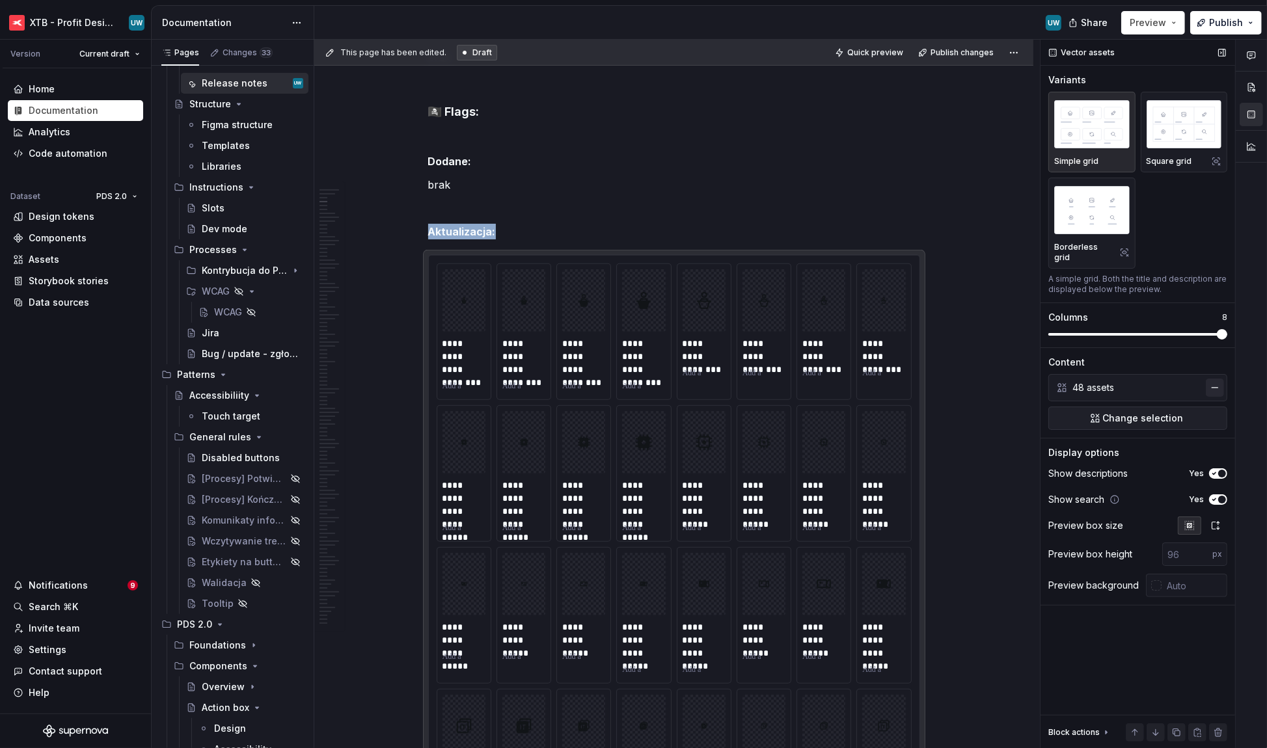
click at [898, 379] on button "button" at bounding box center [1214, 388] width 18 height 18
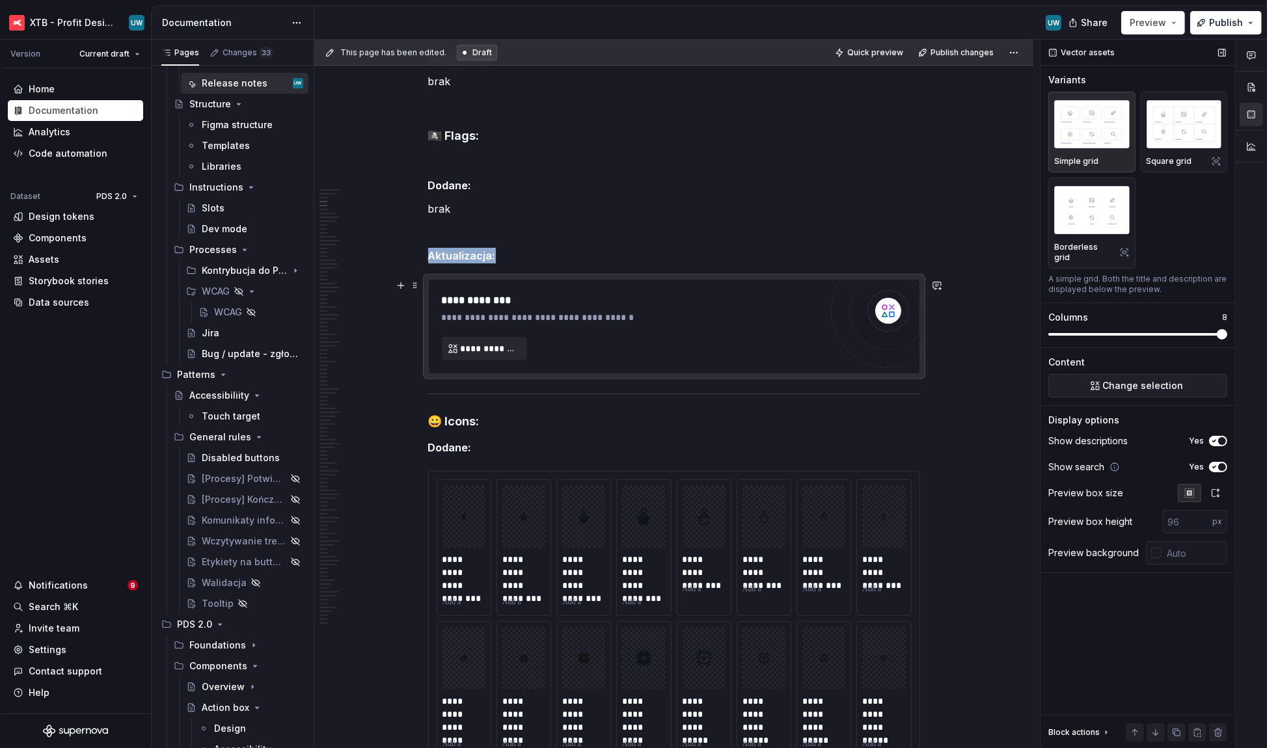
scroll to position [445, 0]
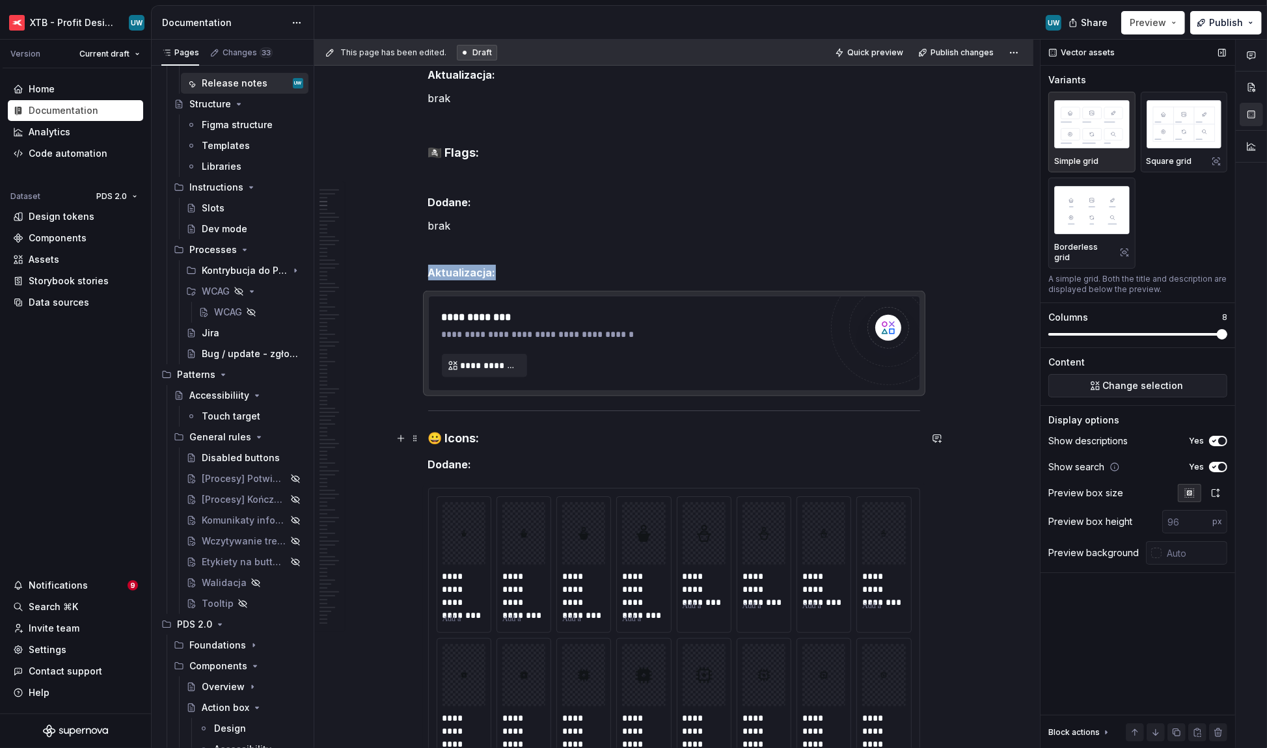
click at [502, 440] on h4 "😀 Icons:" at bounding box center [674, 439] width 492 height 16
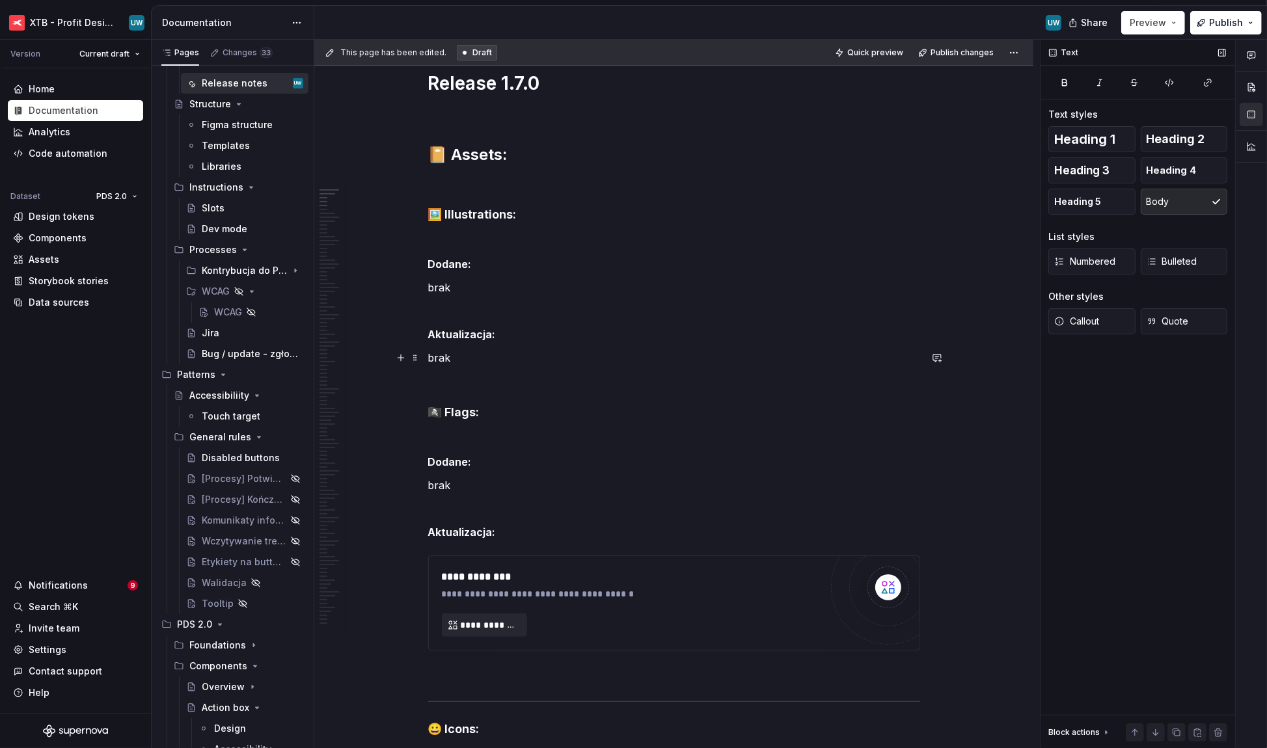
scroll to position [241, 0]
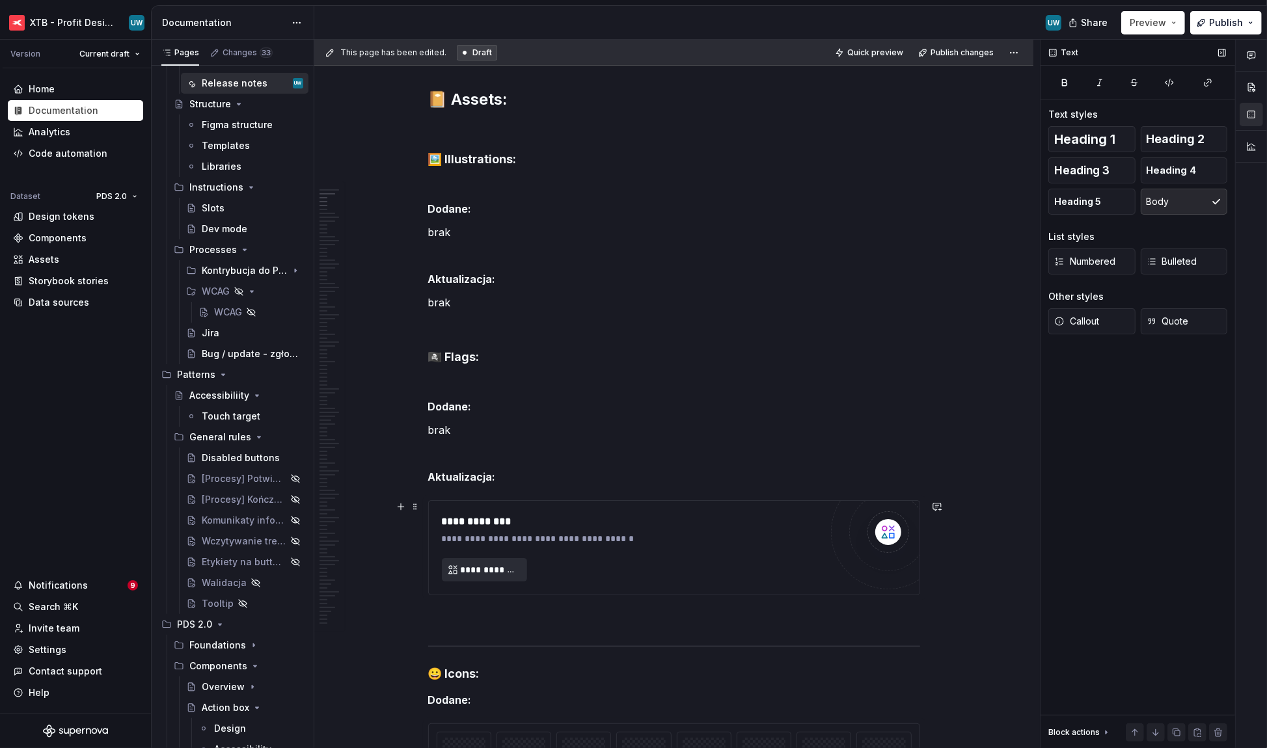
click at [496, 483] on span "**********" at bounding box center [490, 569] width 58 height 13
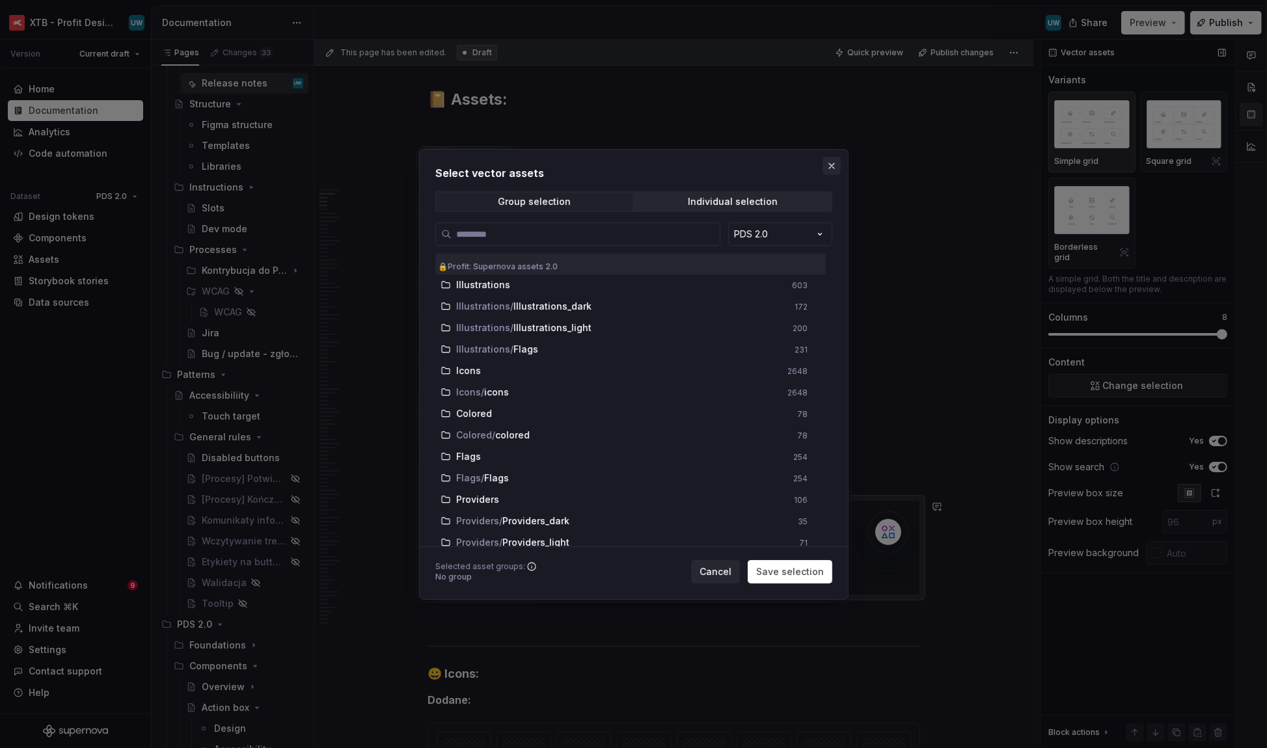
click at [831, 162] on button "button" at bounding box center [831, 166] width 18 height 18
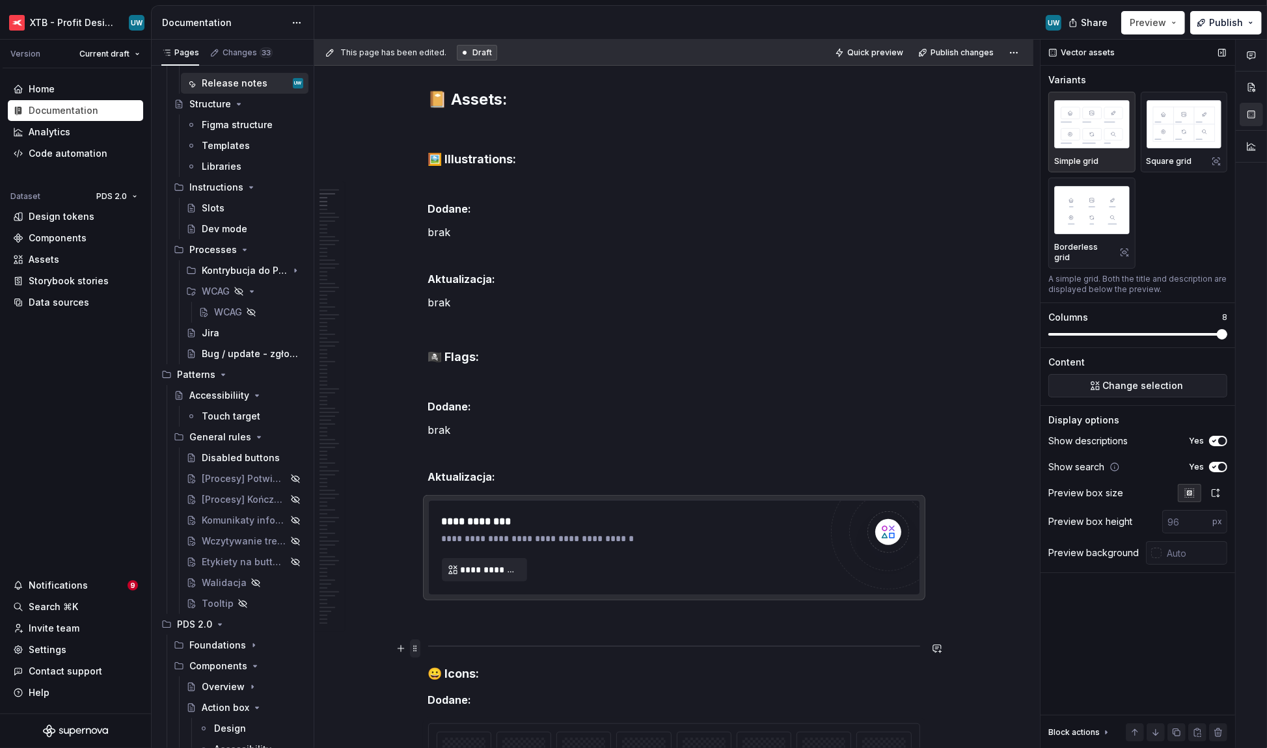
click at [416, 483] on span at bounding box center [415, 649] width 10 height 18
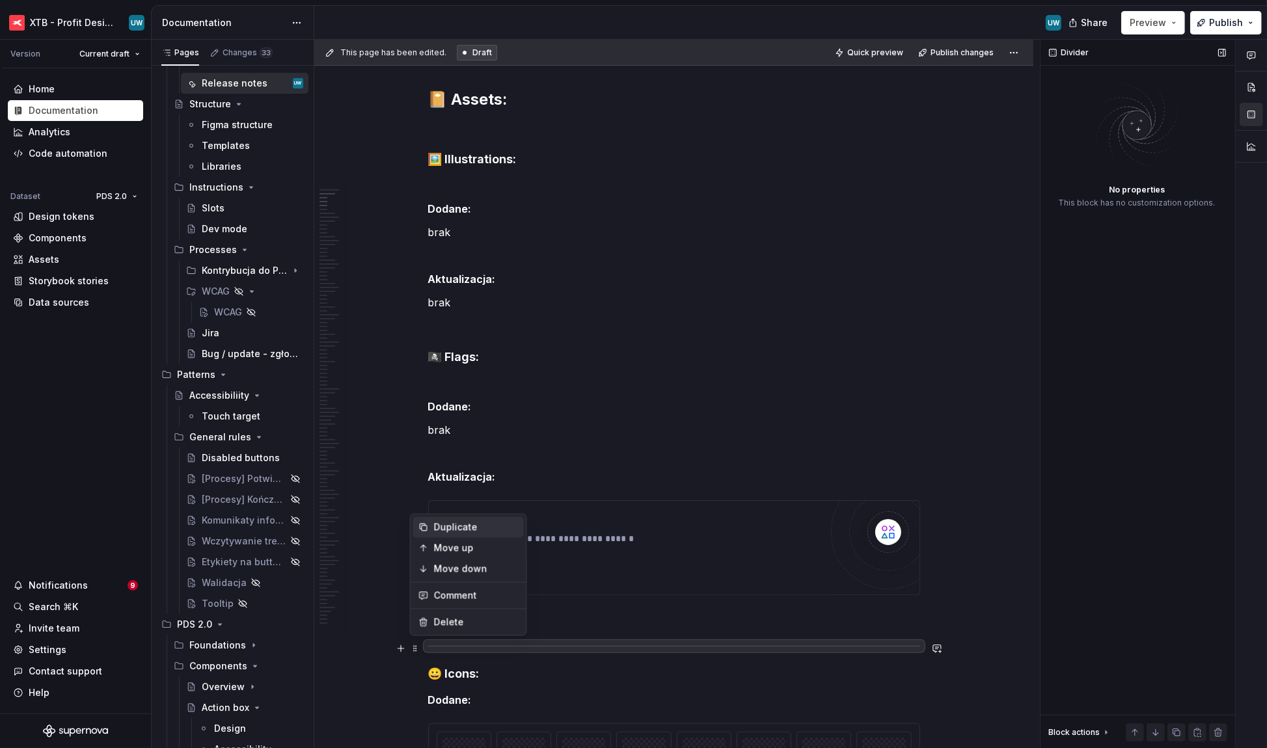
click at [447, 483] on div "Duplicate" at bounding box center [476, 527] width 85 height 13
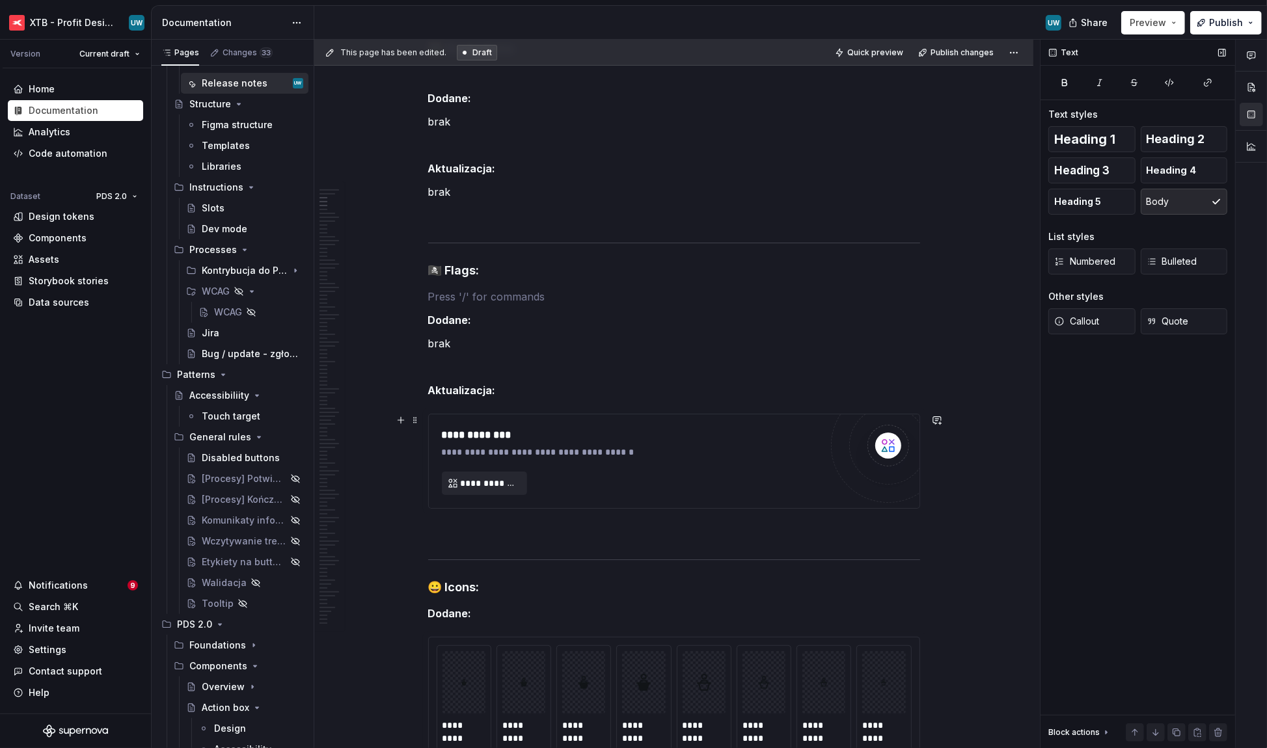
scroll to position [351, 0]
click at [483, 480] on span "**********" at bounding box center [490, 484] width 58 height 13
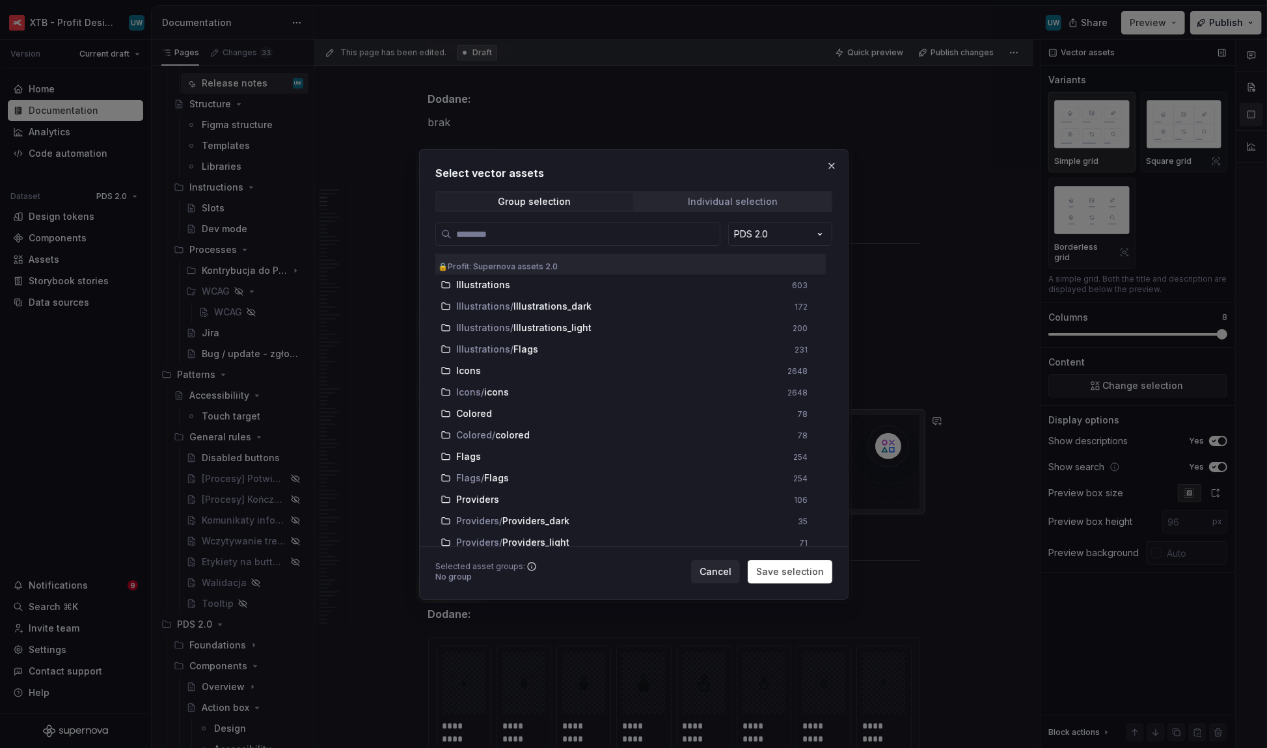
click at [731, 199] on div "Individual selection" at bounding box center [733, 201] width 90 height 10
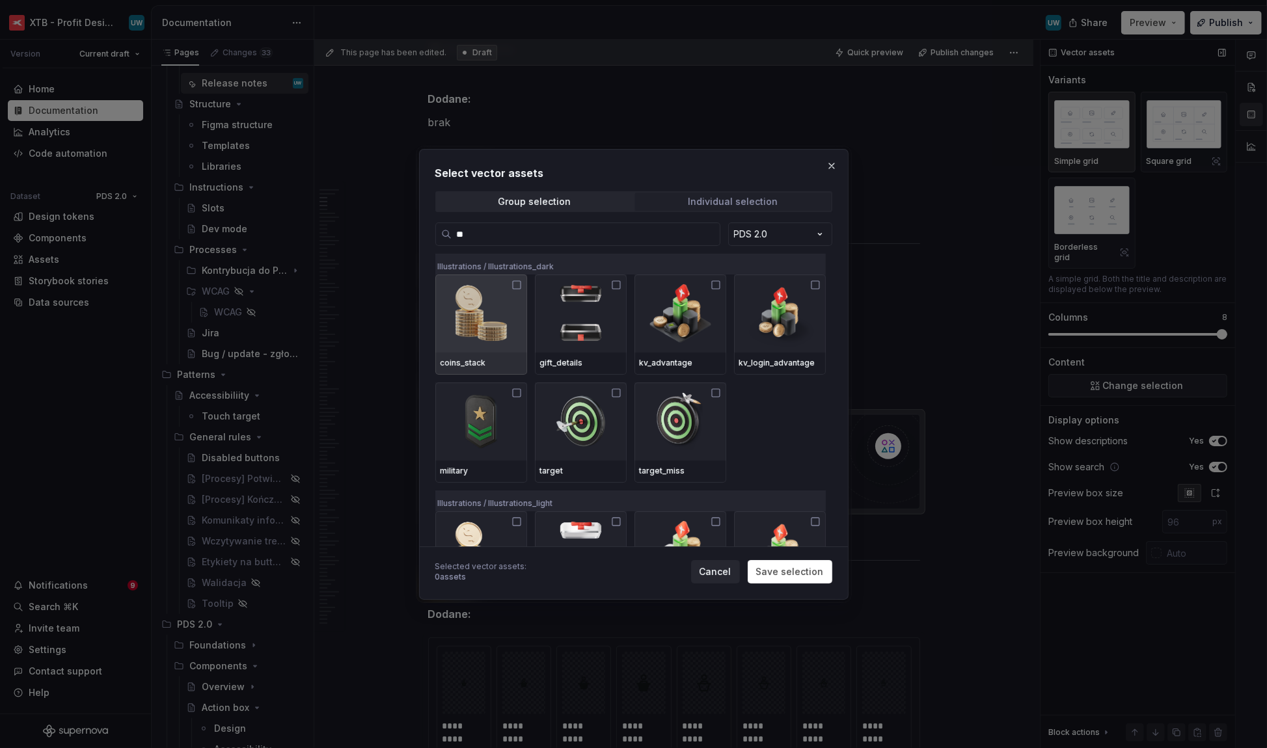
click at [739, 196] on div "Individual selection" at bounding box center [733, 201] width 90 height 10
click at [637, 238] on input "**" at bounding box center [585, 234] width 268 height 13
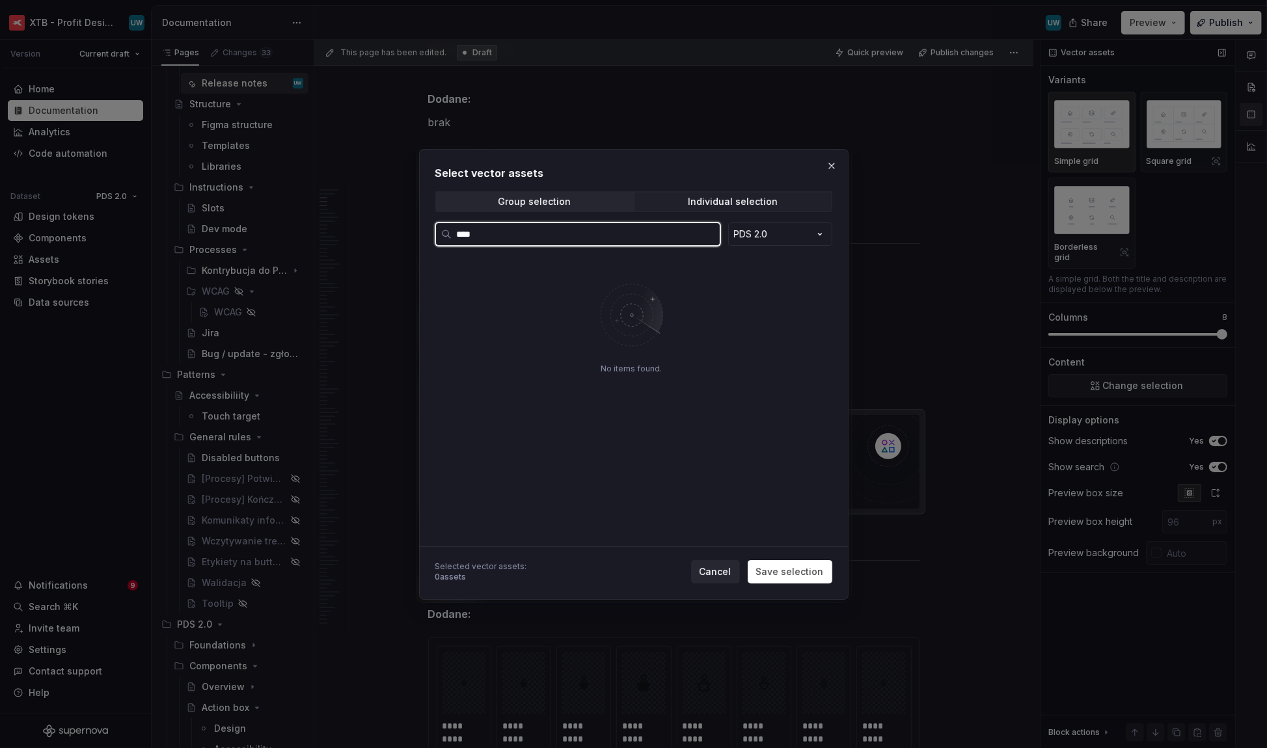
type input "*****"
click at [706, 238] on input "*****" at bounding box center [585, 234] width 268 height 13
click at [705, 231] on input "*****" at bounding box center [585, 234] width 268 height 13
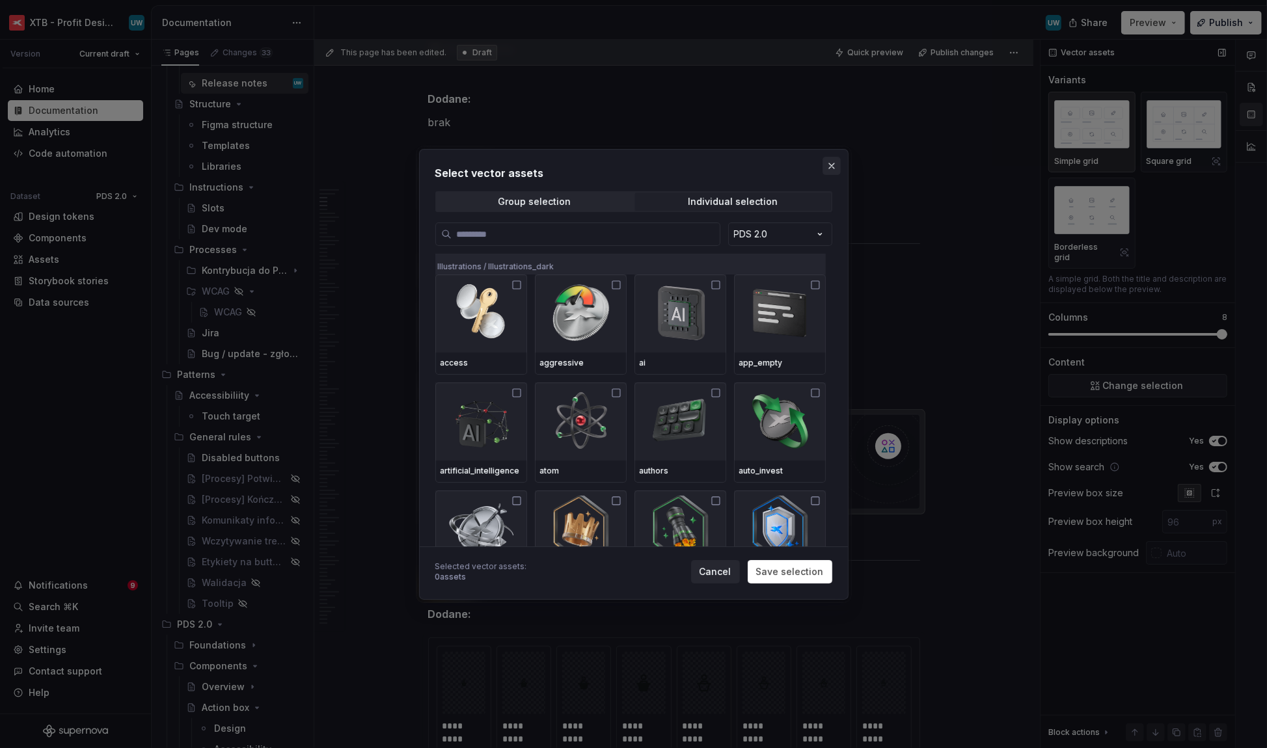
click at [826, 170] on button "button" at bounding box center [831, 166] width 18 height 18
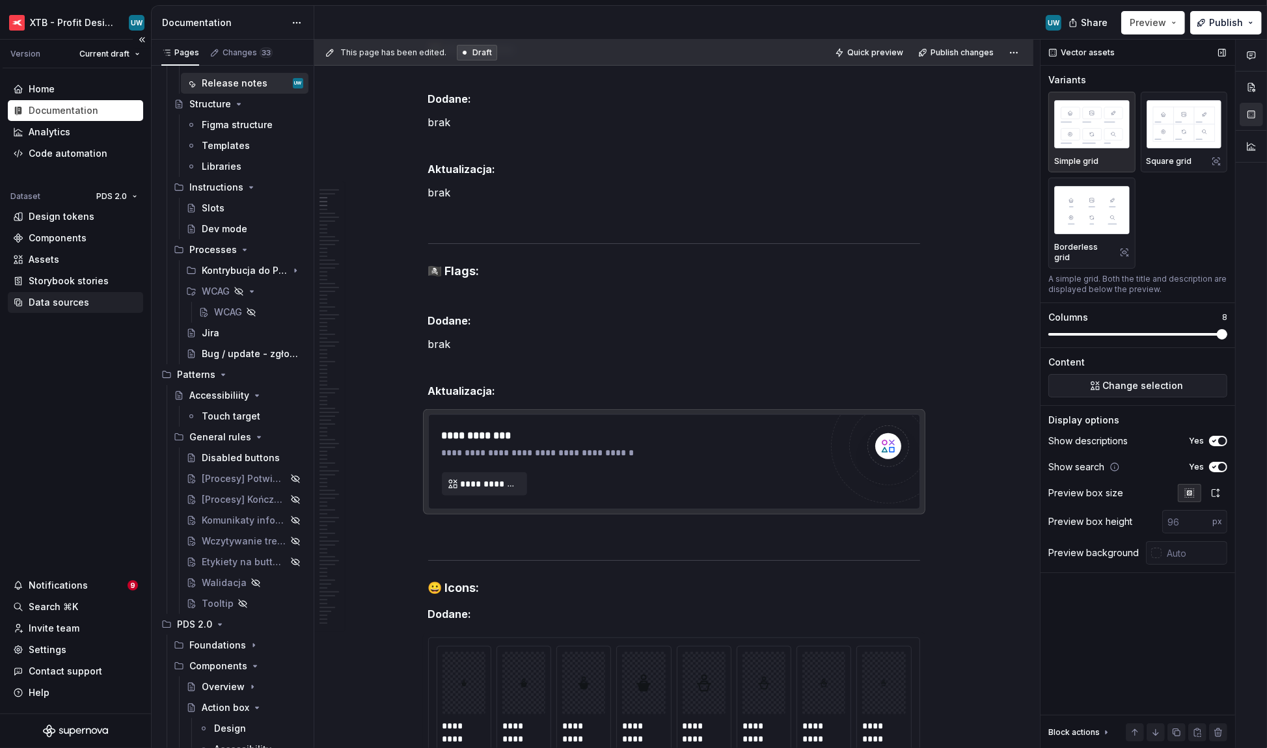
click at [61, 302] on div "Data sources" at bounding box center [59, 302] width 61 height 13
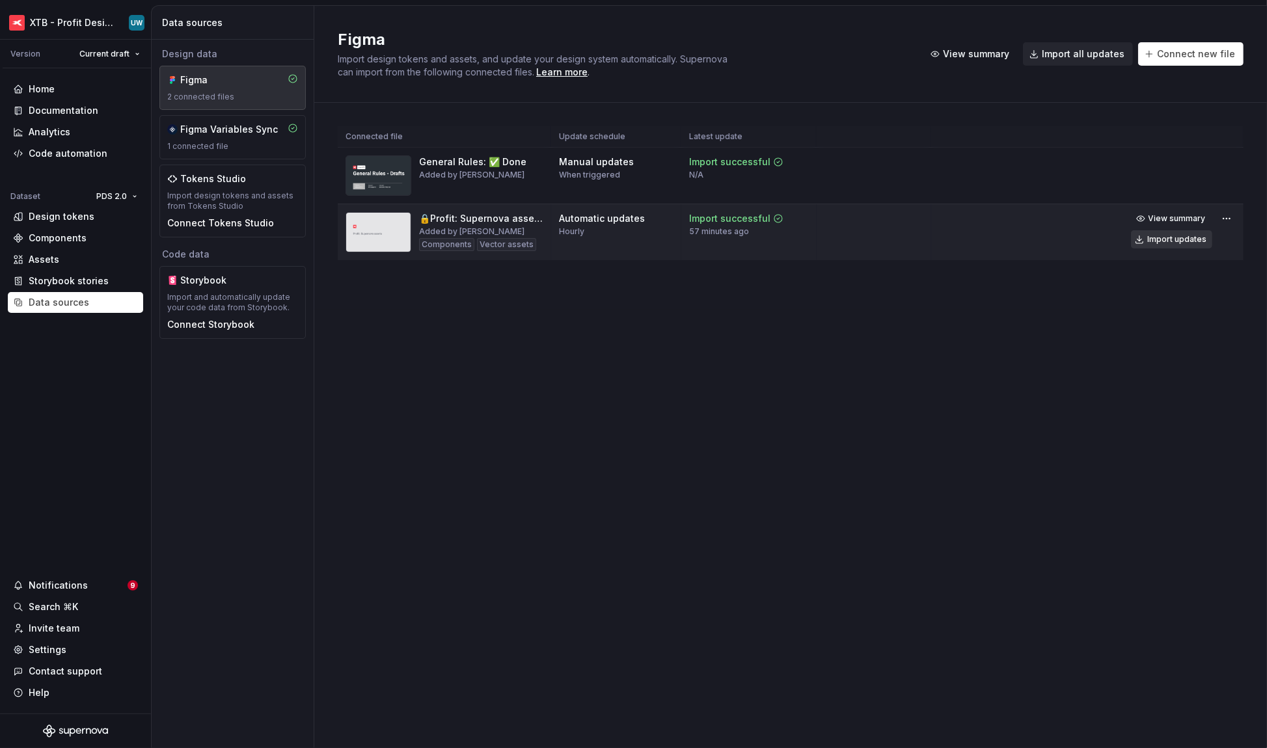
click at [898, 240] on div "Import updates" at bounding box center [1176, 239] width 59 height 10
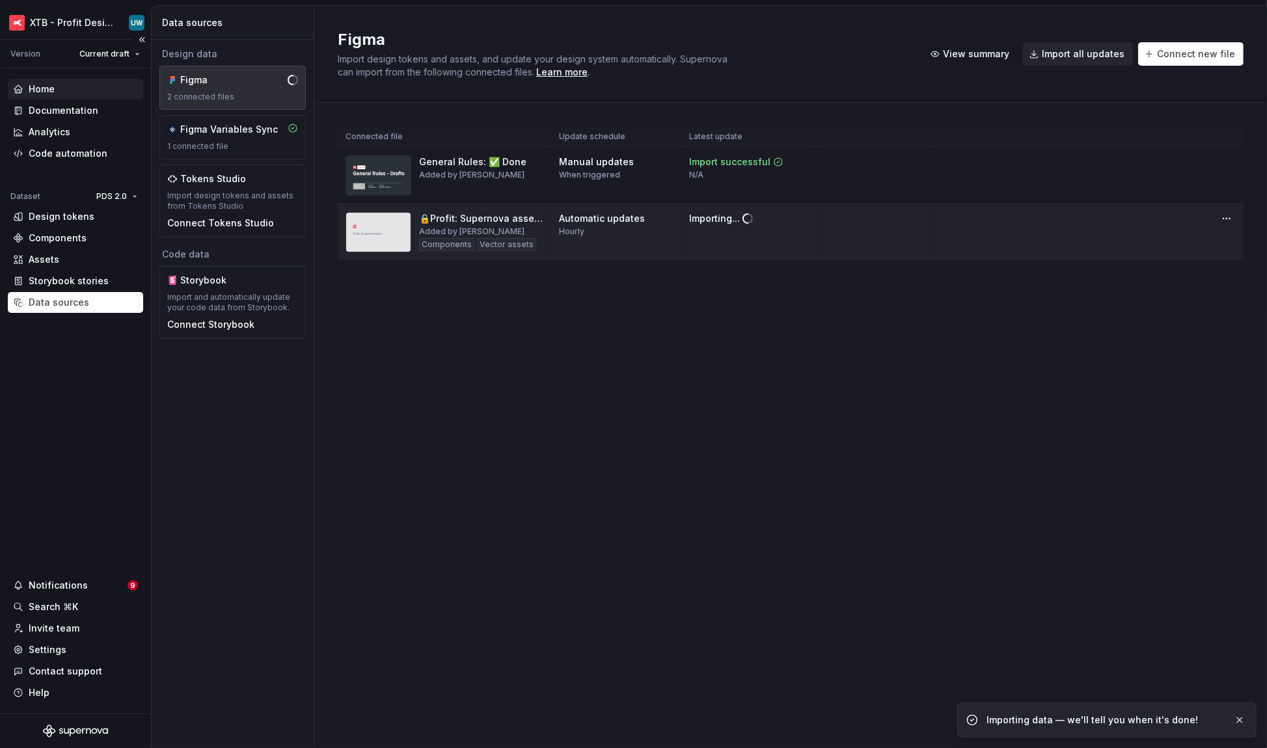
click at [41, 93] on div "Home" at bounding box center [42, 89] width 26 height 13
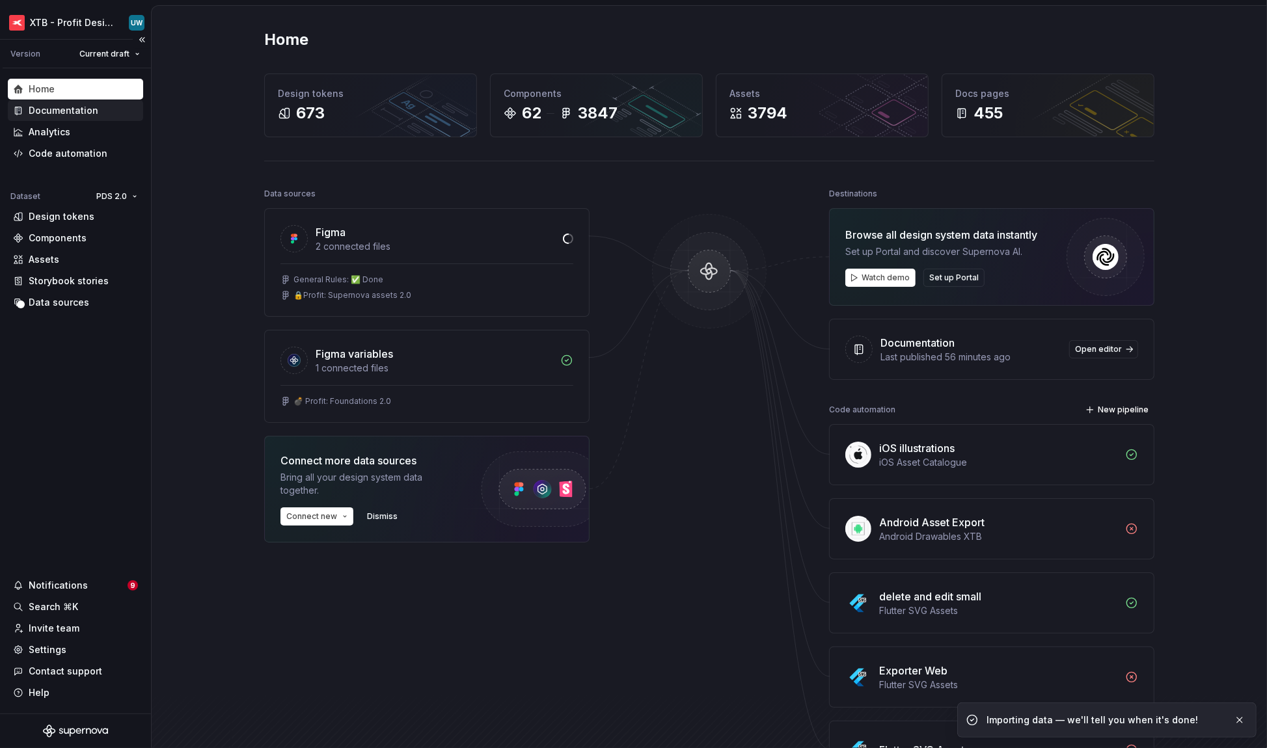
click at [53, 110] on div "Documentation" at bounding box center [64, 110] width 70 height 13
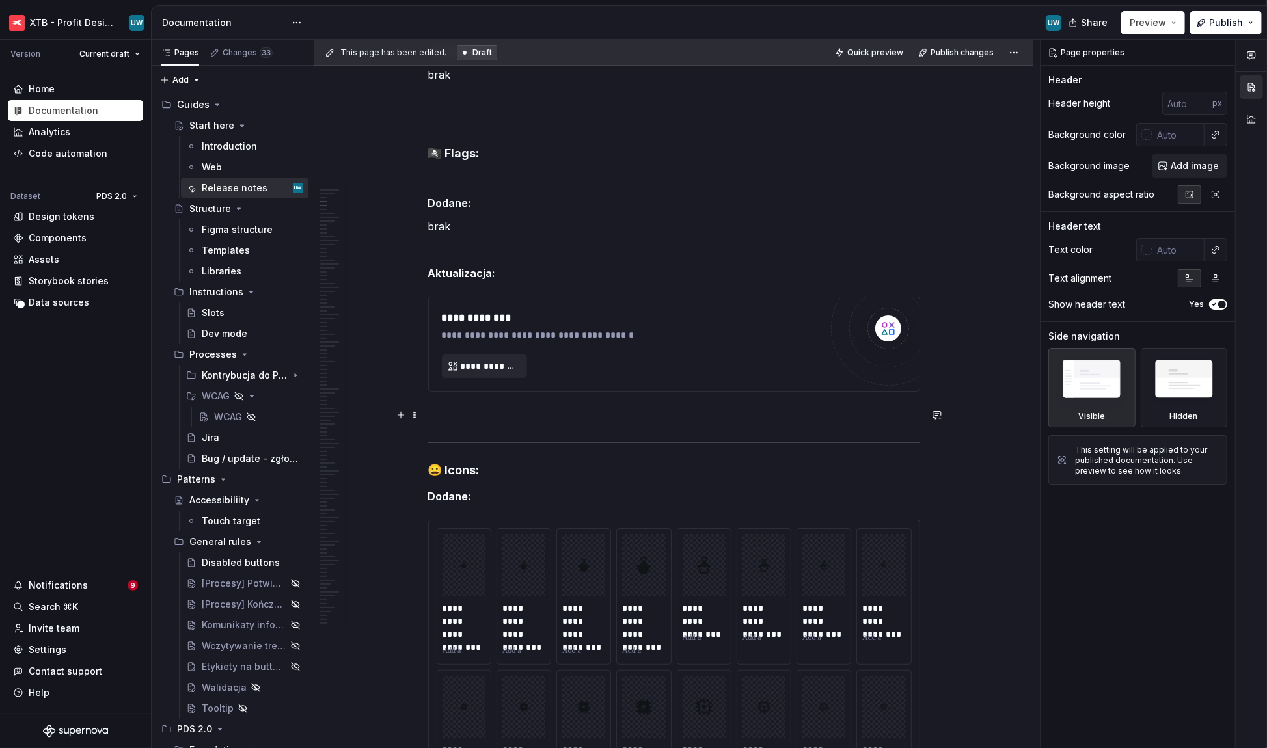
scroll to position [442, 0]
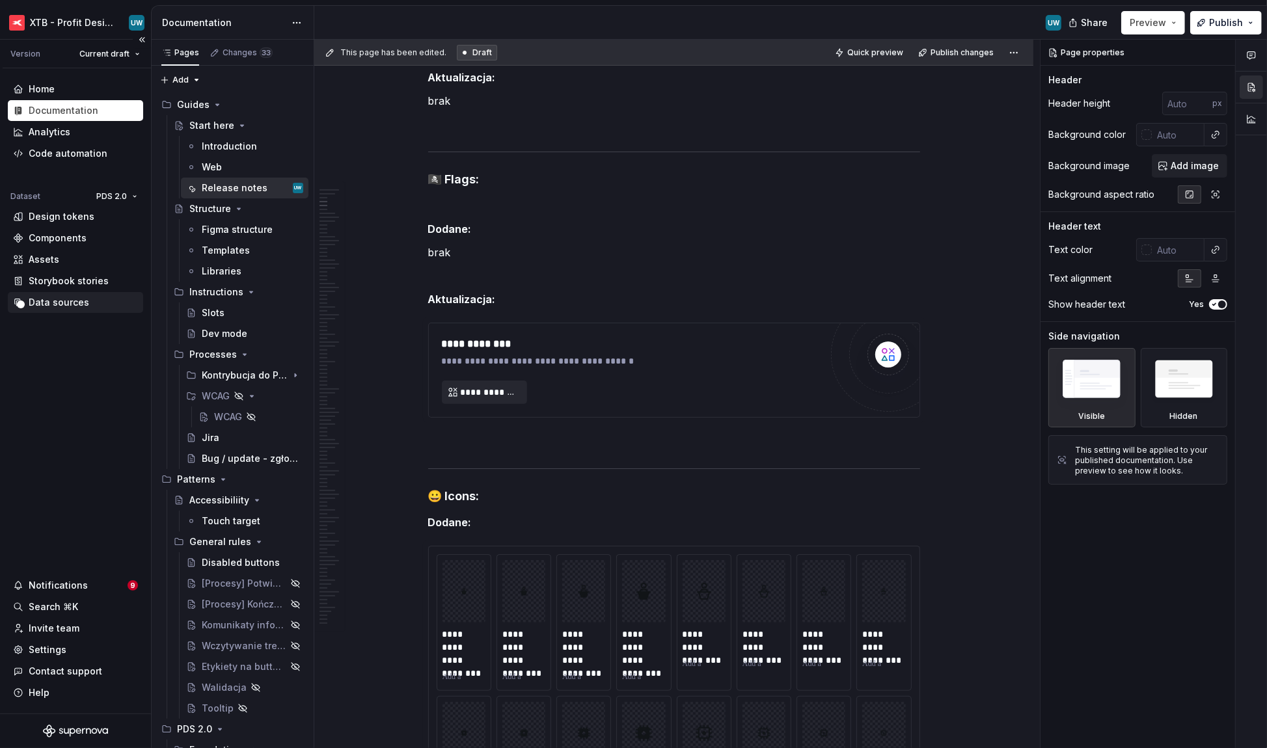
click at [62, 302] on div "Data sources" at bounding box center [59, 302] width 61 height 13
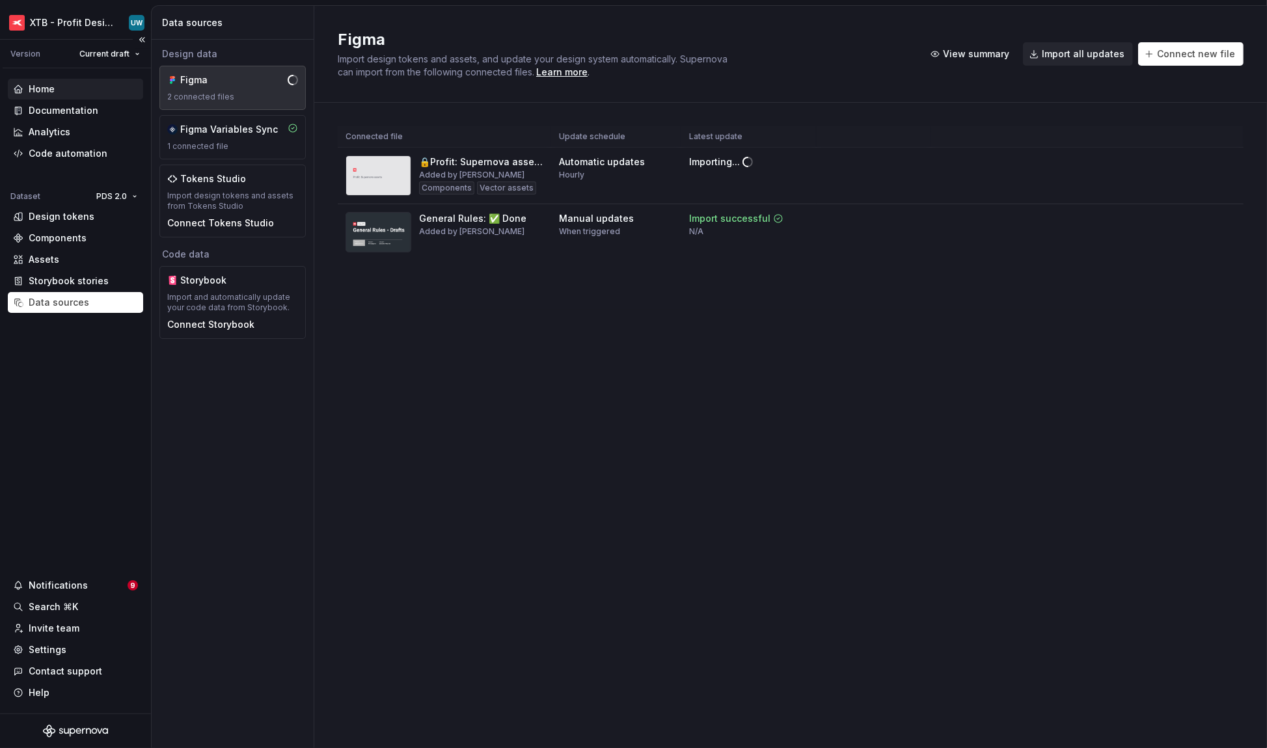
click at [65, 83] on div "Home" at bounding box center [75, 89] width 125 height 13
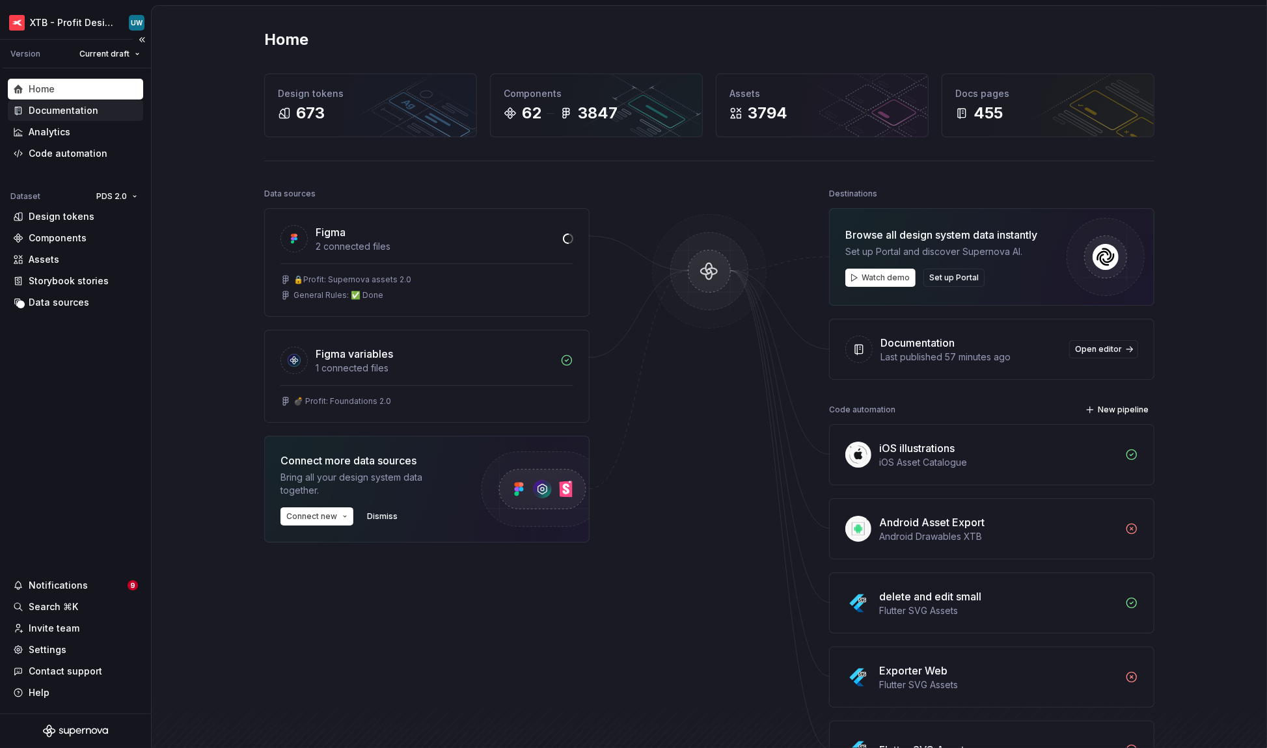
click at [62, 119] on div "Documentation" at bounding box center [75, 110] width 135 height 21
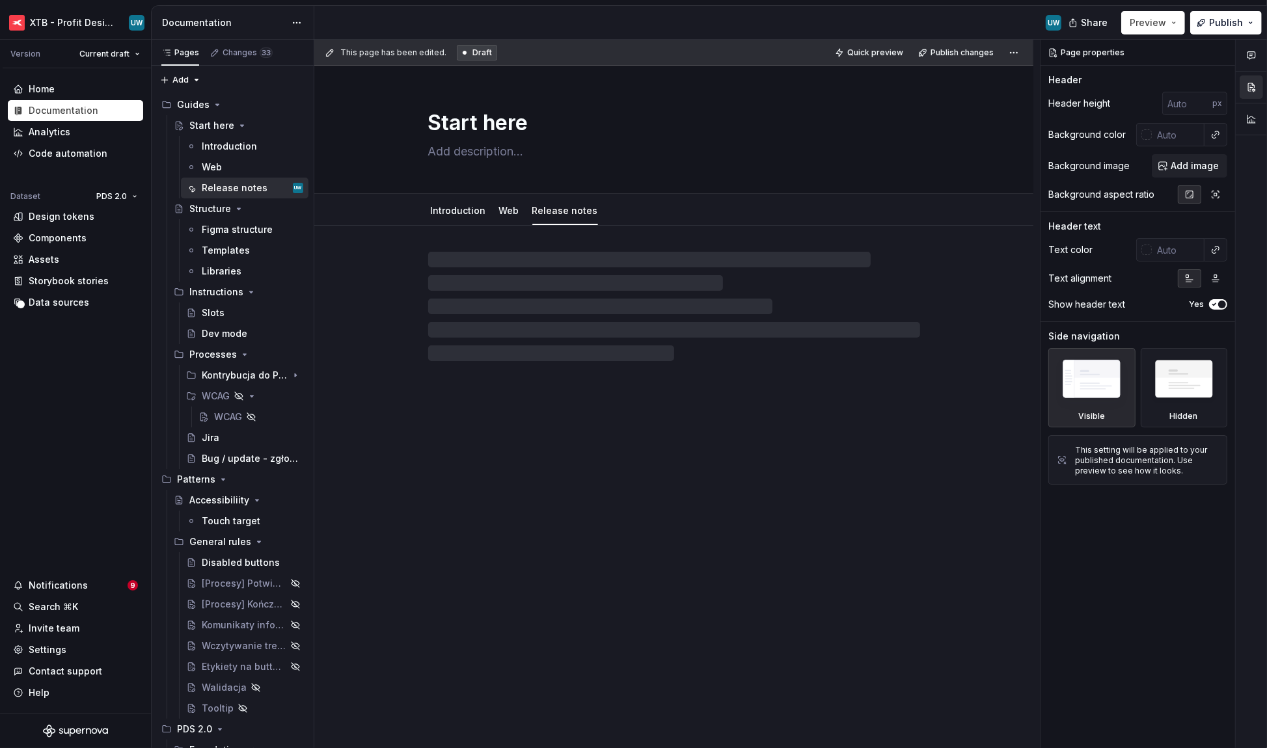
type textarea "*"
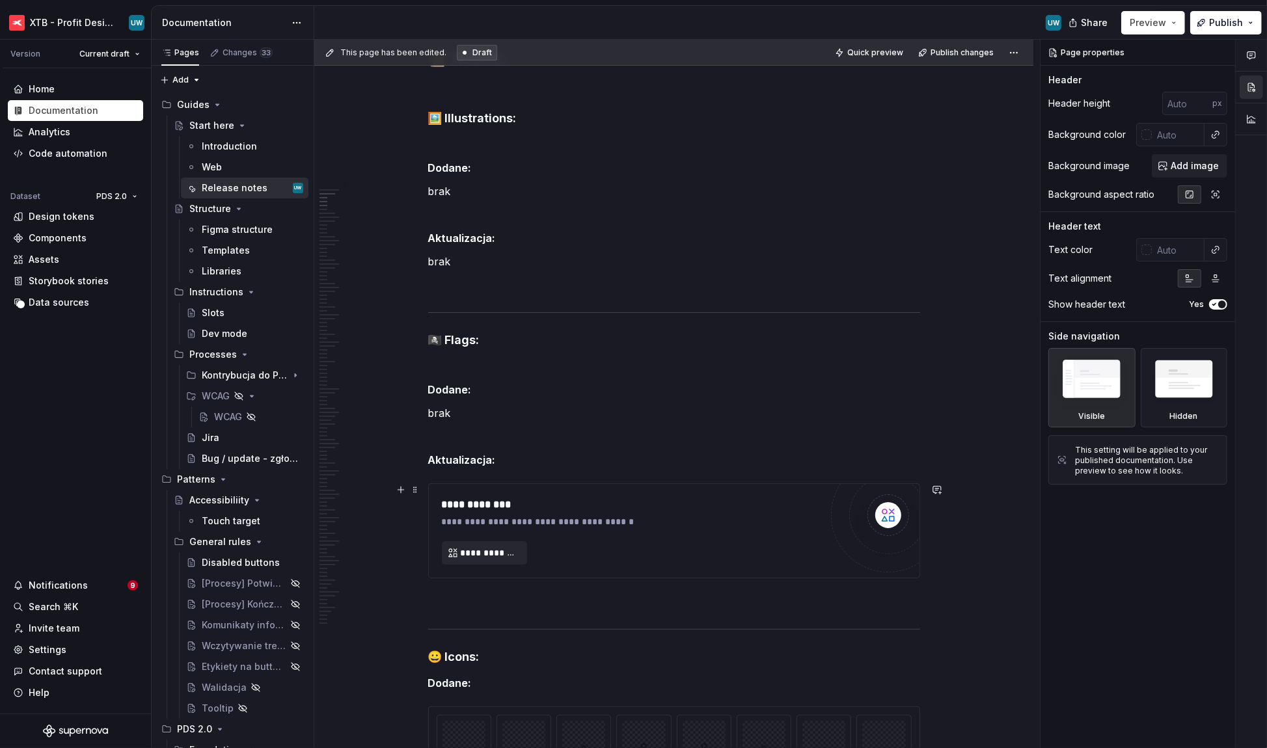
scroll to position [298, 0]
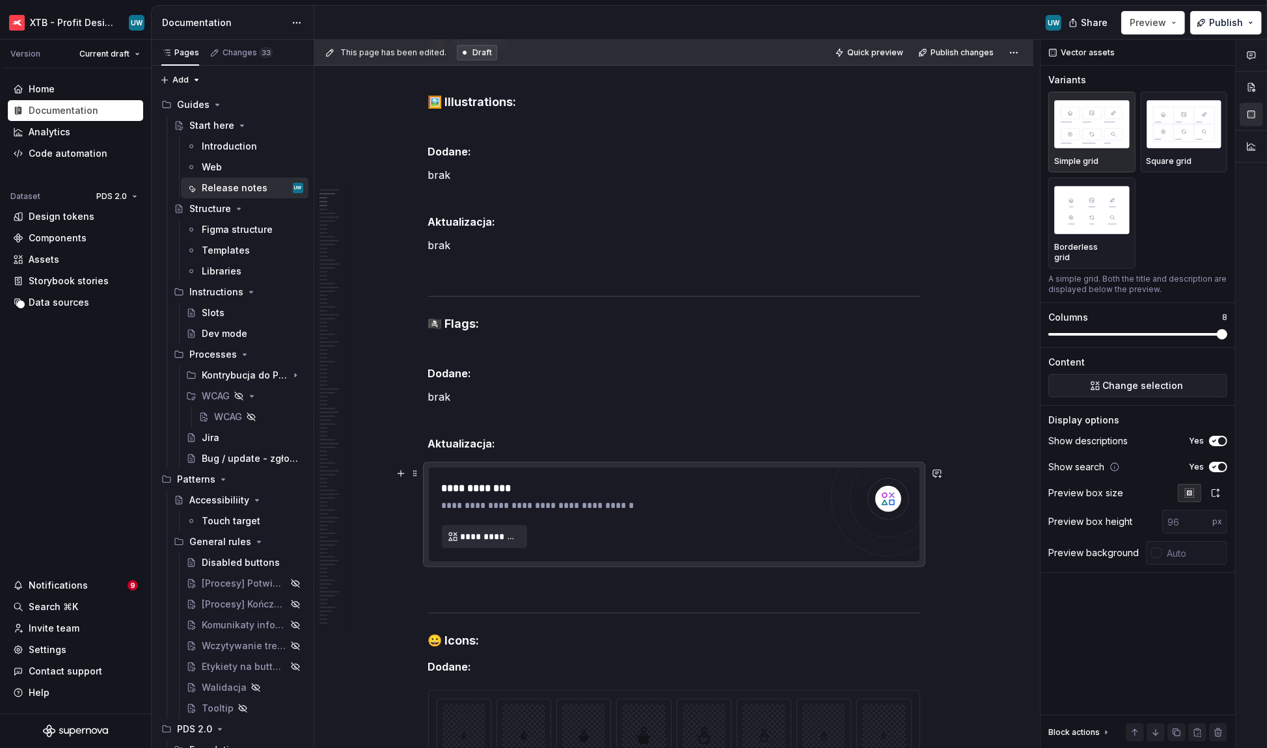
click at [492, 483] on button "**********" at bounding box center [484, 536] width 85 height 23
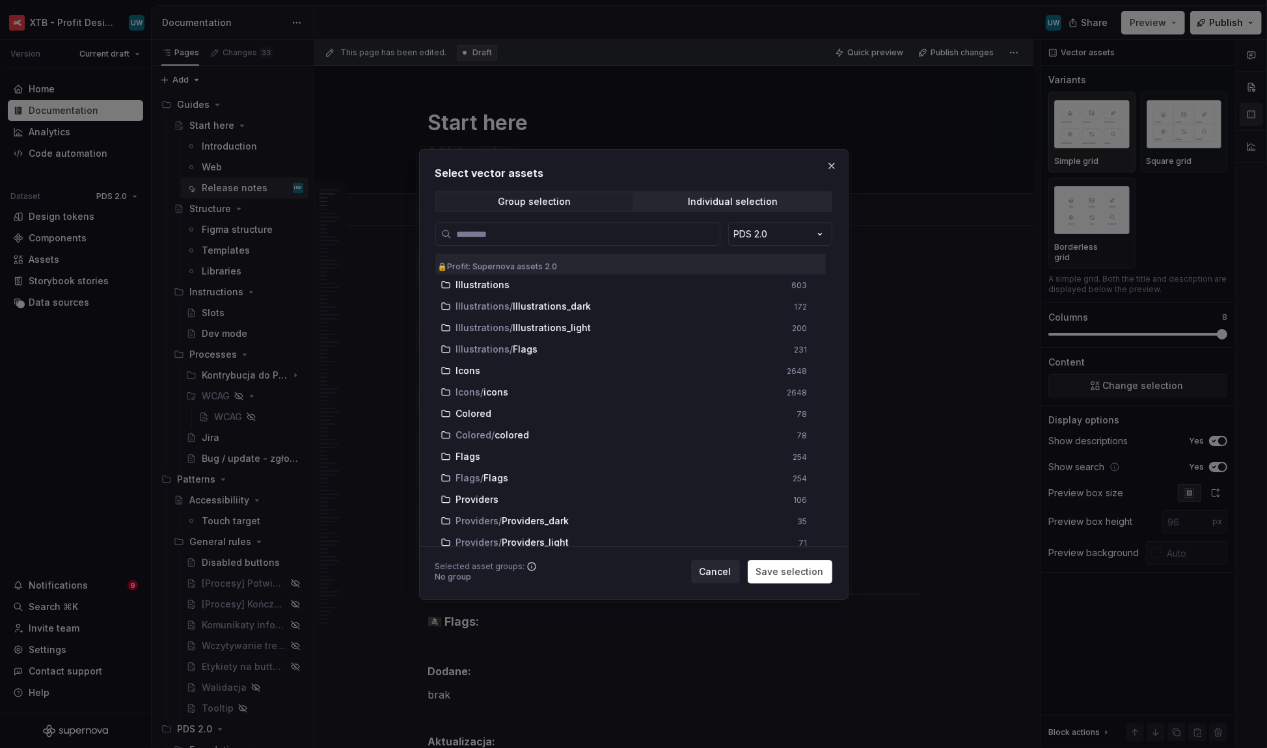
scroll to position [298, 0]
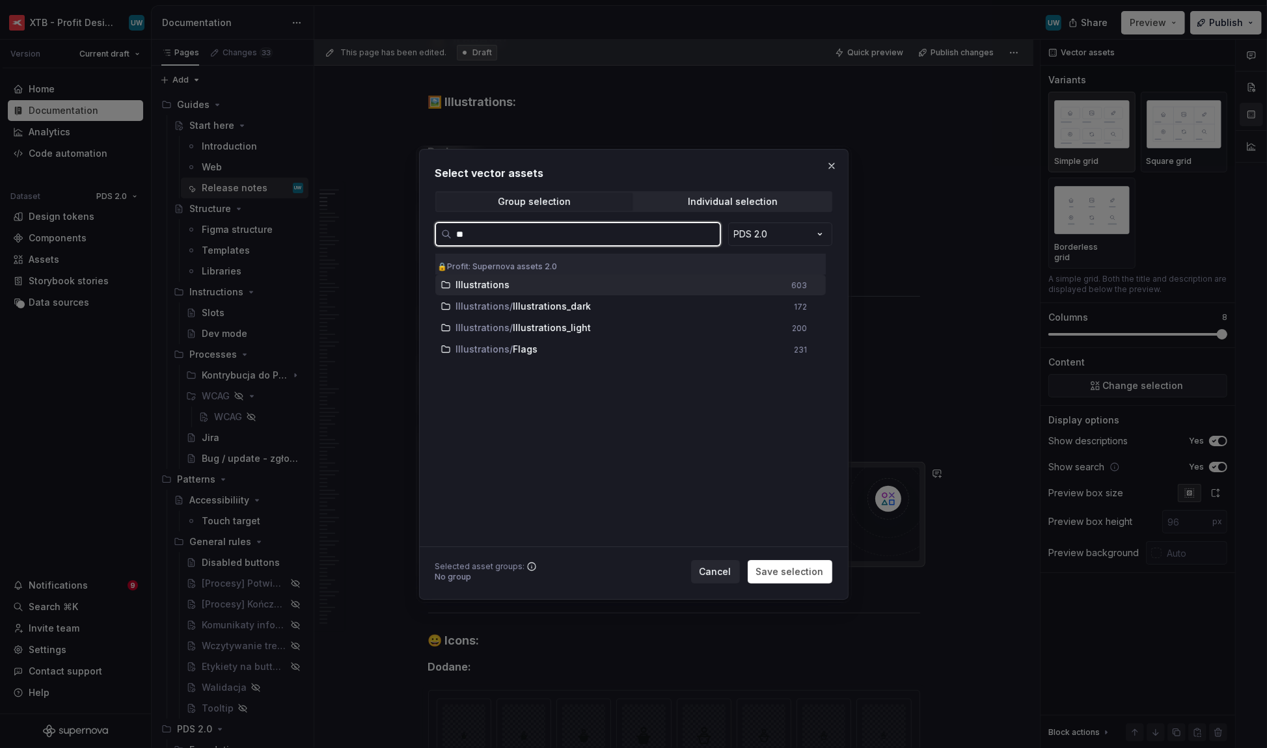
type input "***"
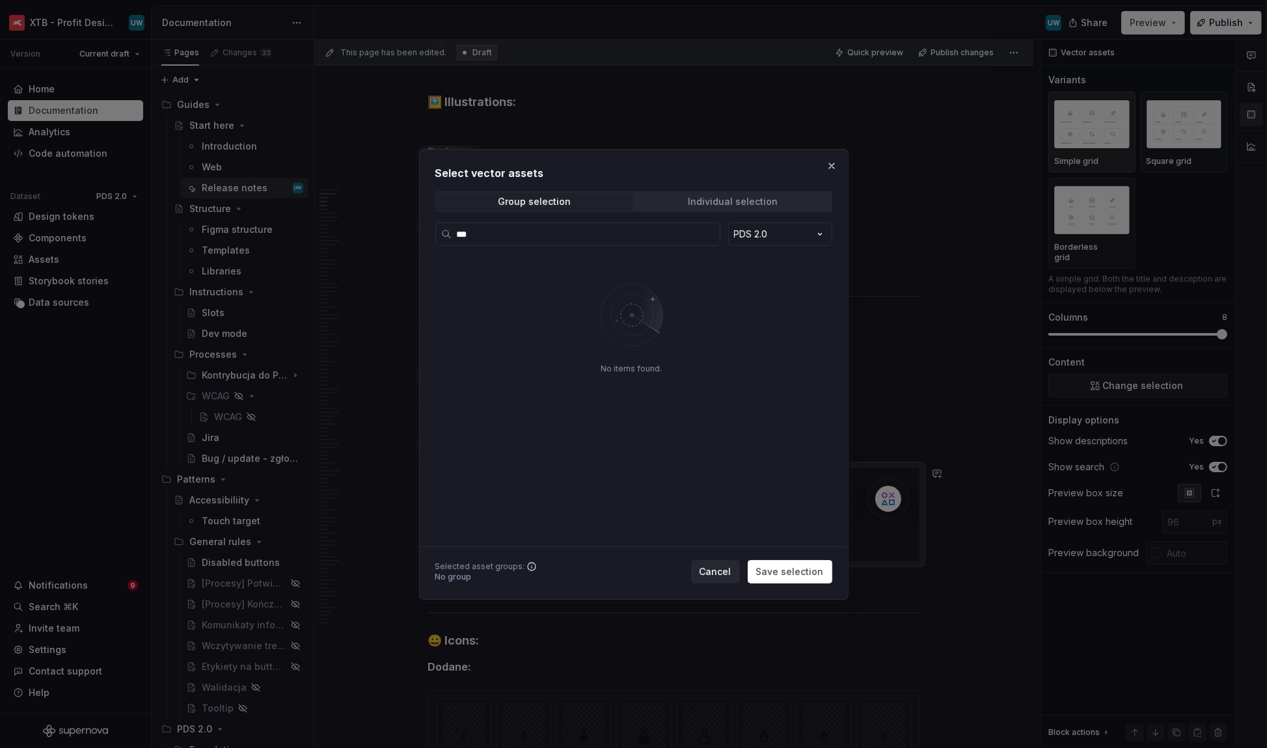
click at [778, 204] on span "Individual selection" at bounding box center [733, 202] width 196 height 18
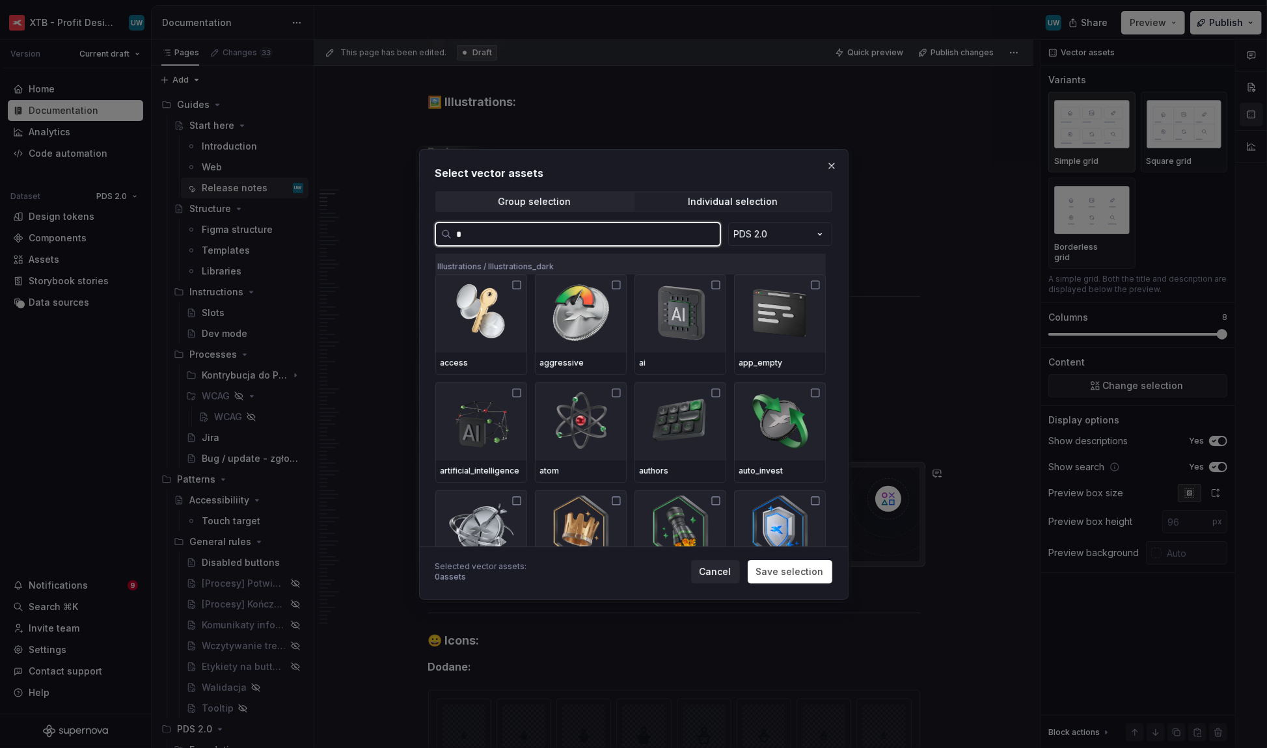
type input "**"
type textarea "*"
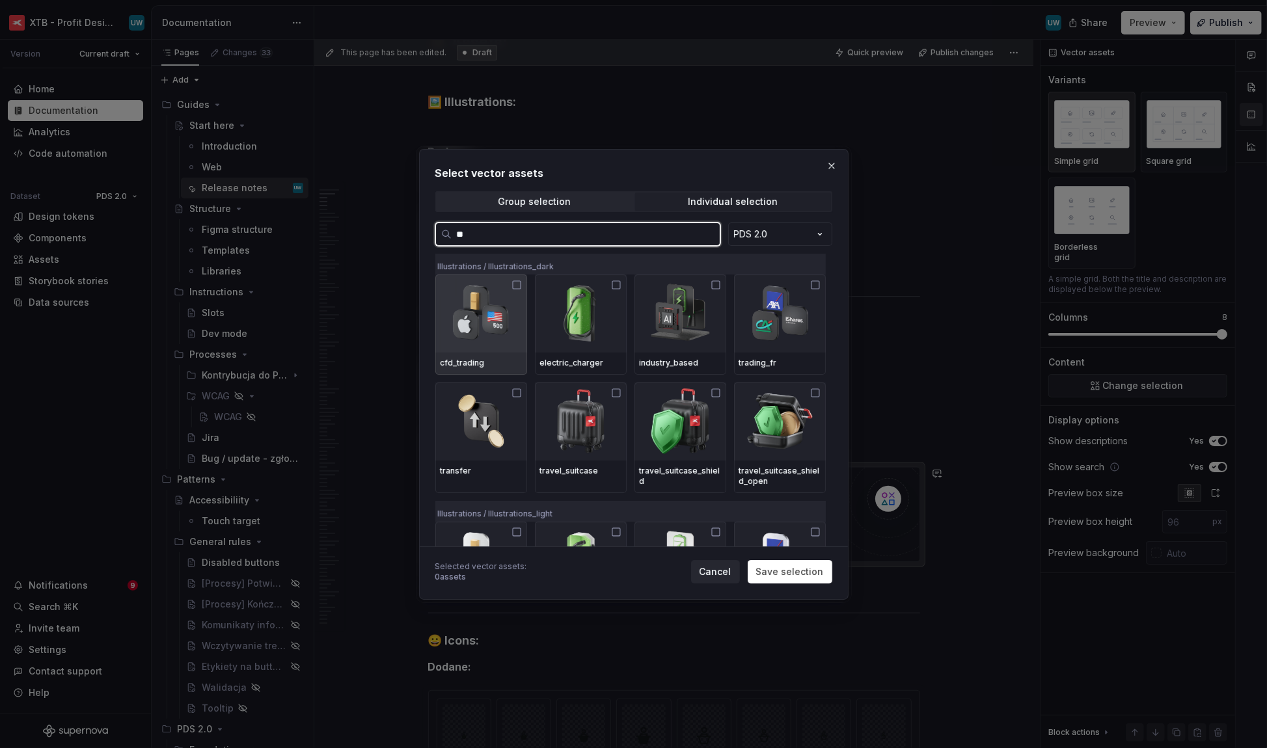
type input "***"
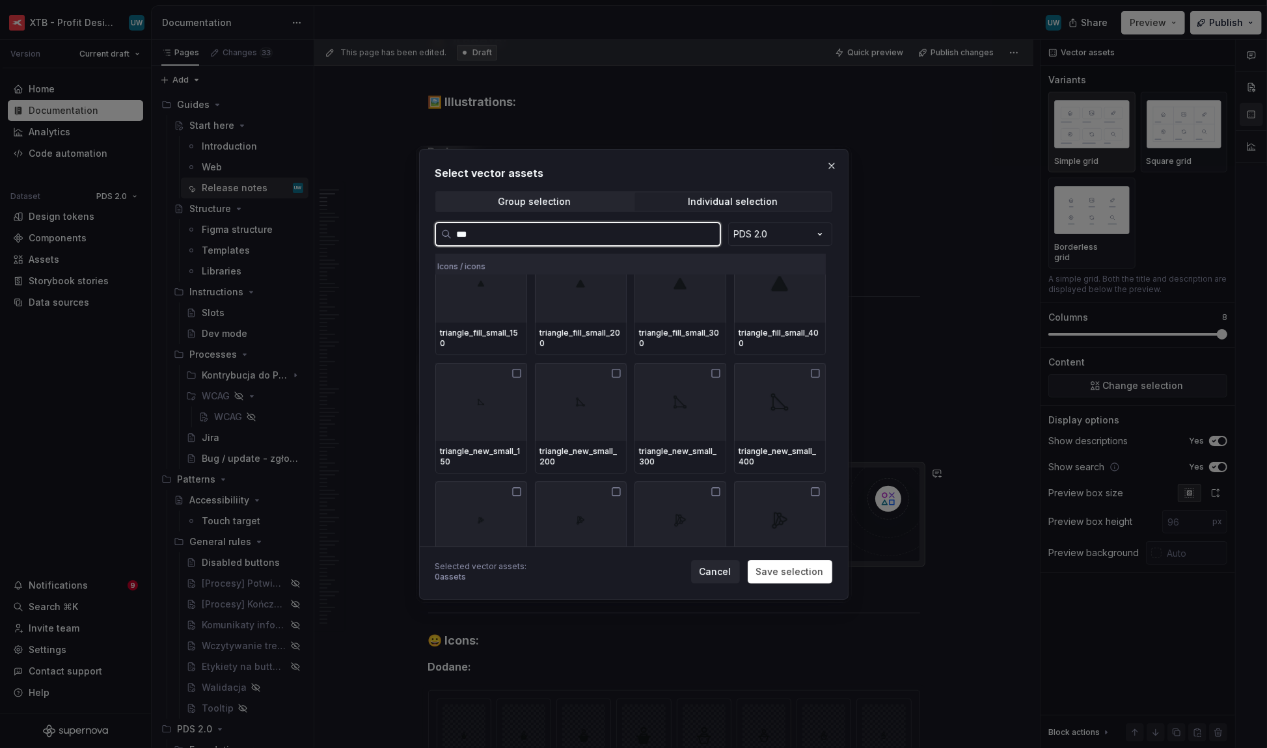
scroll to position [1012, 0]
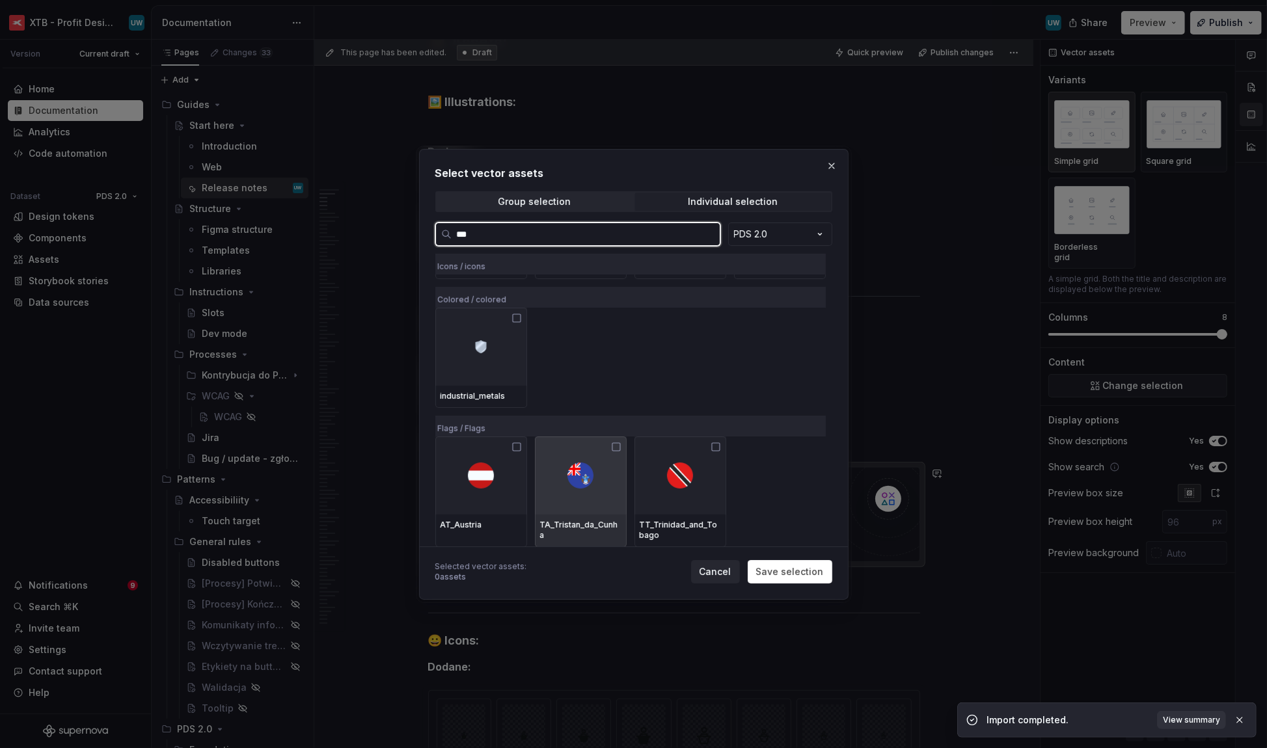
click at [584, 470] on img at bounding box center [580, 476] width 26 height 26
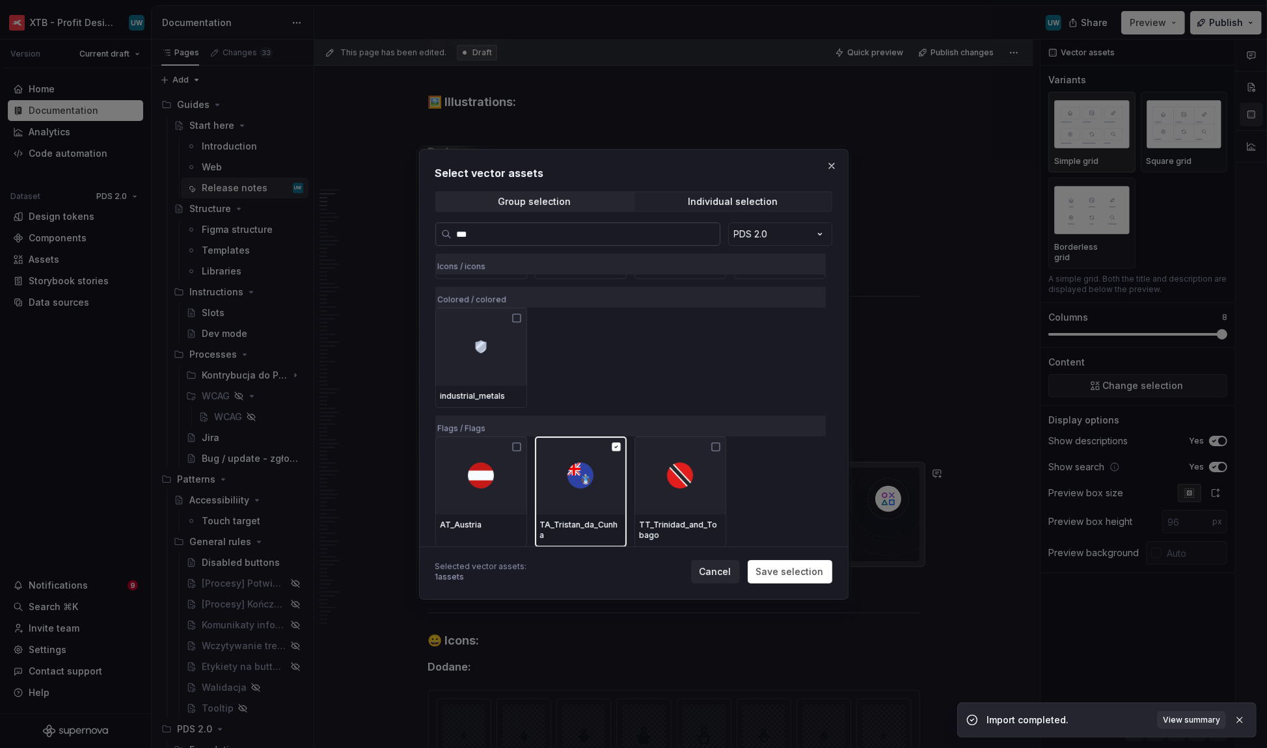
click at [536, 237] on input "***" at bounding box center [585, 234] width 268 height 13
type textarea "*"
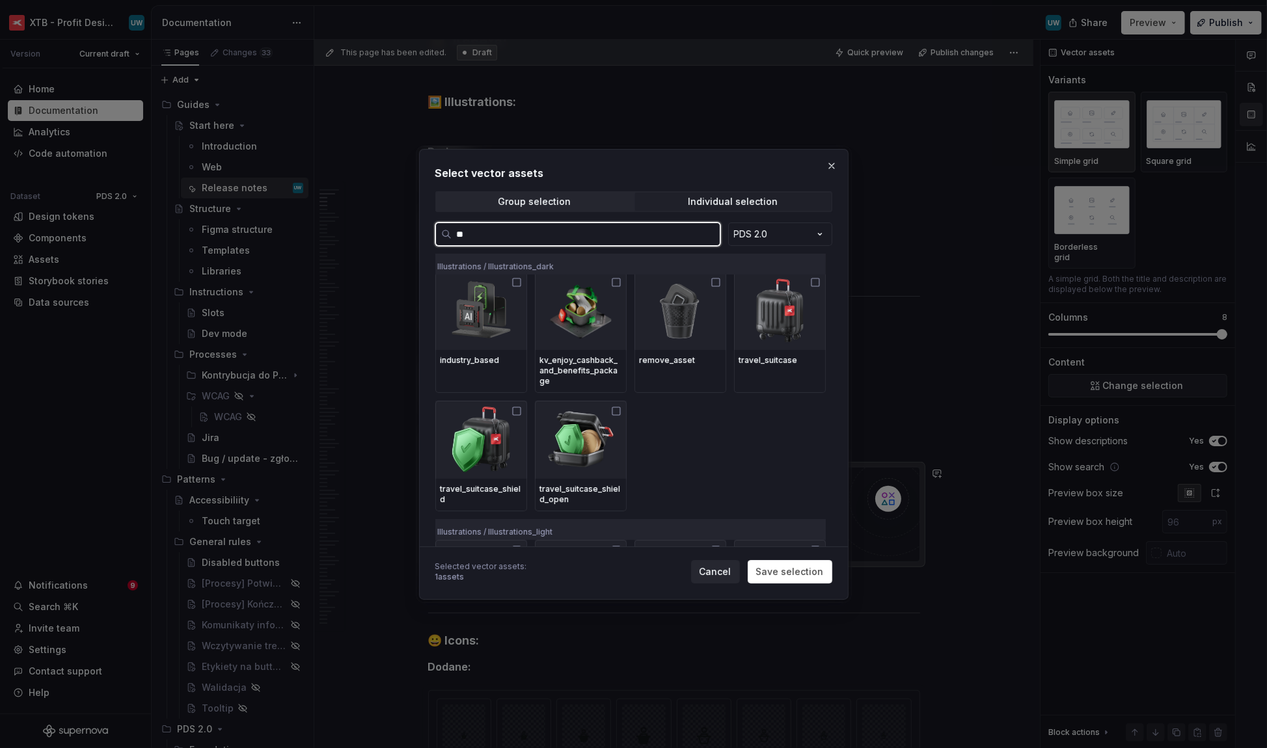
scroll to position [0, 0]
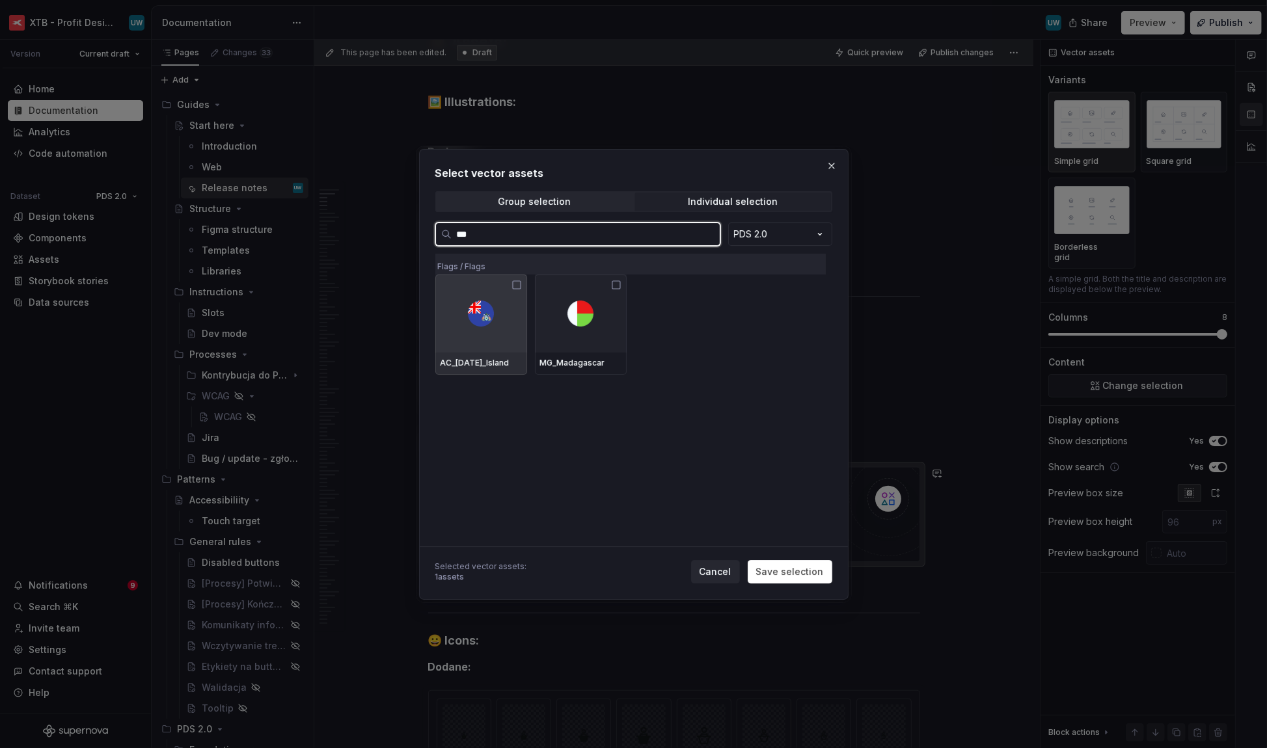
type input "****"
click at [453, 321] on div at bounding box center [481, 314] width 92 height 78
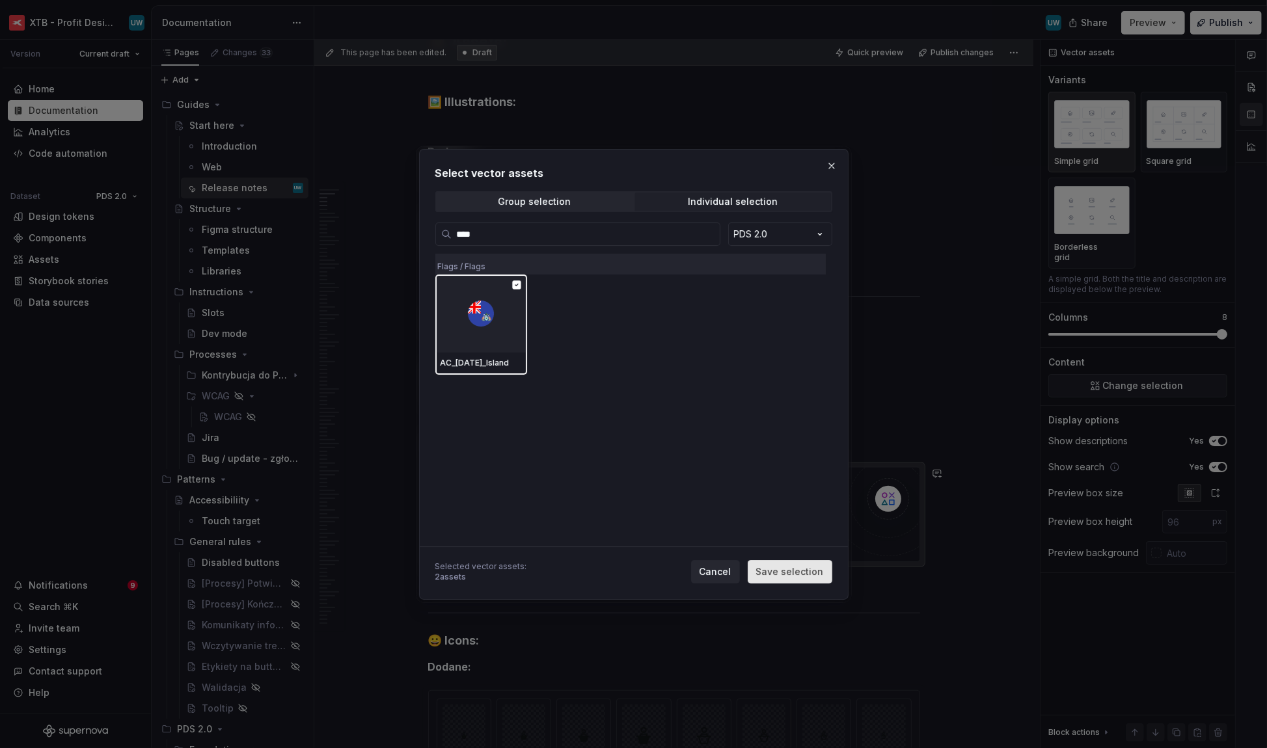
click at [803, 578] on button "Save selection" at bounding box center [789, 571] width 85 height 23
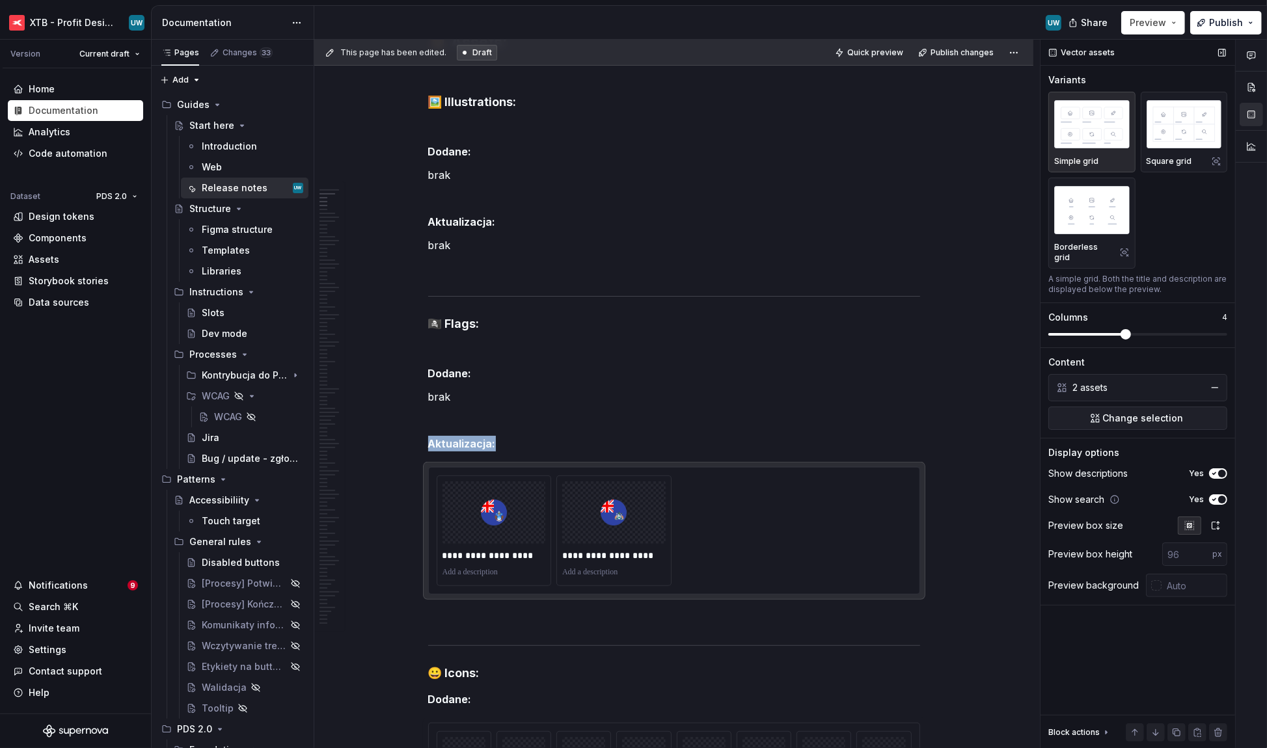
click at [1128, 329] on span at bounding box center [1125, 334] width 10 height 10
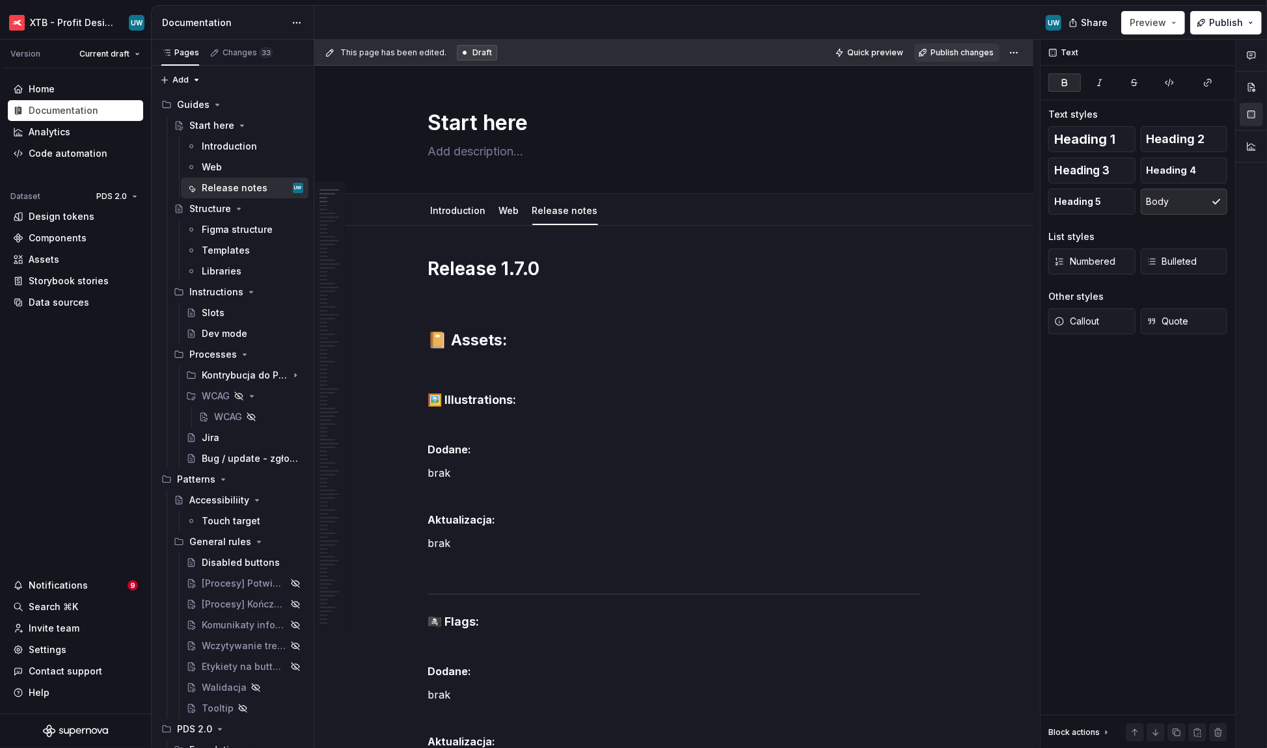
click at [963, 58] on button "Publish changes" at bounding box center [956, 53] width 85 height 18
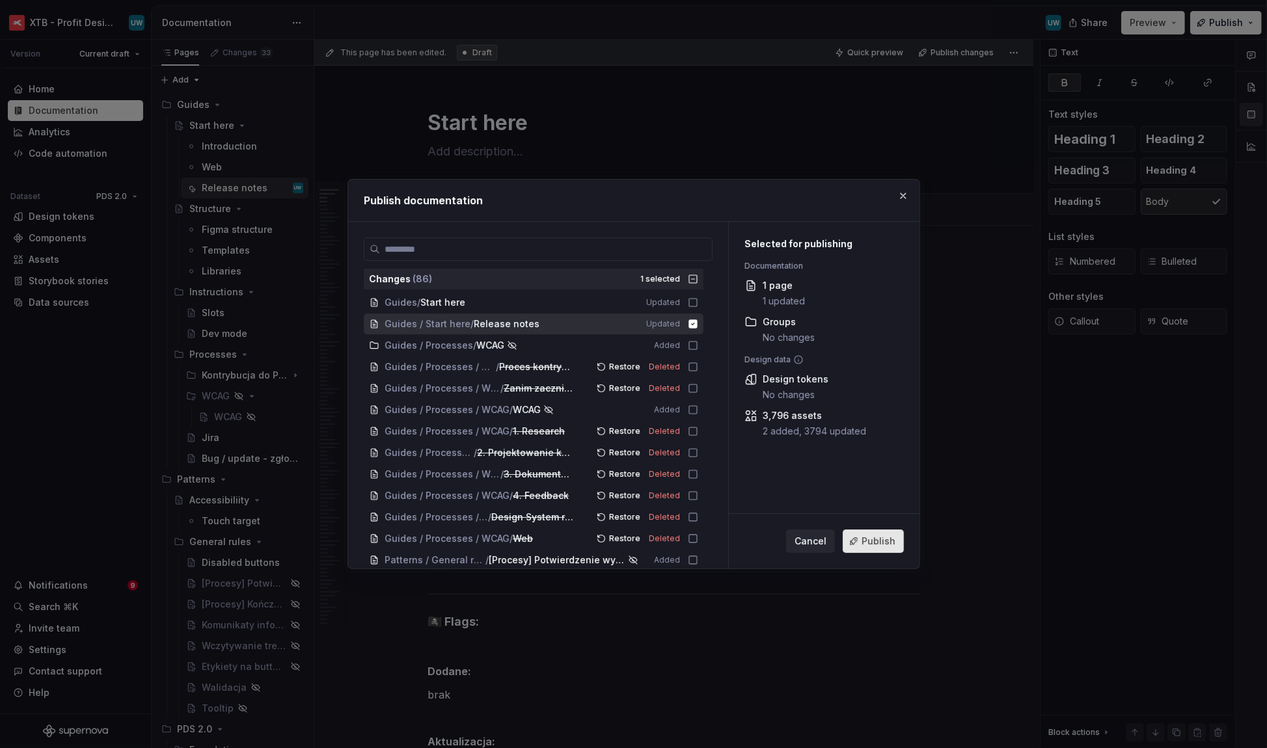
click at [868, 543] on span "Publish" at bounding box center [878, 541] width 34 height 13
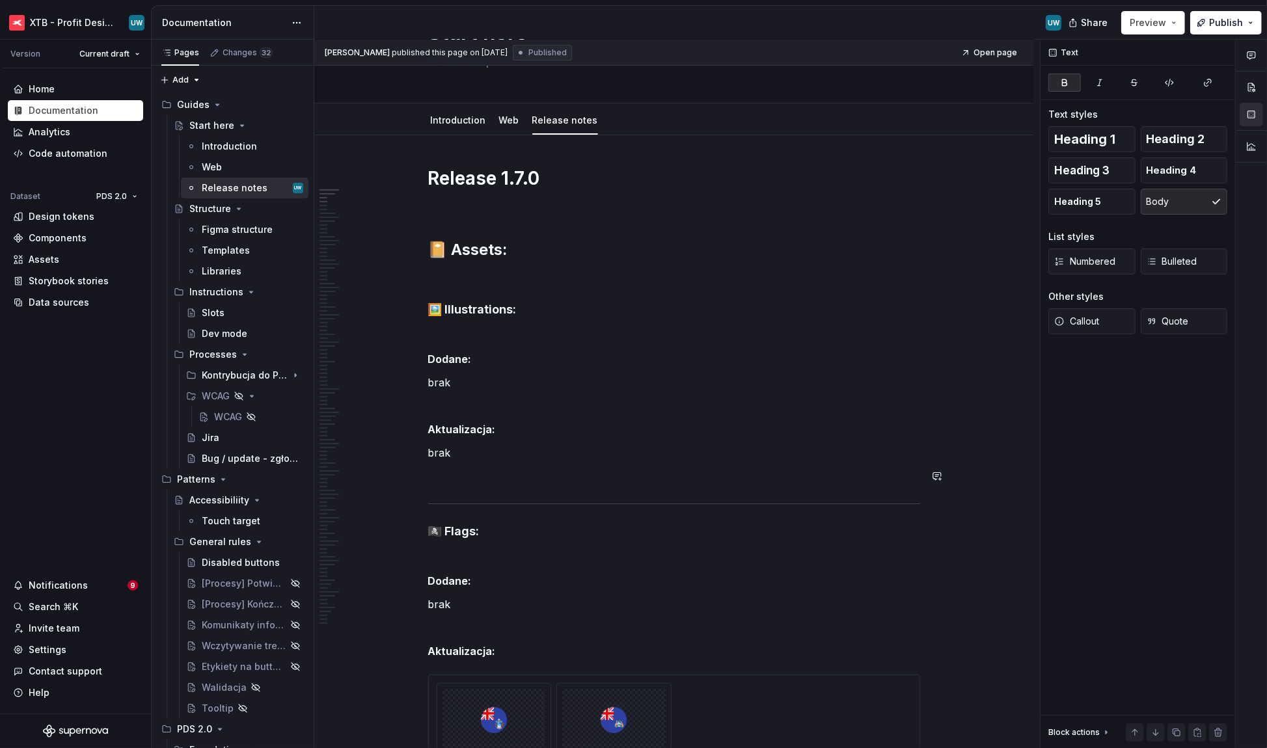
scroll to position [100, 0]
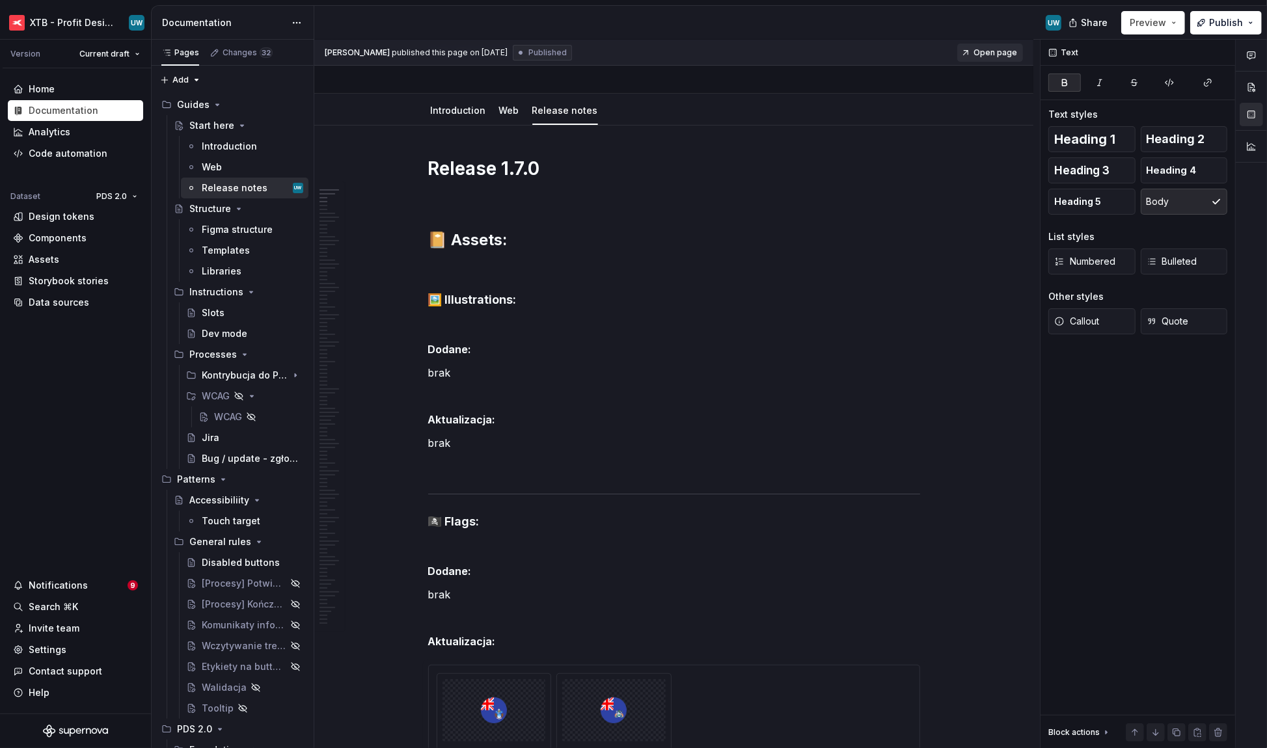
click at [986, 57] on span "Open page" at bounding box center [995, 52] width 44 height 10
type textarea "*"
